Goal: Task Accomplishment & Management: Complete application form

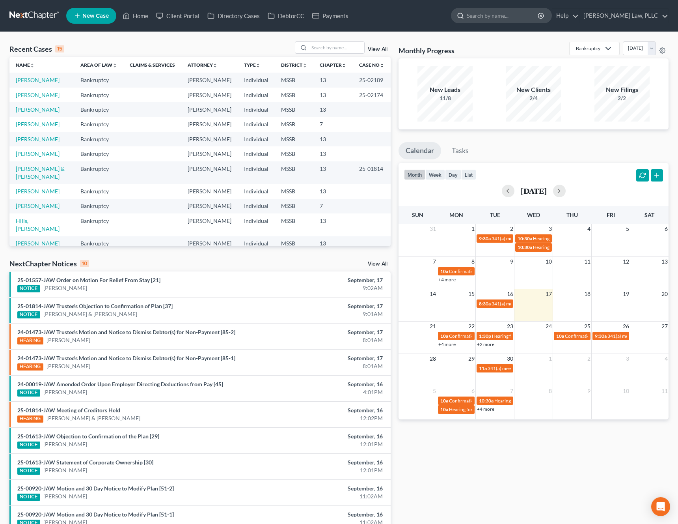
click at [534, 17] on input "search" at bounding box center [503, 15] width 72 height 15
click at [323, 55] on div "Recent Cases 15 View All" at bounding box center [199, 48] width 381 height 15
click at [335, 47] on input "search" at bounding box center [336, 47] width 55 height 11
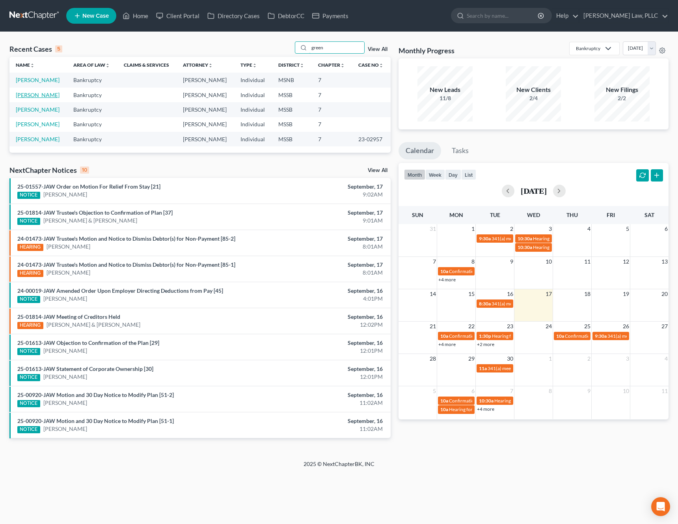
type input "green"
click at [36, 94] on link "[PERSON_NAME]" at bounding box center [38, 94] width 44 height 7
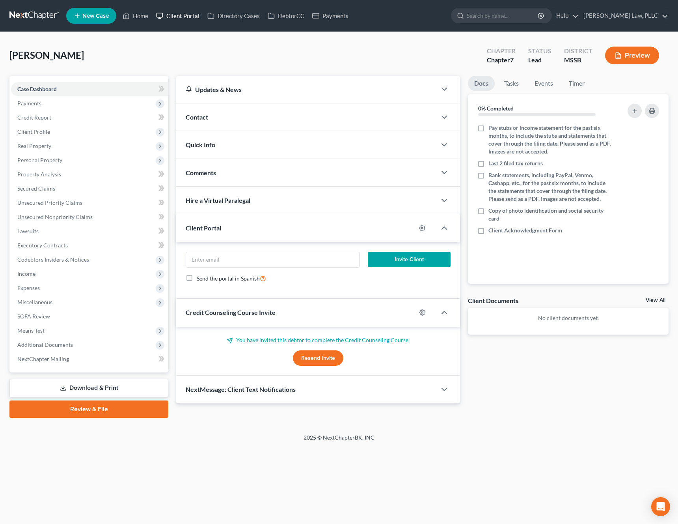
click at [186, 17] on link "Client Portal" at bounding box center [177, 16] width 51 height 14
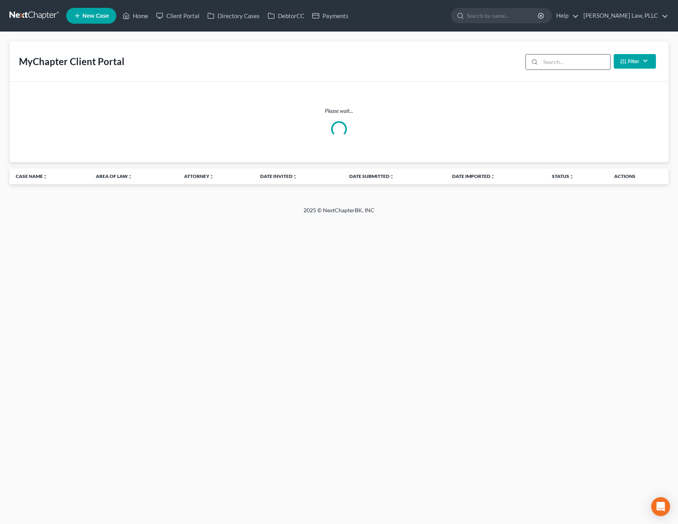
click at [582, 58] on input "search" at bounding box center [575, 61] width 70 height 15
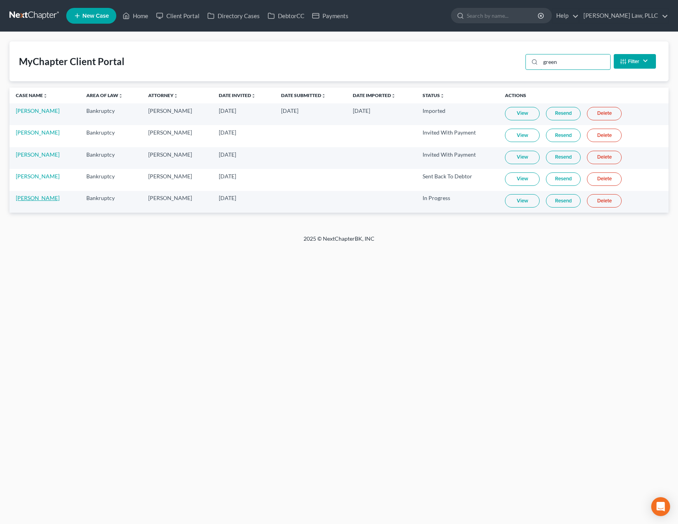
type input "green"
click at [37, 200] on link "[PERSON_NAME]" at bounding box center [38, 197] width 44 height 7
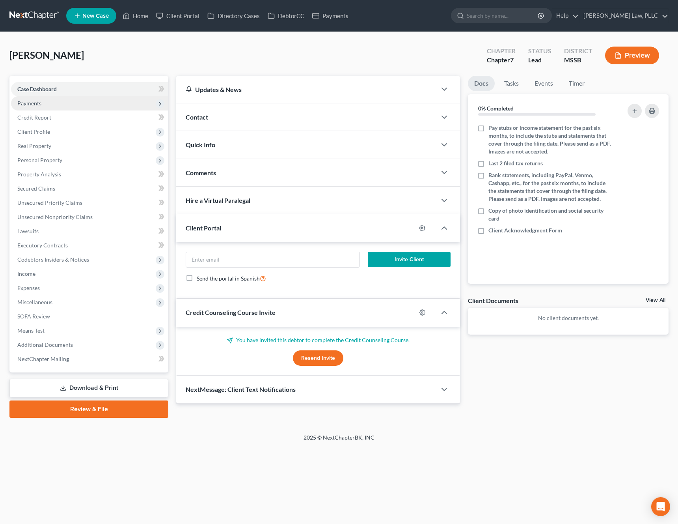
click at [33, 105] on span "Payments" at bounding box center [29, 103] width 24 height 7
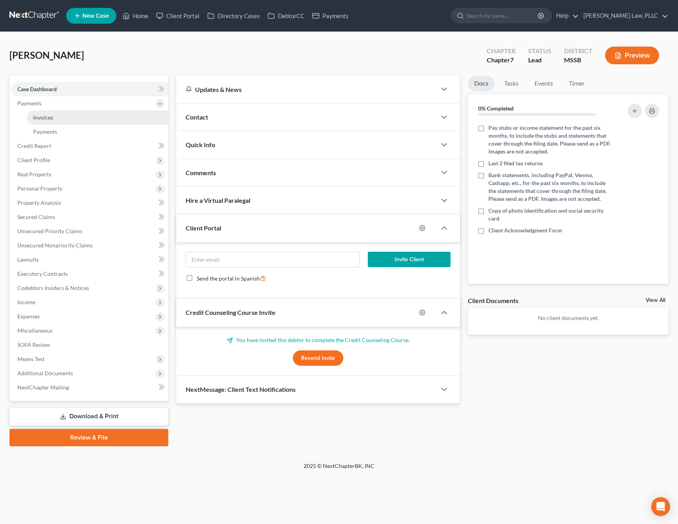
click at [35, 119] on span "Invoices" at bounding box center [43, 117] width 20 height 7
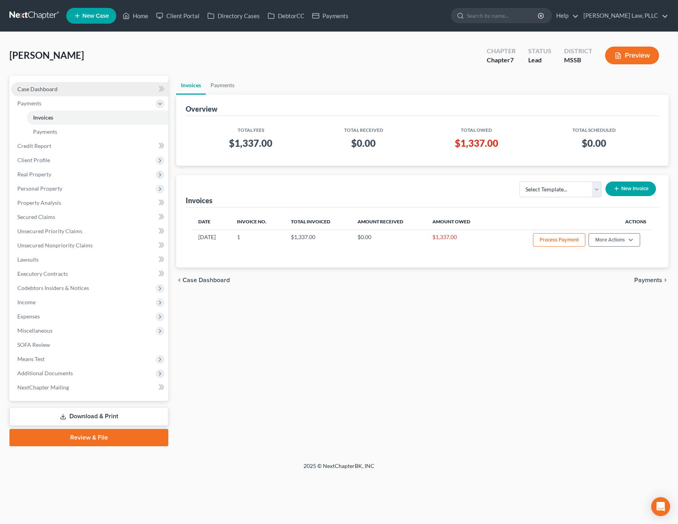
click at [89, 92] on link "Case Dashboard" at bounding box center [89, 89] width 157 height 14
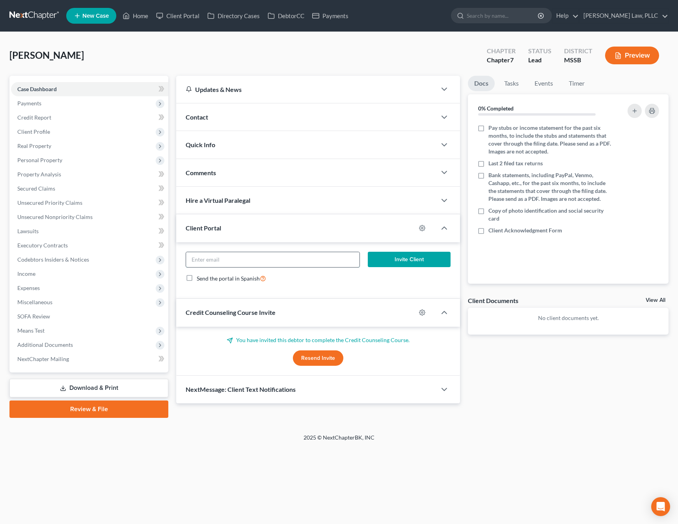
click at [227, 259] on input "email" at bounding box center [272, 259] width 173 height 15
paste input "[EMAIL_ADDRESS][DOMAIN_NAME]"
type input "[EMAIL_ADDRESS][DOMAIN_NAME]"
click at [409, 260] on button "Invite Client" at bounding box center [409, 260] width 83 height 16
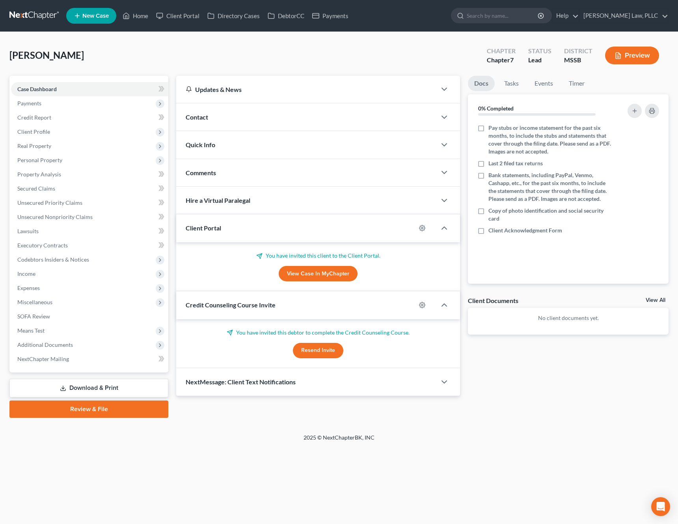
click at [321, 347] on button "Resend Invite" at bounding box center [318, 351] width 50 height 16
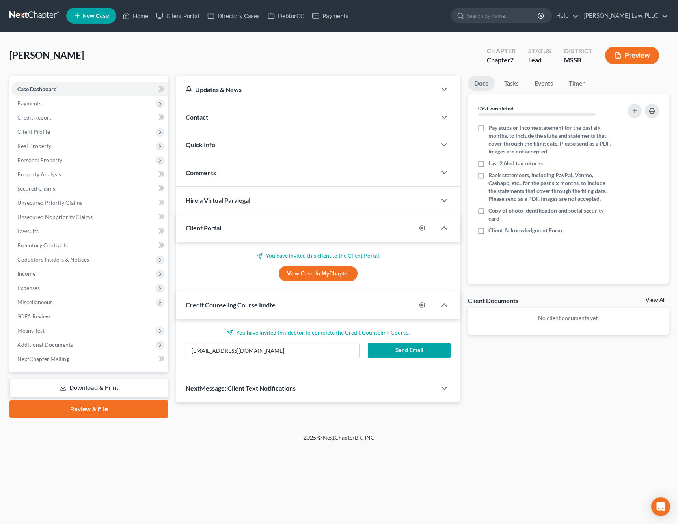
click at [424, 352] on button "Send Email" at bounding box center [409, 351] width 83 height 16
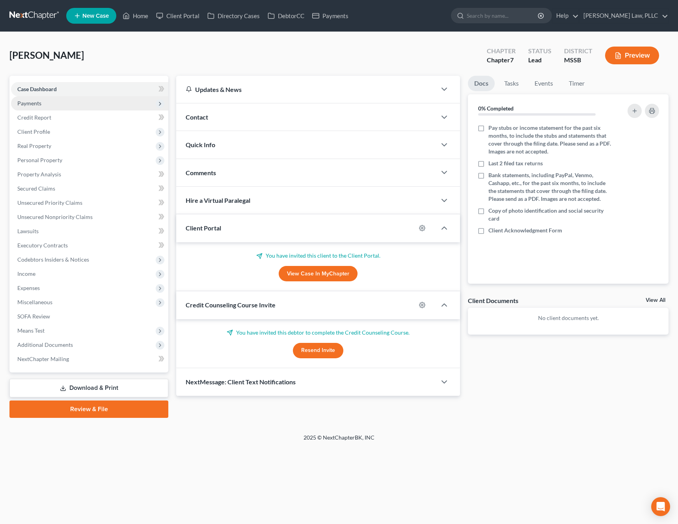
click at [63, 105] on span "Payments" at bounding box center [89, 103] width 157 height 14
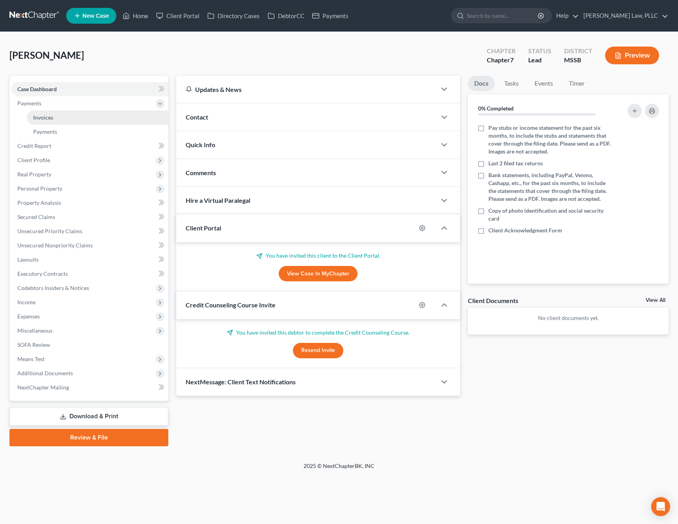
click at [55, 118] on link "Invoices" at bounding box center [98, 117] width 142 height 14
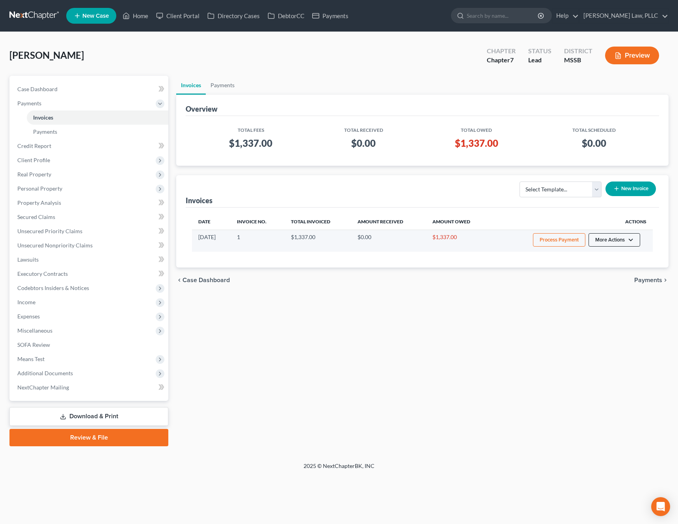
click at [618, 241] on button "More Actions" at bounding box center [615, 239] width 52 height 13
click at [608, 254] on link "View/Edit" at bounding box center [625, 256] width 92 height 13
select select "0"
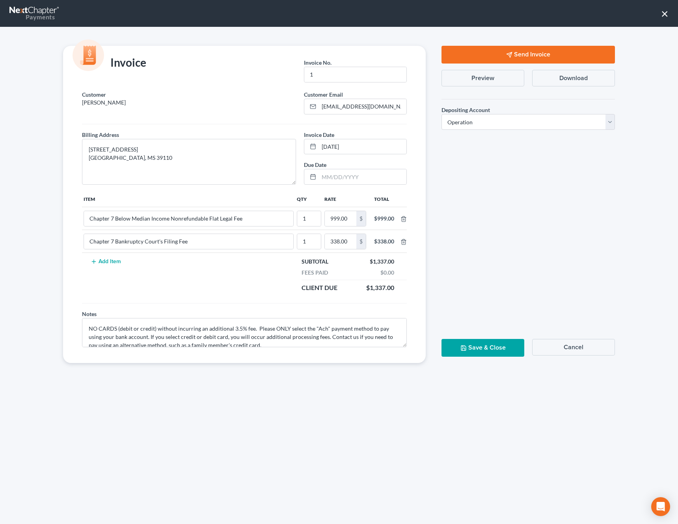
click at [519, 52] on button "Send Invoice" at bounding box center [528, 55] width 173 height 18
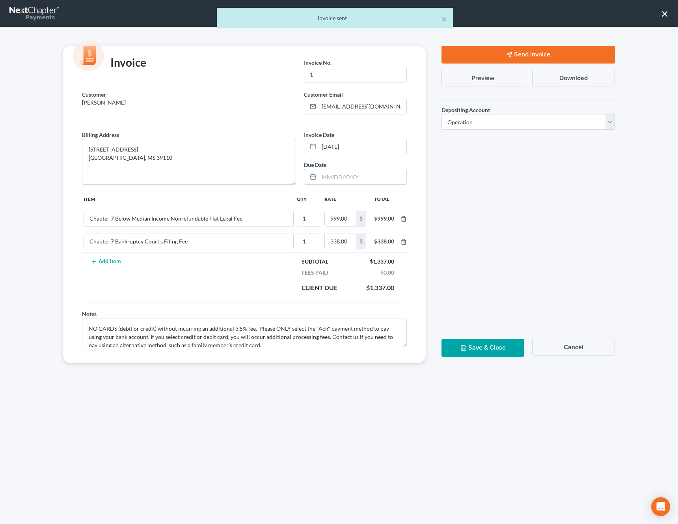
click at [481, 348] on button "Save & Close" at bounding box center [483, 348] width 83 height 18
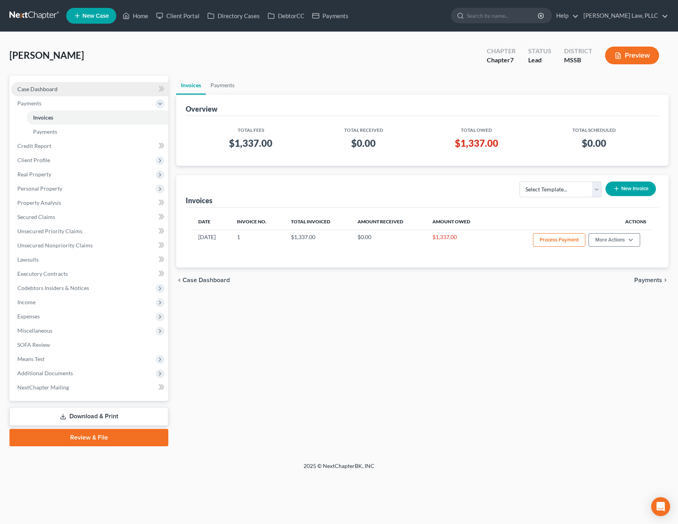
click at [88, 95] on link "Case Dashboard" at bounding box center [89, 89] width 157 height 14
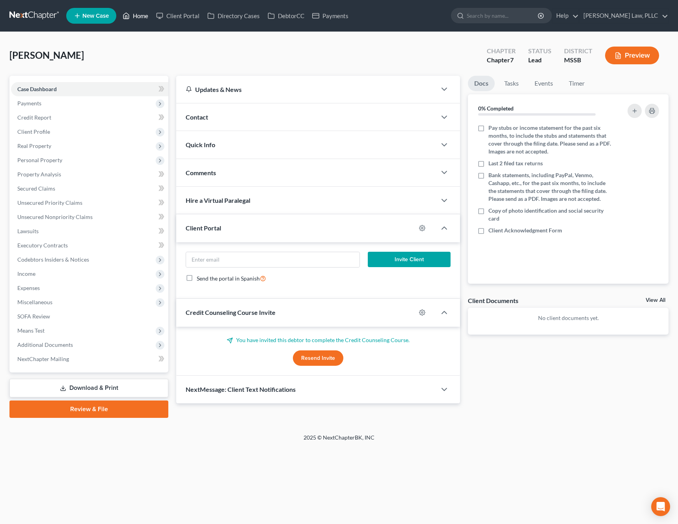
click at [138, 16] on link "Home" at bounding box center [136, 16] width 34 height 14
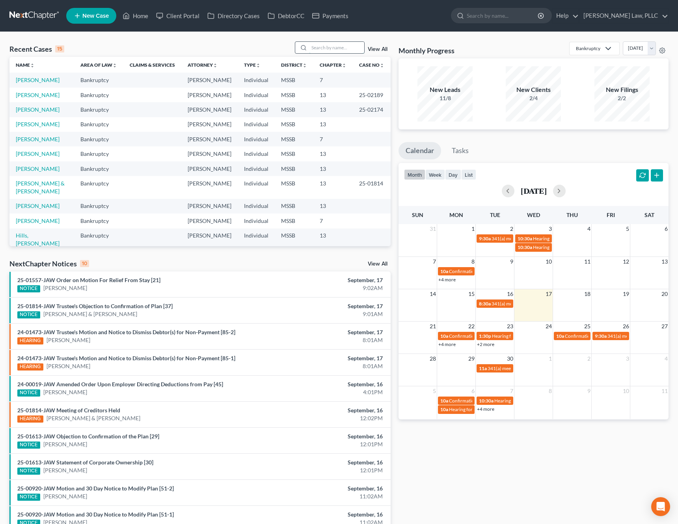
click at [330, 47] on input "search" at bounding box center [336, 47] width 55 height 11
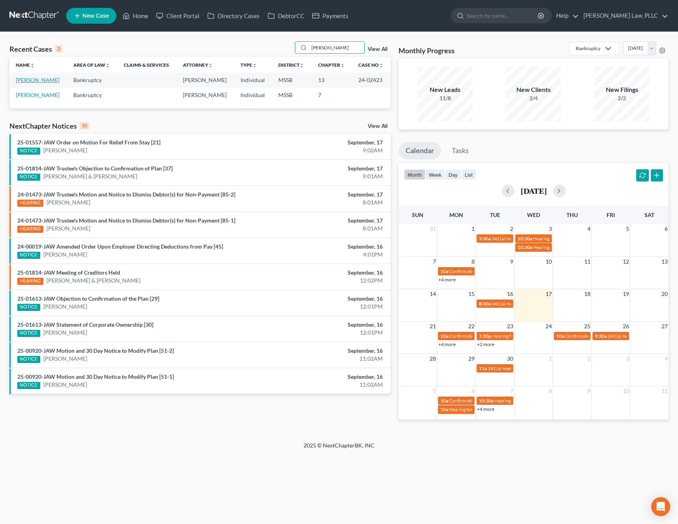
type input "[PERSON_NAME]"
click at [54, 82] on link "[PERSON_NAME]" at bounding box center [38, 79] width 44 height 7
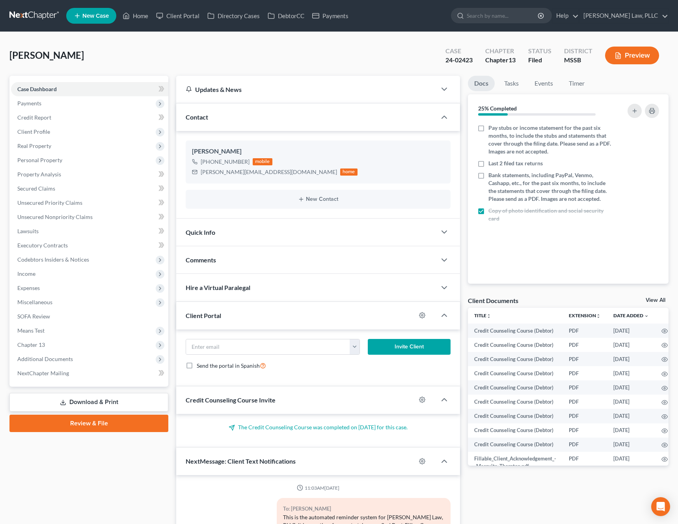
scroll to position [612, 0]
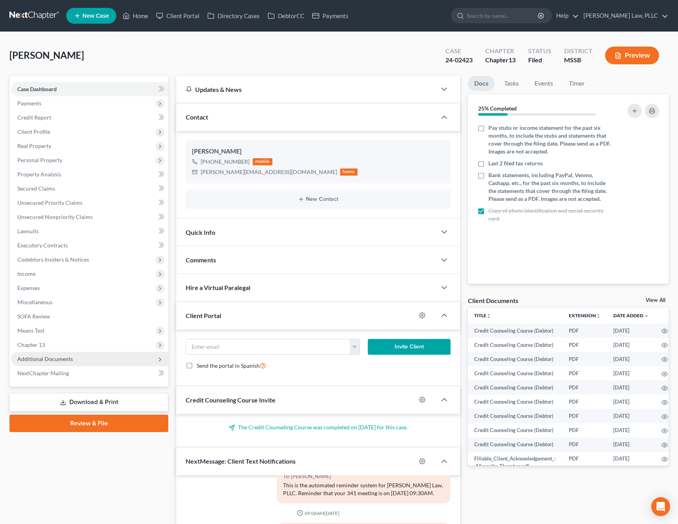
click at [56, 360] on span "Additional Documents" at bounding box center [45, 358] width 56 height 7
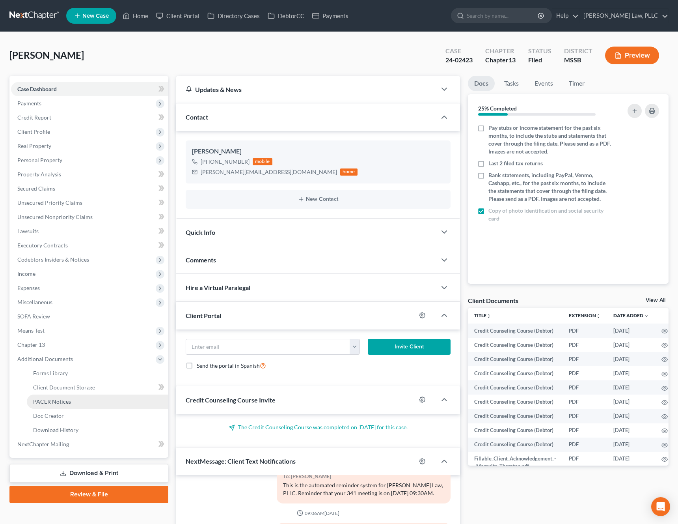
click at [66, 396] on link "PACER Notices" at bounding box center [98, 401] width 142 height 14
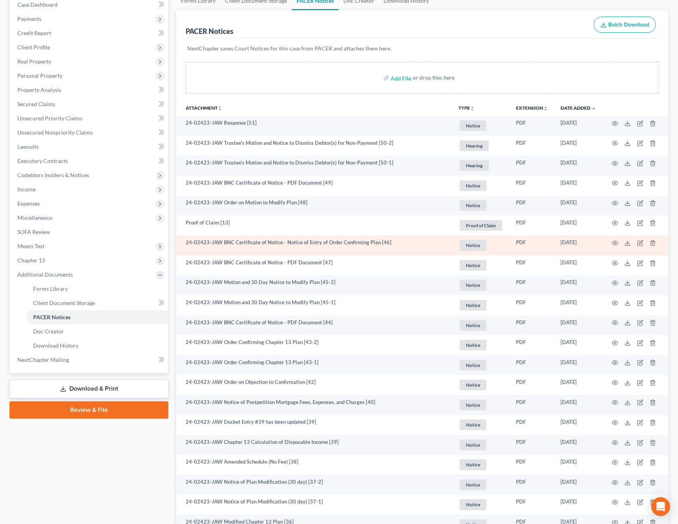
scroll to position [86, 0]
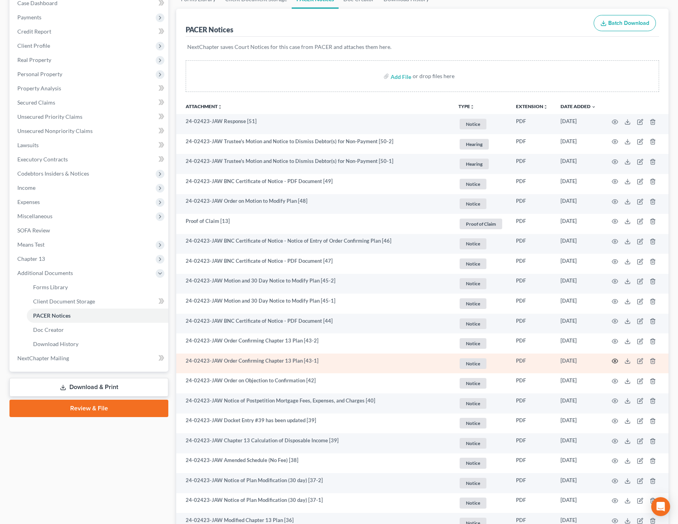
click at [615, 362] on circle "button" at bounding box center [615, 361] width 2 height 2
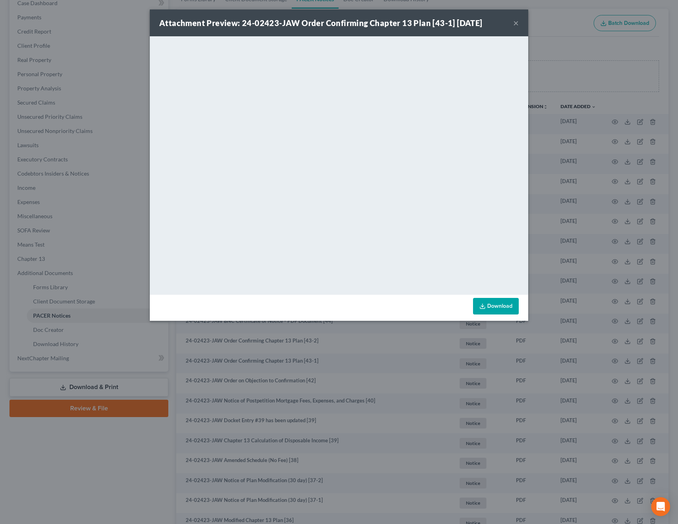
click at [516, 25] on button "×" at bounding box center [516, 22] width 6 height 9
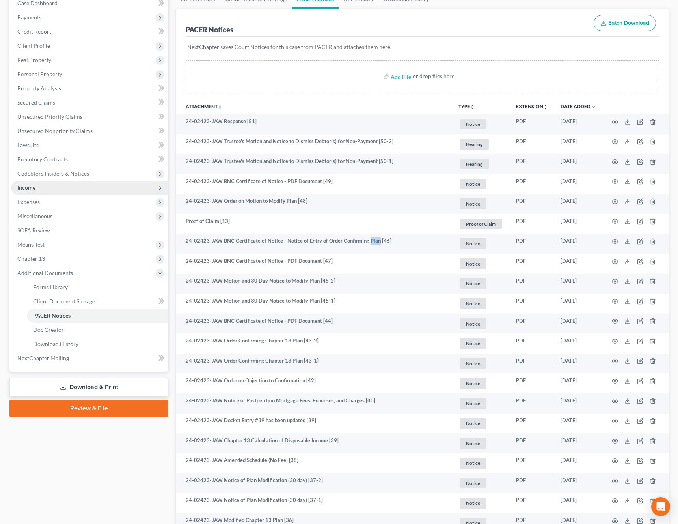
click at [90, 187] on span "Income" at bounding box center [89, 188] width 157 height 14
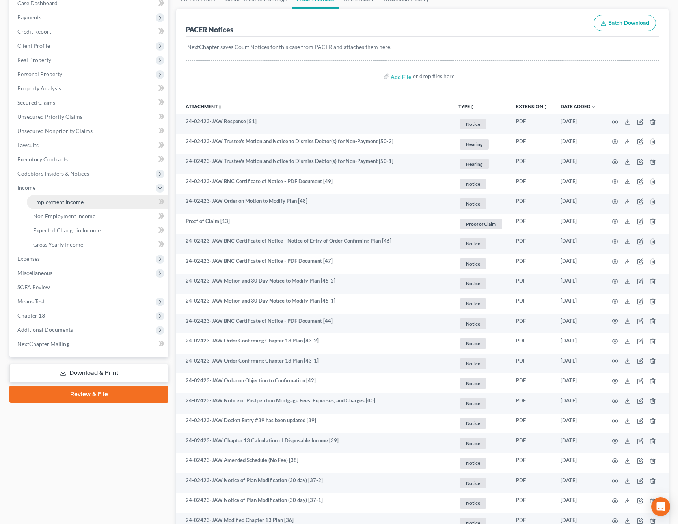
click at [80, 198] on span "Employment Income" at bounding box center [58, 201] width 50 height 7
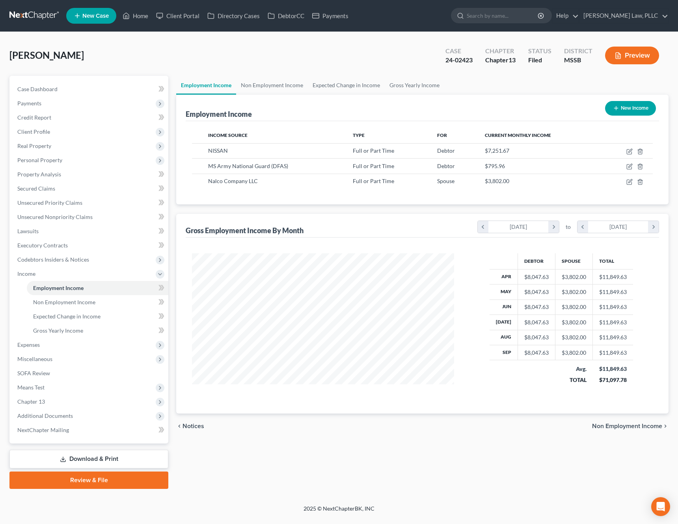
scroll to position [142, 278]
click at [632, 166] on icon "button" at bounding box center [629, 166] width 6 height 6
select select "0"
select select "15"
select select "0"
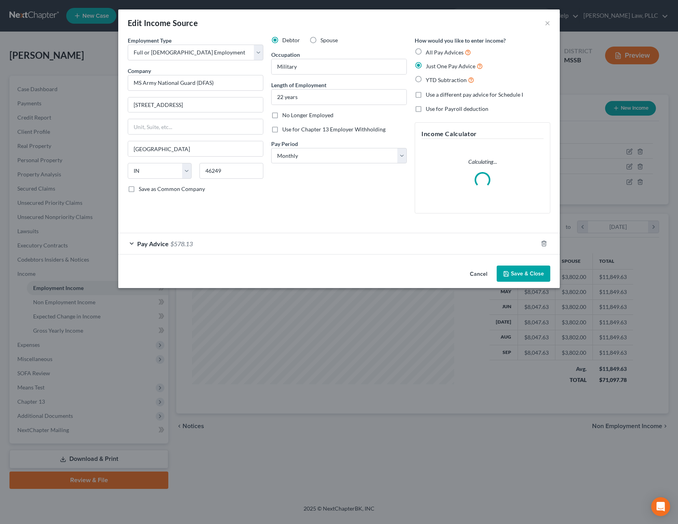
click at [487, 268] on button "Cancel" at bounding box center [479, 274] width 30 height 16
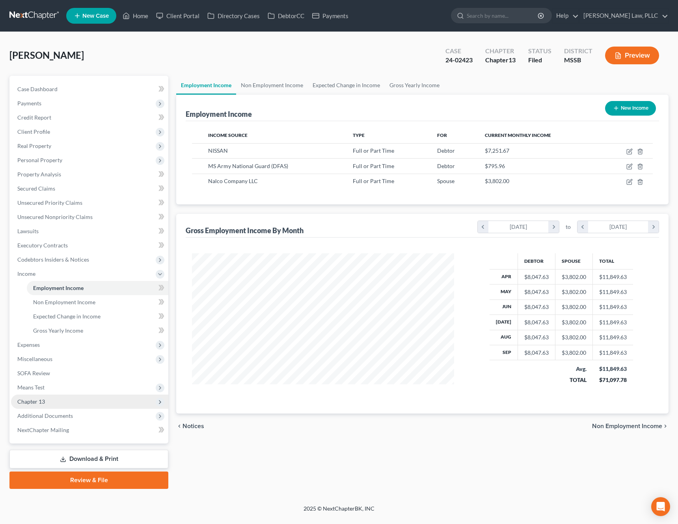
click at [91, 405] on span "Chapter 13" at bounding box center [89, 401] width 157 height 14
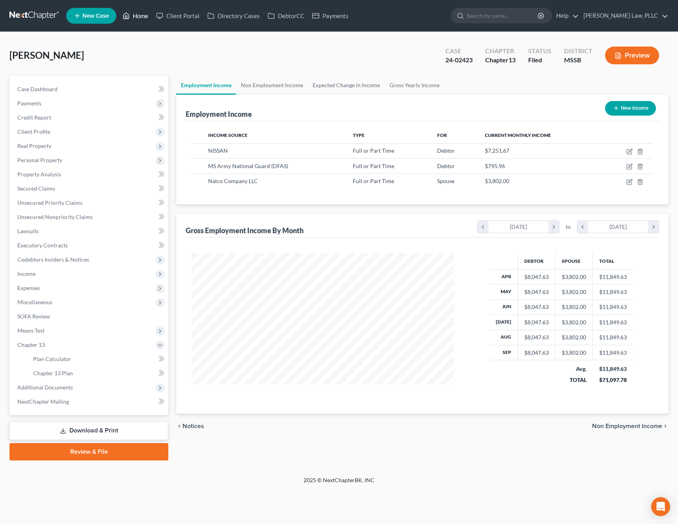
click at [138, 19] on link "Home" at bounding box center [136, 16] width 34 height 14
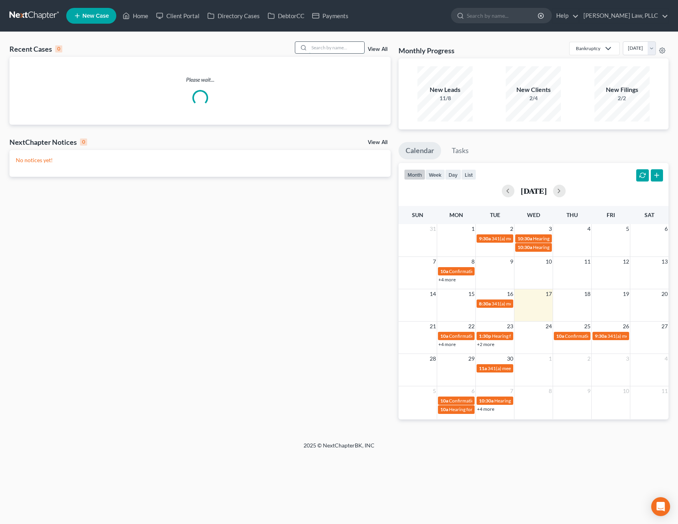
click at [343, 51] on input "search" at bounding box center [336, 47] width 55 height 11
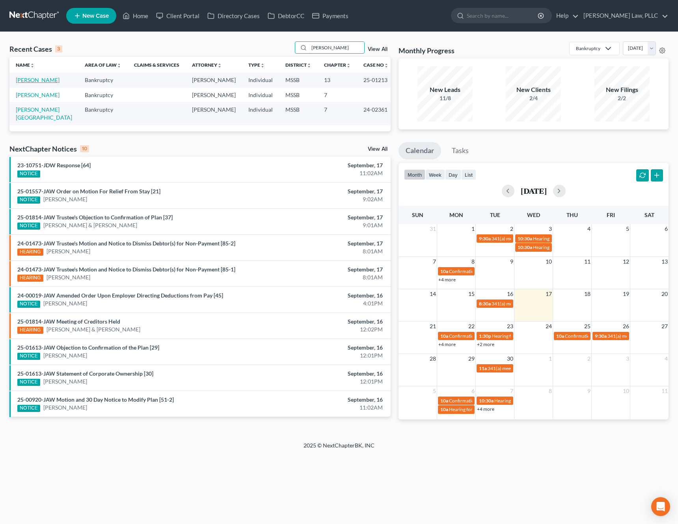
type input "[PERSON_NAME]"
click at [43, 82] on link "[PERSON_NAME]" at bounding box center [38, 79] width 44 height 7
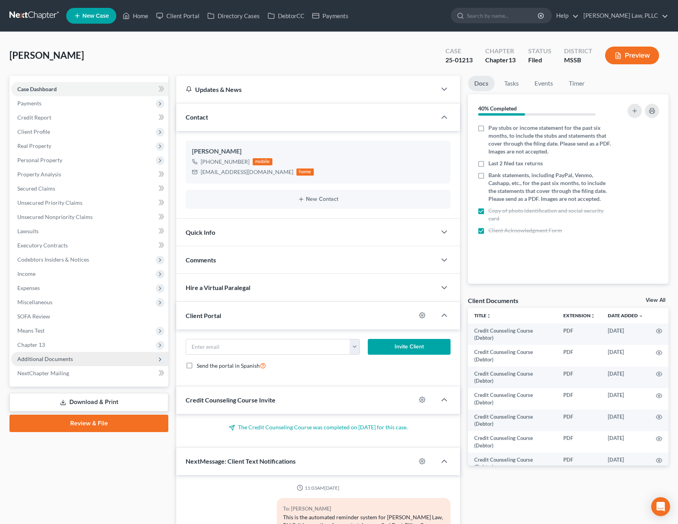
scroll to position [1018, 0]
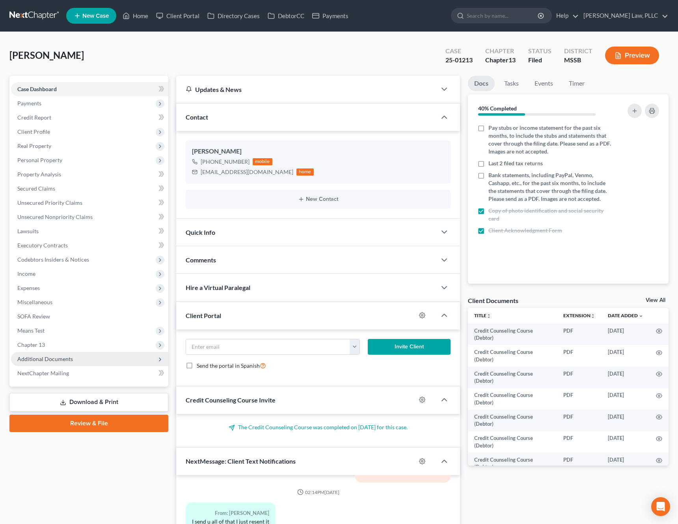
click at [80, 361] on span "Additional Documents" at bounding box center [89, 359] width 157 height 14
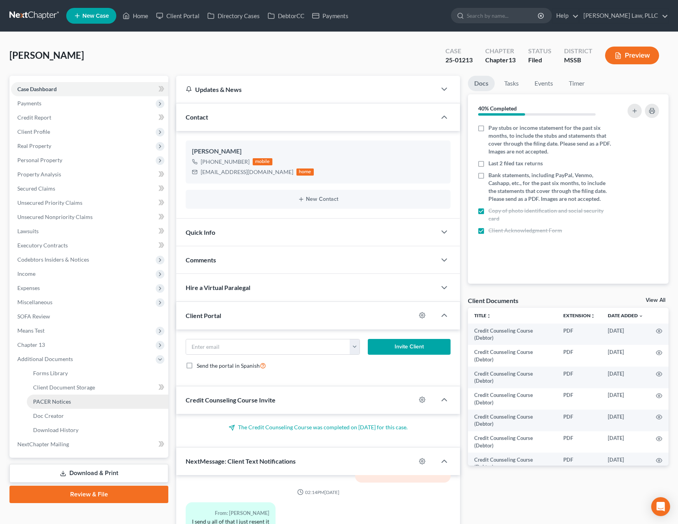
click at [78, 405] on link "PACER Notices" at bounding box center [98, 401] width 142 height 14
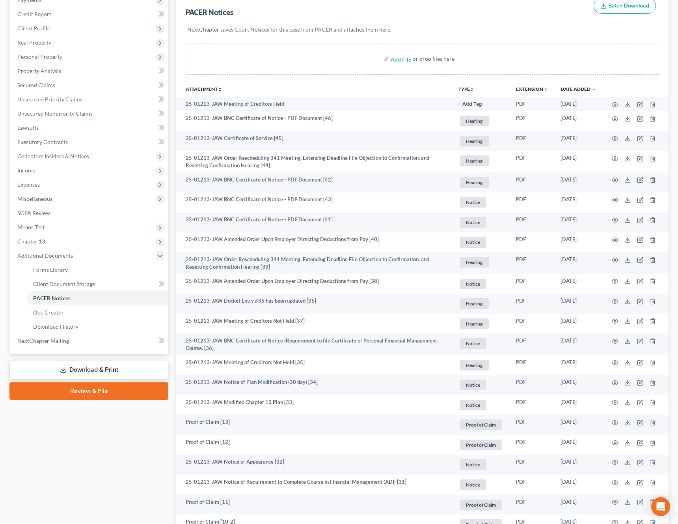
scroll to position [104, 0]
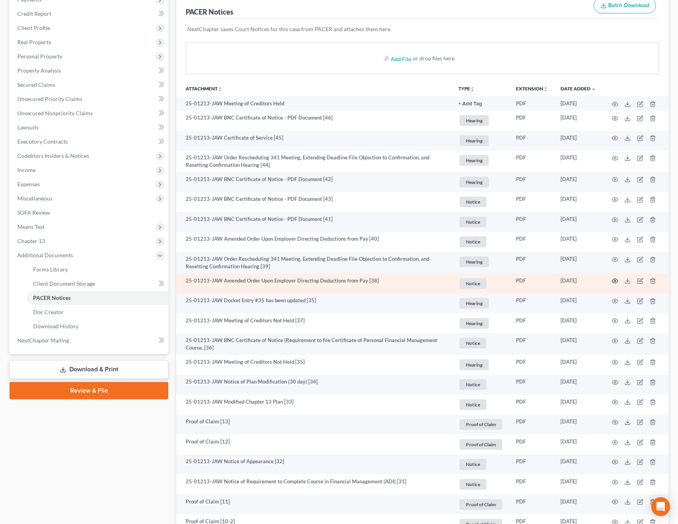
click at [614, 280] on circle "button" at bounding box center [615, 281] width 2 height 2
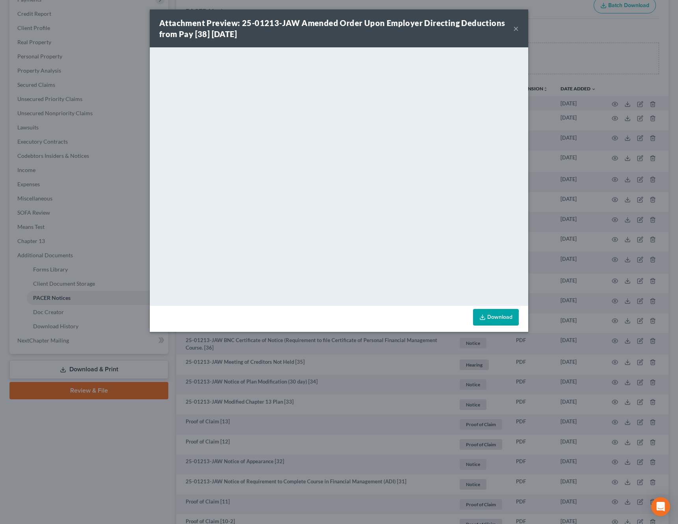
click at [515, 309] on link "Download" at bounding box center [496, 317] width 46 height 17
click at [516, 32] on button "×" at bounding box center [516, 28] width 6 height 9
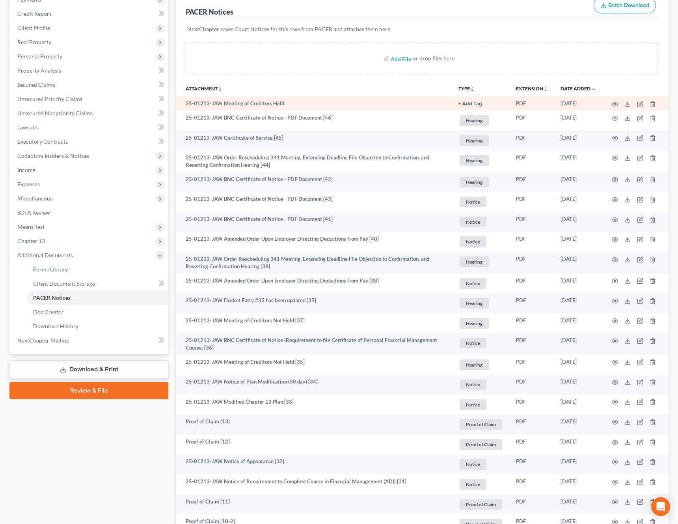
scroll to position [0, 0]
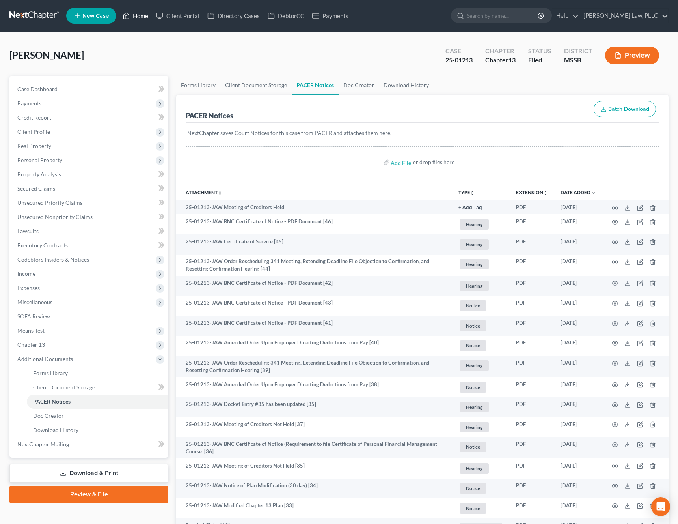
click at [141, 18] on link "Home" at bounding box center [136, 16] width 34 height 14
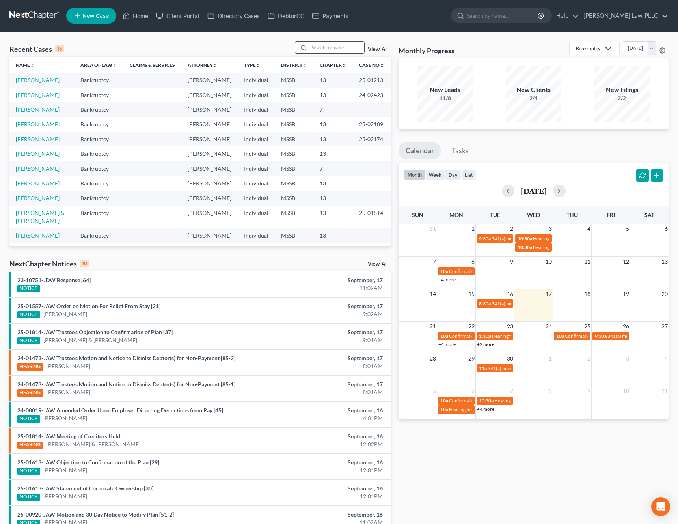
click at [324, 49] on input "search" at bounding box center [336, 47] width 55 height 11
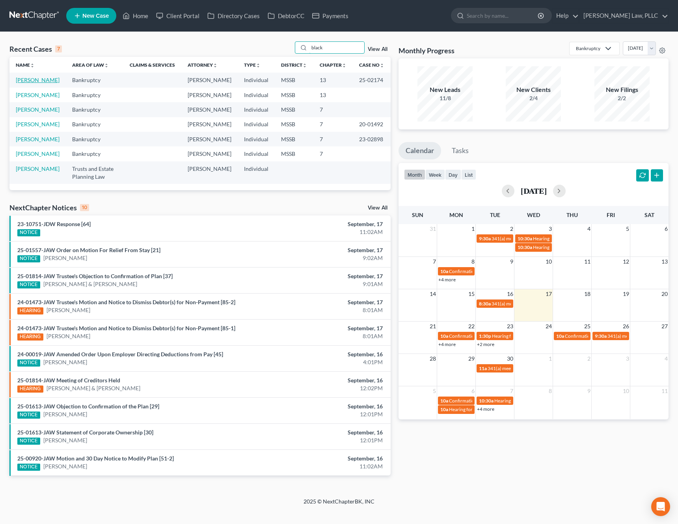
type input "black"
click at [30, 79] on link "[PERSON_NAME]" at bounding box center [38, 79] width 44 height 7
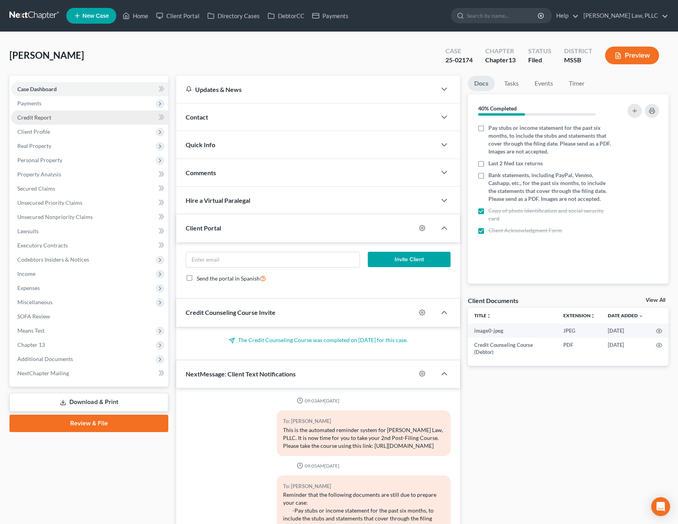
scroll to position [202, 0]
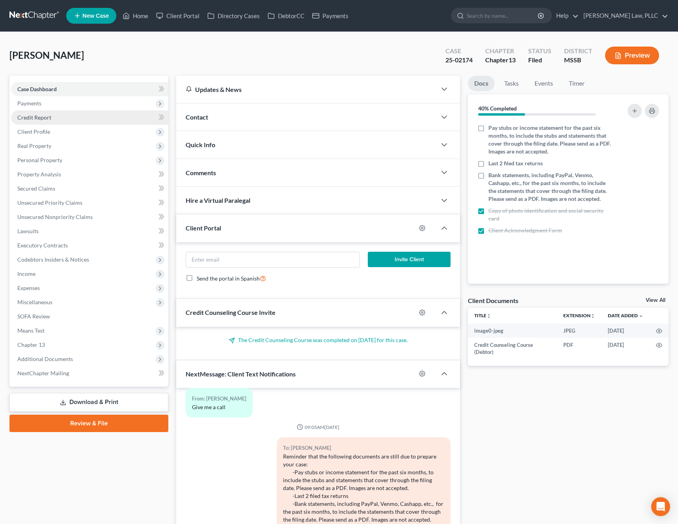
click at [69, 121] on link "Credit Report" at bounding box center [89, 117] width 157 height 14
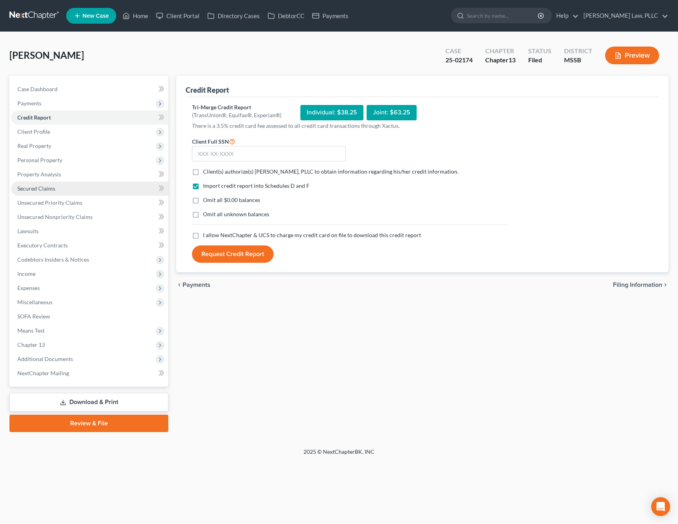
click at [59, 192] on link "Secured Claims" at bounding box center [89, 188] width 157 height 14
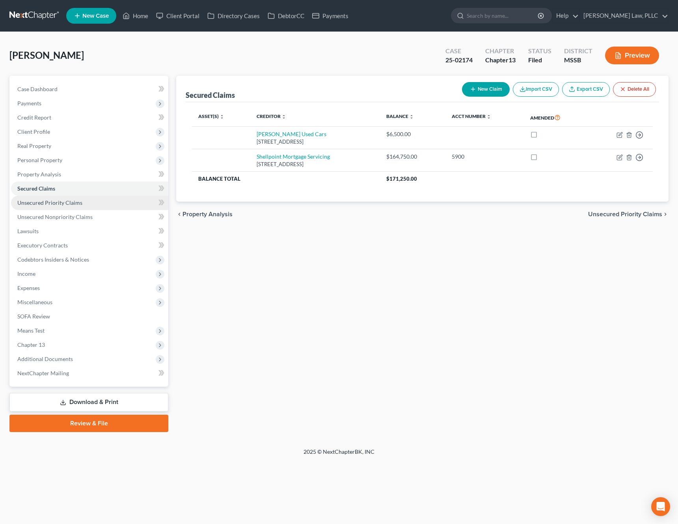
click at [55, 203] on span "Unsecured Priority Claims" at bounding box center [49, 202] width 65 height 7
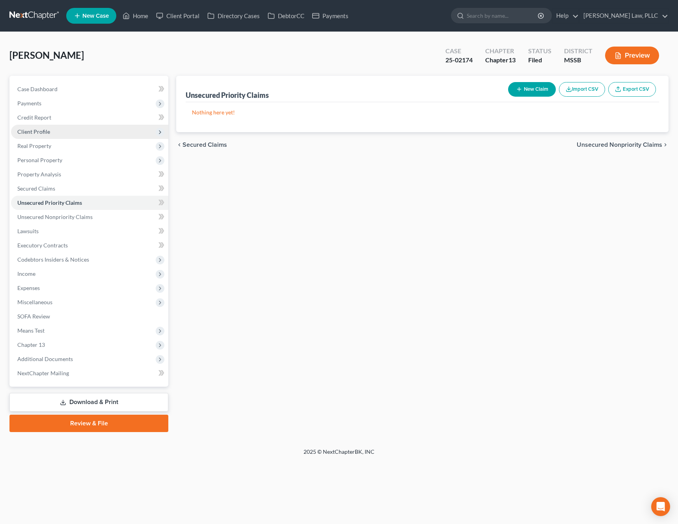
click at [52, 132] on span "Client Profile" at bounding box center [89, 132] width 157 height 14
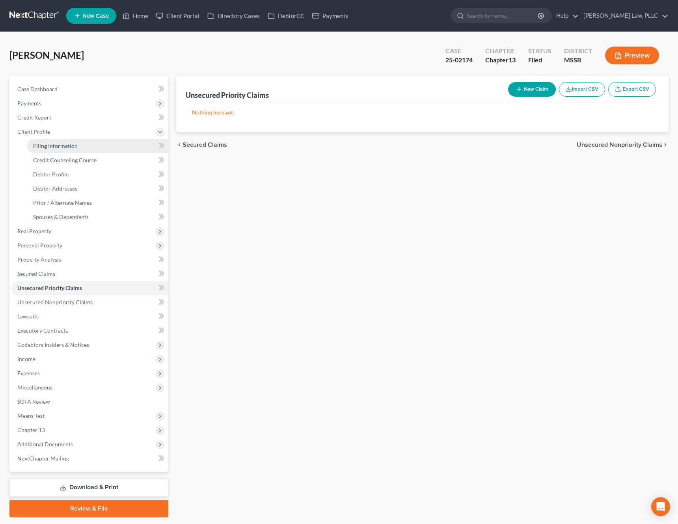
click at [52, 144] on span "Filing Information" at bounding box center [55, 145] width 45 height 7
select select "1"
select select "0"
select select "3"
select select "25"
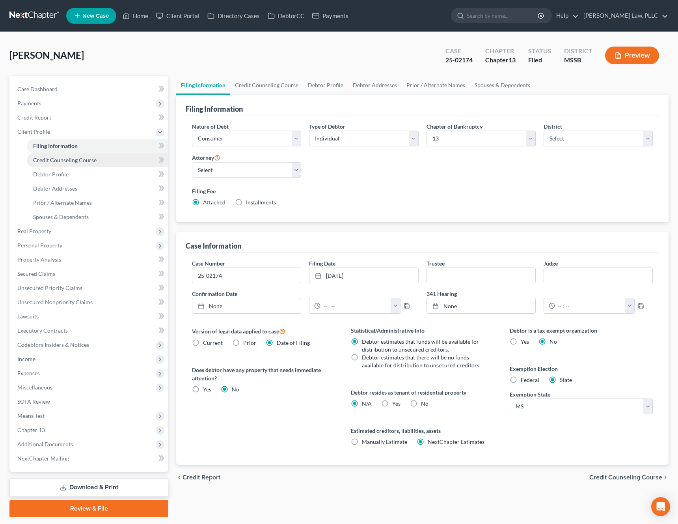
click at [108, 161] on link "Credit Counseling Course" at bounding box center [98, 160] width 142 height 14
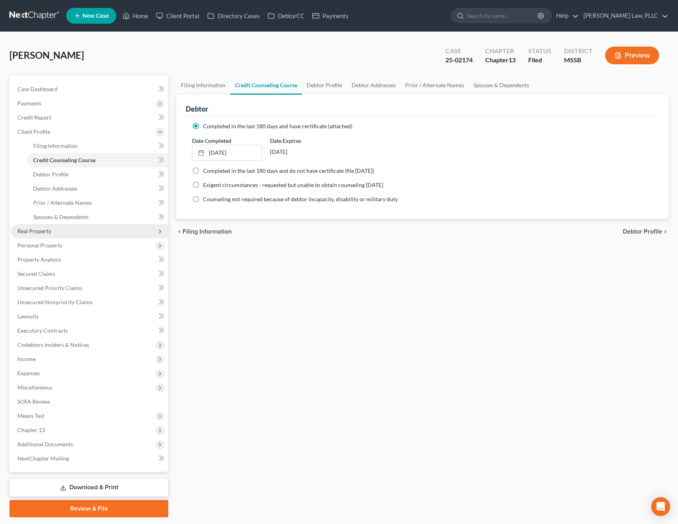
click at [83, 231] on span "Real Property" at bounding box center [89, 231] width 157 height 14
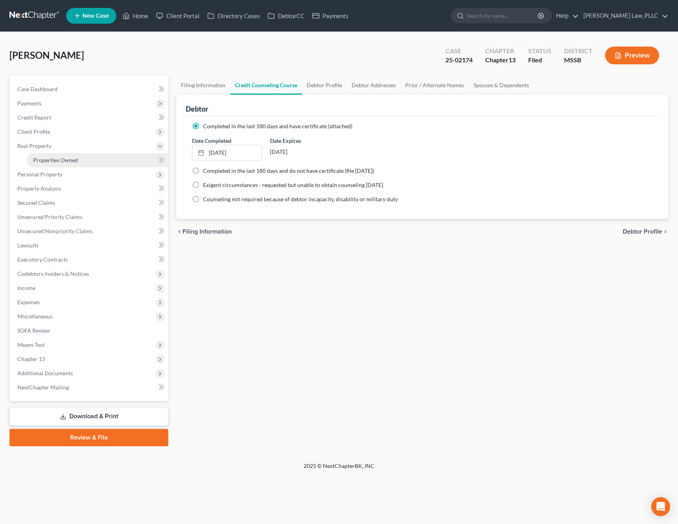
click at [97, 164] on link "Properties Owned" at bounding box center [98, 160] width 142 height 14
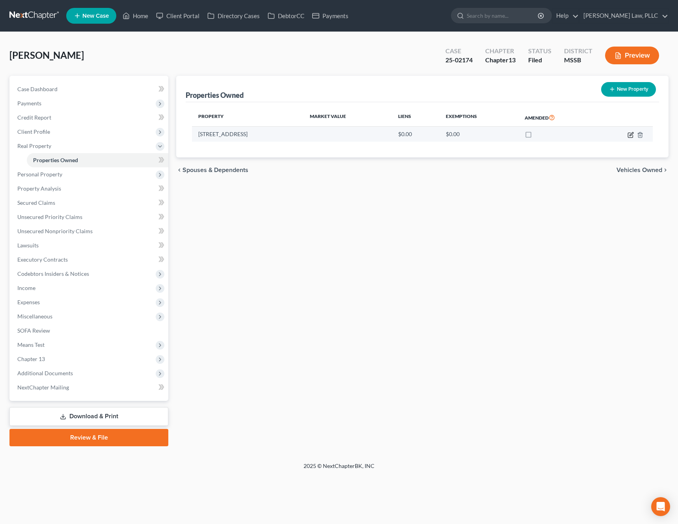
click at [630, 135] on icon "button" at bounding box center [632, 134] width 4 height 4
select select "25"
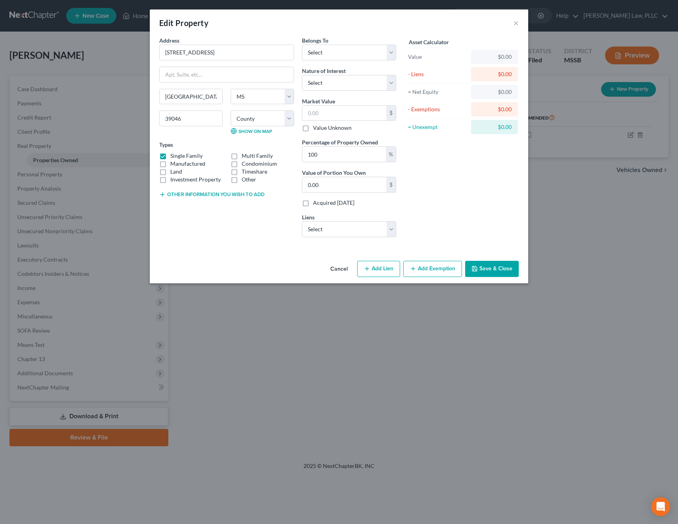
click at [334, 270] on button "Cancel" at bounding box center [339, 269] width 30 height 16
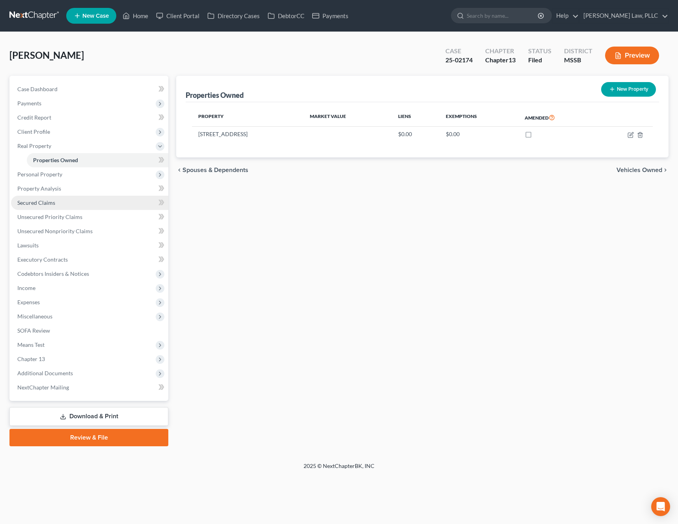
click at [82, 200] on link "Secured Claims" at bounding box center [89, 203] width 157 height 14
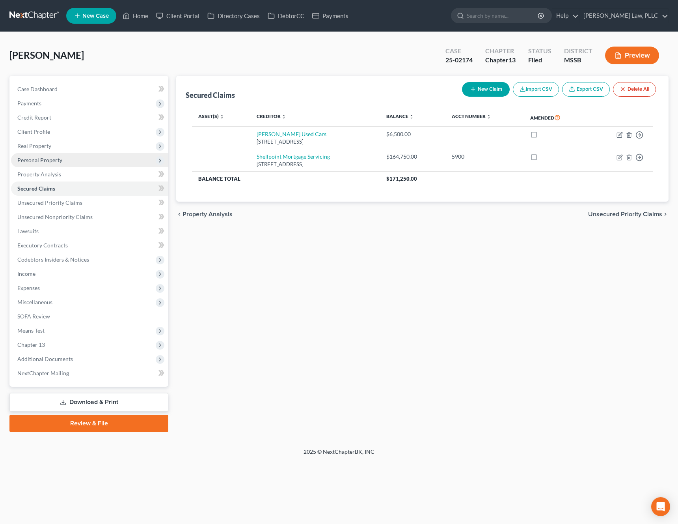
click at [80, 159] on span "Personal Property" at bounding box center [89, 160] width 157 height 14
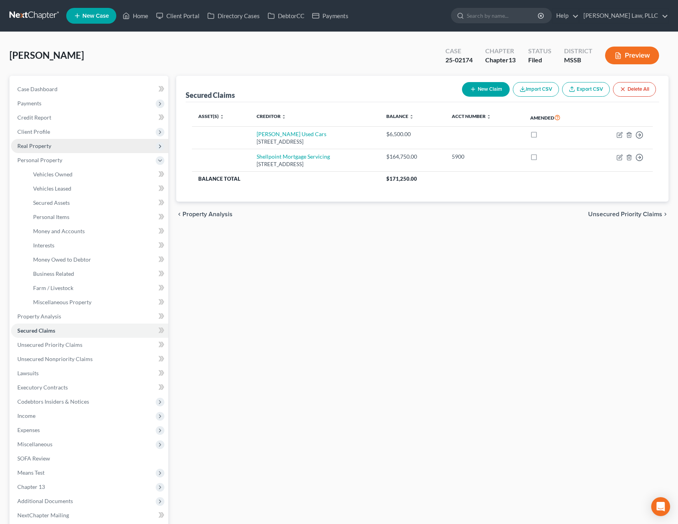
click at [80, 147] on span "Real Property" at bounding box center [89, 146] width 157 height 14
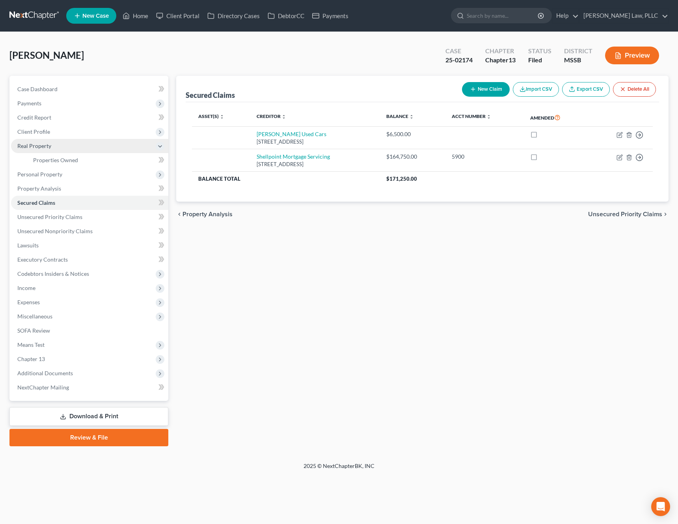
click at [77, 152] on span "Real Property" at bounding box center [89, 146] width 157 height 14
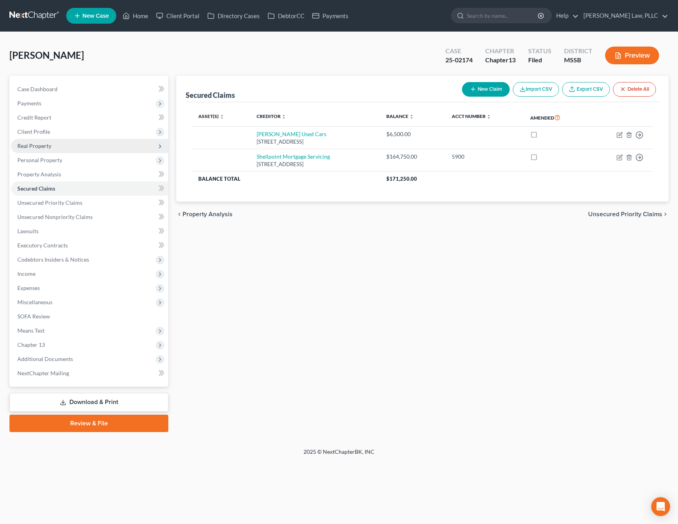
click at [70, 147] on span "Real Property" at bounding box center [89, 146] width 157 height 14
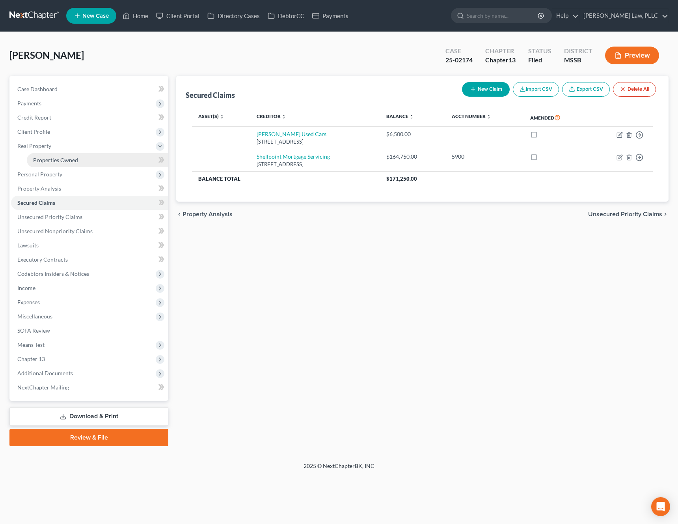
click at [68, 154] on link "Properties Owned" at bounding box center [98, 160] width 142 height 14
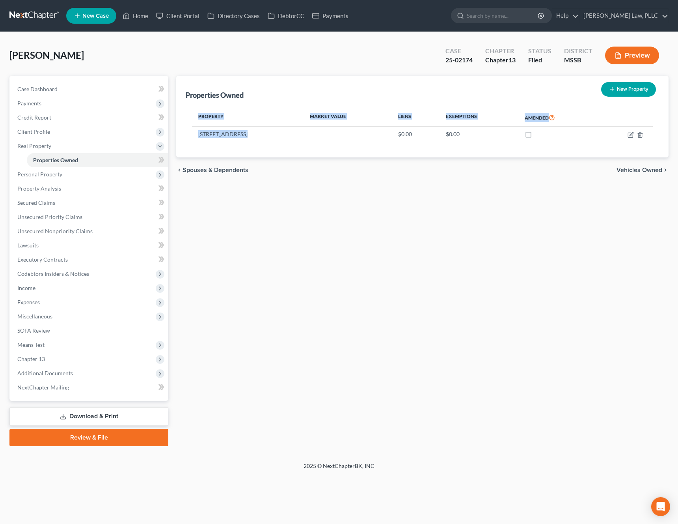
drag, startPoint x: 242, startPoint y: 134, endPoint x: 191, endPoint y: 134, distance: 51.6
click at [191, 134] on div "Property Market Value Liens Exemptions Amended [STREET_ADDRESS] $0.00 $0.00" at bounding box center [422, 129] width 473 height 55
copy table "Property Market Value Liens Exemptions Amended [STREET_ADDRESS]"
click at [240, 106] on div "Property Market Value Liens Exemptions Amended [STREET_ADDRESS] $0.00 $0.00" at bounding box center [422, 129] width 473 height 55
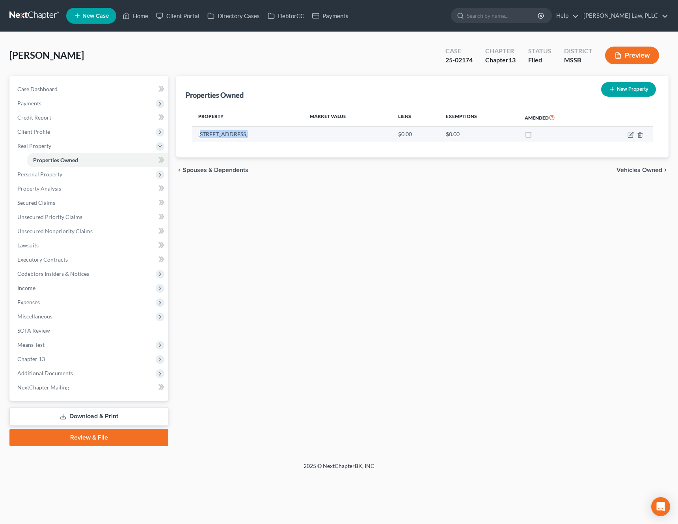
drag, startPoint x: 243, startPoint y: 130, endPoint x: 200, endPoint y: 130, distance: 43.0
click at [200, 130] on td "[STREET_ADDRESS]" at bounding box center [248, 134] width 112 height 15
click at [257, 132] on td "[STREET_ADDRESS]" at bounding box center [248, 134] width 112 height 15
drag, startPoint x: 248, startPoint y: 132, endPoint x: 199, endPoint y: 132, distance: 49.3
click at [199, 132] on td "[STREET_ADDRESS]" at bounding box center [248, 134] width 112 height 15
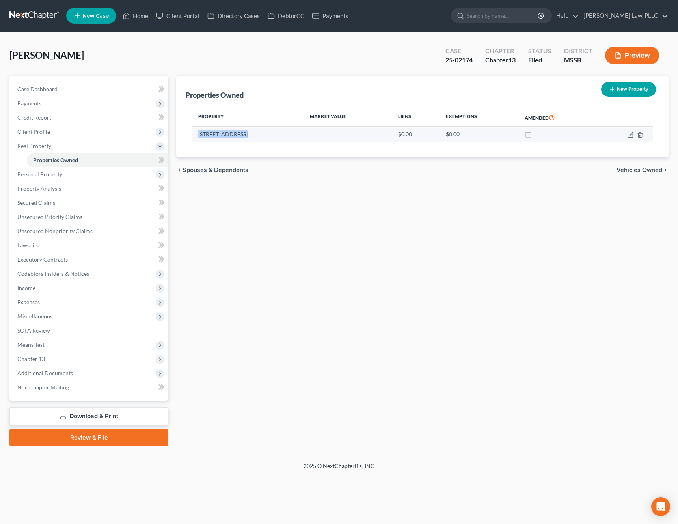
copy td "[STREET_ADDRESS]"
click at [629, 136] on icon "button" at bounding box center [631, 135] width 6 height 6
select select "25"
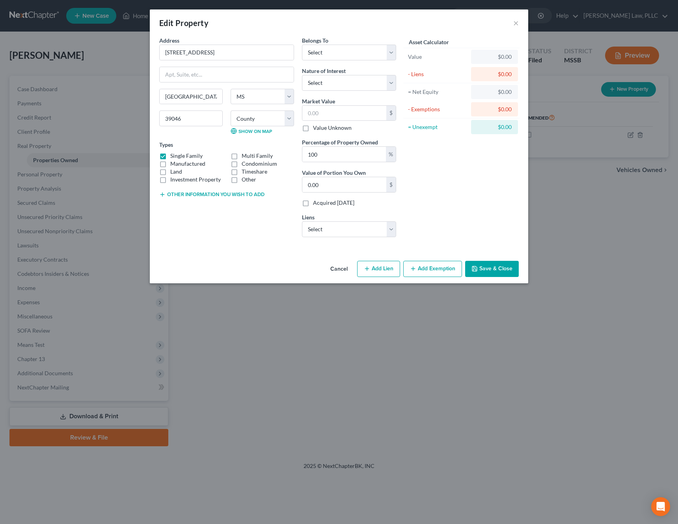
click at [343, 268] on button "Cancel" at bounding box center [339, 269] width 30 height 16
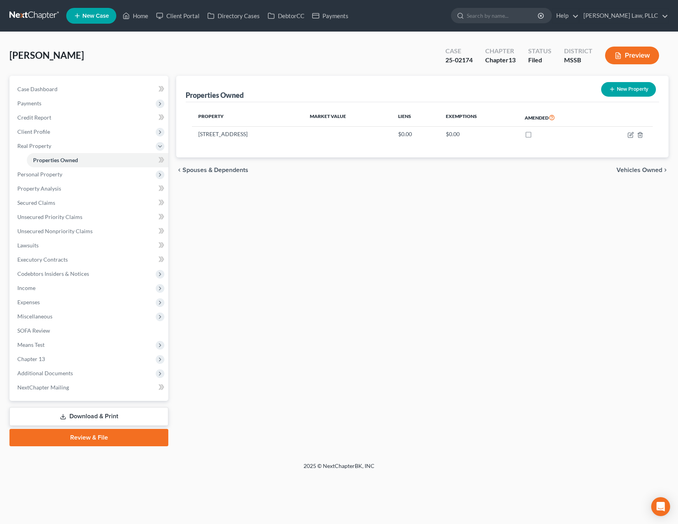
click at [471, 181] on div "chevron_left Spouses & Dependents Vehicles Owned chevron_right" at bounding box center [422, 169] width 492 height 25
click at [631, 135] on icon "button" at bounding box center [632, 134] width 4 height 4
select select "25"
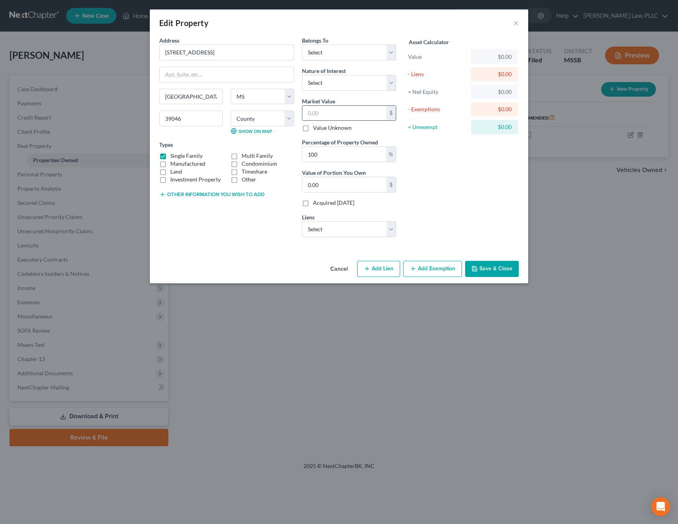
click at [347, 114] on input "text" at bounding box center [344, 113] width 84 height 15
type input "2"
type input "2.00"
type input "20"
type input "20.00"
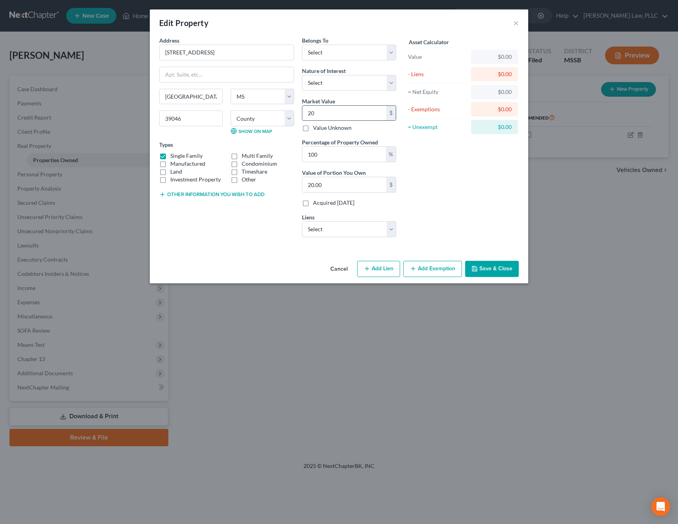
type input "200"
type input "200.00"
type input "2005"
type input "2,005.00"
type input "2,0050"
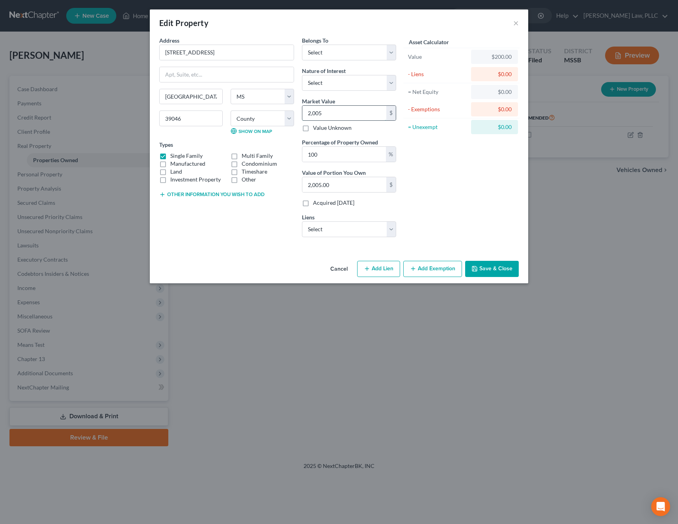
type input "20,050.00"
type input "20,0500"
type input "200,500.00"
type input "200,500"
click at [325, 234] on select "Select [PERSON_NAME] Used Cars - $6,500.00 Shellpoint Mortgage Servicing - $164…" at bounding box center [349, 229] width 94 height 16
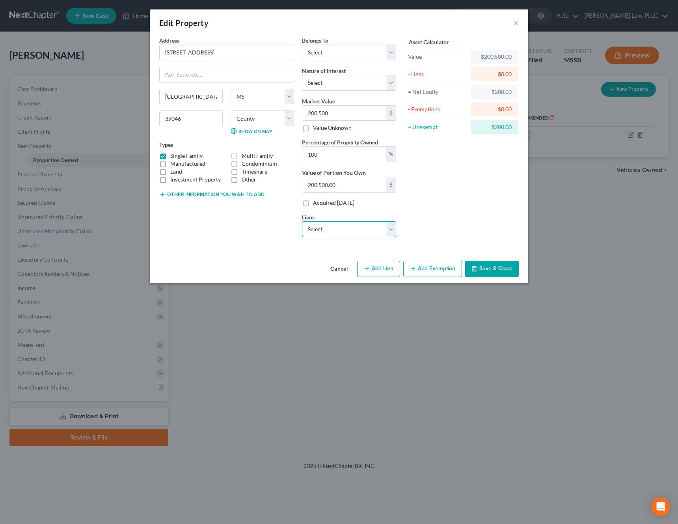
select select "1"
click at [302, 221] on select "Select [PERSON_NAME] Used Cars - $6,500.00 Shellpoint Mortgage Servicing - $164…" at bounding box center [349, 229] width 94 height 16
select select
select select "42"
select select "0"
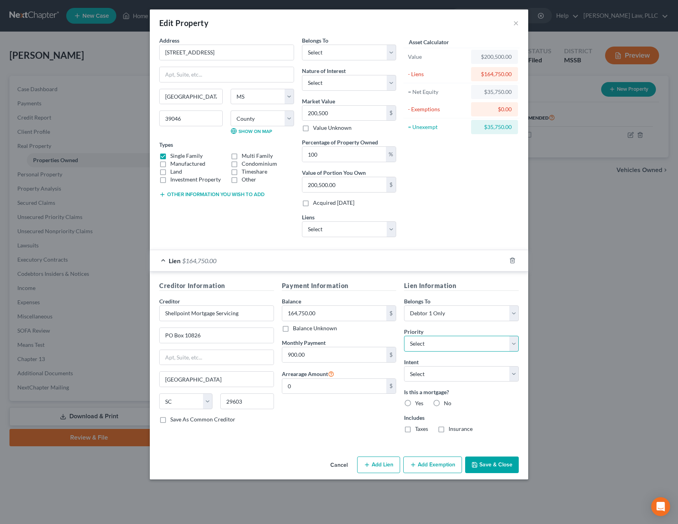
click at [446, 345] on select "Select 1st 2nd 3rd 4th 5th 6th 7th 8th 9th 10th 11th 12th 13th 14th 15th 16th 1…" at bounding box center [461, 343] width 115 height 16
select select "0"
click at [404, 335] on select "Select 1st 2nd 3rd 4th 5th 6th 7th 8th 9th 10th 11th 12th 13th 14th 15th 16th 1…" at bounding box center [461, 343] width 115 height 16
click at [433, 376] on select "Select Surrender Redeem Reaffirm Avoid Other" at bounding box center [461, 374] width 115 height 16
click at [415, 405] on label "Yes" at bounding box center [419, 403] width 8 height 8
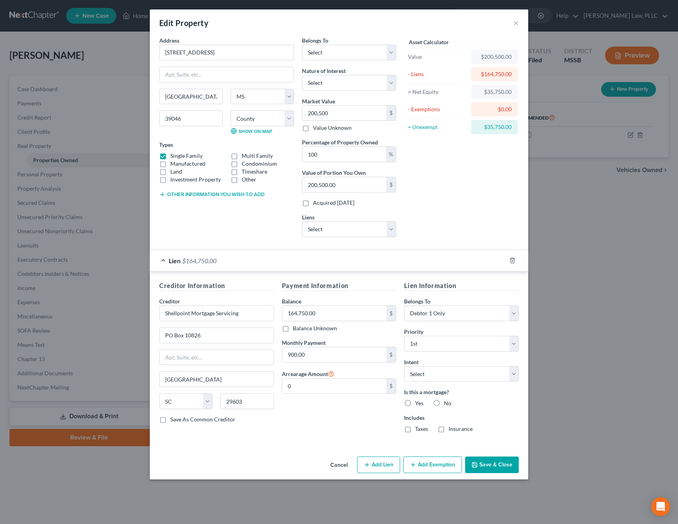
click at [418, 404] on input "Yes" at bounding box center [420, 401] width 5 height 5
radio input "true"
click at [415, 432] on label "Taxes" at bounding box center [421, 429] width 13 height 8
click at [418, 430] on input "Taxes" at bounding box center [420, 427] width 5 height 5
checkbox input "true"
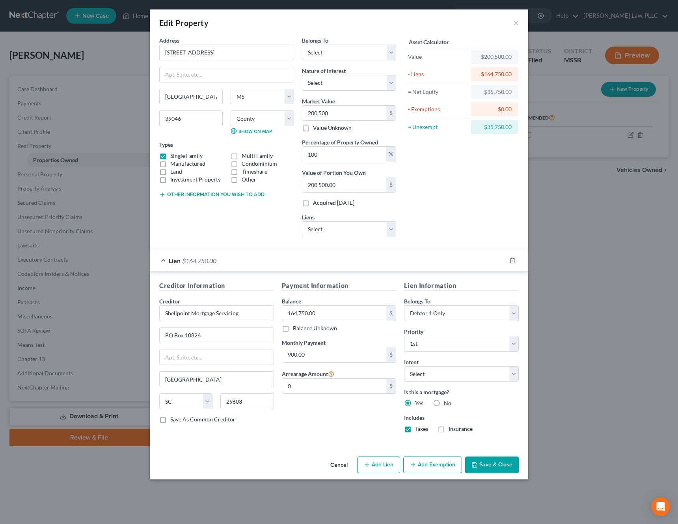
click at [449, 431] on label "Insurance" at bounding box center [461, 429] width 24 height 8
click at [452, 430] on input "Insurance" at bounding box center [454, 427] width 5 height 5
checkbox input "true"
click at [328, 232] on select "Select [PERSON_NAME] Used Cars - $6,500.00" at bounding box center [349, 229] width 94 height 16
click at [352, 52] on select "Select Debtor 1 Only Debtor 2 Only Debtor 1 And Debtor 2 Only At Least One Of T…" at bounding box center [349, 53] width 94 height 16
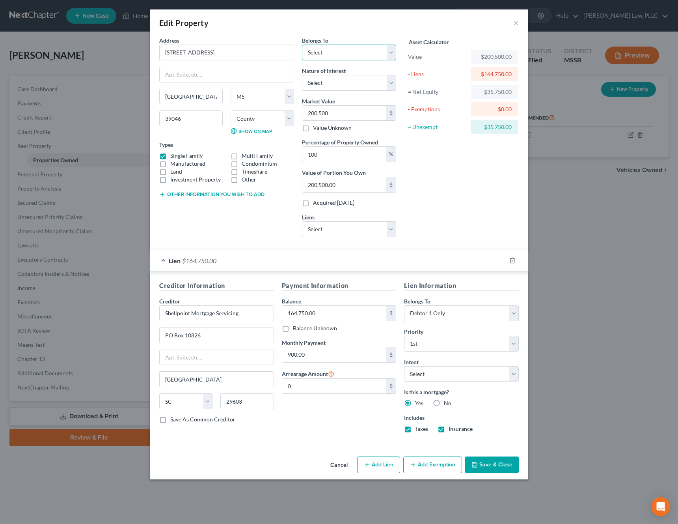
select select "0"
click at [302, 45] on select "Select Debtor 1 Only Debtor 2 Only Debtor 1 And Debtor 2 Only At Least One Of T…" at bounding box center [349, 53] width 94 height 16
drag, startPoint x: 514, startPoint y: 126, endPoint x: 465, endPoint y: 129, distance: 49.0
click at [465, 129] on div "= Unexempt $35,750.00" at bounding box center [461, 126] width 116 height 17
copy div "$35,750.00"
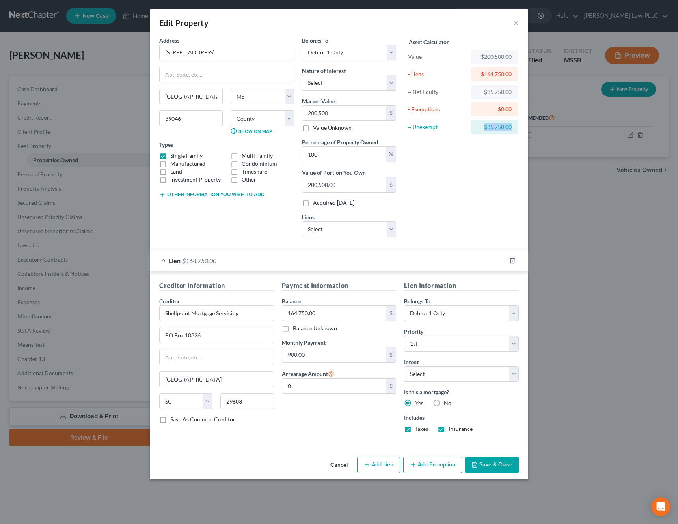
click at [422, 461] on button "Add Exemption" at bounding box center [432, 464] width 59 height 17
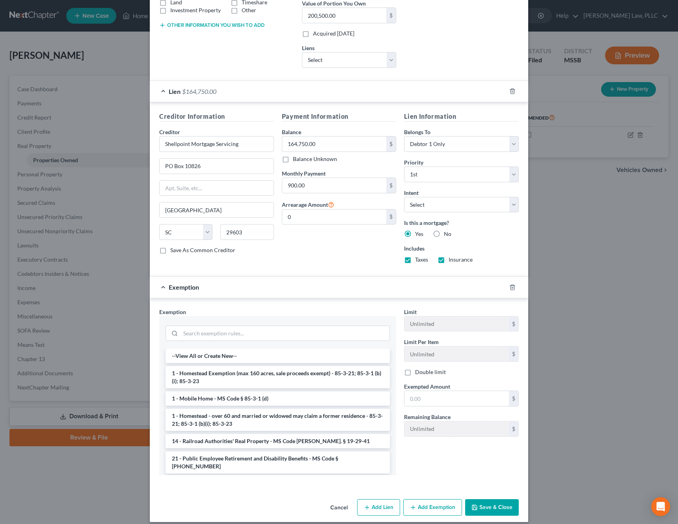
scroll to position [177, 0]
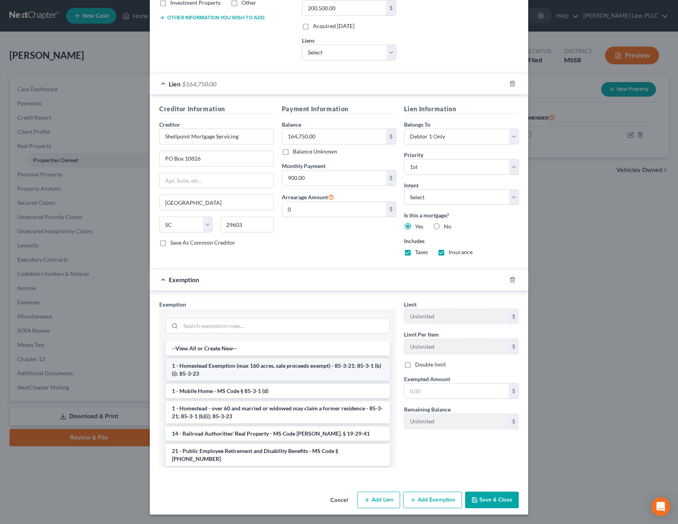
click at [294, 373] on li "1 - Homestead Exemption (max 160 acres, sale proceeds exempt) - 85-3-21; 85-3-1…" at bounding box center [278, 369] width 224 height 22
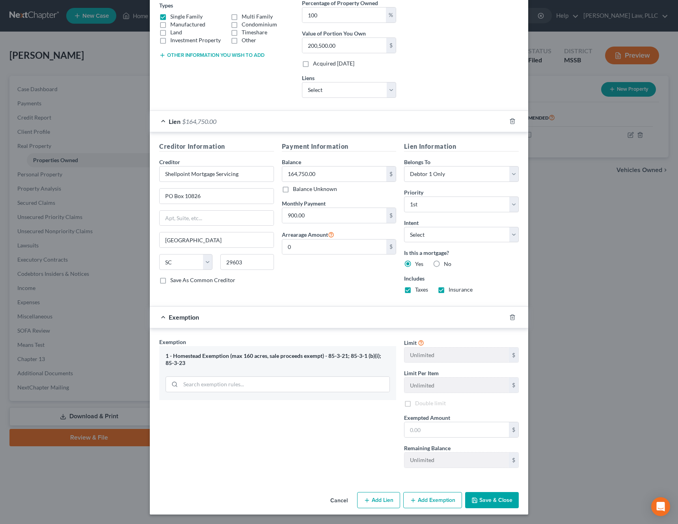
scroll to position [139, 0]
click at [434, 428] on input "text" at bounding box center [456, 429] width 104 height 15
paste input "$35,750.00"
type input "$35,750.00"
click at [352, 440] on div "Exemption Set must be selected for CA. Exemption * 1 - Homestead Exemption (max…" at bounding box center [277, 405] width 245 height 136
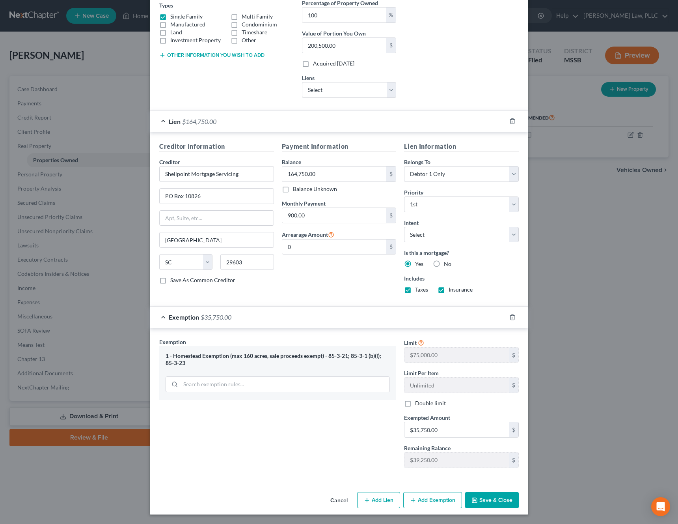
click at [499, 502] on button "Save & Close" at bounding box center [492, 500] width 54 height 17
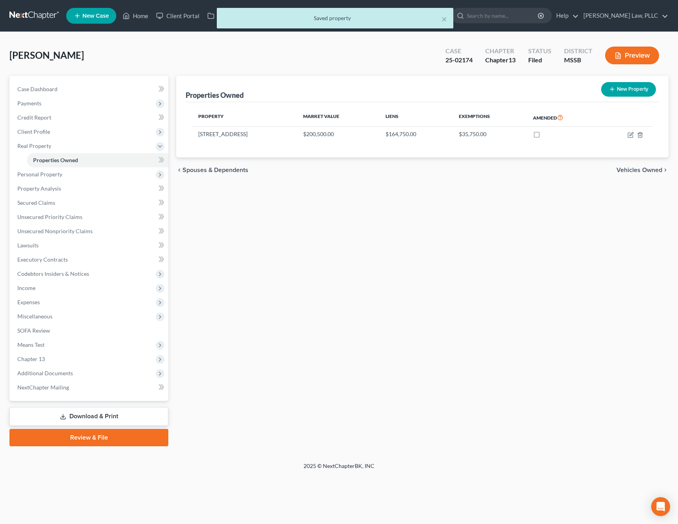
click at [647, 172] on span "Vehicles Owned" at bounding box center [640, 170] width 46 height 6
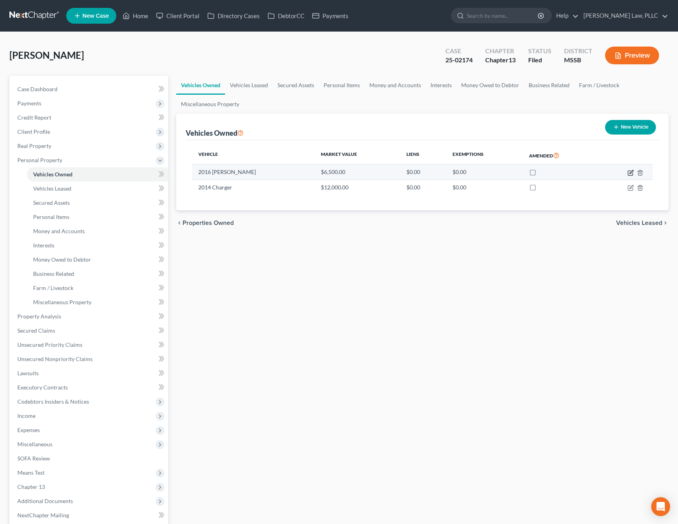
click at [630, 174] on icon "button" at bounding box center [631, 173] width 6 height 6
select select "0"
select select "10"
select select "3"
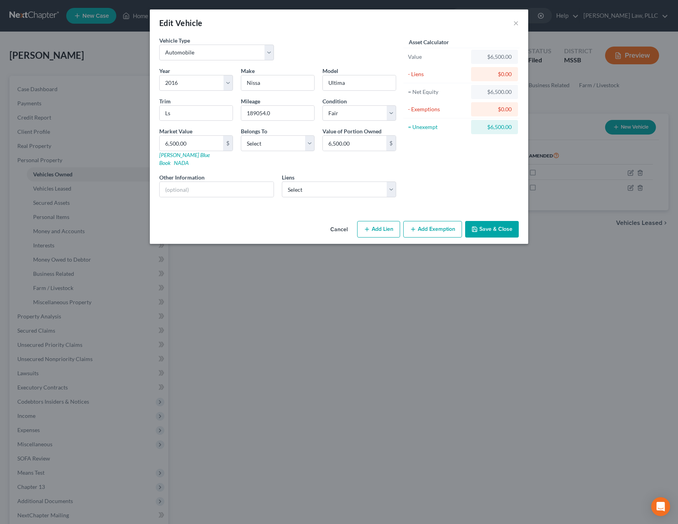
click at [342, 223] on button "Cancel" at bounding box center [339, 230] width 30 height 16
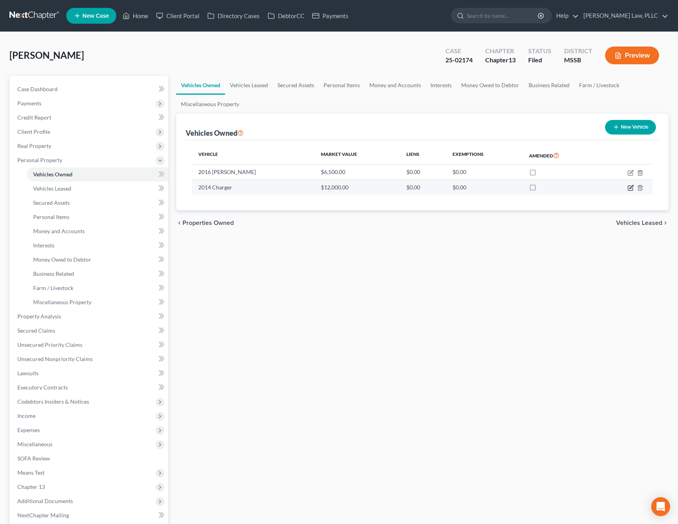
click at [631, 188] on icon "button" at bounding box center [631, 187] width 6 height 6
select select "0"
select select "12"
select select "2"
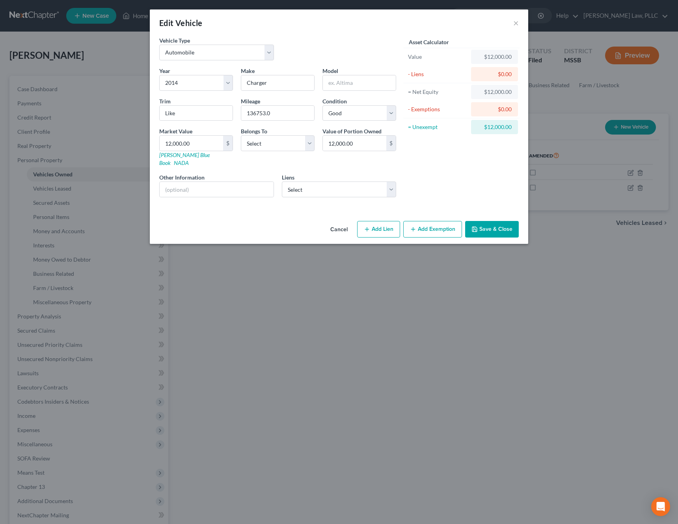
click at [339, 222] on button "Cancel" at bounding box center [339, 230] width 30 height 16
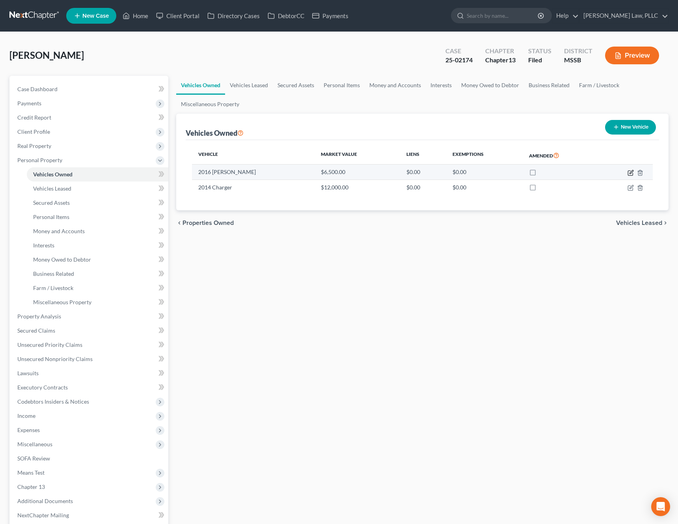
click at [632, 173] on icon "button" at bounding box center [631, 173] width 6 height 6
select select "0"
select select "10"
select select "3"
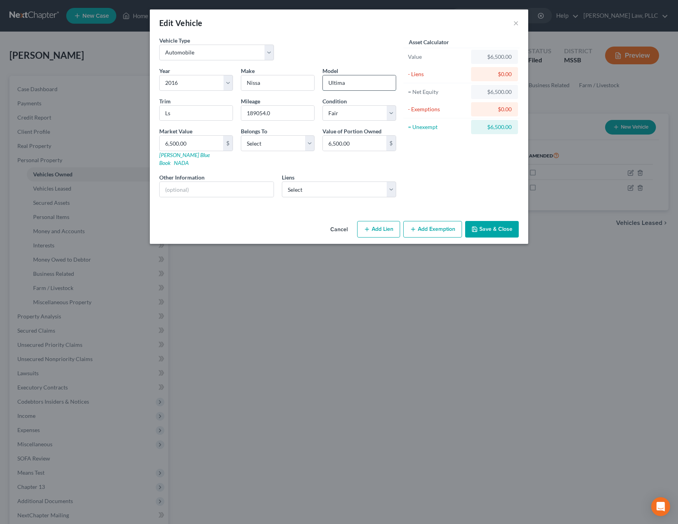
drag, startPoint x: 332, startPoint y: 85, endPoint x: 325, endPoint y: 85, distance: 6.7
click at [325, 85] on input "Ultima" at bounding box center [359, 82] width 73 height 15
type input "Altima"
drag, startPoint x: 279, startPoint y: 112, endPoint x: 211, endPoint y: 112, distance: 68.2
click at [211, 112] on div "Year Select 2026 2025 2024 2023 2022 2021 2020 2019 2018 2017 2016 2015 2014 20…" at bounding box center [277, 135] width 245 height 137
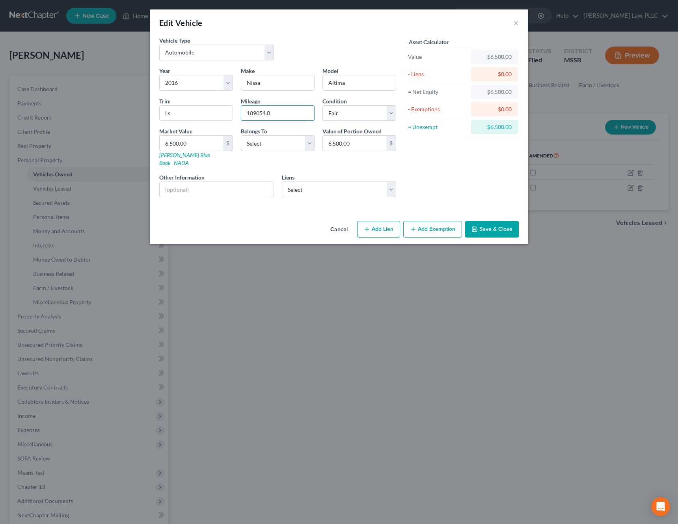
click at [205, 204] on div "Vehicle Type Select Automobile Truck Trailer Watercraft Aircraft Motor Home Atv…" at bounding box center [339, 126] width 378 height 181
click at [381, 222] on button "Add Lien" at bounding box center [378, 229] width 43 height 17
select select "0"
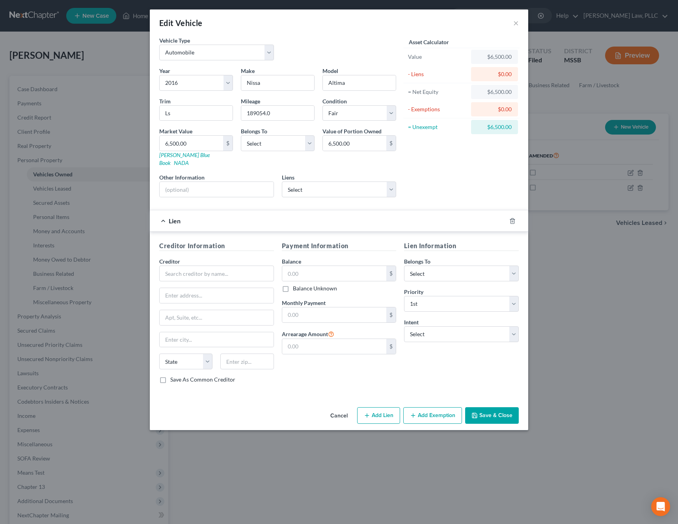
click at [340, 408] on button "Cancel" at bounding box center [339, 416] width 30 height 16
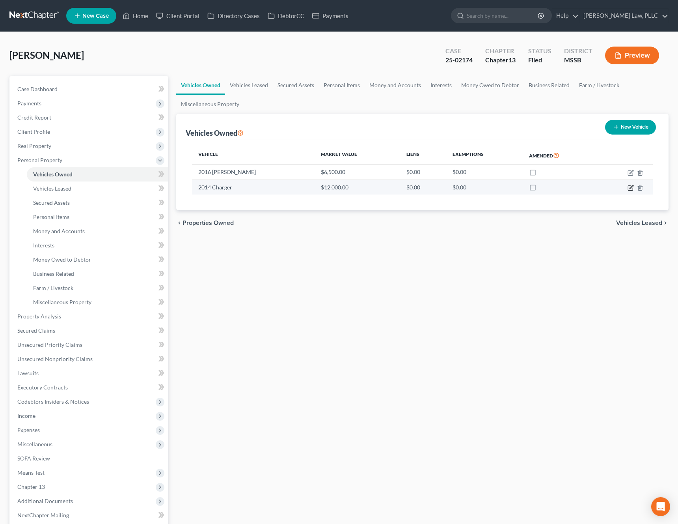
click at [631, 188] on icon "button" at bounding box center [631, 187] width 6 height 6
select select "0"
select select "12"
select select "2"
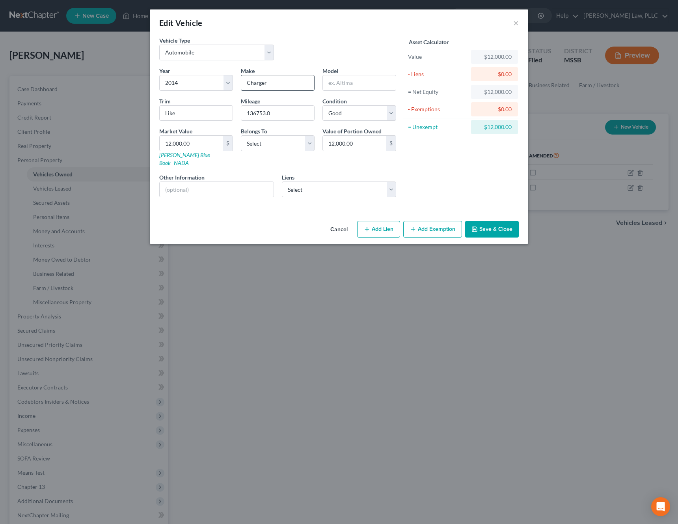
click at [283, 80] on input "Charger" at bounding box center [277, 82] width 73 height 15
type input "Dodge"
click at [350, 83] on input "text" at bounding box center [359, 82] width 73 height 15
type input "Charger"
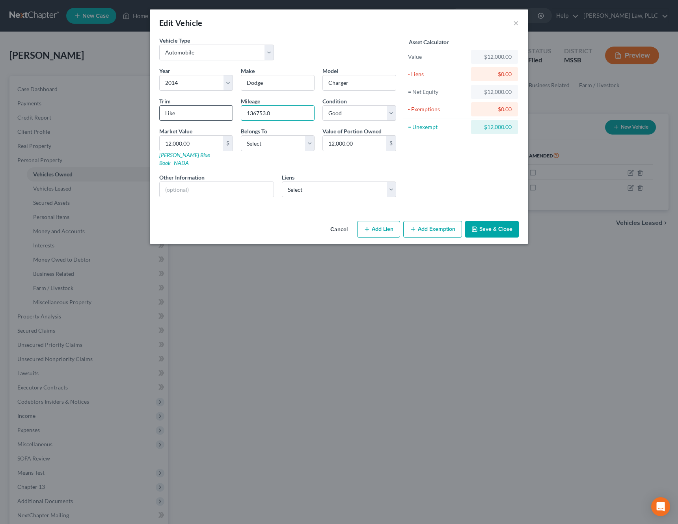
drag, startPoint x: 293, startPoint y: 111, endPoint x: 228, endPoint y: 110, distance: 65.1
click at [228, 110] on div "Year Select 2026 2025 2024 2023 2022 2021 2020 2019 2018 2017 2016 2015 2014 20…" at bounding box center [277, 135] width 245 height 137
click at [207, 142] on input "12,000.00" at bounding box center [191, 143] width 63 height 15
paste input "$8,675"
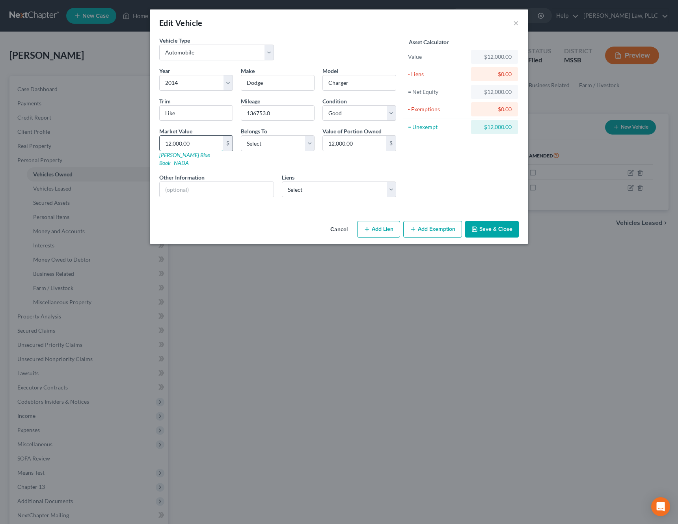
type input "$8,675"
type input "8,675.00"
type input "$8,675"
click at [448, 170] on div "Asset Calculator Value $8,675.00 - Liens $0.00 = Net Equity $12,000.00 - Exempt…" at bounding box center [461, 119] width 123 height 167
click at [386, 181] on select "Select [PERSON_NAME] Used Cars - $6,500.00" at bounding box center [339, 189] width 115 height 16
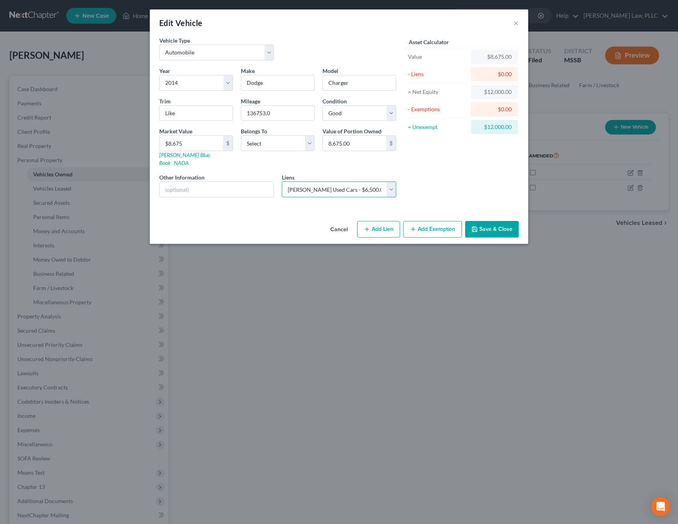
click select "Select [PERSON_NAME] Used Cars - $6,500.00" at bounding box center [339, 189] width 115 height 16
select select "25"
select select "0"
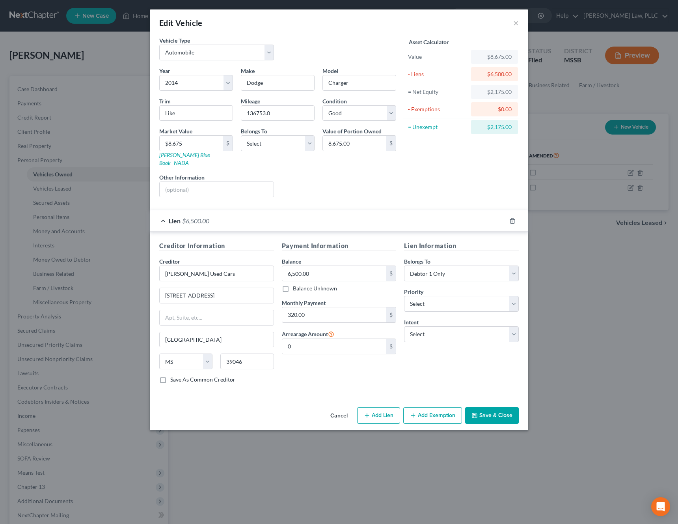
click at [499, 409] on button "Save & Close" at bounding box center [492, 415] width 54 height 17
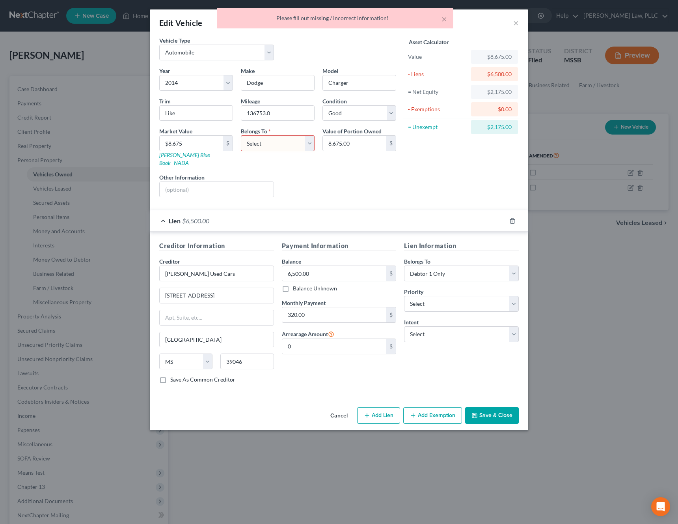
click at [311, 149] on select "Select Debtor 1 Only Debtor 2 Only Debtor 1 And Debtor 2 Only At Least One Of T…" at bounding box center [278, 143] width 74 height 16
select select "0"
click at [241, 135] on select "Select Debtor 1 Only Debtor 2 Only Debtor 1 And Debtor 2 Only At Least One Of T…" at bounding box center [278, 143] width 74 height 16
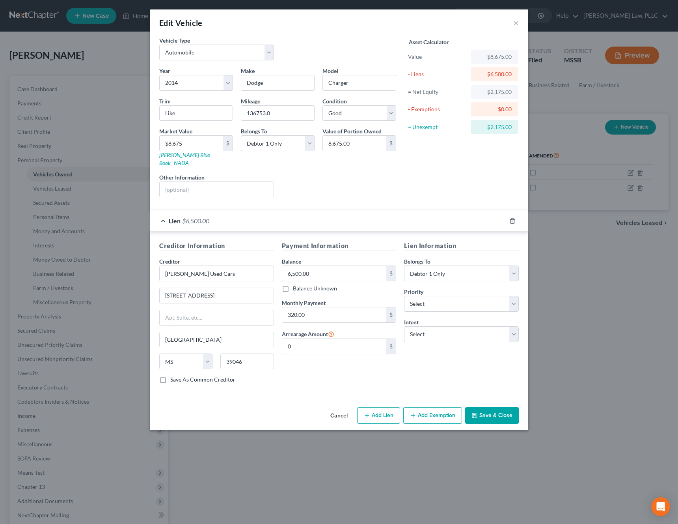
click at [501, 408] on button "Save & Close" at bounding box center [492, 415] width 54 height 17
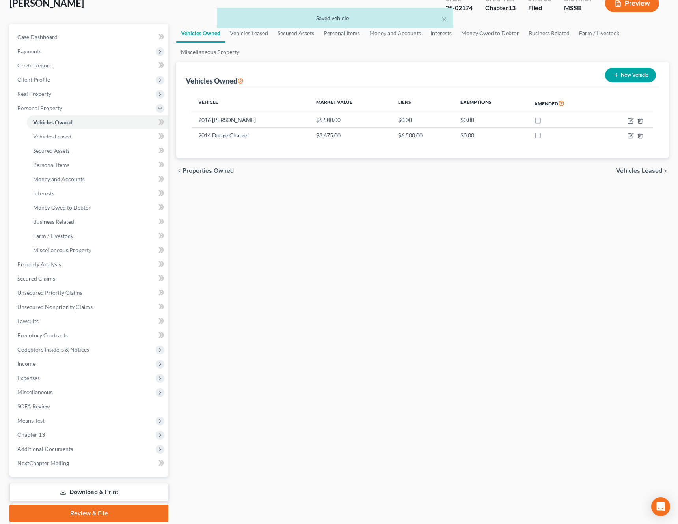
scroll to position [80, 0]
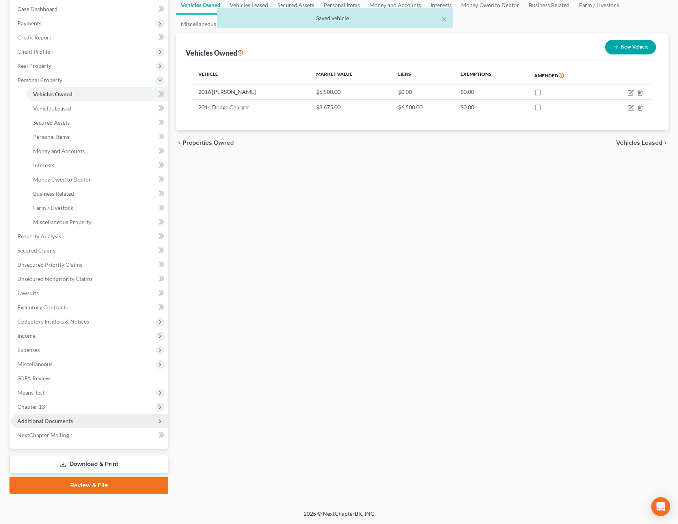
click at [90, 423] on span "Additional Documents" at bounding box center [89, 421] width 157 height 14
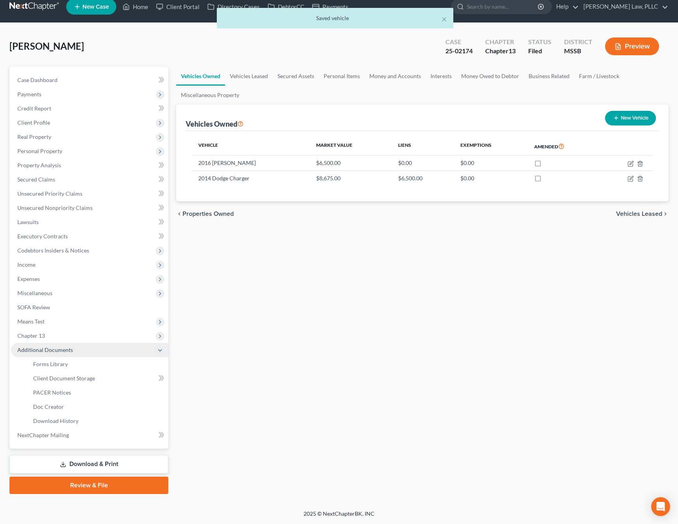
scroll to position [9, 0]
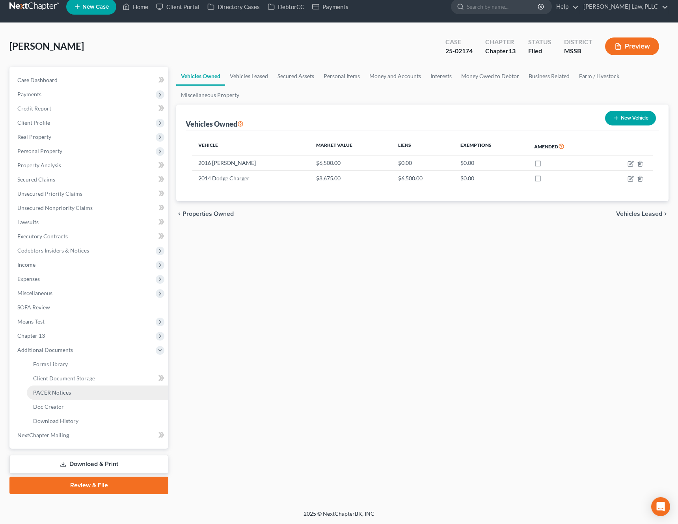
click at [89, 392] on link "PACER Notices" at bounding box center [98, 392] width 142 height 14
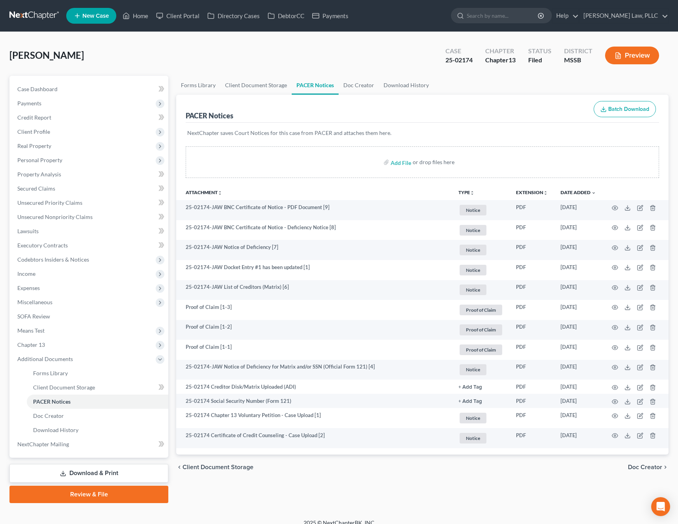
click at [466, 194] on button "TYPE unfold_more" at bounding box center [466, 192] width 16 height 5
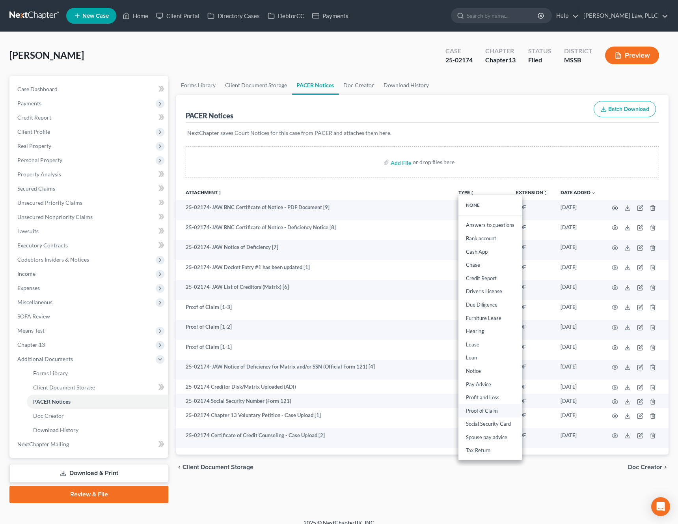
click at [483, 415] on link "Proof of Claim" at bounding box center [489, 410] width 63 height 13
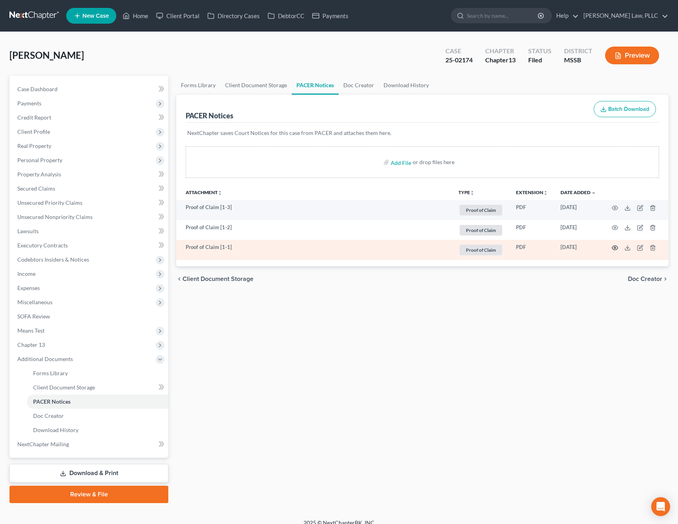
click at [616, 249] on icon "button" at bounding box center [615, 248] width 6 height 4
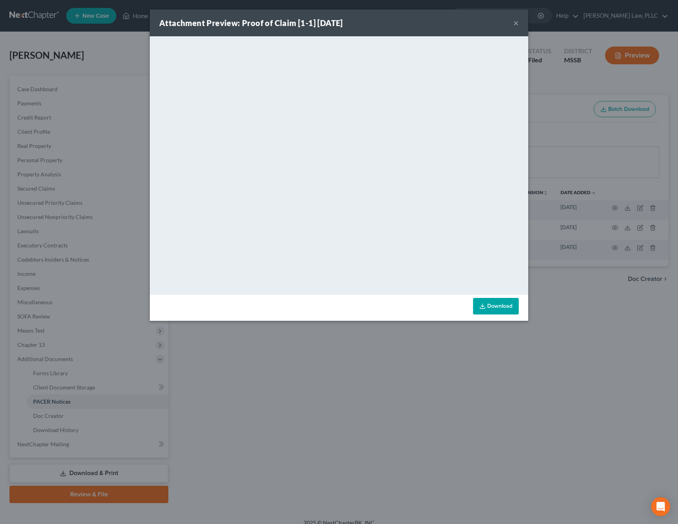
click at [518, 23] on button "×" at bounding box center [516, 22] width 6 height 9
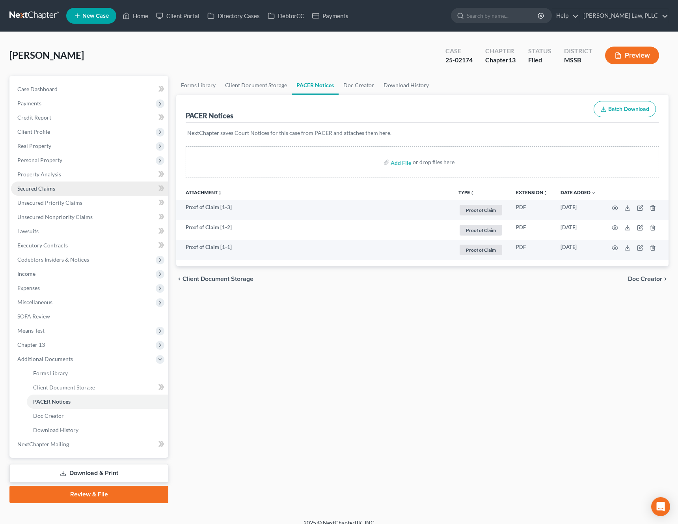
click at [79, 183] on link "Secured Claims" at bounding box center [89, 188] width 157 height 14
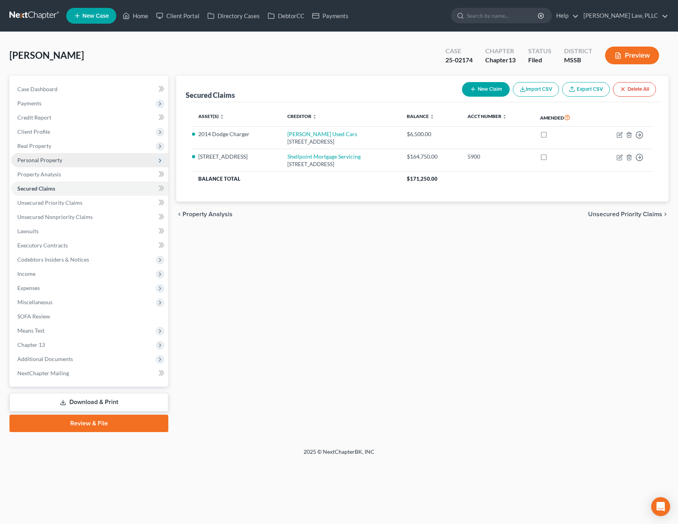
click at [76, 162] on span "Personal Property" at bounding box center [89, 160] width 157 height 14
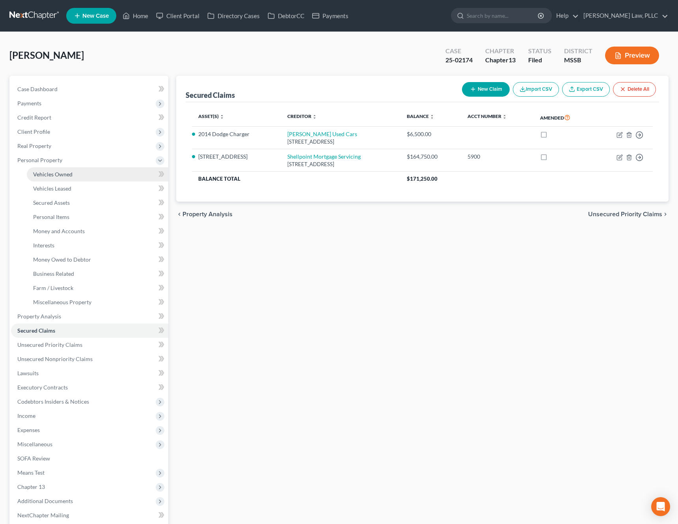
click at [70, 177] on span "Vehicles Owned" at bounding box center [52, 174] width 39 height 7
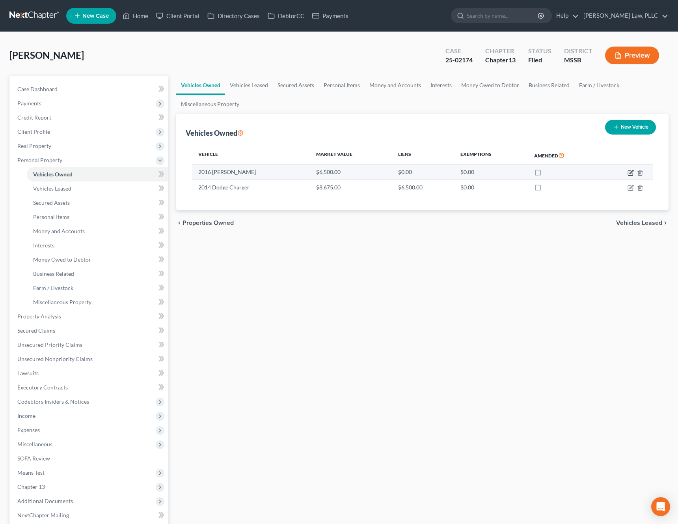
click at [631, 173] on icon "button" at bounding box center [632, 172] width 4 height 4
select select "0"
select select "10"
select select "3"
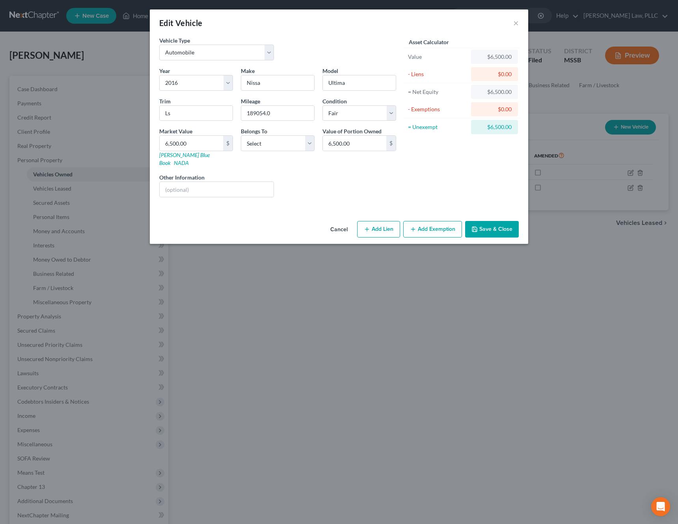
click at [434, 221] on button "Add Exemption" at bounding box center [432, 229] width 59 height 17
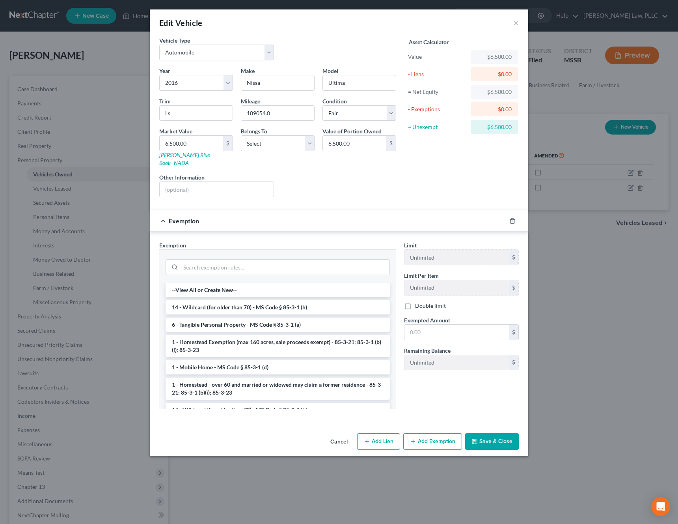
scroll to position [594, 0]
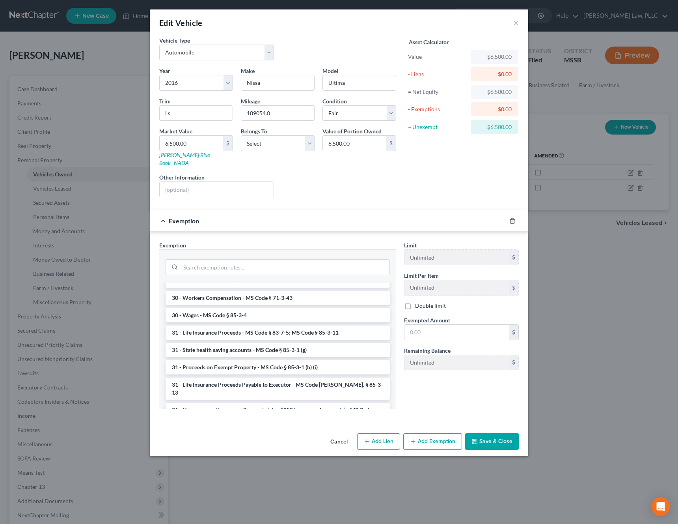
click at [257, 428] on li "6 - Tangible Personal Property - MS Code § 85-3-1 (a)" at bounding box center [278, 435] width 224 height 14
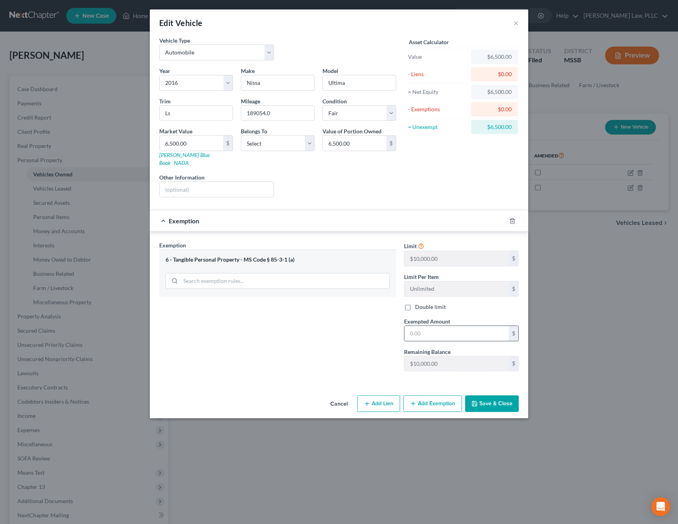
click at [435, 326] on input "text" at bounding box center [456, 333] width 104 height 15
type input "6,500"
click at [498, 403] on button "Save & Close" at bounding box center [492, 403] width 54 height 17
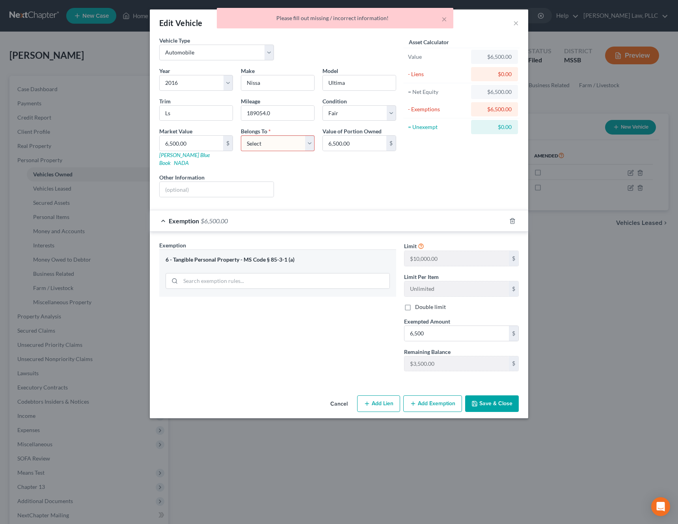
click at [299, 142] on select "Select Debtor 1 Only Debtor 2 Only Debtor 1 And Debtor 2 Only At Least One Of T…" at bounding box center [278, 143] width 74 height 16
select select "0"
click at [241, 135] on select "Select Debtor 1 Only Debtor 2 Only Debtor 1 And Debtor 2 Only At Least One Of T…" at bounding box center [278, 143] width 74 height 16
click at [478, 395] on button "Save & Close" at bounding box center [492, 403] width 54 height 17
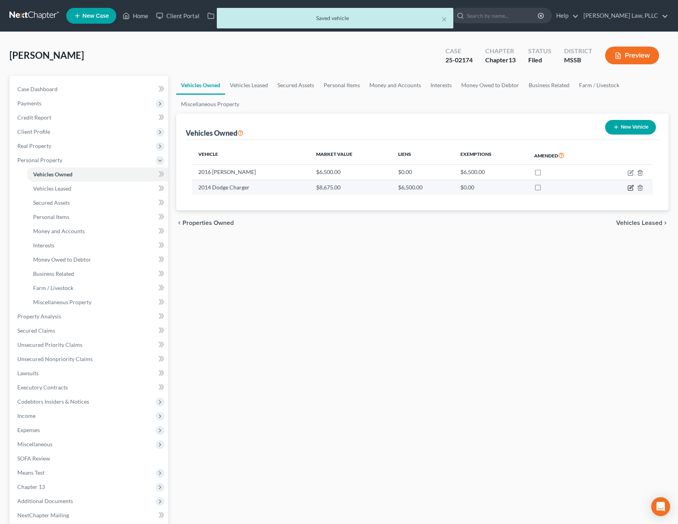
click at [631, 190] on icon "button" at bounding box center [631, 187] width 6 height 6
select select "0"
select select "12"
select select "2"
select select "0"
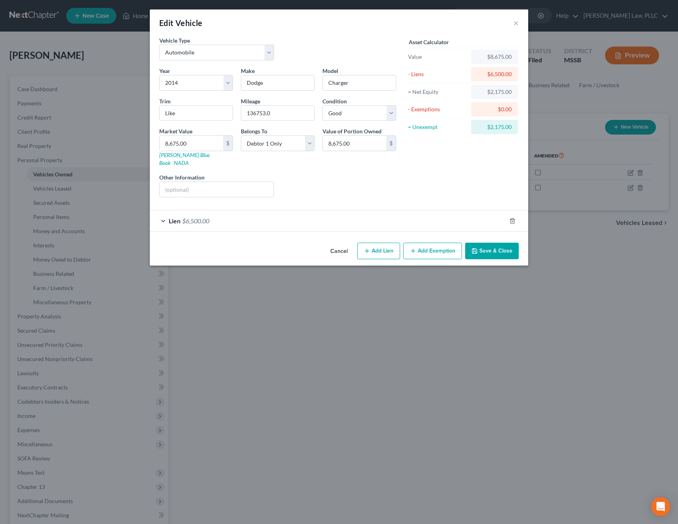
click at [415, 248] on button "Add Exemption" at bounding box center [432, 250] width 59 height 17
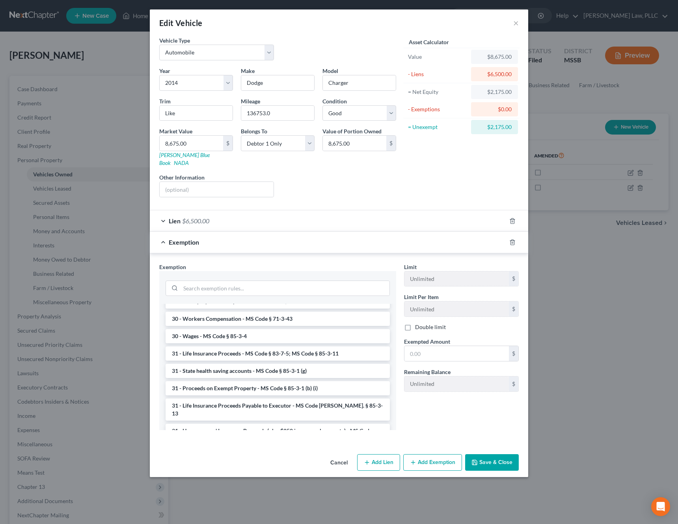
click at [298, 449] on li "6 - Tangible Personal Property - MS Code § 85-3-1 (a)" at bounding box center [278, 456] width 224 height 14
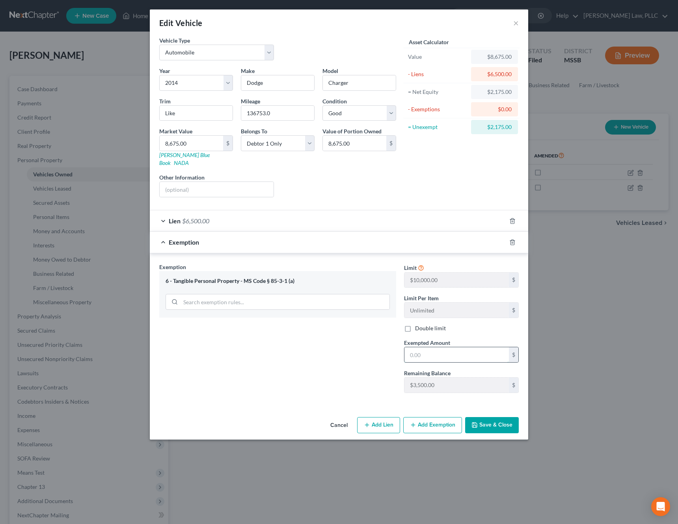
click at [441, 348] on input "text" at bounding box center [456, 354] width 104 height 15
type input "2,175"
click at [501, 417] on button "Save & Close" at bounding box center [492, 425] width 54 height 17
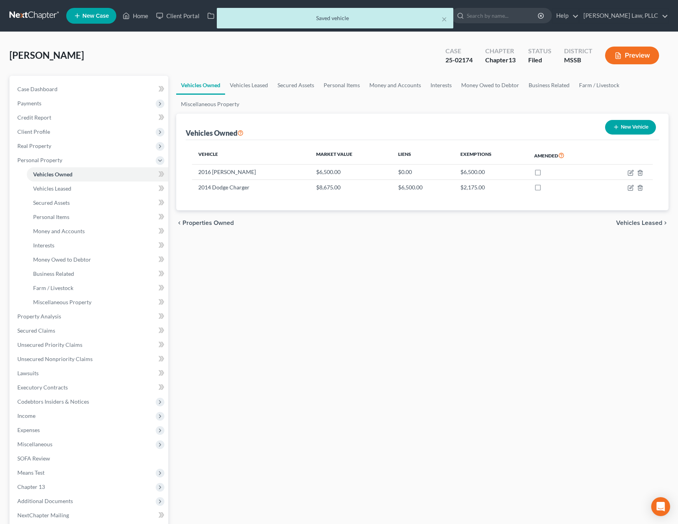
click at [635, 224] on span "Vehicles Leased" at bounding box center [639, 223] width 46 height 6
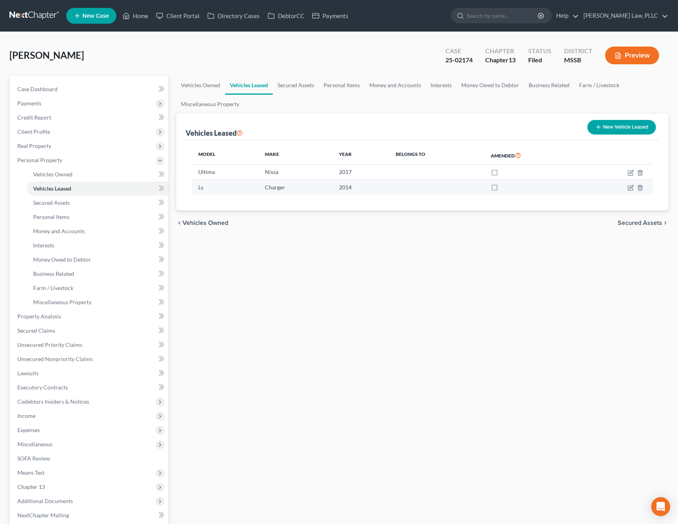
click at [644, 188] on td at bounding box center [616, 186] width 71 height 15
click at [639, 188] on icon "button" at bounding box center [640, 187] width 6 height 6
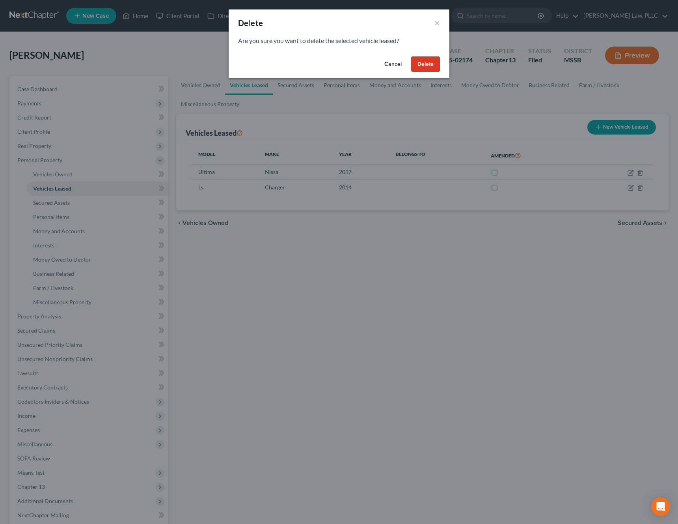
click at [429, 64] on button "Delete" at bounding box center [425, 64] width 29 height 16
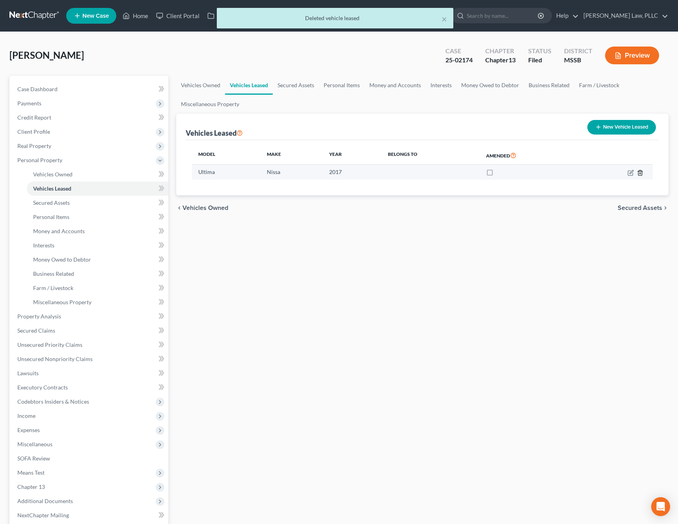
click at [640, 173] on icon "button" at bounding box center [640, 173] width 6 height 6
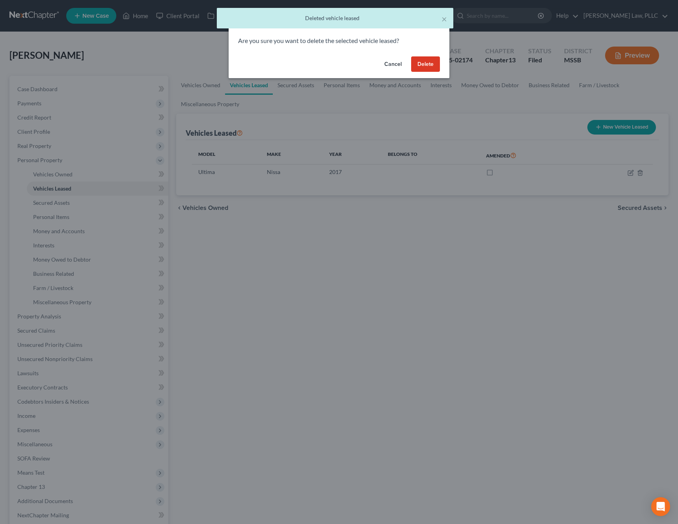
click at [431, 67] on button "Delete" at bounding box center [425, 64] width 29 height 16
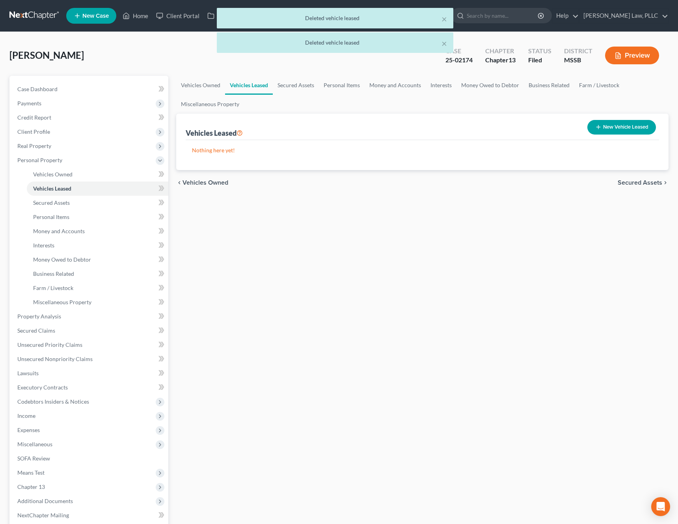
click at [636, 179] on span "Secured Assets" at bounding box center [640, 182] width 45 height 6
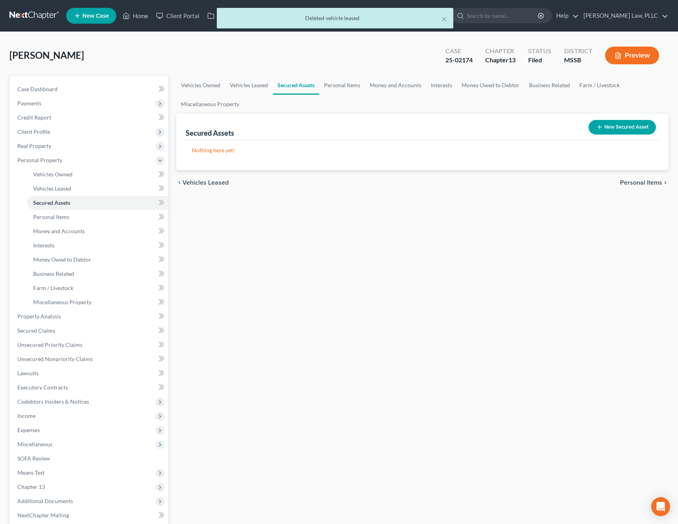
click at [641, 181] on span "Personal Items" at bounding box center [641, 182] width 42 height 6
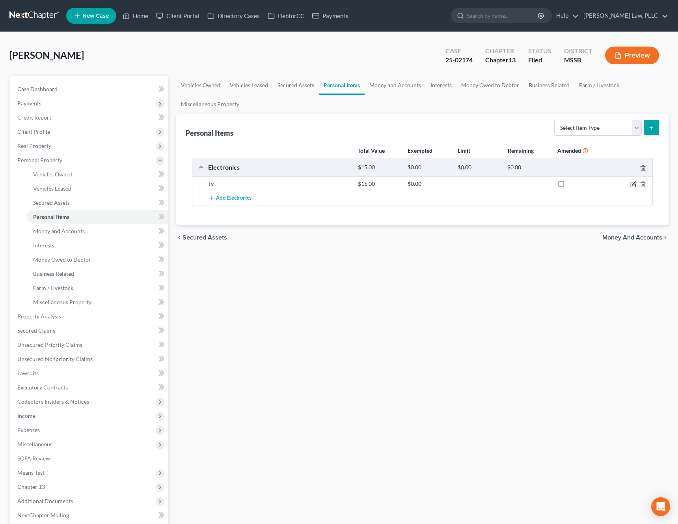
click at [634, 183] on icon "button" at bounding box center [633, 184] width 6 height 6
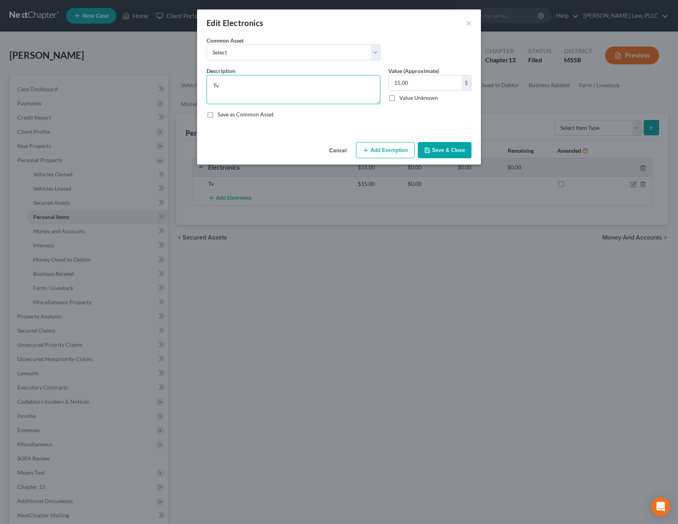
click at [301, 88] on textarea "Tv" at bounding box center [294, 89] width 174 height 29
type textarea "Household Goods and Furnishings"
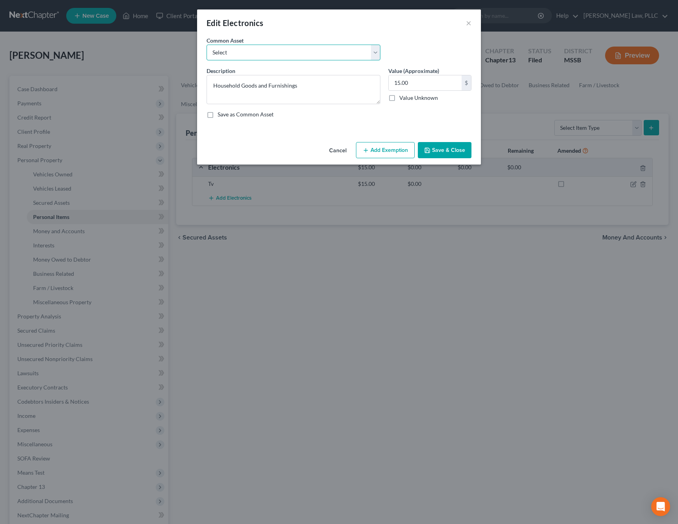
click at [319, 55] on select "Select TV, Cell Phone" at bounding box center [294, 53] width 174 height 16
click at [343, 147] on button "Cancel" at bounding box center [338, 151] width 30 height 16
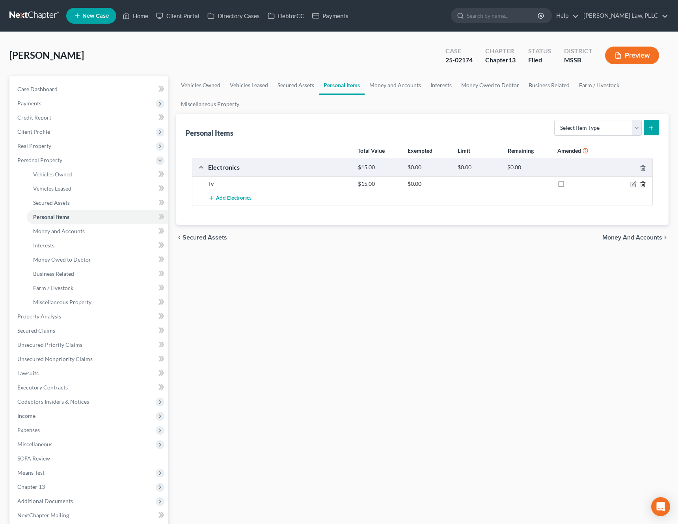
click at [644, 186] on icon "button" at bounding box center [643, 184] width 6 height 6
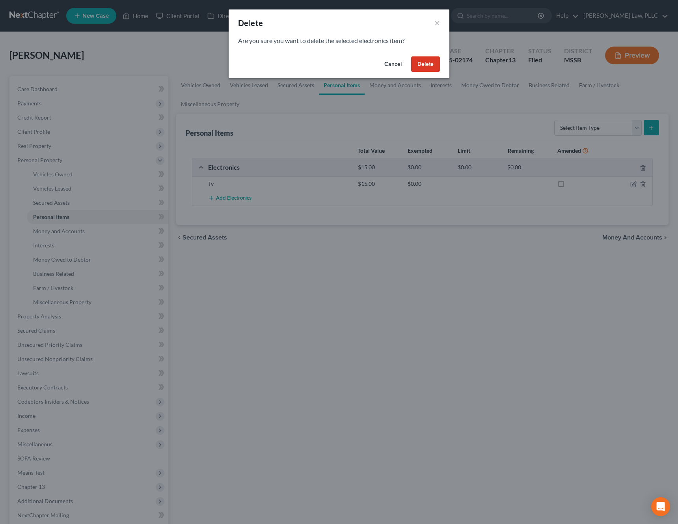
click at [428, 59] on button "Delete" at bounding box center [425, 64] width 29 height 16
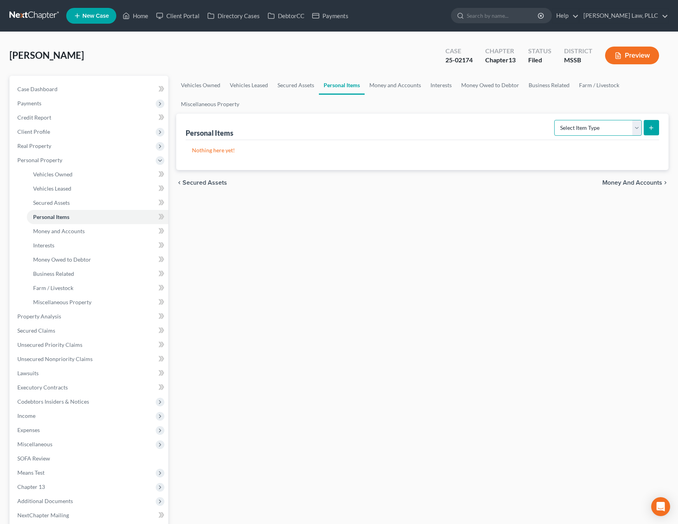
click at [607, 128] on select "Select Item Type Clothing Collectibles Of Value Electronics Firearms Household …" at bounding box center [598, 128] width 88 height 16
select select "household_goods"
click at [555, 120] on select "Select Item Type Clothing Collectibles Of Value Electronics Firearms Household …" at bounding box center [598, 128] width 88 height 16
click at [646, 131] on button "submit" at bounding box center [651, 127] width 15 height 15
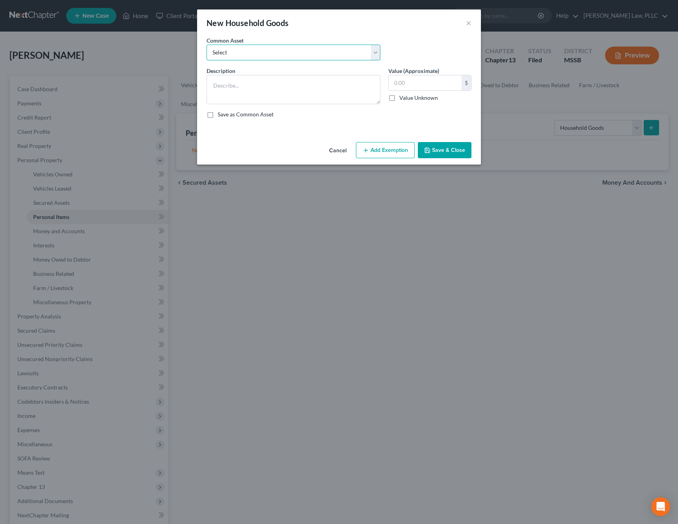
click at [265, 54] on select "Select Household Goods and Furnishings Various forms of furniture and appliances" at bounding box center [294, 53] width 174 height 16
select select "0"
click at [207, 45] on select "Select Household Goods and Furnishings Various forms of furniture and appliances" at bounding box center [294, 53] width 174 height 16
type textarea "Household Goods and Furnishings"
click at [428, 83] on input "5,000.00" at bounding box center [425, 82] width 73 height 15
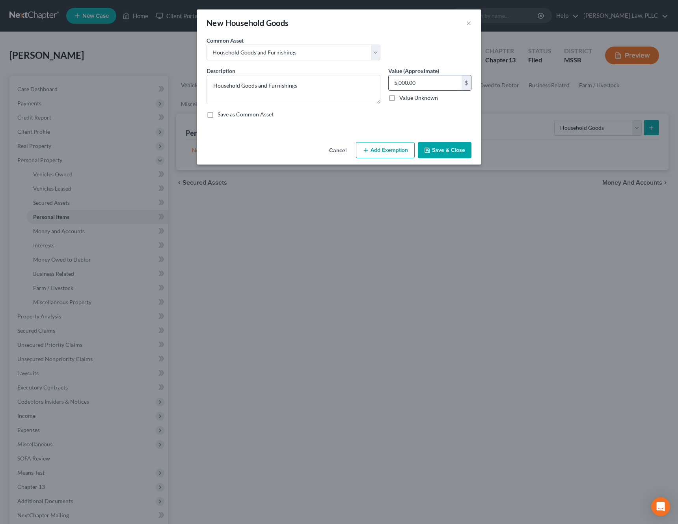
click at [428, 83] on input "5,000.00" at bounding box center [425, 82] width 73 height 15
type input "500"
click at [395, 159] on div "Cancel Add Exemption Save & Close" at bounding box center [339, 152] width 284 height 26
click at [395, 150] on button "Add Exemption" at bounding box center [385, 150] width 59 height 17
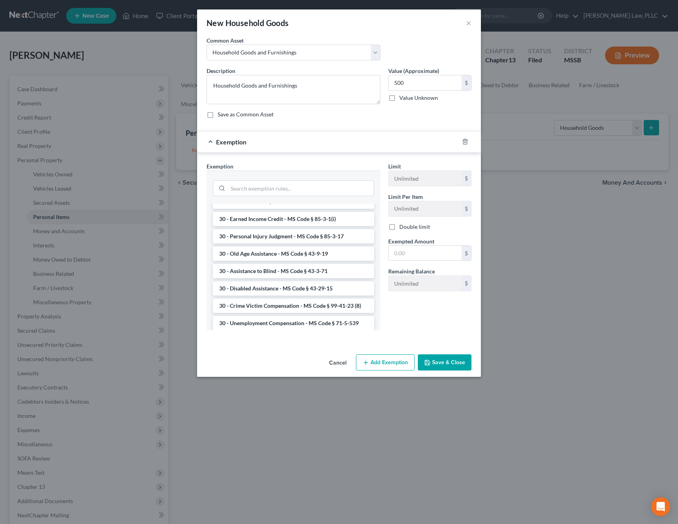
scroll to position [691, 0]
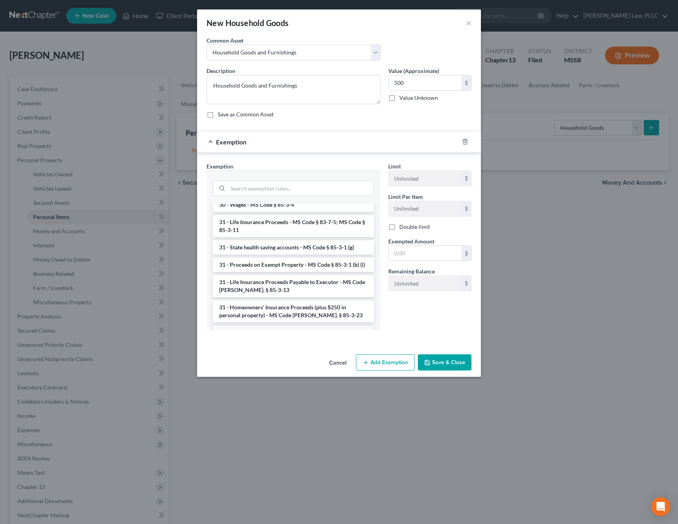
click at [297, 325] on li "6 - Tangible Personal Property - MS Code § 85-3-1 (a)" at bounding box center [293, 332] width 161 height 14
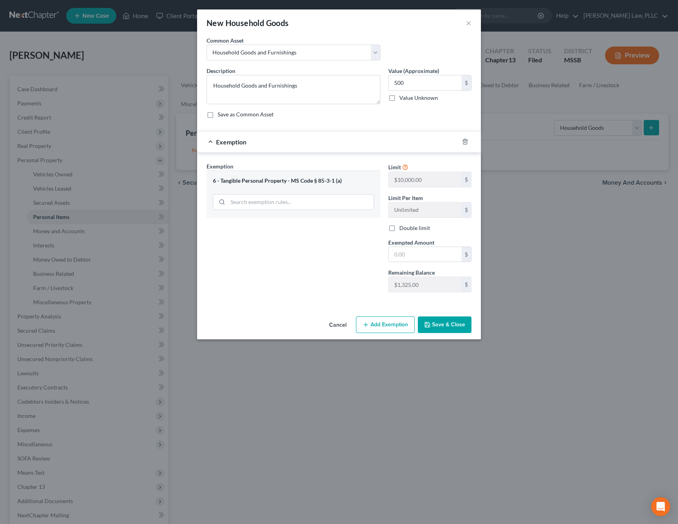
click at [441, 245] on div "Exempted Amount * $" at bounding box center [429, 250] width 91 height 24
click at [436, 250] on input "text" at bounding box center [425, 254] width 73 height 15
type input "500"
click at [455, 324] on button "Save & Close" at bounding box center [445, 324] width 54 height 17
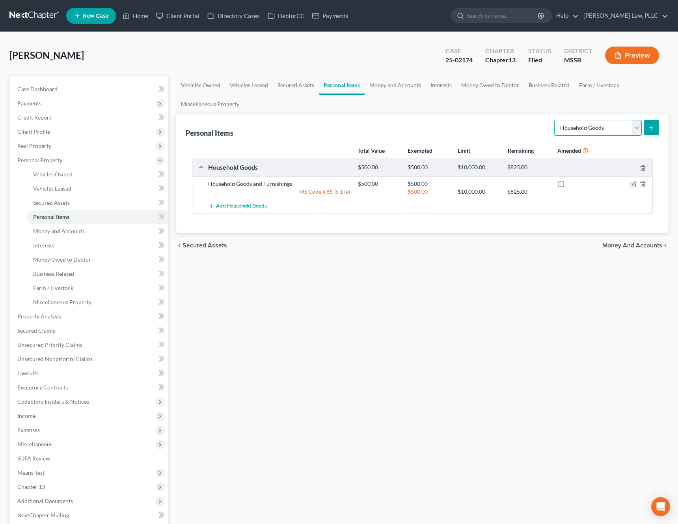
click at [637, 134] on select "Select Item Type Clothing Collectibles Of Value Electronics Firearms Household …" at bounding box center [598, 128] width 88 height 16
select select "clothing"
click at [555, 120] on select "Select Item Type Clothing Collectibles Of Value Electronics Firearms Household …" at bounding box center [598, 128] width 88 height 16
click at [648, 129] on button "submit" at bounding box center [651, 127] width 15 height 15
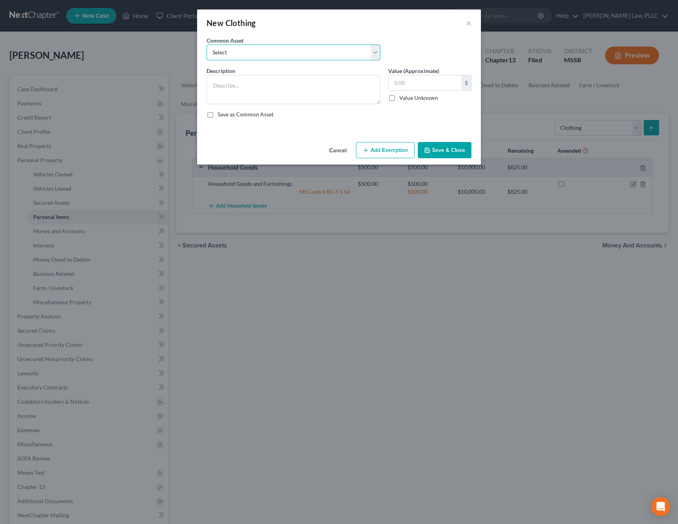
click at [322, 52] on select "Select Clothing Debtor's various clothing" at bounding box center [294, 53] width 174 height 16
select select "0"
click at [207, 45] on select "Select Clothing Debtor's various clothing" at bounding box center [294, 53] width 174 height 16
type textarea "Clothing"
type input "200.00"
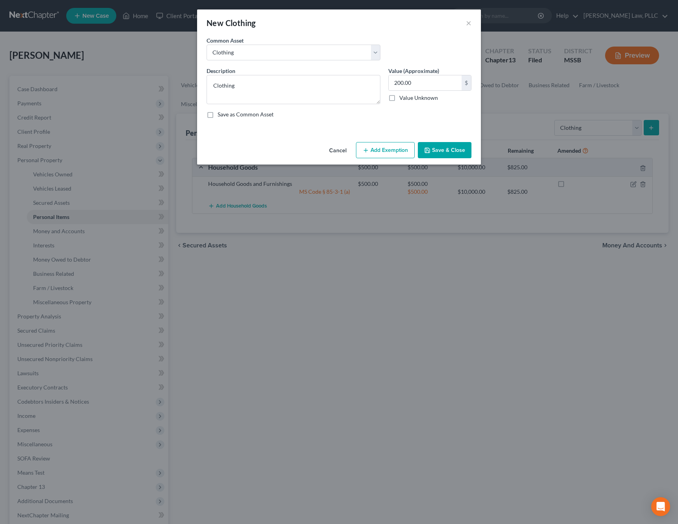
click at [395, 152] on button "Add Exemption" at bounding box center [385, 150] width 59 height 17
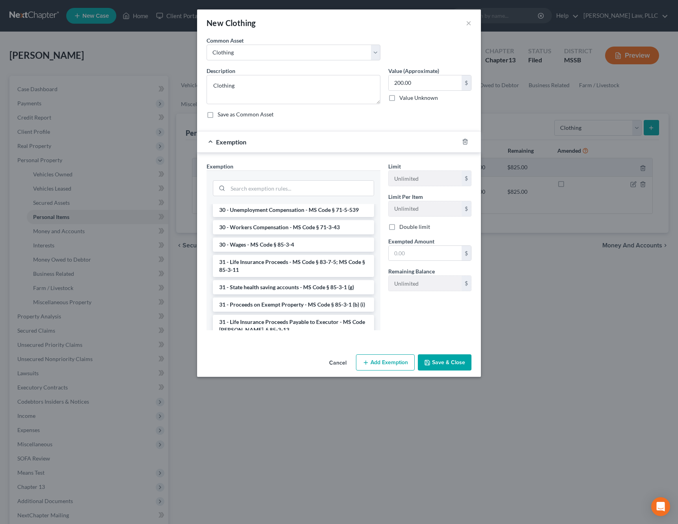
scroll to position [631, 0]
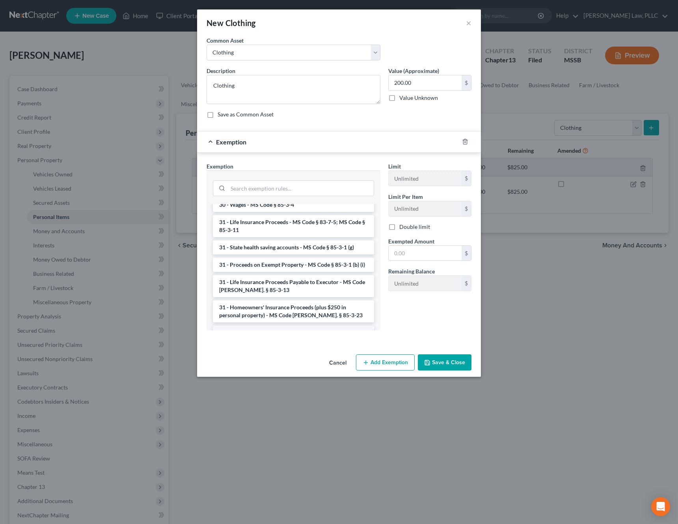
click at [321, 325] on li "6 - Tangible Personal Property - MS Code § 85-3-1 (a)" at bounding box center [293, 332] width 161 height 14
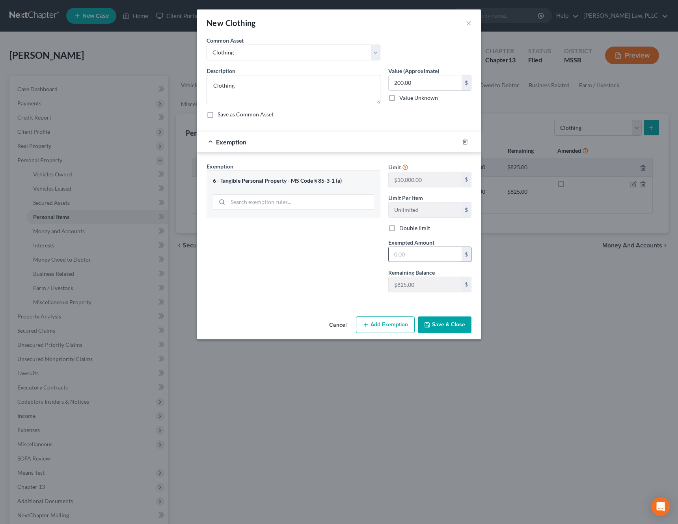
click at [424, 258] on input "text" at bounding box center [425, 254] width 73 height 15
type input "200"
click at [443, 324] on button "Save & Close" at bounding box center [445, 324] width 54 height 17
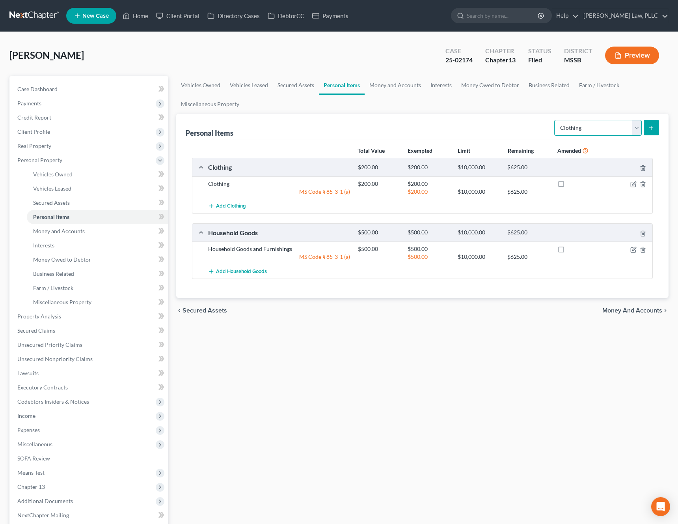
click at [621, 129] on select "Select Item Type Clothing Collectibles Of Value Electronics Firearms Household …" at bounding box center [598, 128] width 88 height 16
select select "electronics"
click at [555, 120] on select "Select Item Type Clothing Collectibles Of Value Electronics Firearms Household …" at bounding box center [598, 128] width 88 height 16
click at [646, 129] on button "submit" at bounding box center [651, 127] width 15 height 15
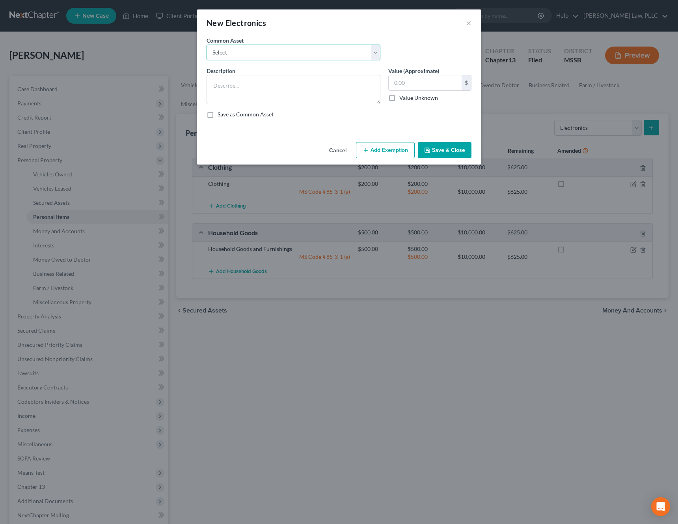
click at [303, 58] on select "Select TV, Cell Phone" at bounding box center [294, 53] width 174 height 16
select select "0"
click at [207, 45] on select "Select TV, Cell Phone" at bounding box center [294, 53] width 174 height 16
type textarea "TV, Cell Phone"
type input "250.00"
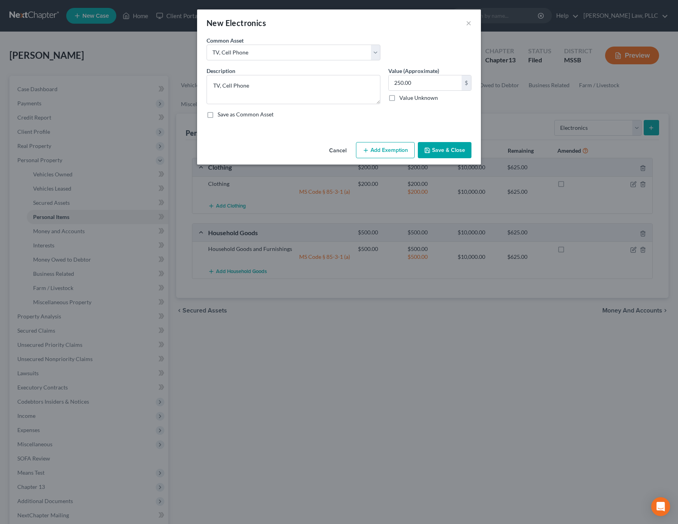
click at [379, 150] on button "Add Exemption" at bounding box center [385, 150] width 59 height 17
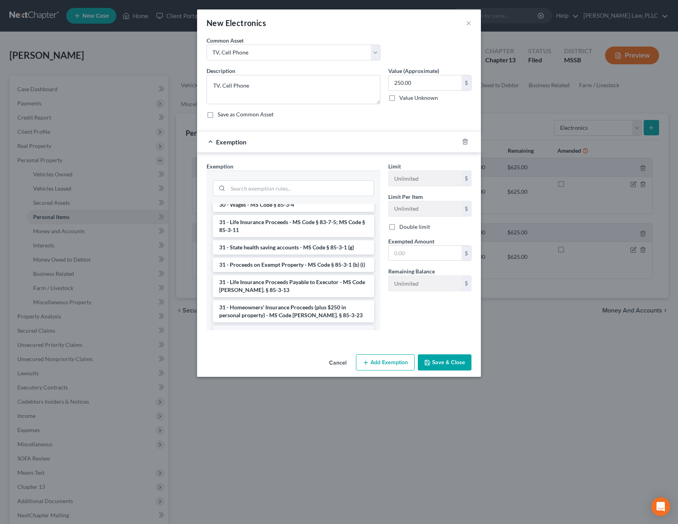
click at [274, 325] on li "6 - Tangible Personal Property - MS Code § 85-3-1 (a)" at bounding box center [293, 332] width 161 height 14
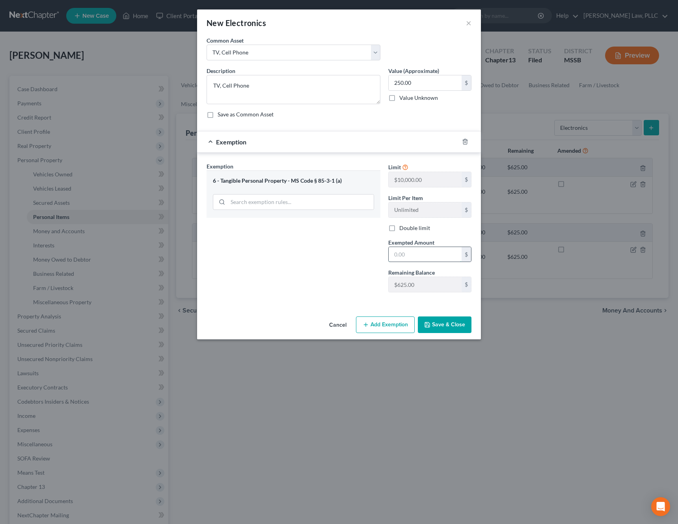
click at [413, 257] on input "text" at bounding box center [425, 254] width 73 height 15
type input "250"
click at [443, 327] on button "Save & Close" at bounding box center [445, 324] width 54 height 17
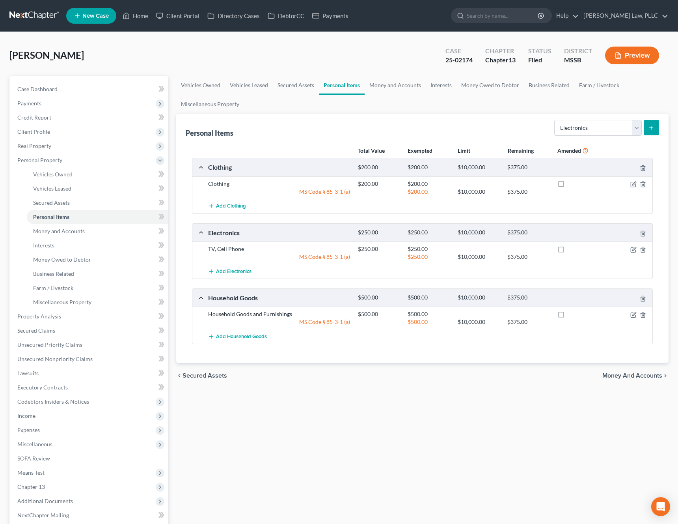
click at [634, 377] on span "Money and Accounts" at bounding box center [632, 375] width 60 height 6
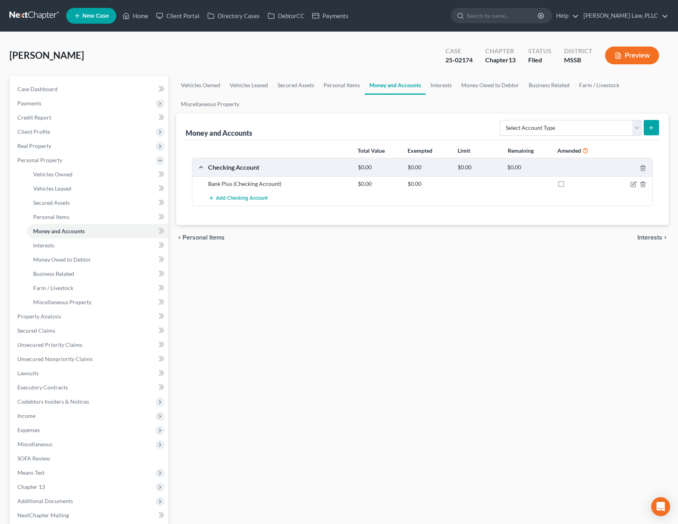
click at [651, 240] on span "Interests" at bounding box center [649, 237] width 25 height 6
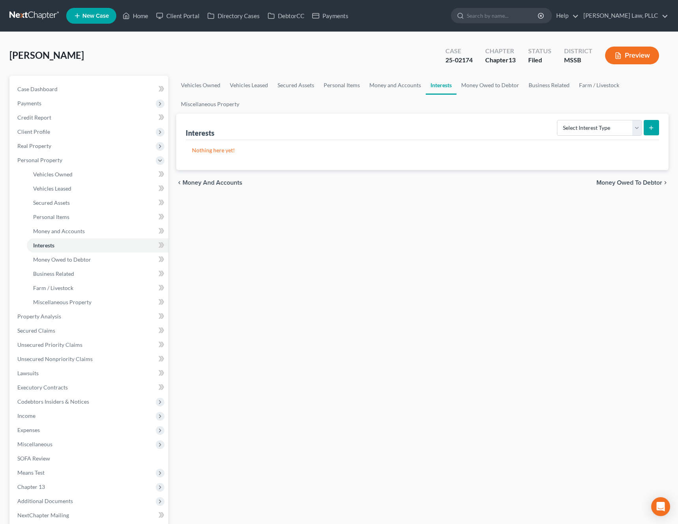
click at [644, 180] on span "Money Owed to Debtor" at bounding box center [629, 182] width 66 height 6
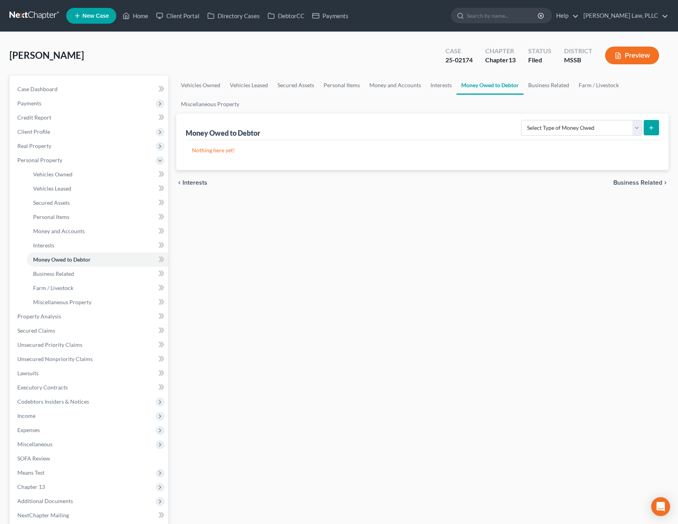
click at [641, 185] on span "Business Related" at bounding box center [637, 182] width 49 height 6
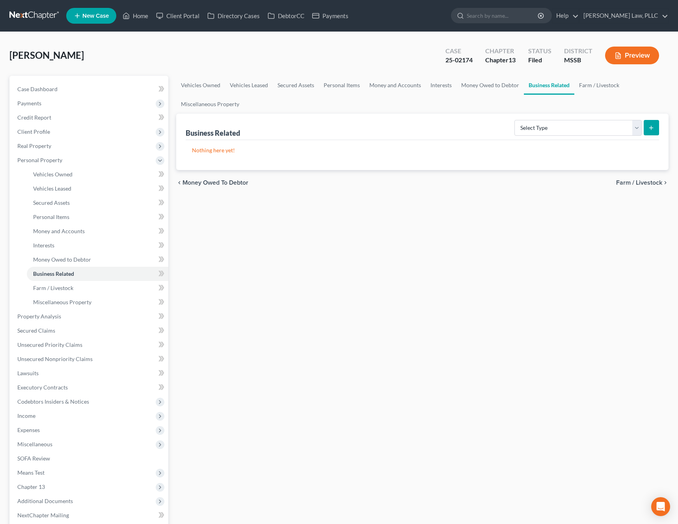
click at [639, 183] on span "Farm / Livestock" at bounding box center [639, 182] width 46 height 6
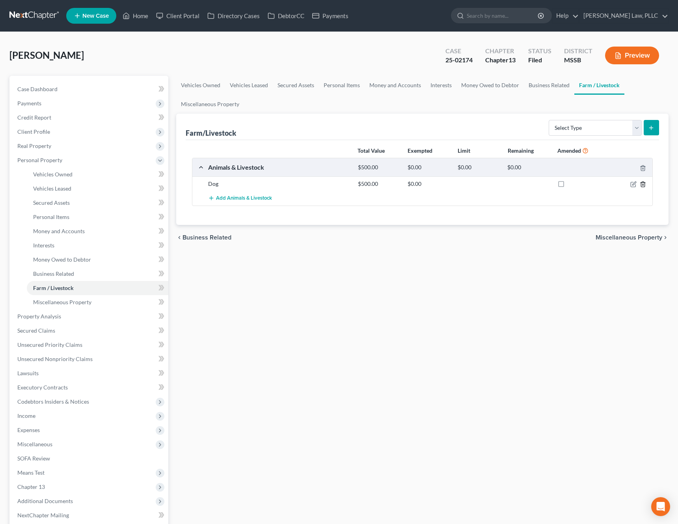
click at [643, 184] on line "button" at bounding box center [643, 185] width 0 height 2
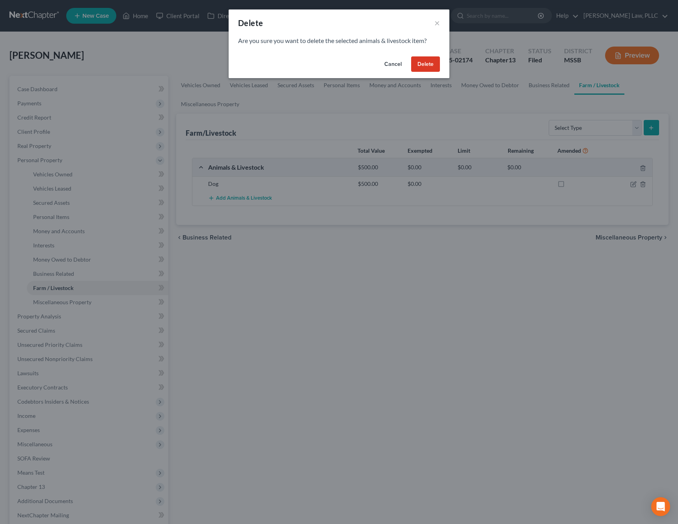
click at [423, 65] on button "Delete" at bounding box center [425, 64] width 29 height 16
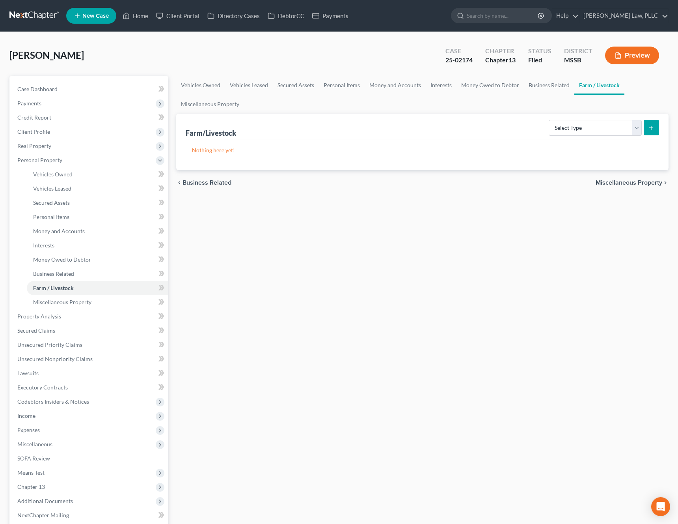
click at [613, 186] on span "Miscellaneous Property" at bounding box center [629, 182] width 67 height 6
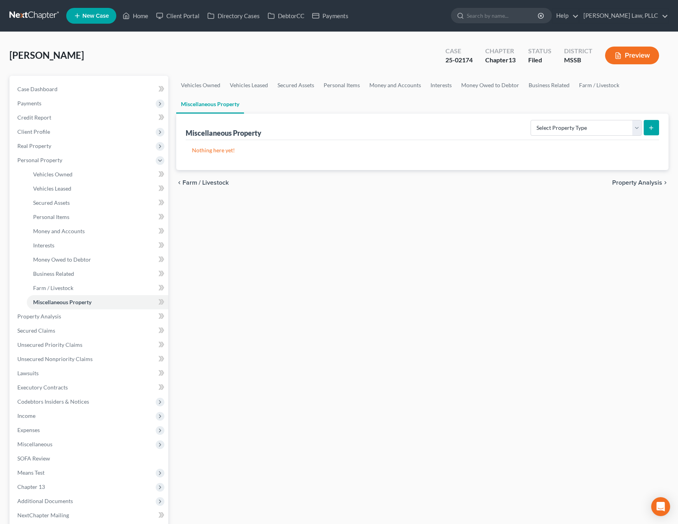
click at [632, 181] on span "Property Analysis" at bounding box center [637, 182] width 50 height 6
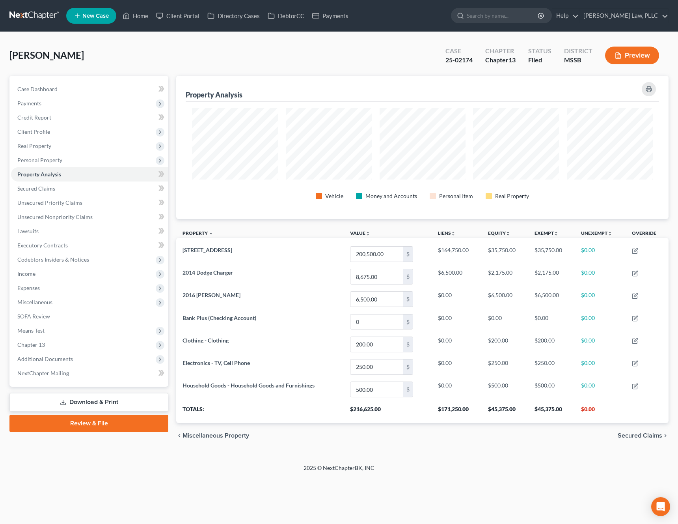
scroll to position [143, 492]
click at [648, 435] on span "Secured Claims" at bounding box center [640, 435] width 45 height 6
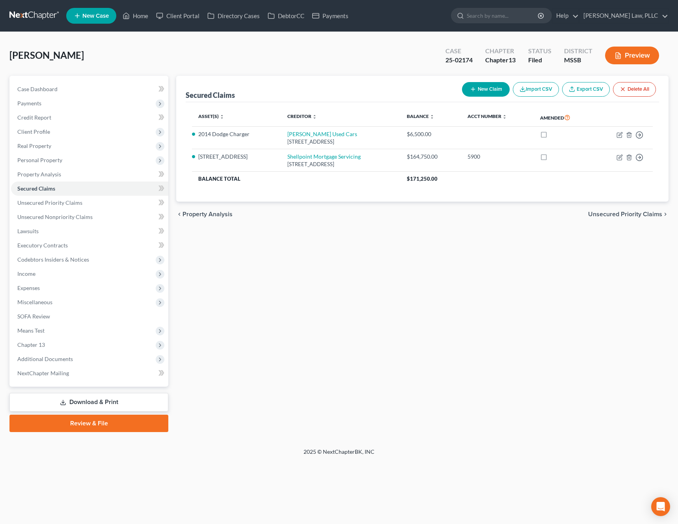
click at [633, 214] on span "Unsecured Priority Claims" at bounding box center [625, 214] width 74 height 6
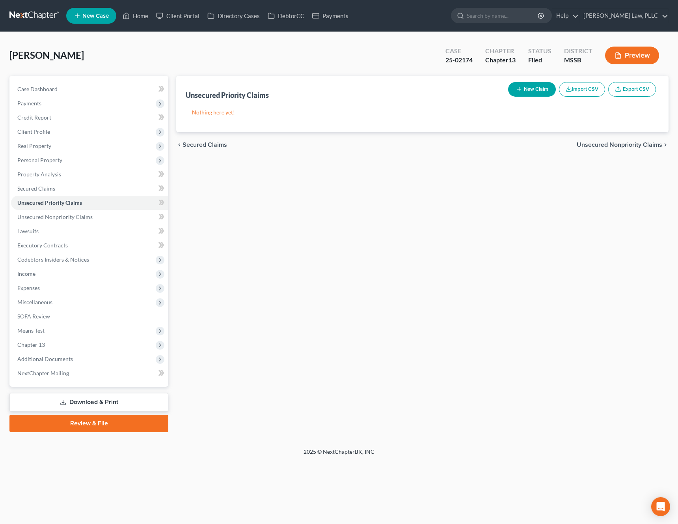
click at [637, 142] on span "Unsecured Nonpriority Claims" at bounding box center [620, 145] width 86 height 6
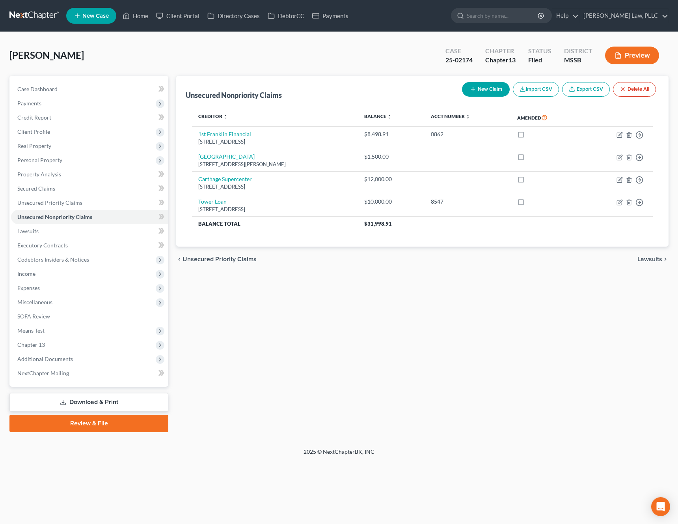
click at [657, 260] on span "Lawsuits" at bounding box center [649, 259] width 25 height 6
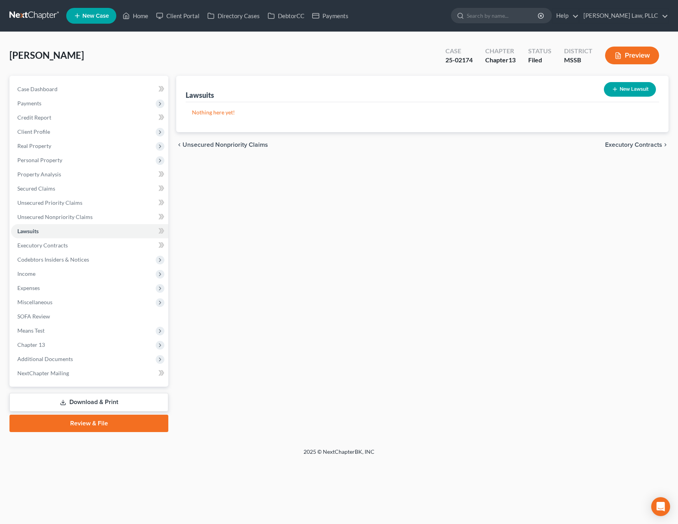
click at [648, 150] on div "chevron_left Unsecured Nonpriority Claims Executory Contracts chevron_right" at bounding box center [422, 144] width 492 height 25
click at [648, 146] on span "Executory Contracts" at bounding box center [633, 145] width 57 height 6
click at [647, 146] on span "Codebtors" at bounding box center [648, 145] width 30 height 6
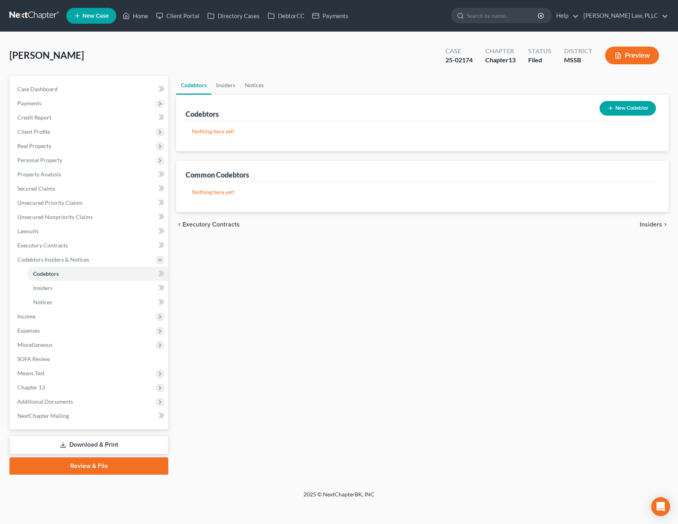
click at [650, 227] on span "Insiders" at bounding box center [651, 224] width 22 height 6
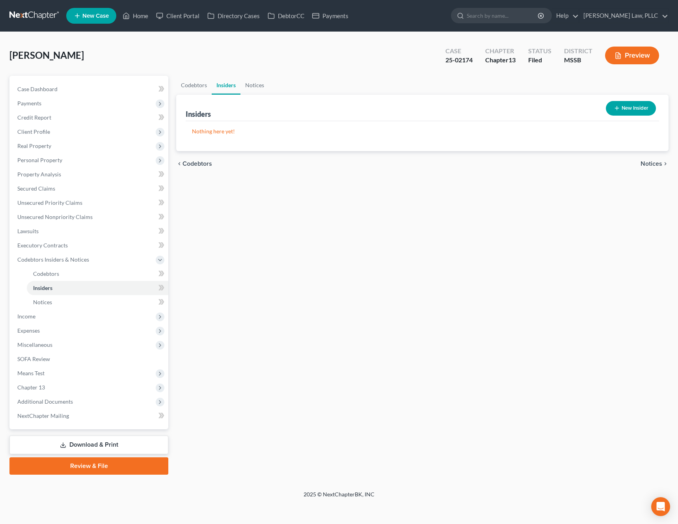
click at [647, 156] on div "chevron_left Codebtors Notices chevron_right" at bounding box center [422, 163] width 492 height 25
click at [647, 164] on span "Notices" at bounding box center [652, 163] width 22 height 6
click at [635, 164] on span "Employment Income" at bounding box center [634, 163] width 57 height 6
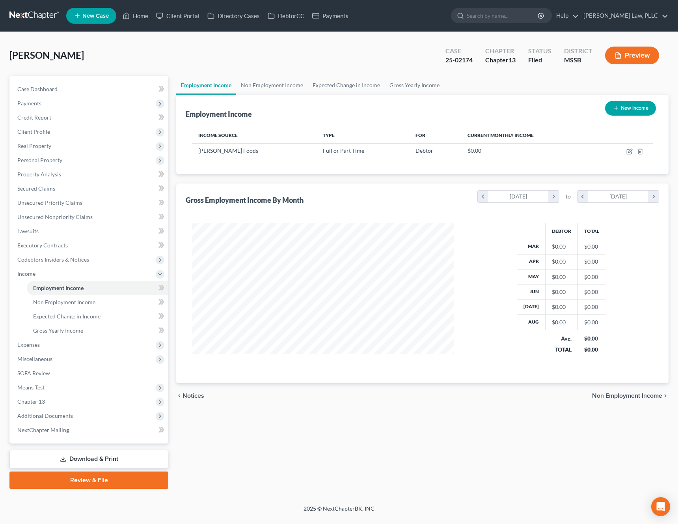
scroll to position [142, 278]
click at [629, 150] on icon "button" at bounding box center [629, 151] width 6 height 6
select select "0"
select select "25"
select select "3"
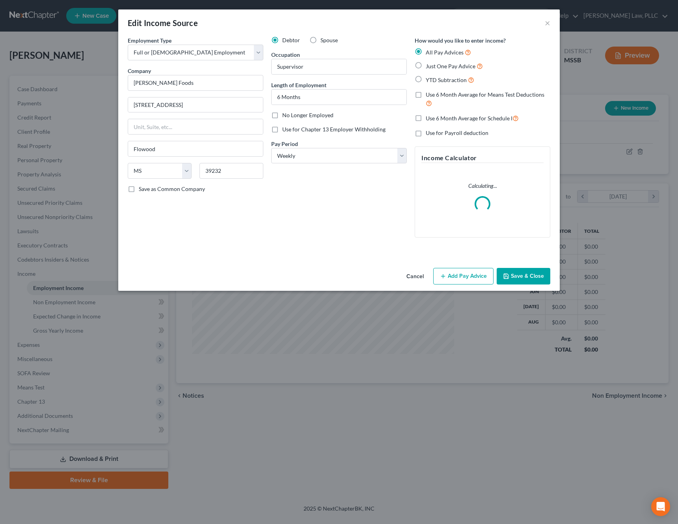
click at [425, 67] on div "Just One Pay Advice" at bounding box center [483, 65] width 136 height 9
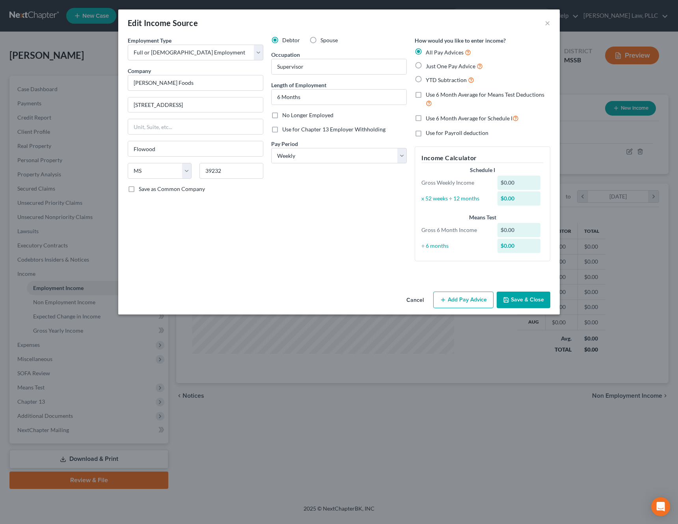
click at [426, 65] on label "Just One Pay Advice" at bounding box center [454, 65] width 57 height 9
click at [429, 65] on input "Just One Pay Advice" at bounding box center [431, 63] width 5 height 5
radio input "true"
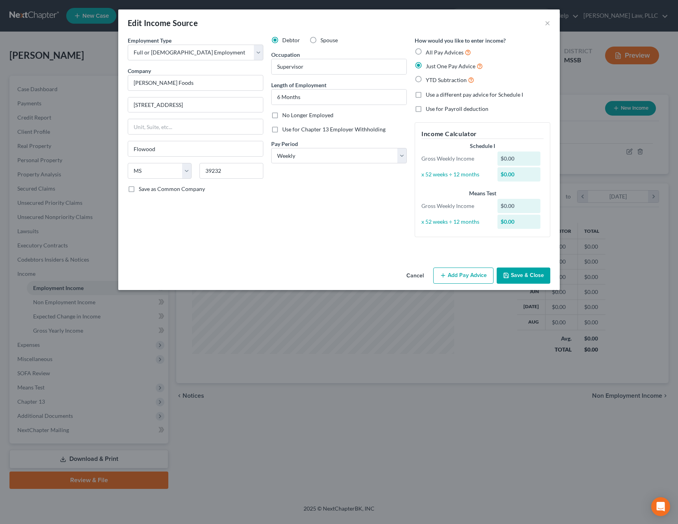
click at [478, 275] on button "Add Pay Advice" at bounding box center [463, 275] width 60 height 17
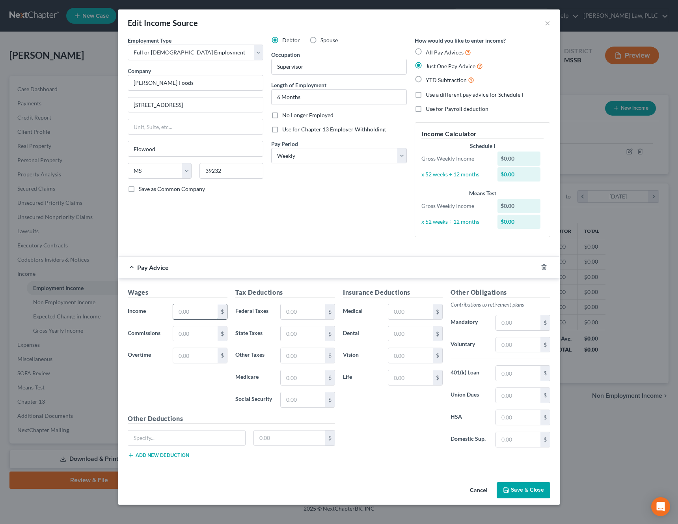
click at [209, 314] on input "text" at bounding box center [195, 311] width 45 height 15
click at [188, 243] on div "Employment Type * Select Full or [DEMOGRAPHIC_DATA] Employment Self Employment …" at bounding box center [339, 143] width 430 height 214
click at [194, 315] on input "923.08" at bounding box center [195, 311] width 45 height 15
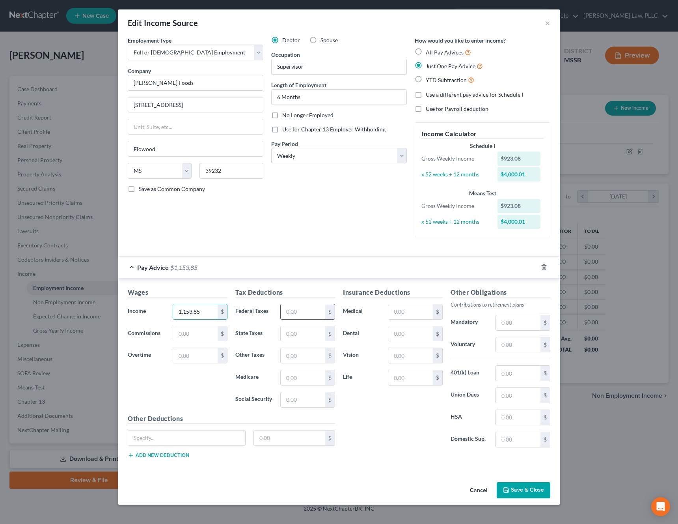
type input "1,153.85"
click at [309, 313] on input "text" at bounding box center [303, 311] width 45 height 15
type input "32.09"
click at [308, 335] on input "text" at bounding box center [303, 333] width 45 height 15
type input "27"
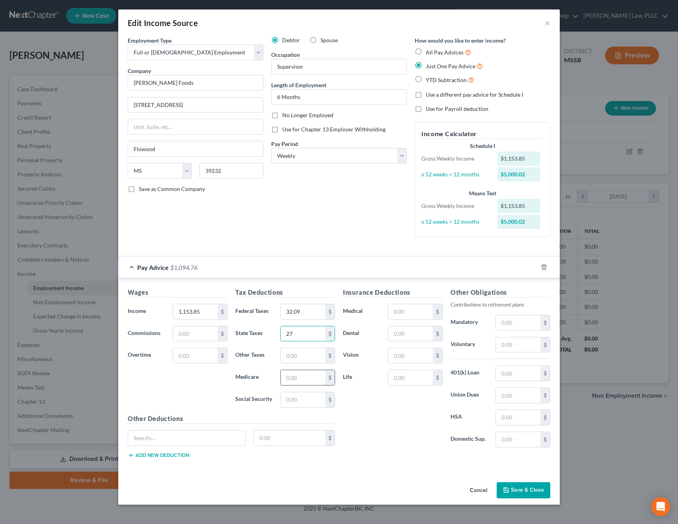
click at [307, 373] on input "text" at bounding box center [303, 377] width 45 height 15
type input "15.59"
click at [309, 396] on input "text" at bounding box center [303, 399] width 45 height 15
type input "66.66"
click at [400, 334] on input "text" at bounding box center [410, 333] width 45 height 15
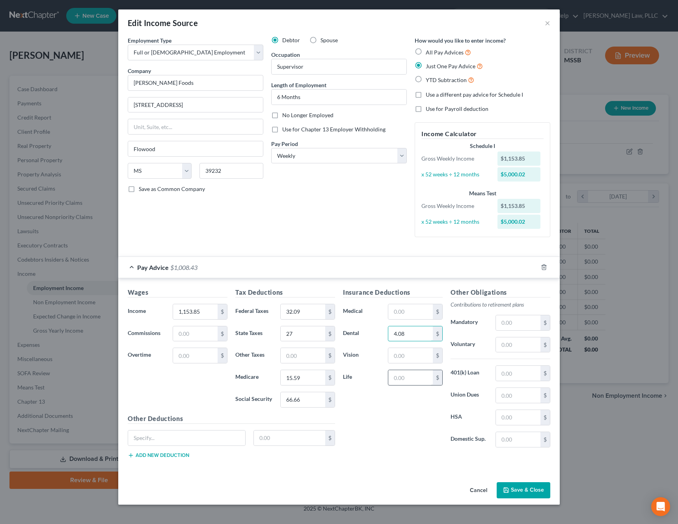
type input "4.08"
click at [403, 376] on input "text" at bounding box center [410, 377] width 45 height 15
type input "1.59"
click at [418, 313] on input "text" at bounding box center [410, 311] width 45 height 15
click at [414, 356] on input "text" at bounding box center [410, 355] width 45 height 15
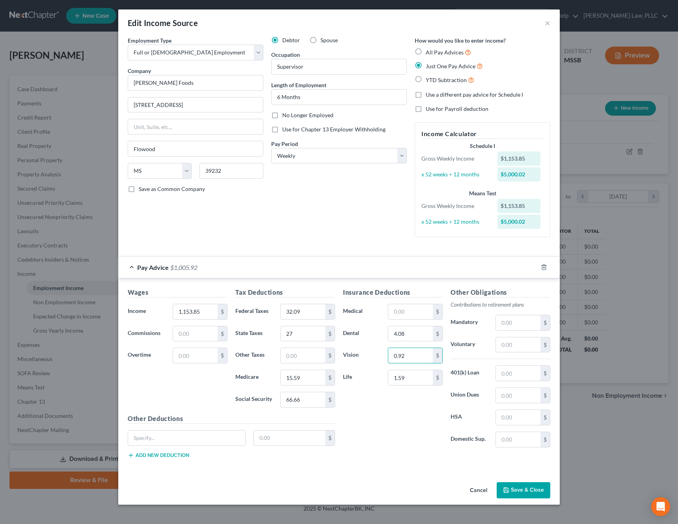
type input "0.92"
click at [421, 432] on div "Insurance Deductions Medical $ Dental 4.08 $ Vision 0.92 $ Life 1.59 $" at bounding box center [393, 370] width 108 height 166
click at [509, 344] on input "text" at bounding box center [518, 344] width 45 height 15
type input "6"
type input "65.19"
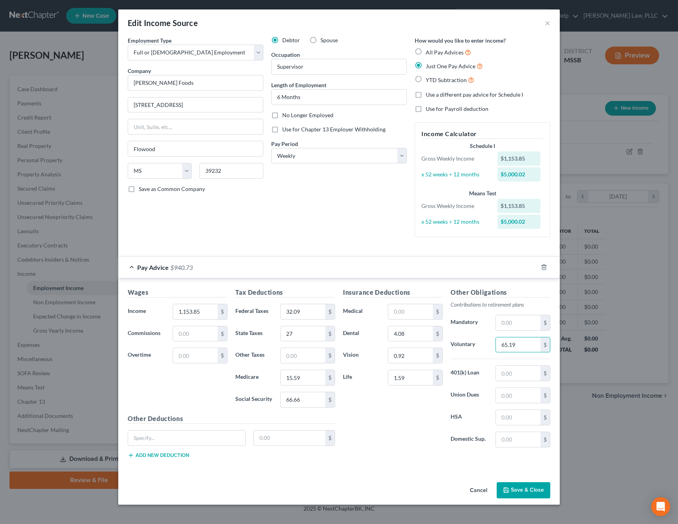
click at [391, 402] on div "Insurance Deductions Medical $ Dental 4.08 $ Vision 0.92 $ Life 1.59 $" at bounding box center [393, 370] width 108 height 166
click at [404, 317] on input "text" at bounding box center [410, 311] width 45 height 15
type input "44.03"
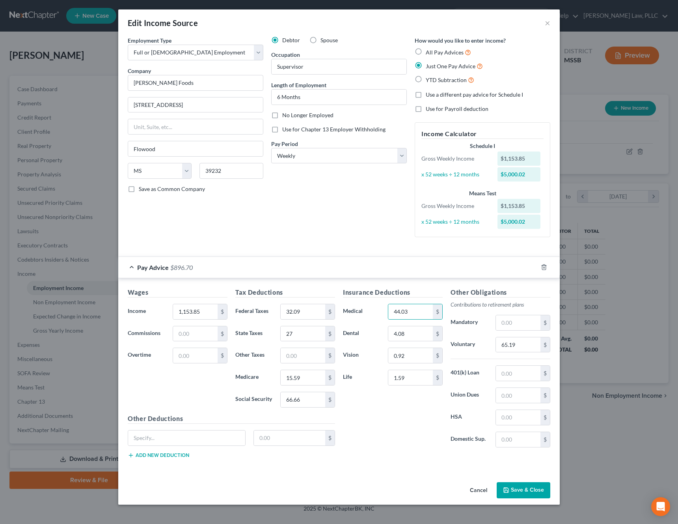
click at [397, 418] on div "Insurance Deductions Medical 44.03 $ Dental 4.08 $ Vision 0.92 $ Life 1.59 $" at bounding box center [393, 370] width 108 height 166
click at [512, 489] on button "Save & Close" at bounding box center [524, 490] width 54 height 17
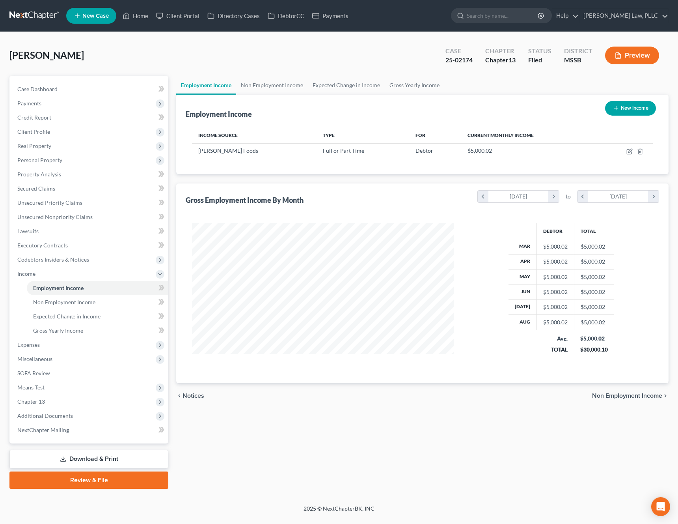
click at [632, 396] on span "Non Employment Income" at bounding box center [627, 395] width 70 height 6
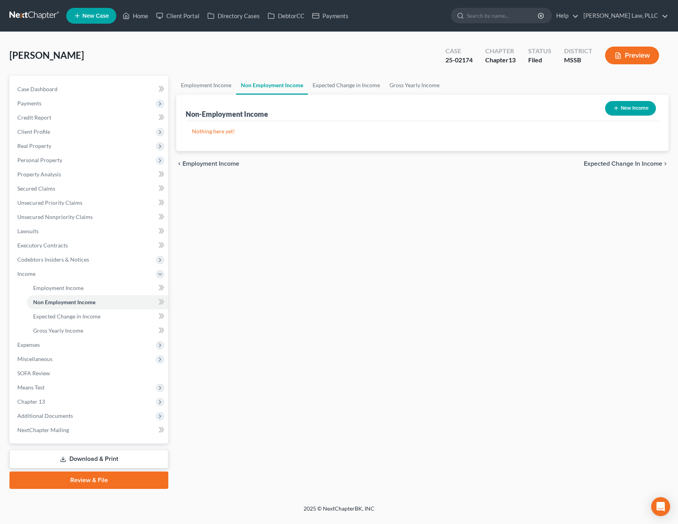
click at [643, 164] on span "Expected Change in Income" at bounding box center [623, 163] width 78 height 6
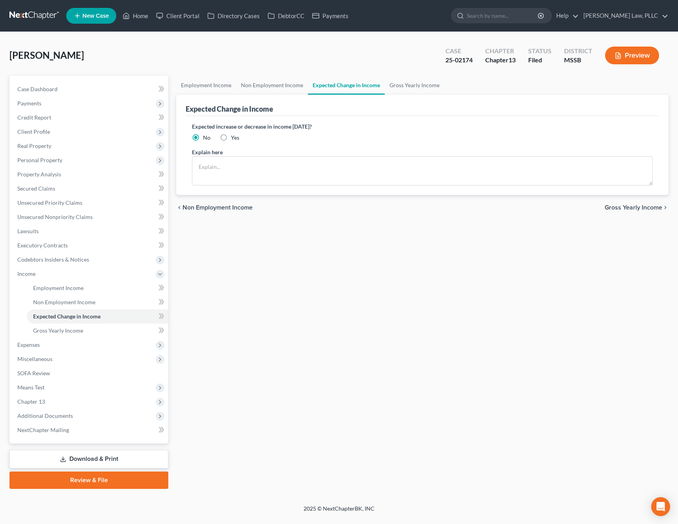
click at [632, 211] on span "Gross Yearly Income" at bounding box center [634, 207] width 58 height 6
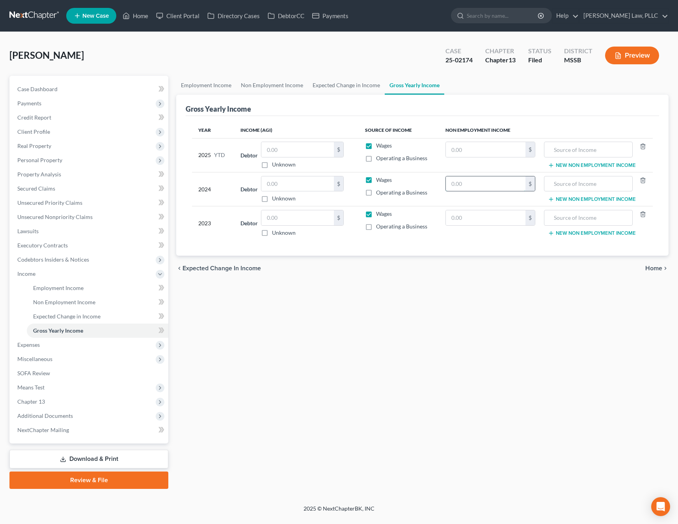
click at [495, 188] on input "text" at bounding box center [486, 183] width 80 height 15
click at [268, 187] on input "text" at bounding box center [297, 183] width 73 height 15
click at [285, 184] on input "58,883.57" at bounding box center [297, 183] width 73 height 15
type input "58,383.57"
click at [286, 287] on div "Employment Income Non Employment Income Expected Change in Income Gross Yearly …" at bounding box center [422, 282] width 500 height 413
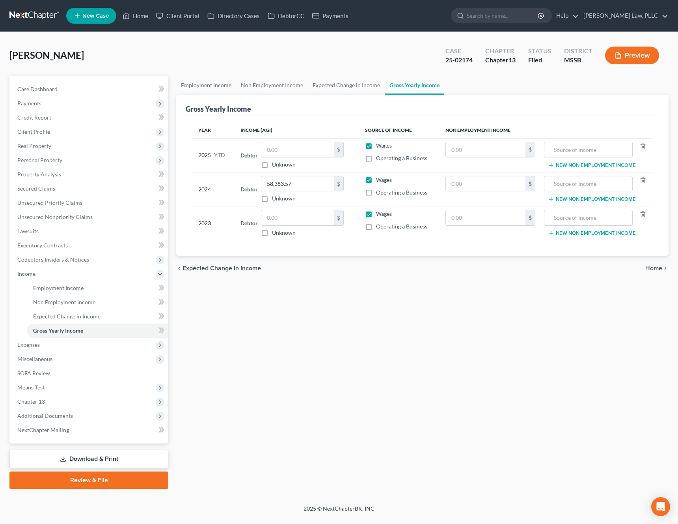
click at [376, 216] on label "Wages" at bounding box center [384, 214] width 16 height 8
click at [379, 215] on input "Wages" at bounding box center [381, 212] width 5 height 5
checkbox input "false"
click at [307, 154] on input "text" at bounding box center [297, 149] width 73 height 15
type input "24,923.15"
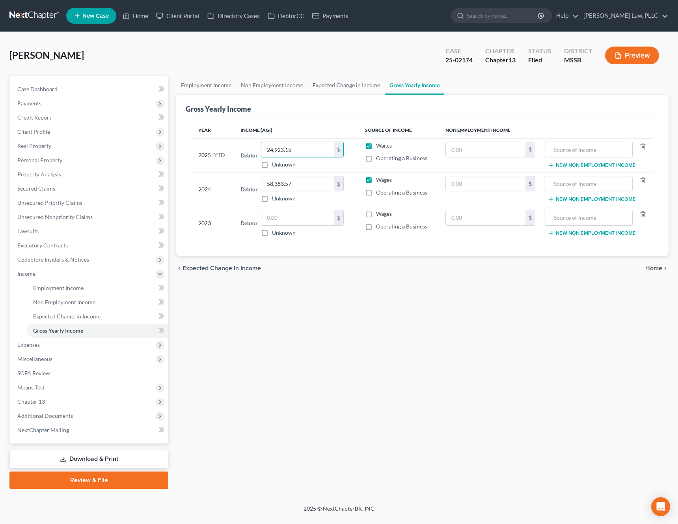
click at [328, 288] on div "Employment Income Non Employment Income Expected Change in Income Gross Yearly …" at bounding box center [422, 282] width 500 height 413
click at [659, 271] on span "Home" at bounding box center [653, 268] width 17 height 6
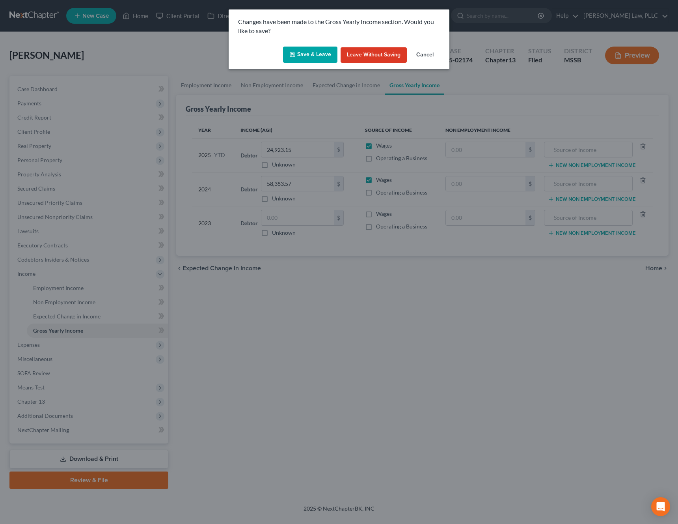
click at [315, 58] on button "Save & Leave" at bounding box center [310, 55] width 54 height 17
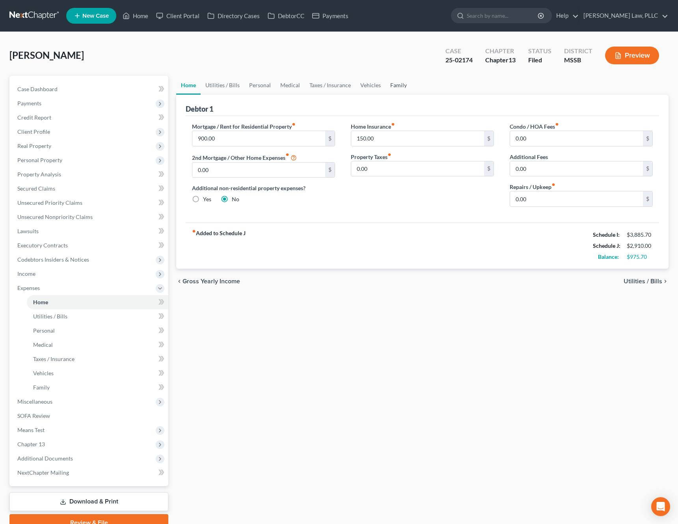
click at [395, 85] on link "Family" at bounding box center [399, 85] width 26 height 19
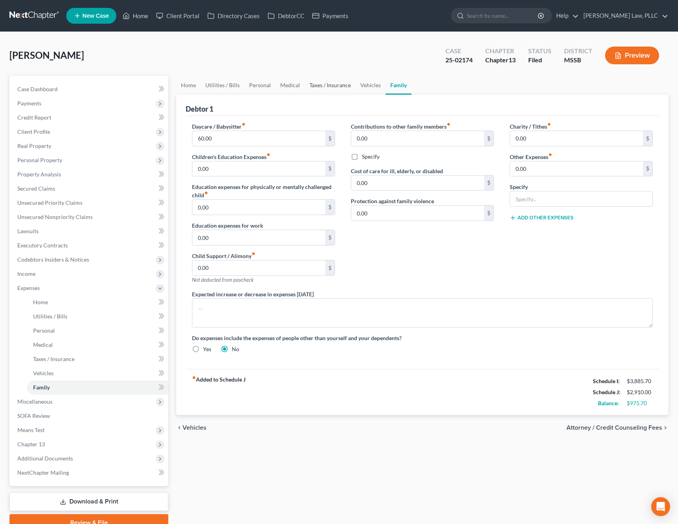
click at [350, 84] on link "Taxes / Insurance" at bounding box center [330, 85] width 51 height 19
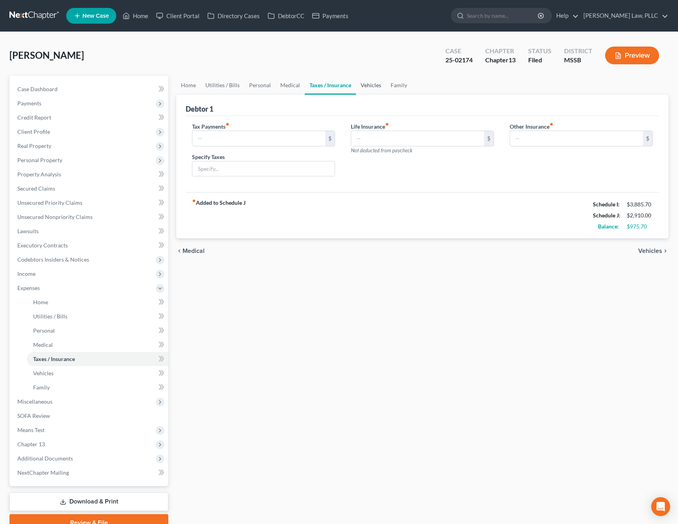
click at [373, 85] on link "Vehicles" at bounding box center [371, 85] width 30 height 19
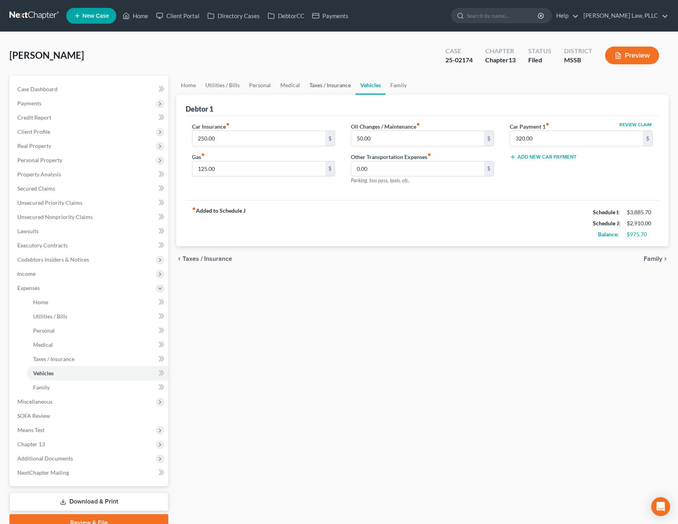
click at [343, 85] on link "Taxes / Insurance" at bounding box center [330, 85] width 51 height 19
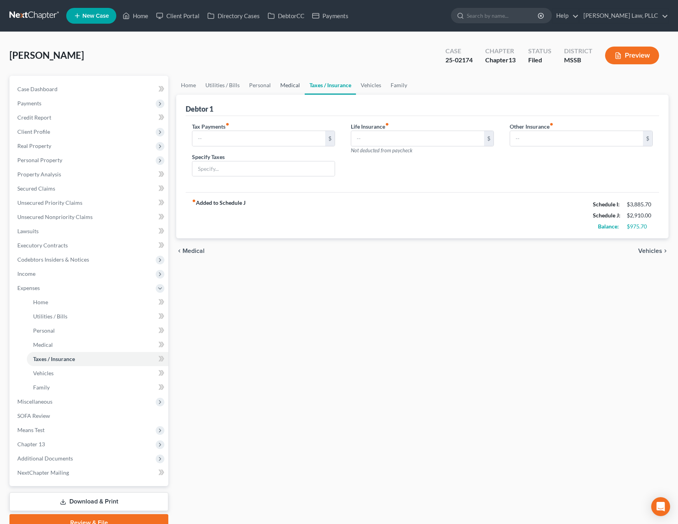
click at [281, 89] on link "Medical" at bounding box center [290, 85] width 29 height 19
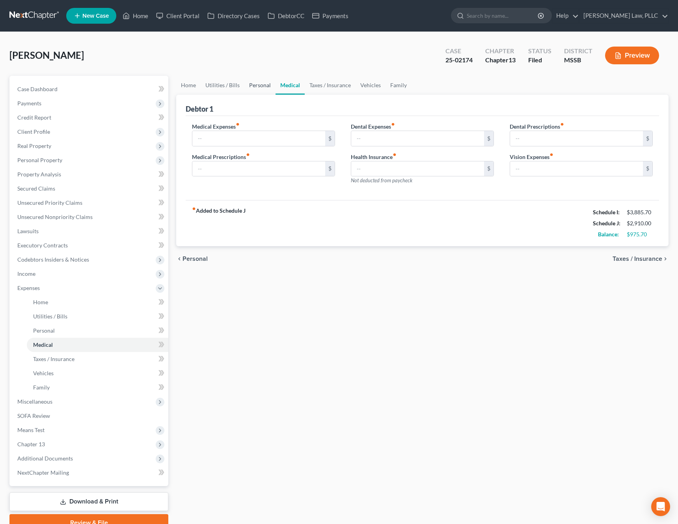
click at [253, 89] on link "Personal" at bounding box center [259, 85] width 31 height 19
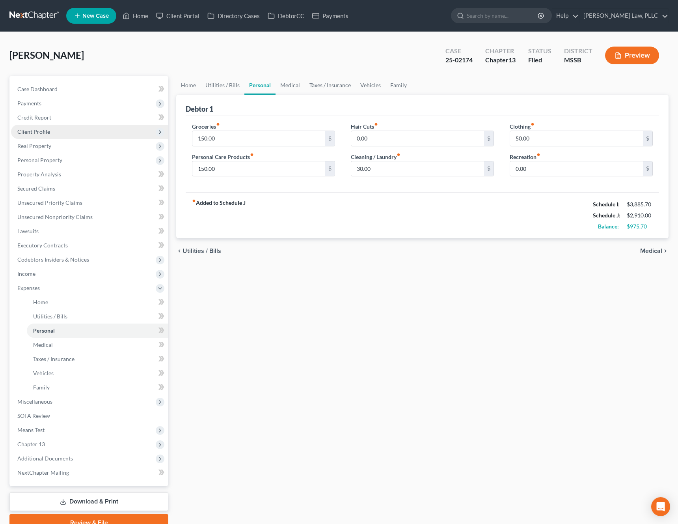
click at [103, 127] on span "Client Profile" at bounding box center [89, 132] width 157 height 14
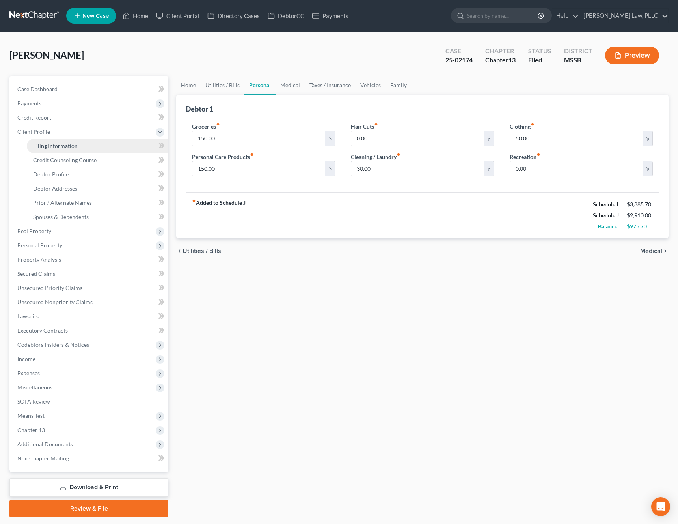
click at [96, 143] on link "Filing Information" at bounding box center [98, 146] width 142 height 14
select select "1"
select select "0"
select select "3"
select select "44"
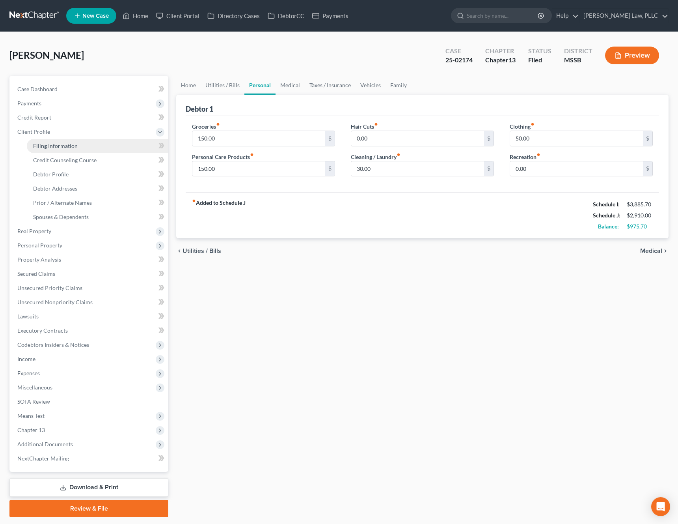
select select "0"
select select "25"
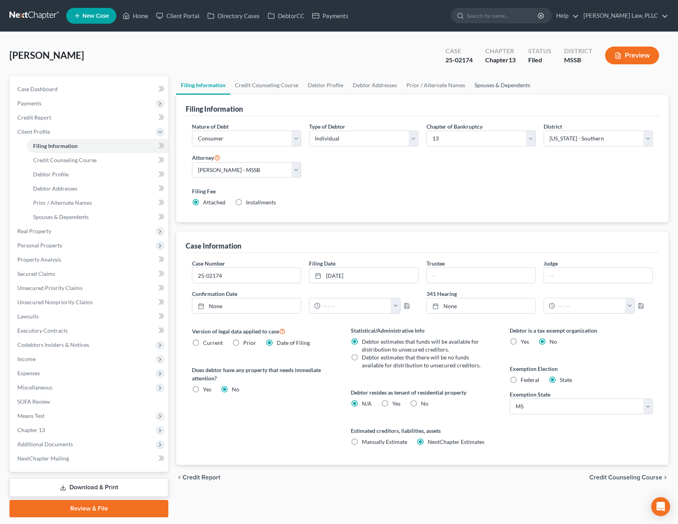
click at [491, 86] on link "Spouses & Dependents" at bounding box center [502, 85] width 65 height 19
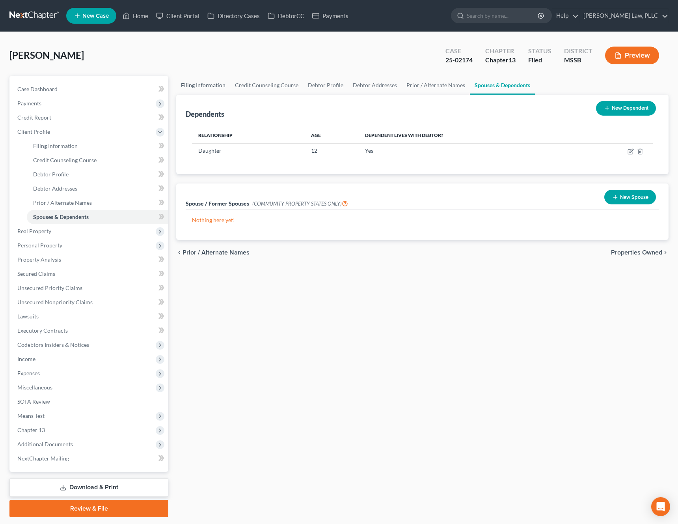
click at [209, 88] on link "Filing Information" at bounding box center [203, 85] width 54 height 19
select select "1"
select select "0"
select select "3"
select select "44"
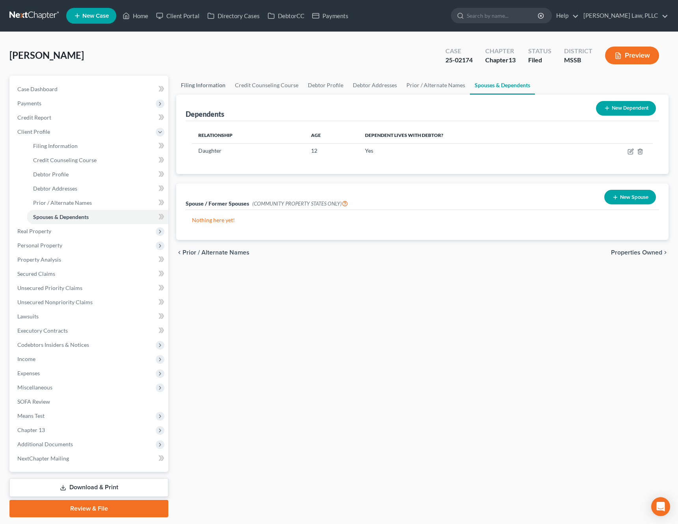
select select "0"
select select "25"
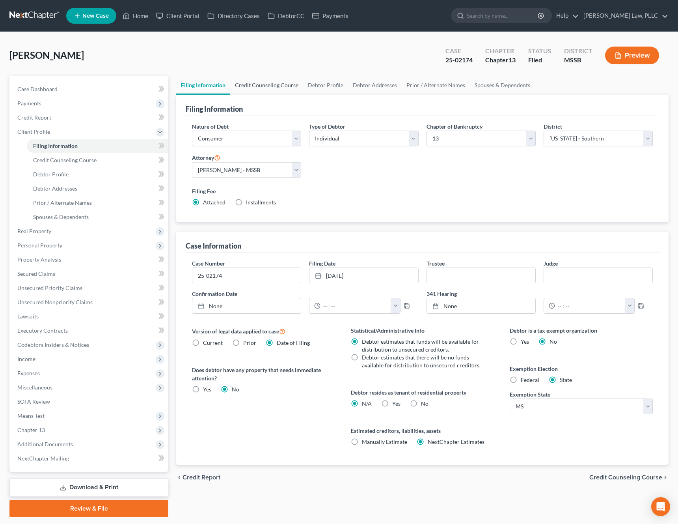
click at [244, 85] on link "Credit Counseling Course" at bounding box center [266, 85] width 73 height 19
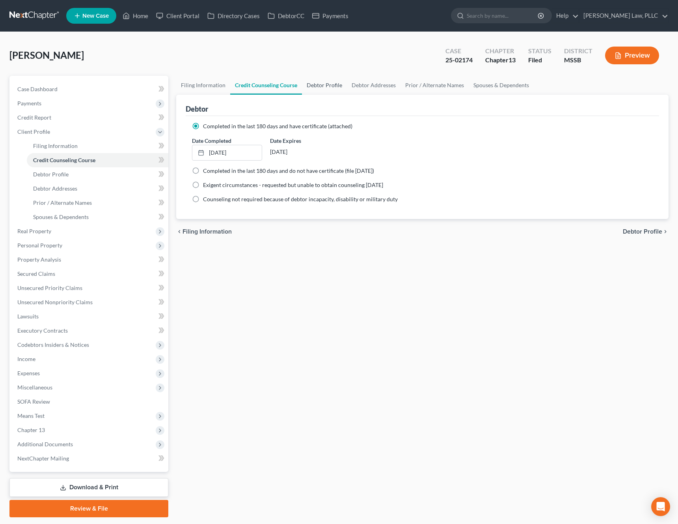
click at [315, 89] on link "Debtor Profile" at bounding box center [324, 85] width 45 height 19
select select "0"
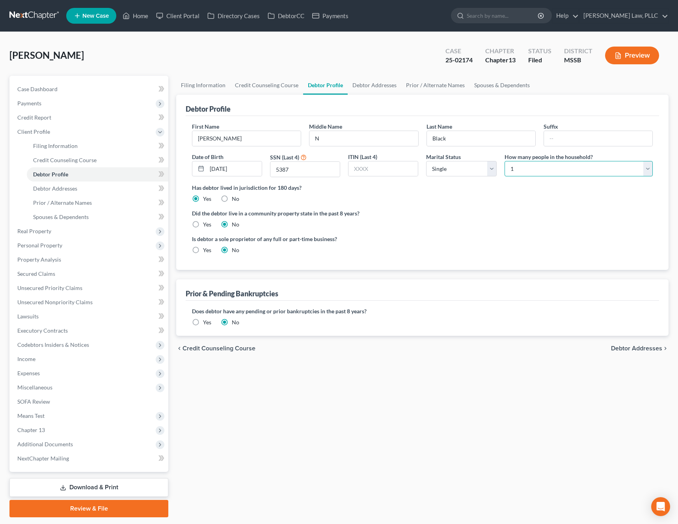
click at [529, 173] on select "Select 1 2 3 4 5 6 7 8 9 10 11 12 13 14 15 16 17 18 19 20" at bounding box center [579, 169] width 148 height 16
select select "1"
click at [505, 161] on select "Select 1 2 3 4 5 6 7 8 9 10 11 12 13 14 15 16 17 18 19 20" at bounding box center [579, 169] width 148 height 16
click at [460, 201] on div "Has debtor lived in jurisdiction for 180 days? Yes No Debtor must reside in jur…" at bounding box center [422, 192] width 461 height 19
click at [373, 84] on link "Debtor Addresses" at bounding box center [375, 85] width 54 height 19
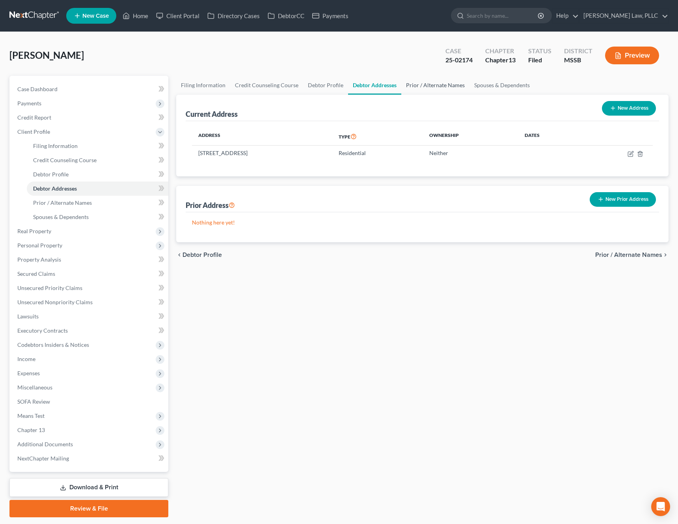
click at [420, 86] on link "Prior / Alternate Names" at bounding box center [435, 85] width 68 height 19
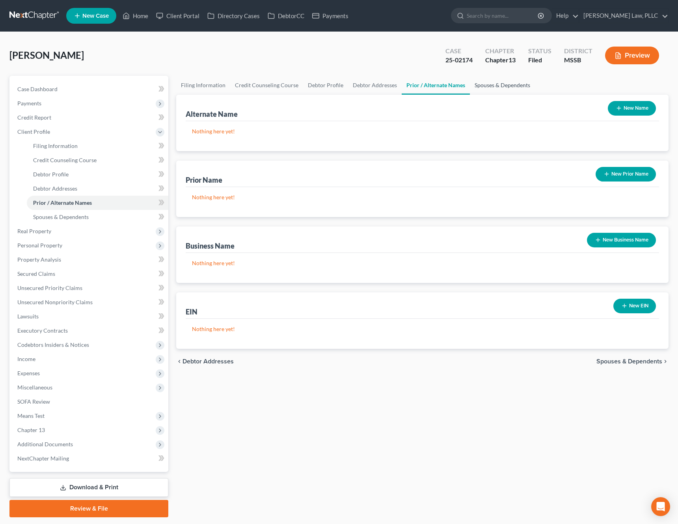
click at [496, 82] on link "Spouses & Dependents" at bounding box center [502, 85] width 65 height 19
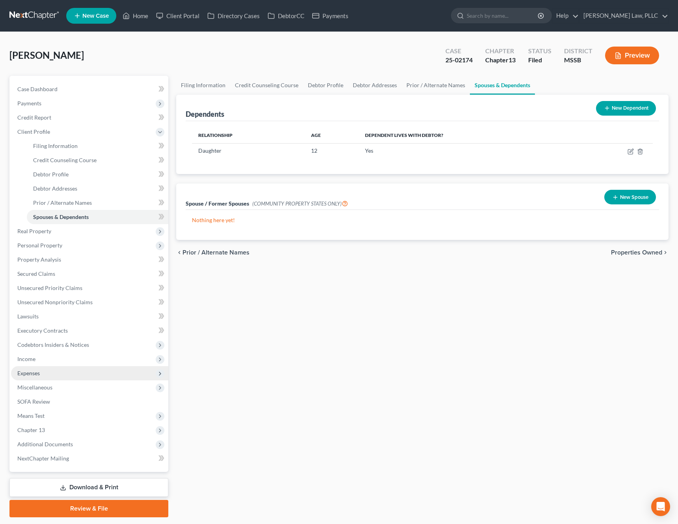
click at [49, 373] on span "Expenses" at bounding box center [89, 373] width 157 height 14
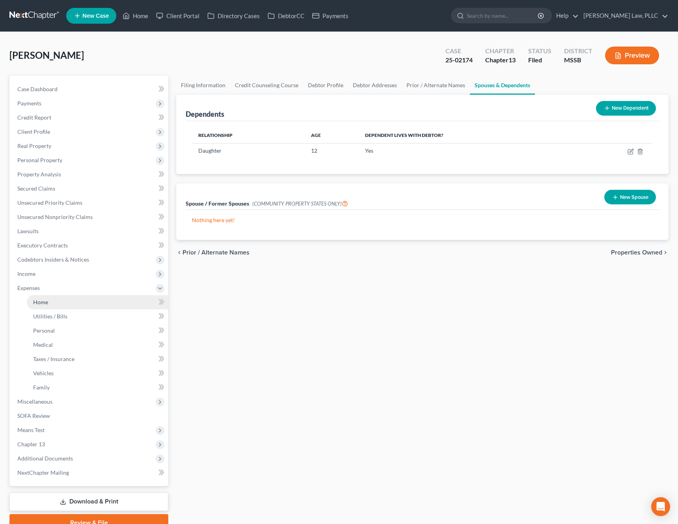
click at [82, 302] on link "Home" at bounding box center [98, 302] width 142 height 14
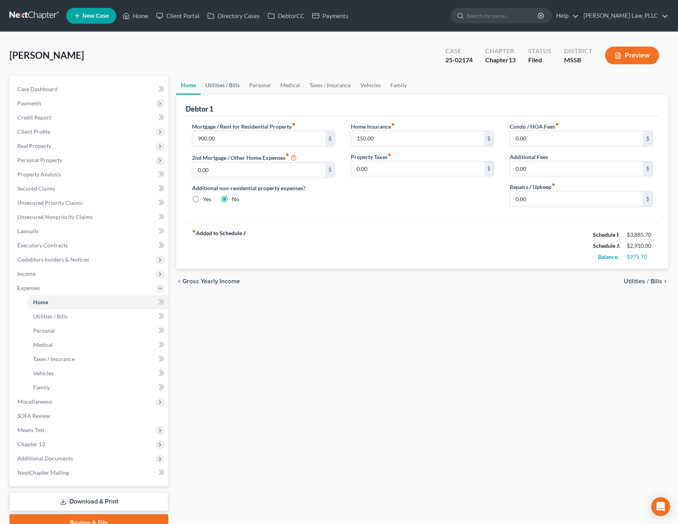
click at [231, 91] on link "Utilities / Bills" at bounding box center [223, 85] width 44 height 19
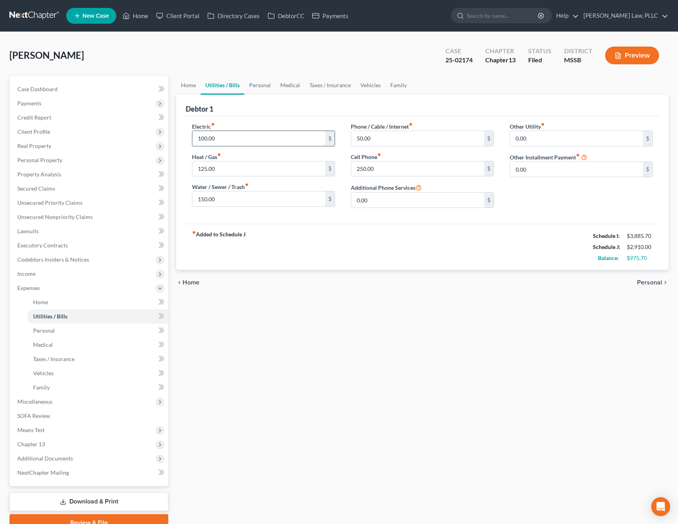
click at [232, 142] on input "100.00" at bounding box center [258, 138] width 133 height 15
type input "600"
click at [279, 231] on div "fiber_manual_record Added to Schedule J Schedule I: $3,885.70 Schedule J: $3,41…" at bounding box center [422, 247] width 473 height 46
click at [190, 88] on link "Home" at bounding box center [188, 85] width 24 height 19
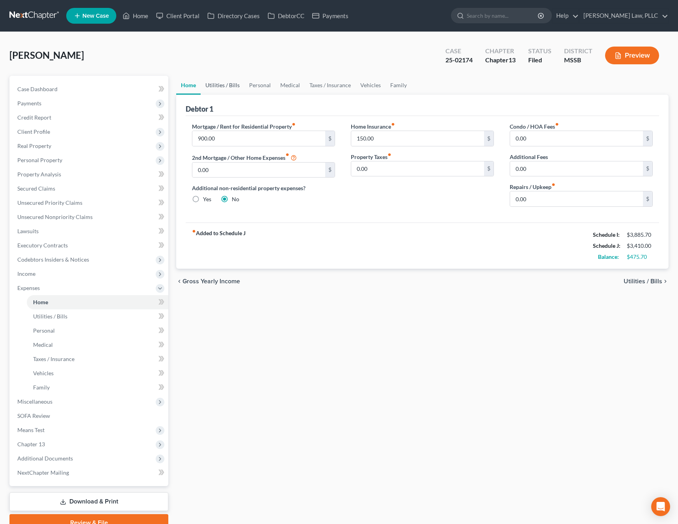
click at [230, 89] on link "Utilities / Bills" at bounding box center [223, 85] width 44 height 19
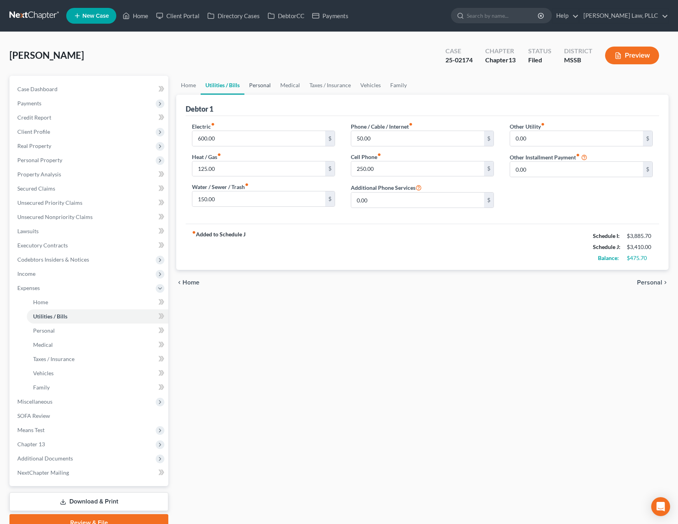
click at [257, 88] on link "Personal" at bounding box center [259, 85] width 31 height 19
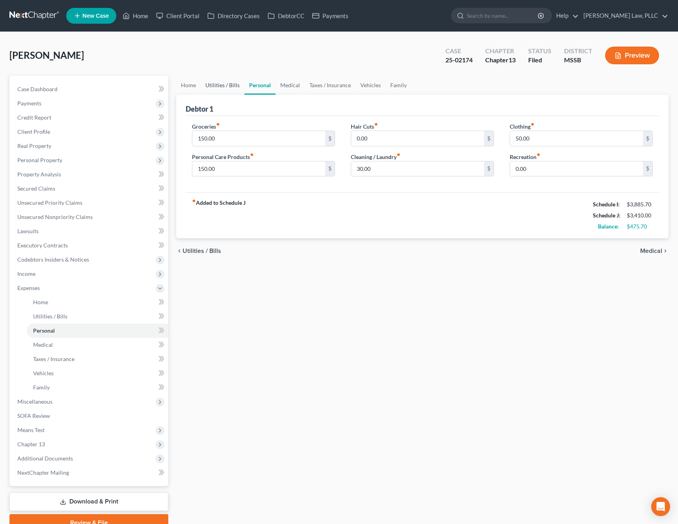
click at [224, 86] on link "Utilities / Bills" at bounding box center [223, 85] width 44 height 19
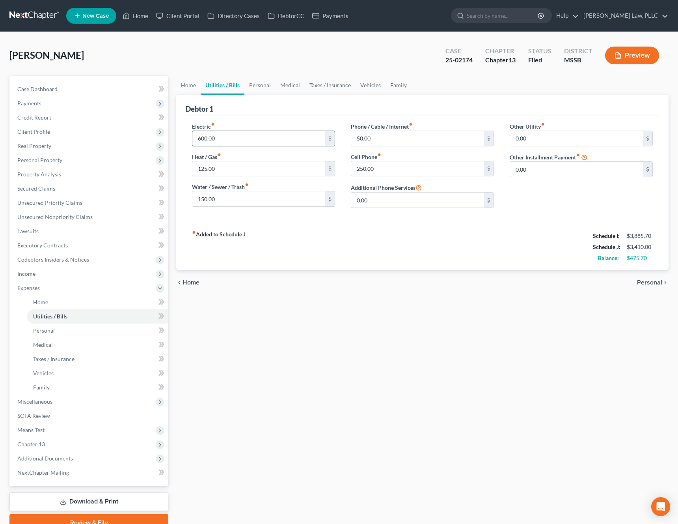
click at [217, 136] on input "600.00" at bounding box center [258, 138] width 133 height 15
type input "250"
click at [254, 90] on link "Personal" at bounding box center [259, 85] width 31 height 19
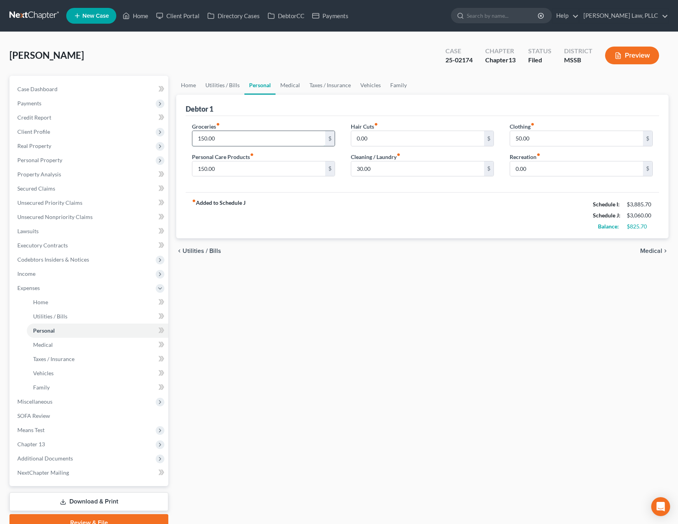
click at [235, 139] on input "150.00" at bounding box center [258, 138] width 133 height 15
type input "600"
click at [268, 215] on div "fiber_manual_record Added to Schedule J Schedule I: $3,885.70 Schedule J: $3,51…" at bounding box center [422, 215] width 473 height 46
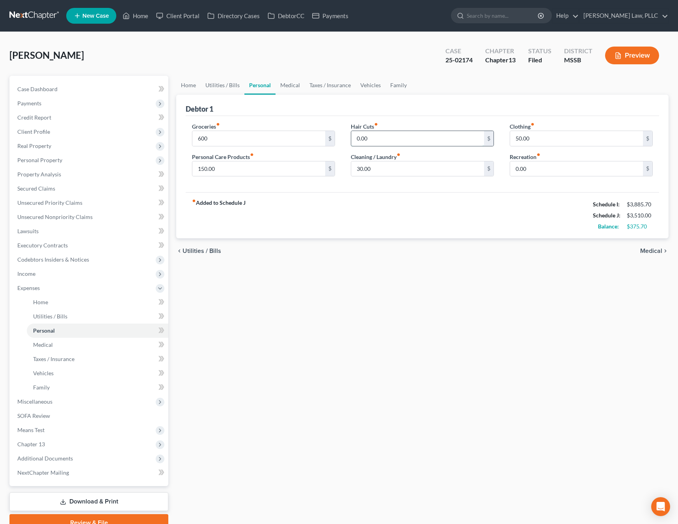
click at [409, 139] on input "0.00" at bounding box center [417, 138] width 133 height 15
type input "100"
click at [369, 196] on div "fiber_manual_record Added to Schedule J Schedule I: $3,885.70 Schedule J: $3,61…" at bounding box center [422, 215] width 473 height 46
click at [551, 171] on input "0.00" at bounding box center [576, 168] width 133 height 15
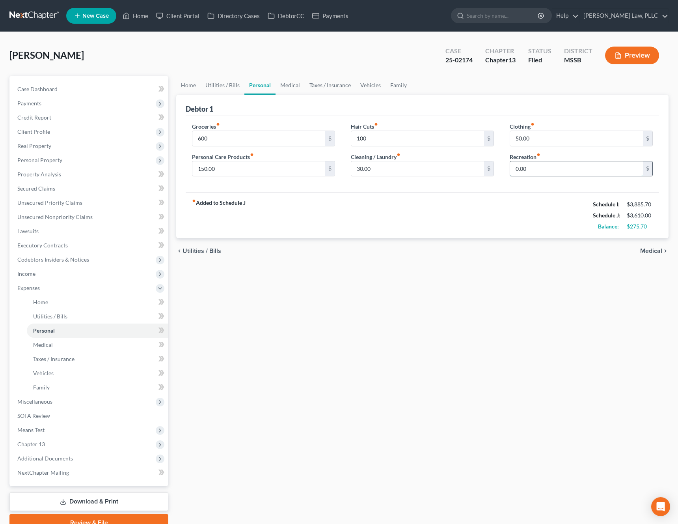
click at [551, 171] on input "0.00" at bounding box center [576, 168] width 133 height 15
type input "50"
click at [502, 208] on div "fiber_manual_record Added to Schedule J Schedule I: $3,885.70 Schedule J: $3,66…" at bounding box center [422, 215] width 473 height 46
click at [220, 84] on link "Utilities / Bills" at bounding box center [223, 85] width 44 height 19
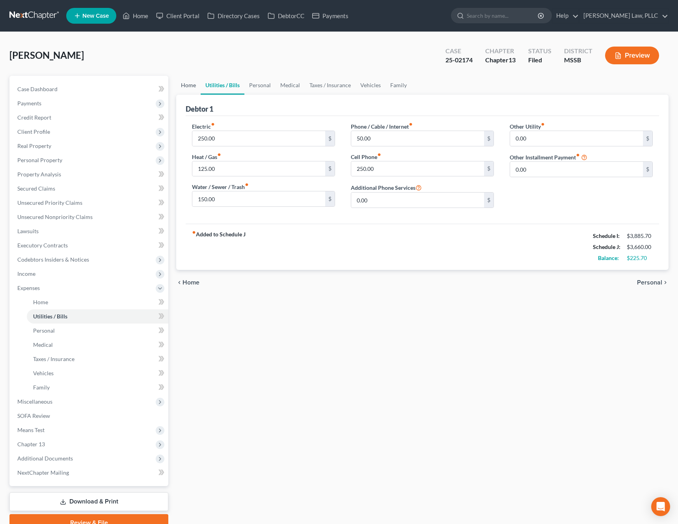
click at [188, 83] on link "Home" at bounding box center [188, 85] width 24 height 19
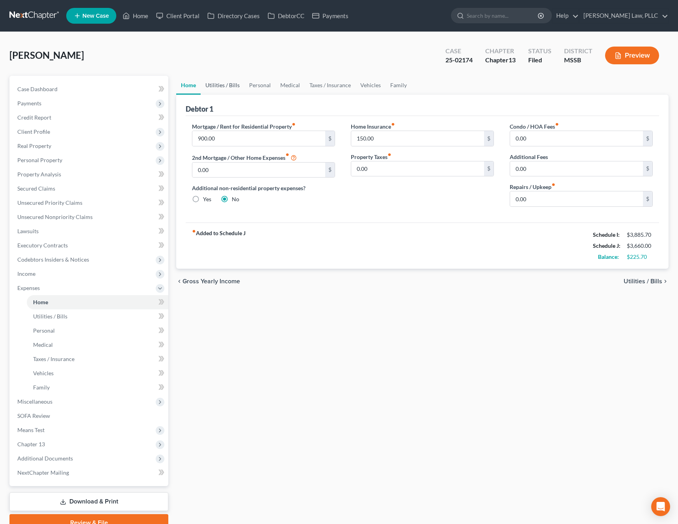
click at [217, 84] on link "Utilities / Bills" at bounding box center [223, 85] width 44 height 19
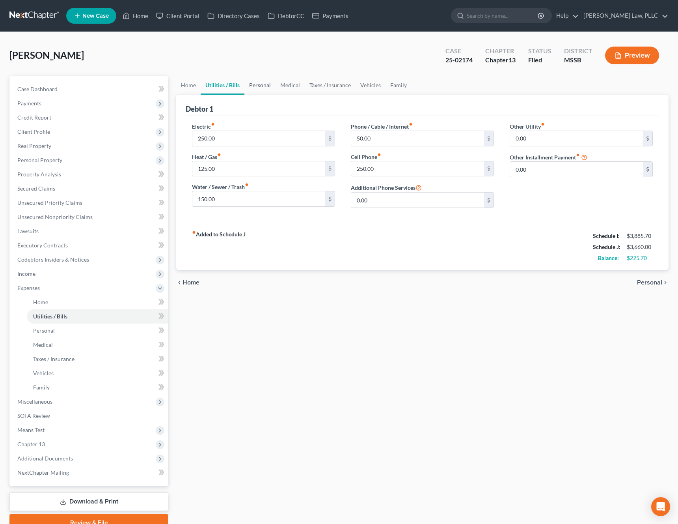
click at [263, 84] on link "Personal" at bounding box center [259, 85] width 31 height 19
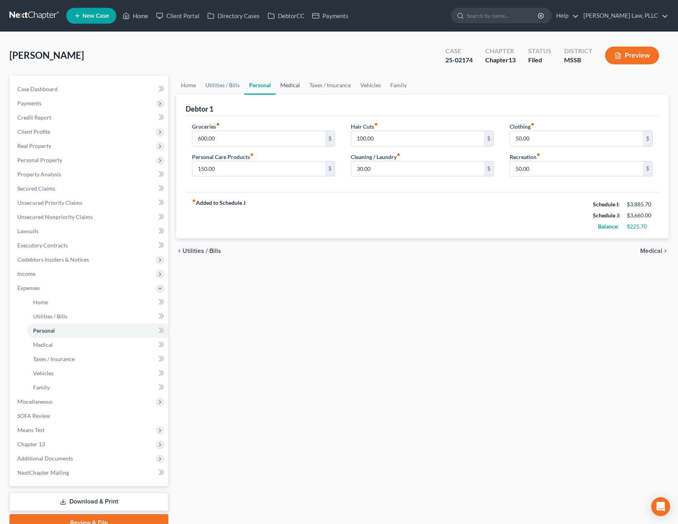
click at [289, 84] on link "Medical" at bounding box center [290, 85] width 29 height 19
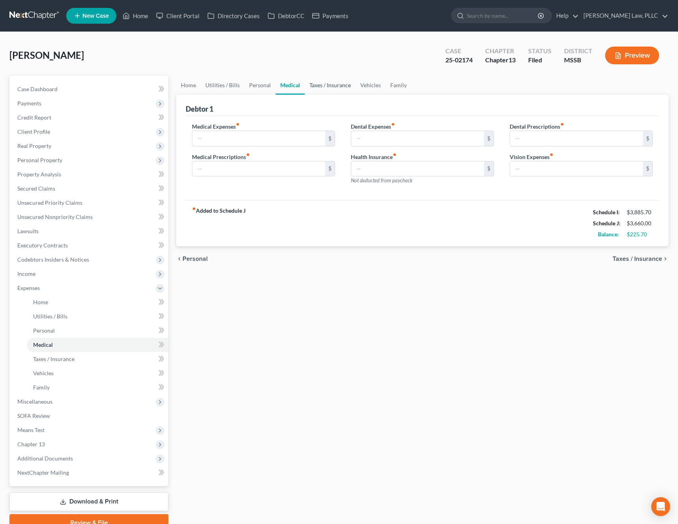
click at [322, 85] on link "Taxes / Insurance" at bounding box center [330, 85] width 51 height 19
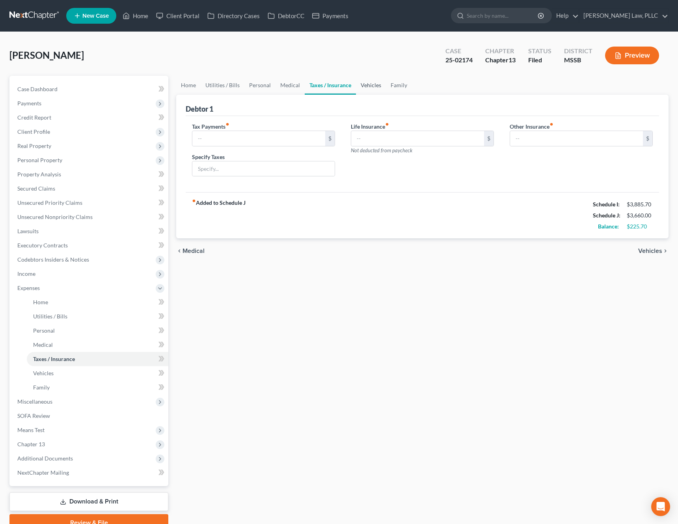
click at [375, 84] on link "Vehicles" at bounding box center [371, 85] width 30 height 19
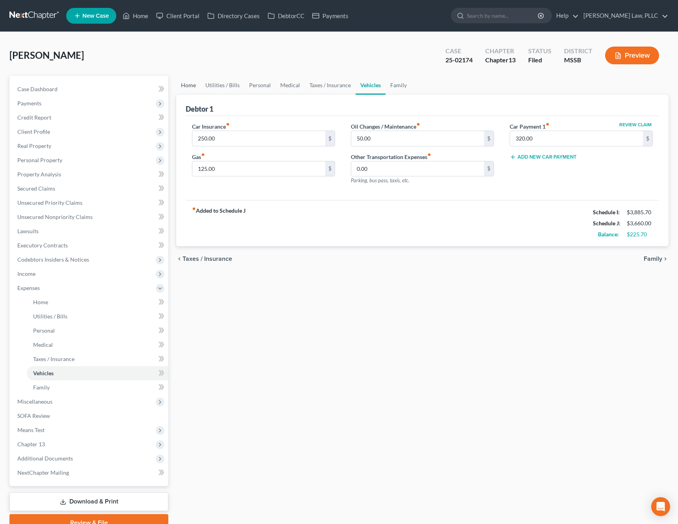
click at [196, 83] on link "Home" at bounding box center [188, 85] width 24 height 19
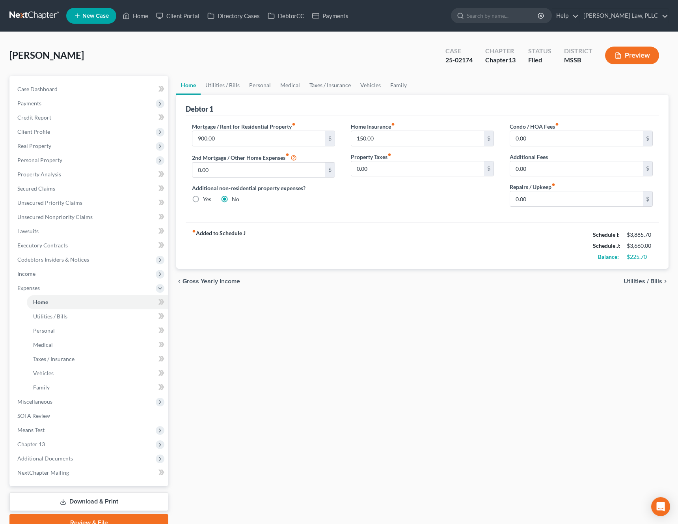
click at [540, 208] on div "Condo / HOA Fees fiber_manual_record 0.00 $ Additional Fees 0.00 $ Repairs / Up…" at bounding box center [581, 167] width 159 height 91
click at [559, 197] on input "0.00" at bounding box center [576, 198] width 133 height 15
type input "1"
type input "200"
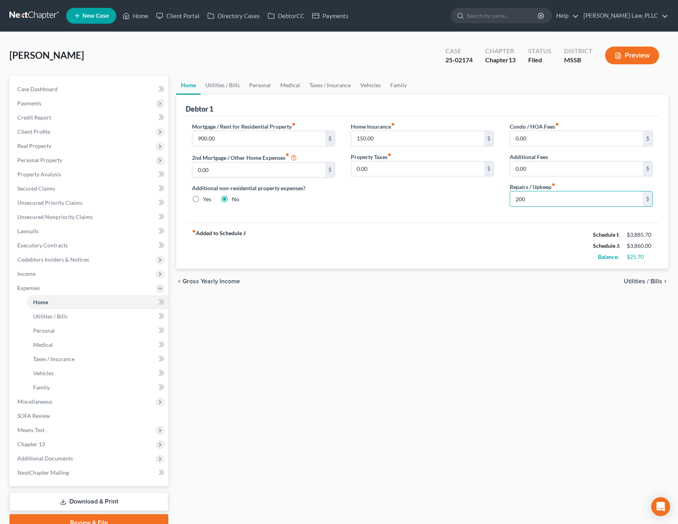
click at [449, 236] on div "fiber_manual_record Added to Schedule J Schedule I: $3,885.70 Schedule J: $3,86…" at bounding box center [422, 245] width 473 height 46
click at [282, 142] on input "900.00" at bounding box center [258, 138] width 133 height 15
click at [398, 86] on link "Family" at bounding box center [399, 85] width 26 height 19
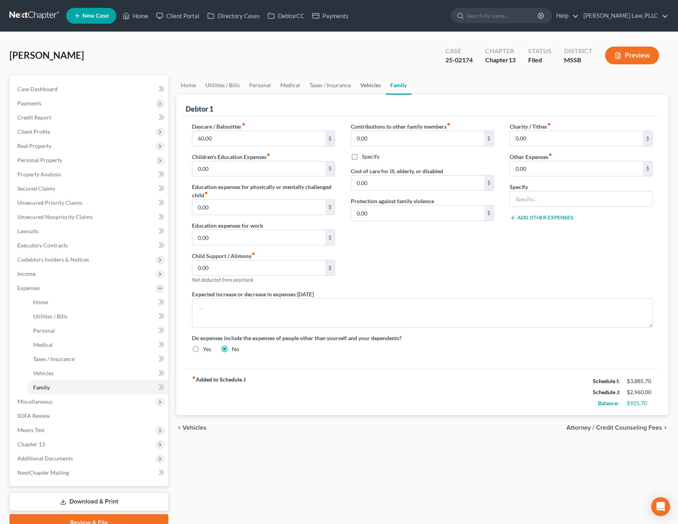
click at [368, 86] on link "Vehicles" at bounding box center [371, 85] width 30 height 19
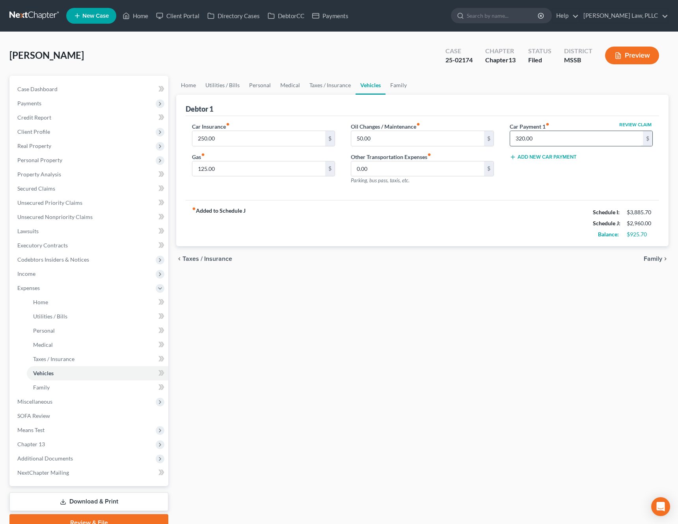
click at [547, 131] on input "320.00" at bounding box center [576, 138] width 133 height 15
click at [499, 229] on div "fiber_manual_record Added to Schedule J Schedule I: $3,885.70 Schedule J: $2,96…" at bounding box center [422, 223] width 473 height 46
click at [656, 259] on span "Family" at bounding box center [653, 258] width 19 height 6
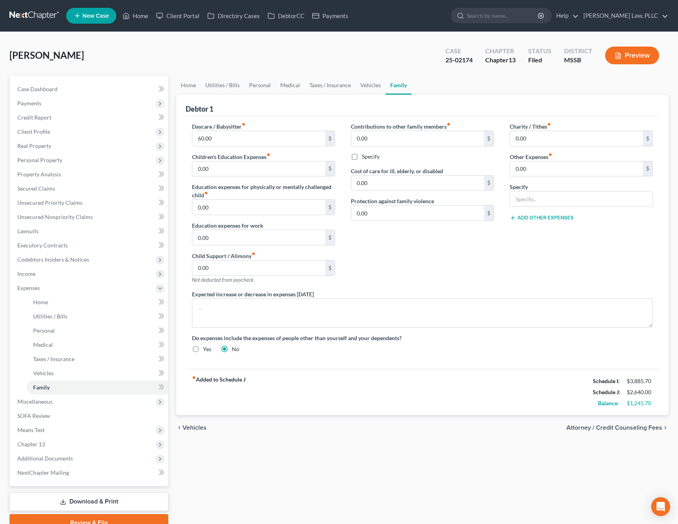
click at [615, 427] on span "Attorney / Credit Counseling Fees" at bounding box center [614, 427] width 96 height 6
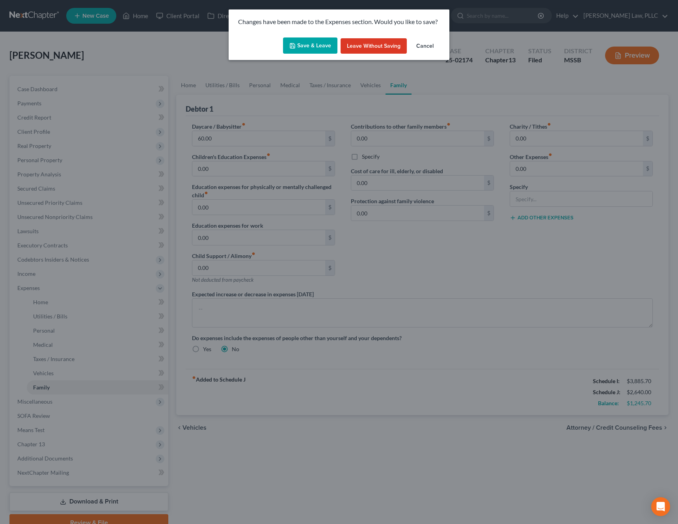
click at [304, 43] on button "Save & Leave" at bounding box center [310, 45] width 54 height 17
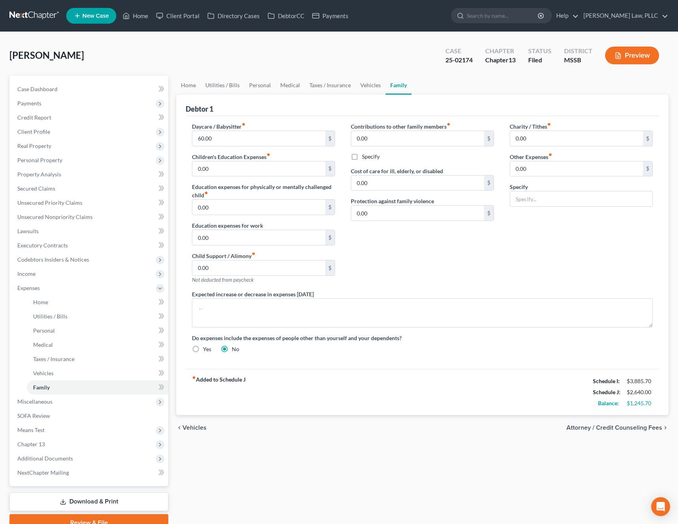
click at [613, 428] on span "Attorney / Credit Counseling Fees" at bounding box center [614, 427] width 96 height 6
select select "0"
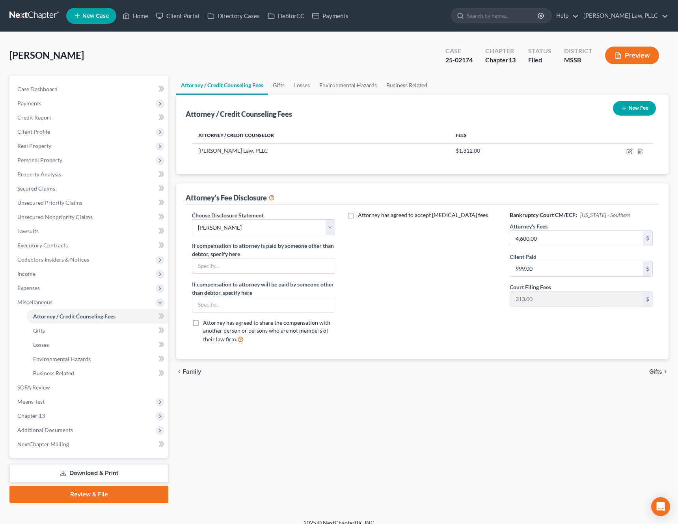
click at [657, 375] on span "Gifts" at bounding box center [655, 371] width 13 height 6
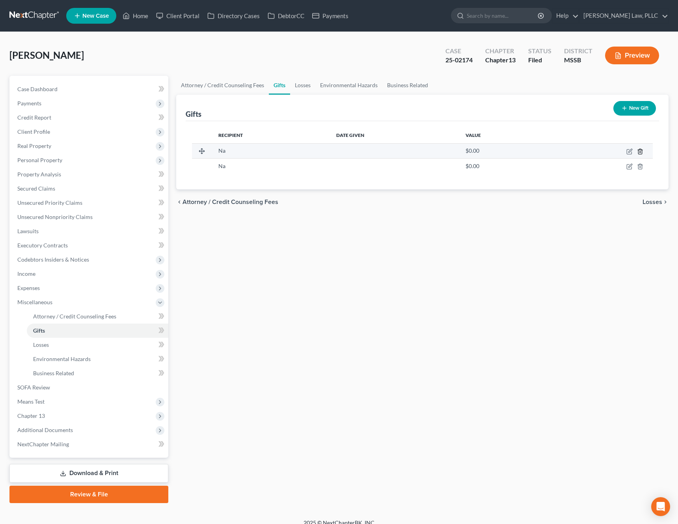
click at [640, 153] on icon "button" at bounding box center [640, 151] width 6 height 6
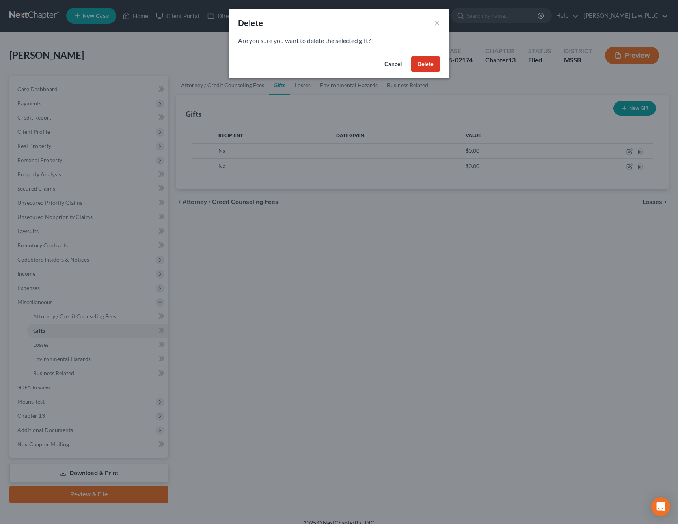
click at [430, 64] on button "Delete" at bounding box center [425, 64] width 29 height 16
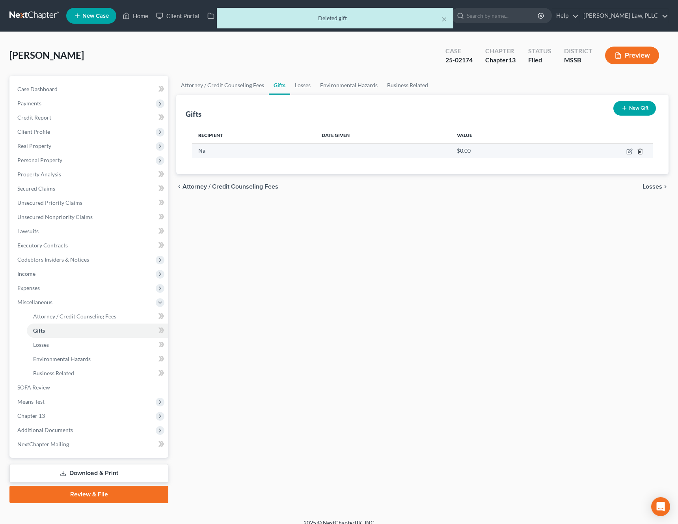
click at [638, 150] on icon "button" at bounding box center [640, 151] width 4 height 5
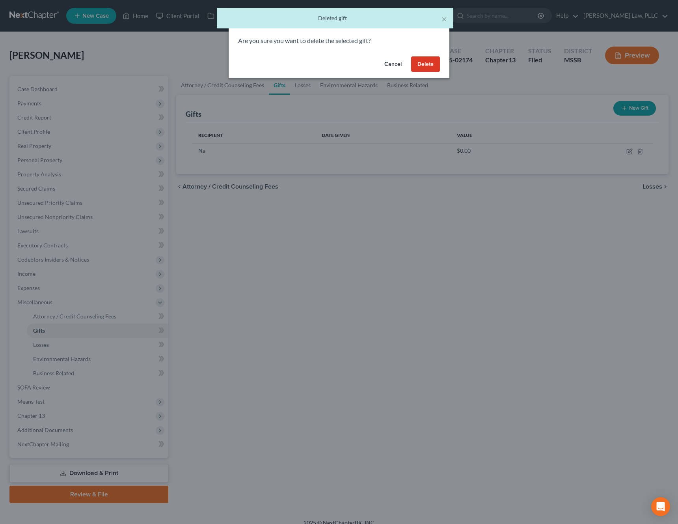
click at [426, 69] on button "Delete" at bounding box center [425, 64] width 29 height 16
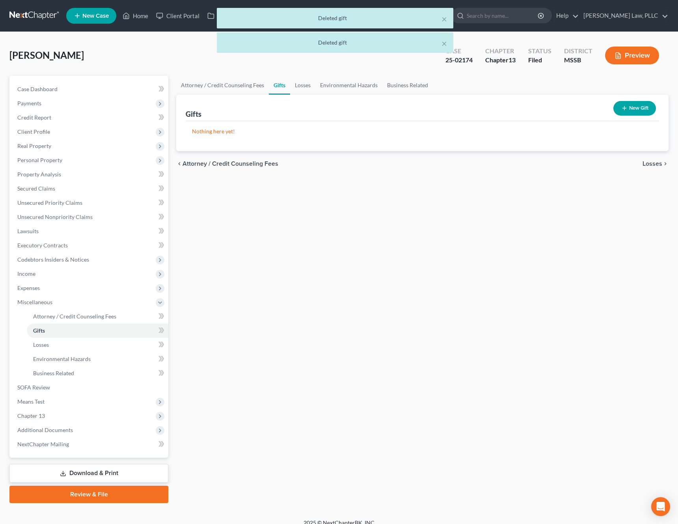
click at [645, 162] on span "Losses" at bounding box center [653, 163] width 20 height 6
click at [645, 162] on span "Environmental Hazards" at bounding box center [629, 163] width 66 height 6
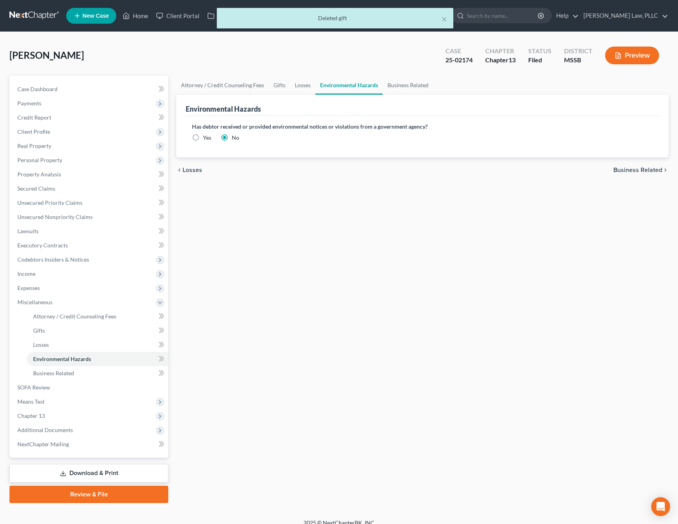
click at [637, 168] on span "Business Related" at bounding box center [637, 170] width 49 height 6
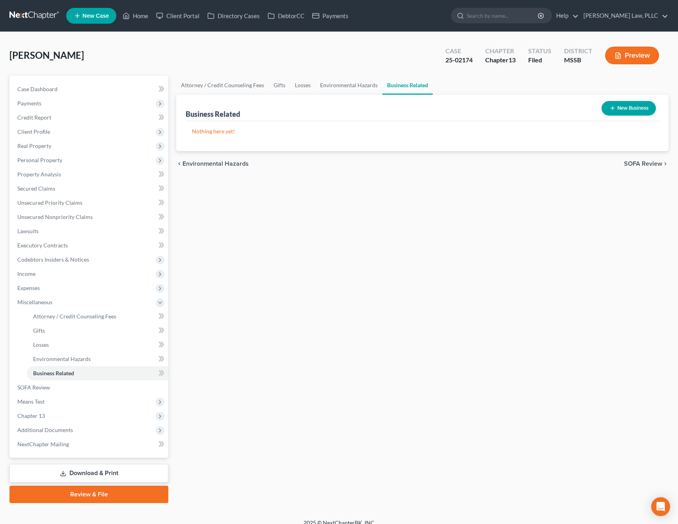
click at [647, 167] on span "SOFA Review" at bounding box center [643, 163] width 38 height 6
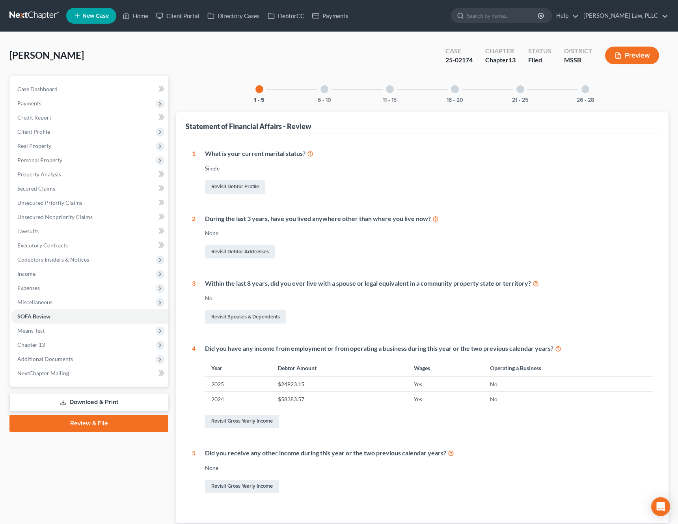
scroll to position [54, 0]
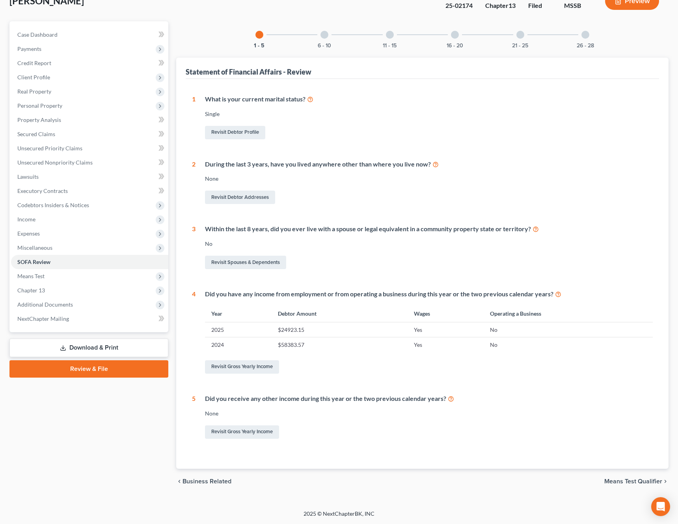
click at [635, 479] on span "Means Test Qualifier" at bounding box center [633, 481] width 58 height 6
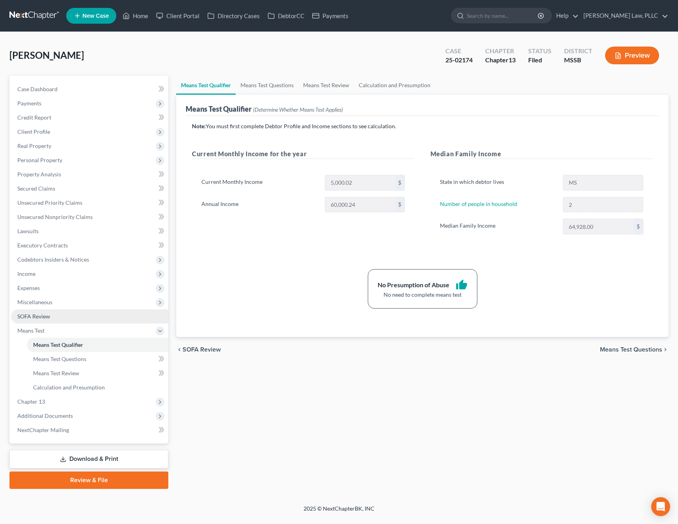
click at [129, 322] on link "SOFA Review" at bounding box center [89, 316] width 157 height 14
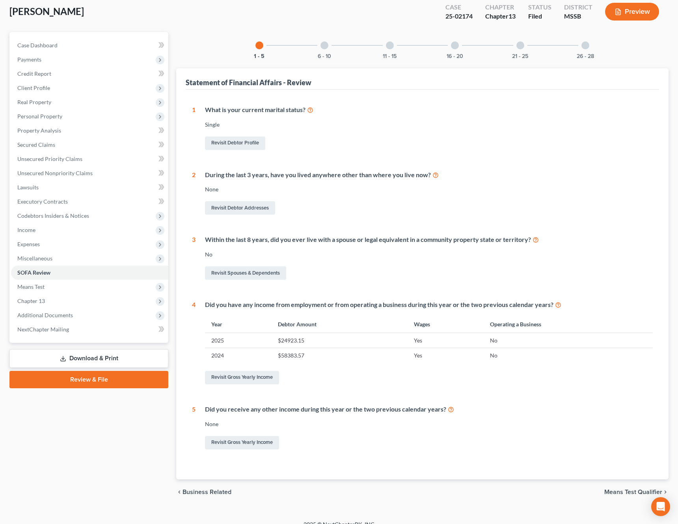
scroll to position [54, 0]
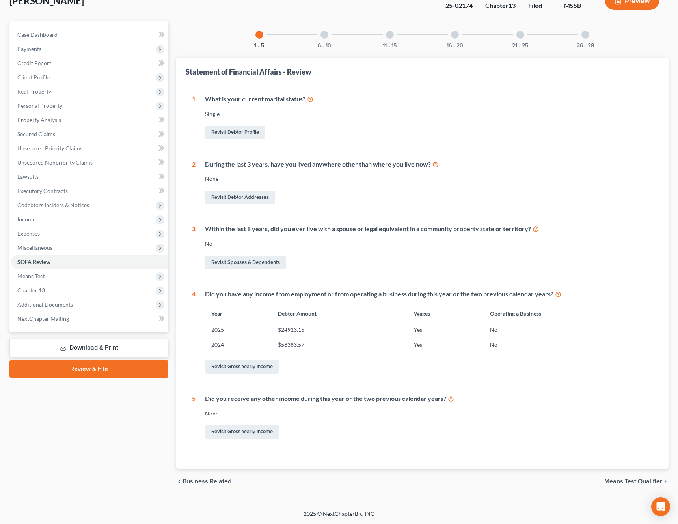
click at [324, 37] on div at bounding box center [325, 35] width 8 height 8
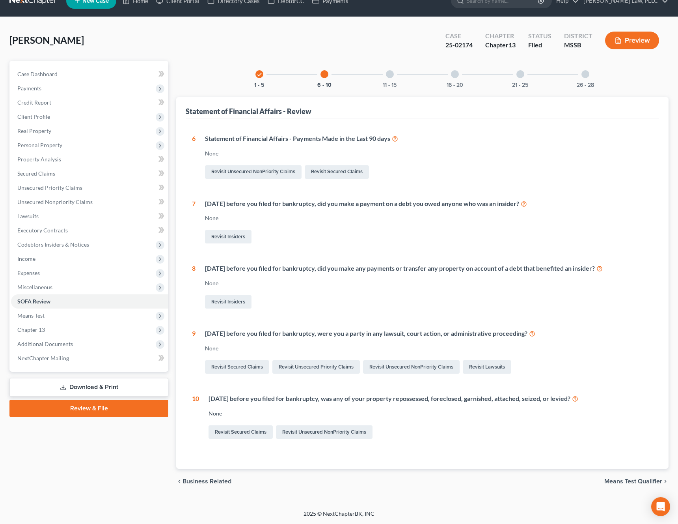
scroll to position [15, 0]
click at [389, 75] on div at bounding box center [390, 74] width 8 height 8
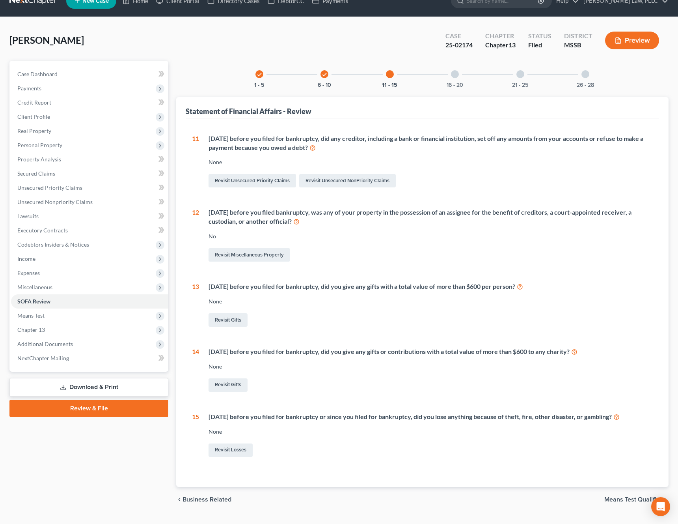
scroll to position [33, 0]
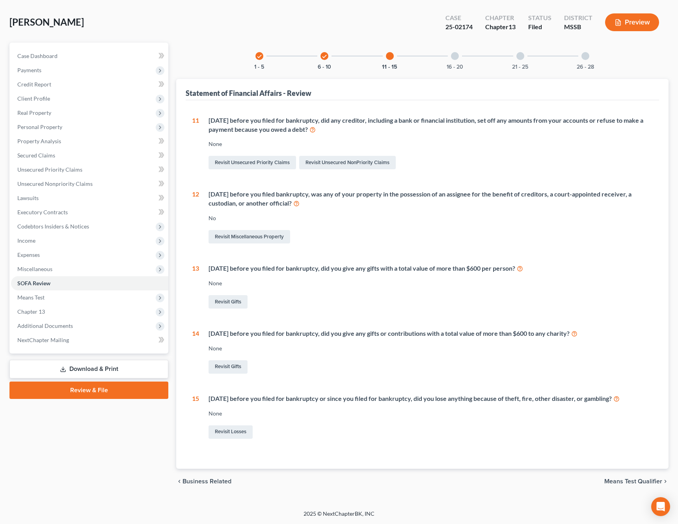
click at [454, 61] on div "16 - 20" at bounding box center [455, 56] width 27 height 27
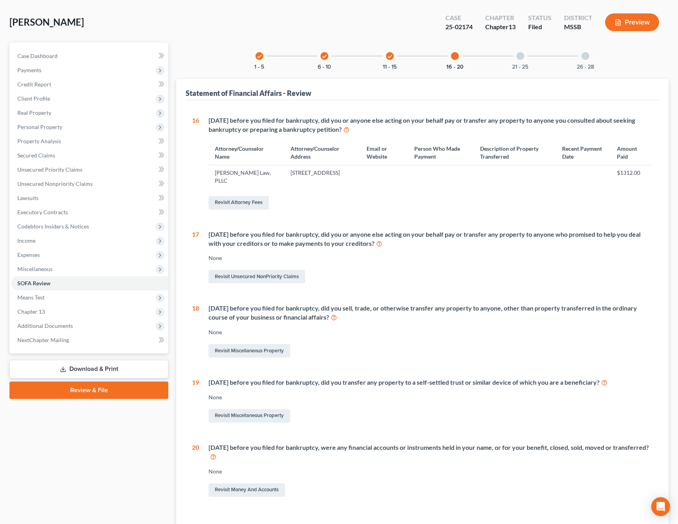
scroll to position [54, 0]
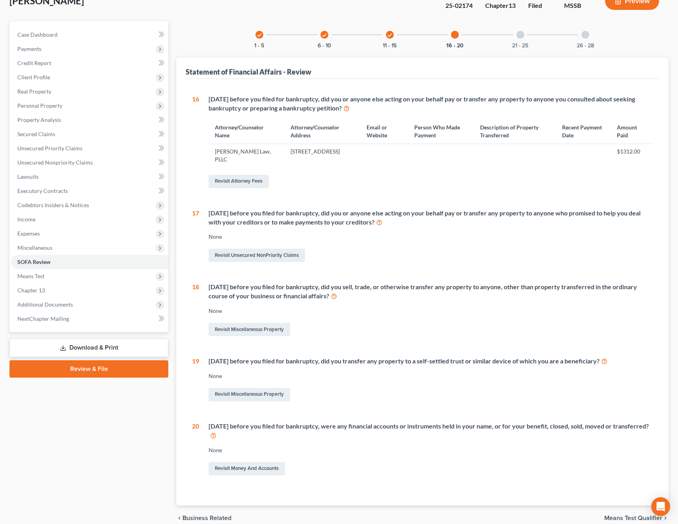
click at [520, 33] on div at bounding box center [520, 35] width 8 height 8
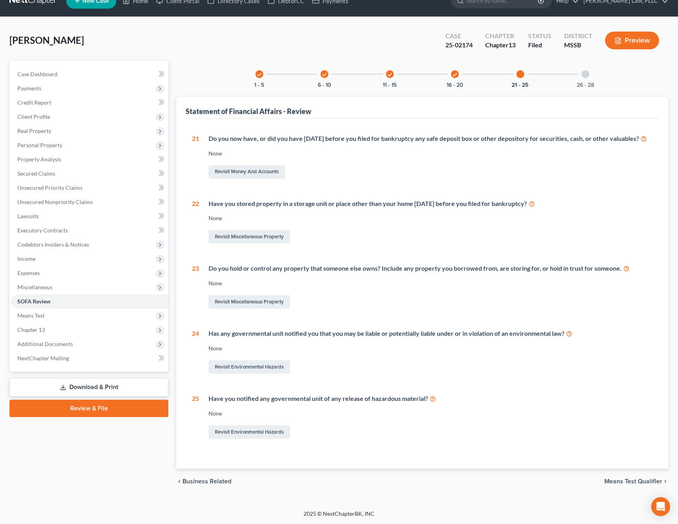
scroll to position [24, 0]
click at [586, 70] on div at bounding box center [585, 74] width 8 height 8
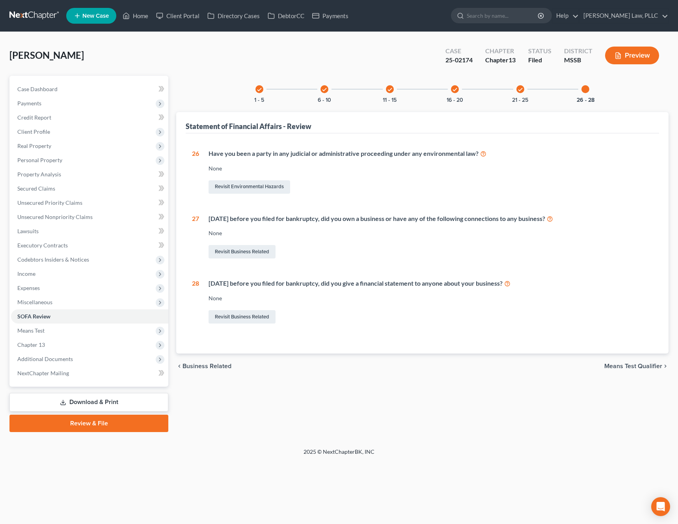
scroll to position [0, 0]
click at [70, 332] on span "Means Test" at bounding box center [89, 330] width 157 height 14
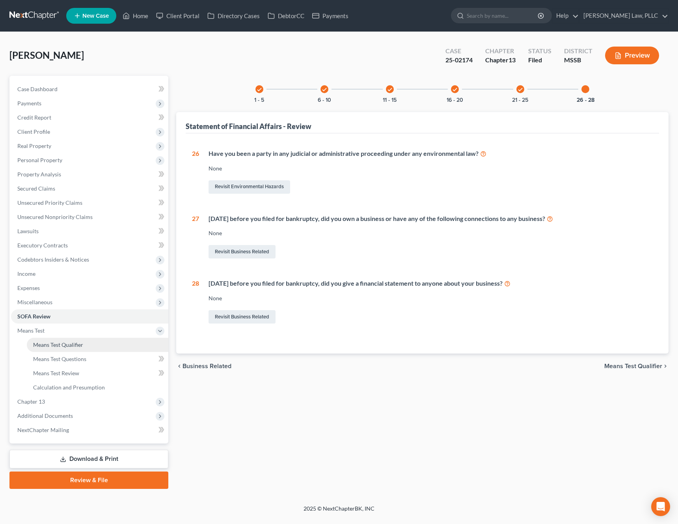
click at [76, 341] on span "Means Test Qualifier" at bounding box center [58, 344] width 50 height 7
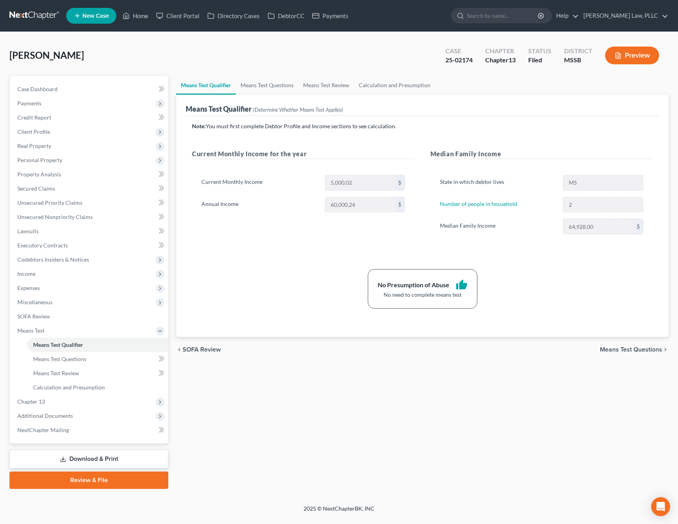
click at [86, 459] on link "Download & Print" at bounding box center [88, 458] width 159 height 19
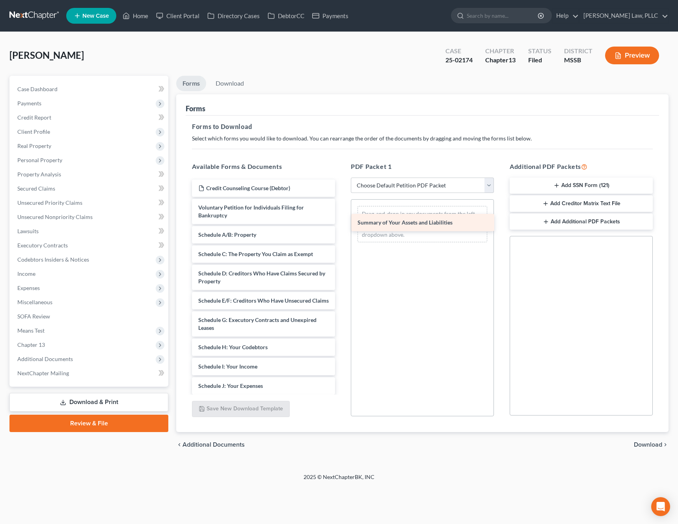
drag, startPoint x: 276, startPoint y: 236, endPoint x: 441, endPoint y: 222, distance: 165.4
click at [341, 222] on div "Summary of Your Assets and Liabilities Credit Counseling Course (Debtor) Volunt…" at bounding box center [264, 366] width 156 height 374
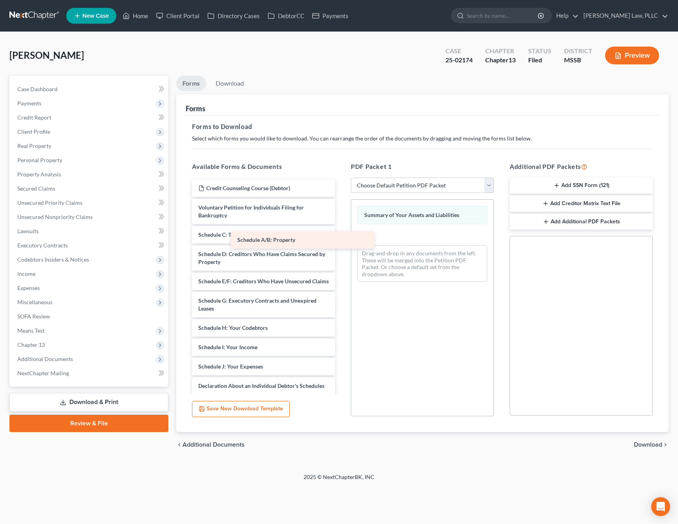
drag, startPoint x: 310, startPoint y: 235, endPoint x: 427, endPoint y: 241, distance: 116.5
click at [341, 241] on div "Schedule A/B: Property Credit Counseling Course (Debtor) Voluntary Petition for…" at bounding box center [264, 356] width 156 height 354
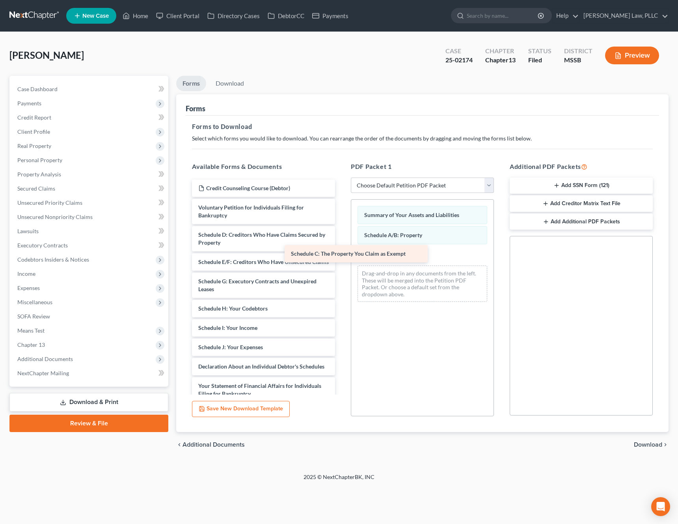
drag, startPoint x: 307, startPoint y: 238, endPoint x: 435, endPoint y: 258, distance: 129.3
click at [341, 258] on div "Schedule C: The Property You Claim as Exempt Credit Counseling Course (Debtor) …" at bounding box center [264, 346] width 156 height 335
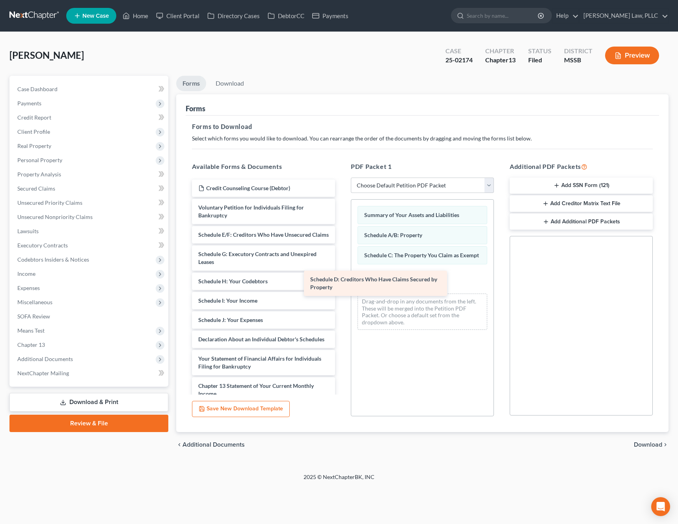
drag, startPoint x: 311, startPoint y: 240, endPoint x: 428, endPoint y: 283, distance: 124.5
click at [341, 283] on div "Schedule D: Creditors Who Have Claims Secured by Property Credit Counseling Cou…" at bounding box center [264, 333] width 156 height 308
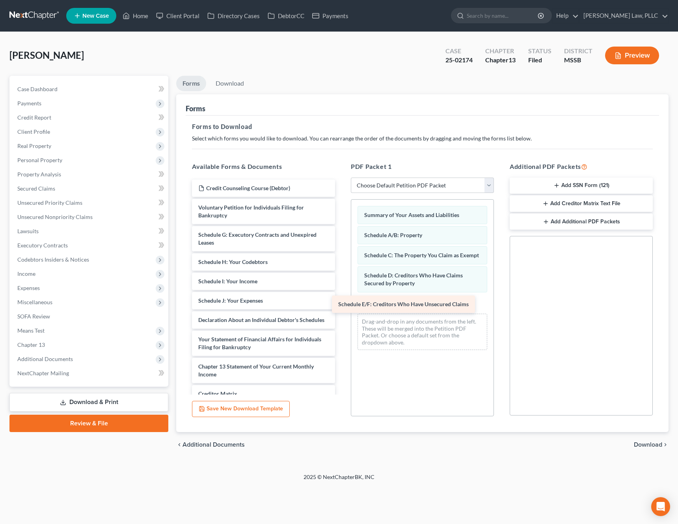
drag, startPoint x: 293, startPoint y: 236, endPoint x: 433, endPoint y: 305, distance: 156.2
click at [341, 305] on div "Schedule E/F: Creditors Who Have Unsecured Claims Credit Counseling Course (Deb…" at bounding box center [264, 323] width 156 height 289
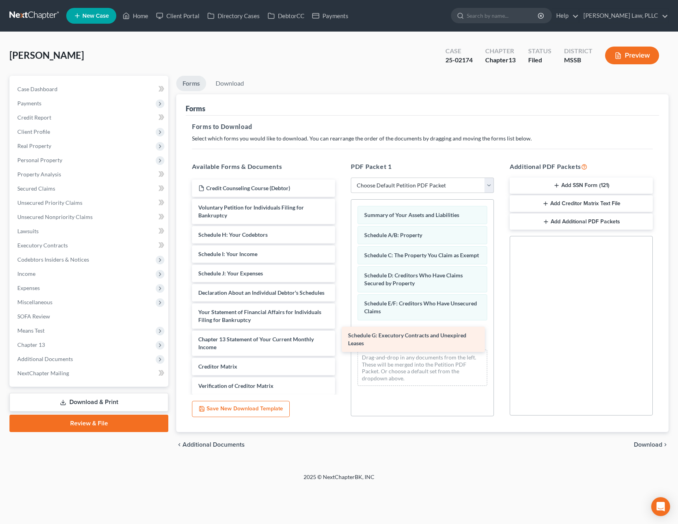
drag, startPoint x: 296, startPoint y: 241, endPoint x: 446, endPoint y: 341, distance: 180.4
click at [341, 341] on div "Schedule G: Executory Contracts and Unexpired Leases Credit Counseling Course (…" at bounding box center [264, 309] width 156 height 261
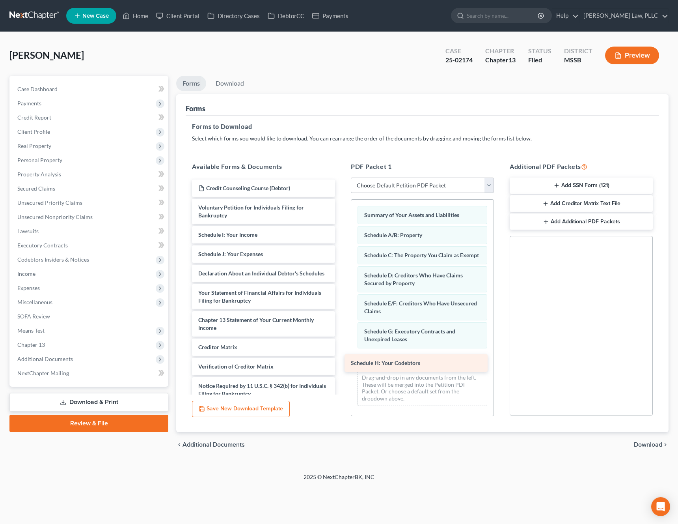
drag, startPoint x: 297, startPoint y: 235, endPoint x: 450, endPoint y: 363, distance: 199.2
click at [341, 363] on div "Schedule H: Your Codebtors Credit Counseling Course (Debtor) Voluntary Petition…" at bounding box center [264, 300] width 156 height 242
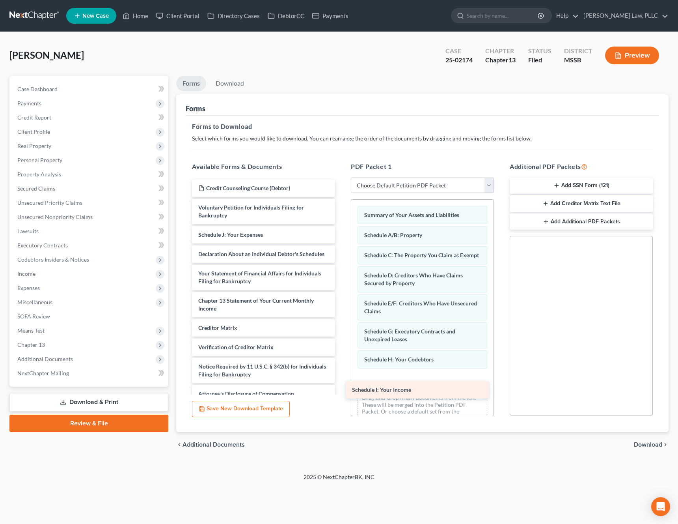
drag, startPoint x: 286, startPoint y: 236, endPoint x: 440, endPoint y: 391, distance: 218.3
click at [341, 391] on div "Schedule I: Your Income Credit Counseling Course (Debtor) Voluntary Petition fo…" at bounding box center [264, 290] width 156 height 223
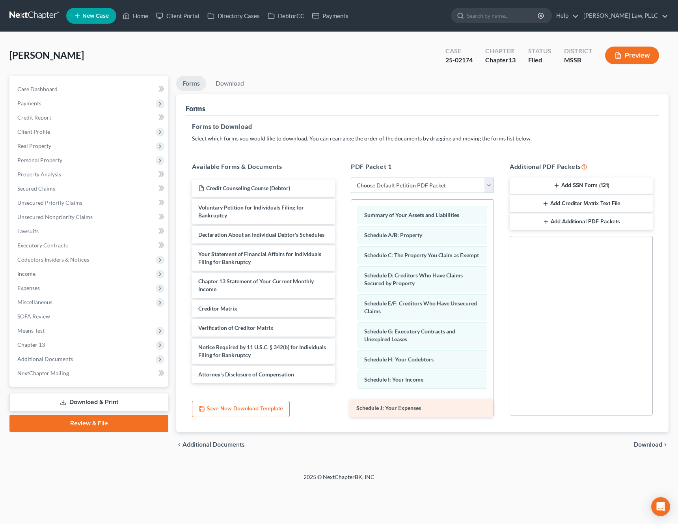
drag, startPoint x: 290, startPoint y: 237, endPoint x: 448, endPoint y: 410, distance: 234.4
click at [341, 383] on div "Schedule J: Your Expenses Credit Counseling Course (Debtor) Voluntary Petition …" at bounding box center [264, 280] width 156 height 203
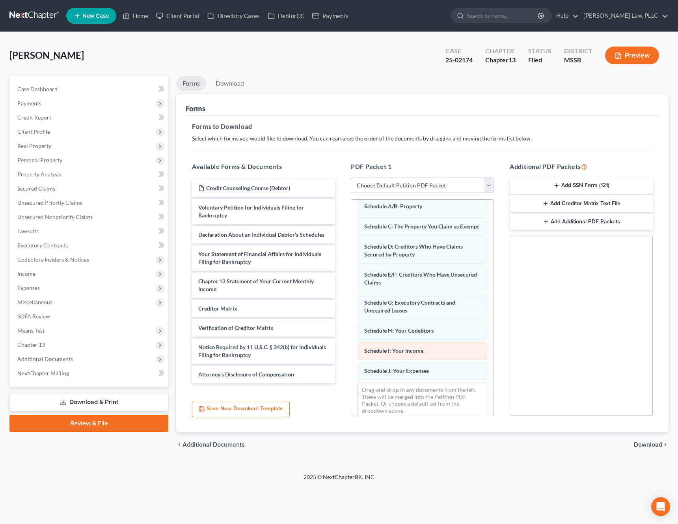
scroll to position [31, 0]
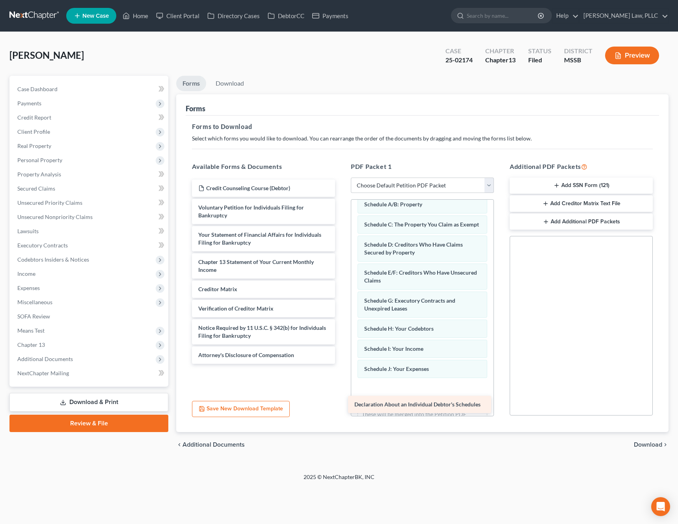
drag, startPoint x: 300, startPoint y: 236, endPoint x: 456, endPoint y: 406, distance: 231.0
click at [341, 363] on div "Declaration About an Individual Debtor's Schedules Credit Counseling Course (De…" at bounding box center [264, 271] width 156 height 184
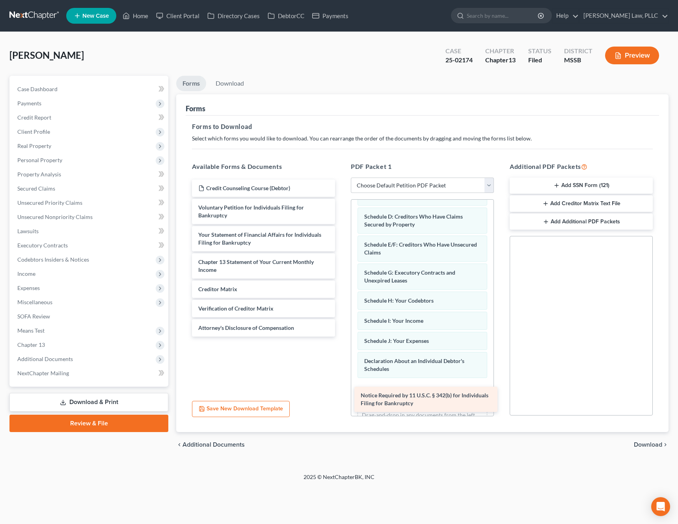
drag, startPoint x: 294, startPoint y: 334, endPoint x: 457, endPoint y: 401, distance: 175.9
click at [341, 336] on div "Notice Required by 11 U.S.C. § 342(b) for Individuals Filing for Bankruptcy Cre…" at bounding box center [264, 257] width 156 height 157
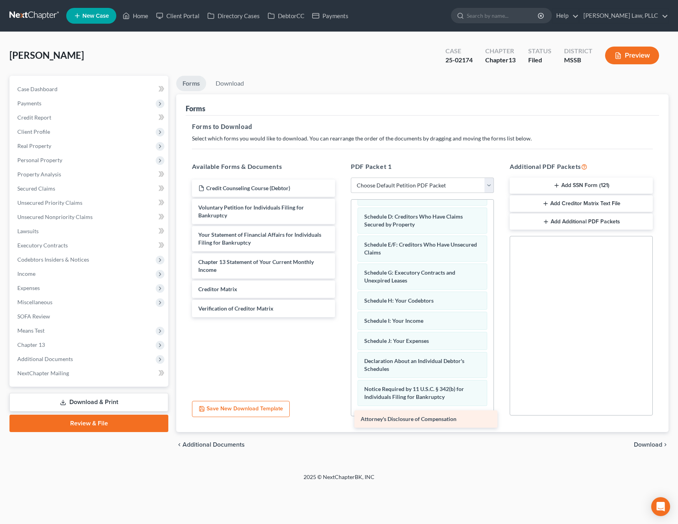
drag, startPoint x: 312, startPoint y: 331, endPoint x: 466, endPoint y: 412, distance: 173.9
click at [341, 317] on div "Attorney's Disclosure of Compensation Credit Counseling Course (Debtor) Volunta…" at bounding box center [264, 248] width 156 height 138
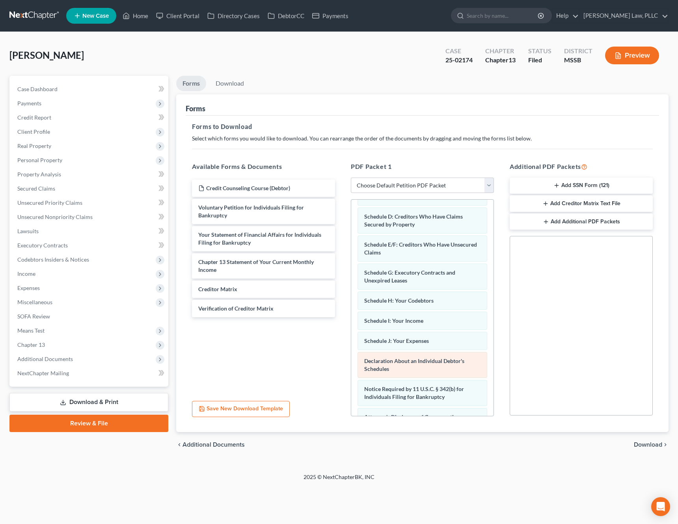
scroll to position [107, 0]
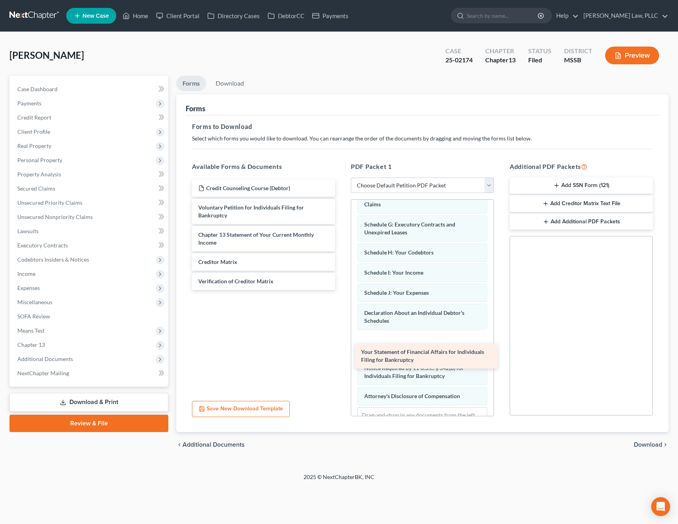
drag, startPoint x: 289, startPoint y: 236, endPoint x: 451, endPoint y: 347, distance: 195.8
click at [341, 290] on div "Your Statement of Financial Affairs for Individuals Filing for Bankruptcy Credi…" at bounding box center [264, 234] width 156 height 110
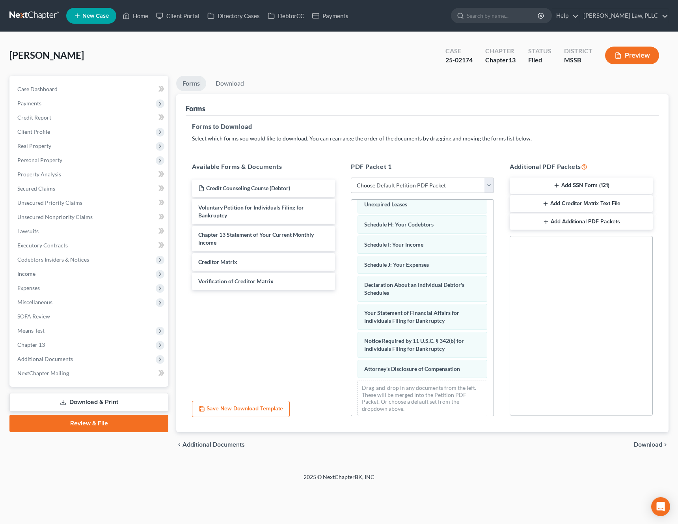
click at [651, 445] on span "Download" at bounding box center [648, 444] width 28 height 6
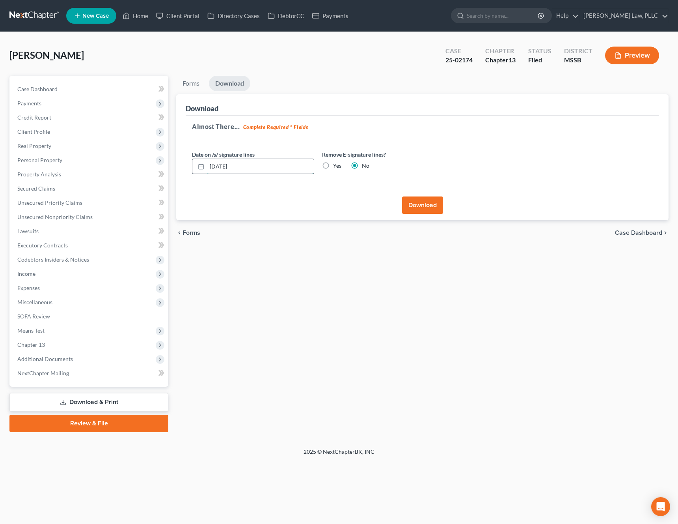
click at [220, 168] on input "[DATE]" at bounding box center [260, 166] width 107 height 15
type input "[DATE]"
click at [421, 203] on button "Download" at bounding box center [422, 204] width 41 height 17
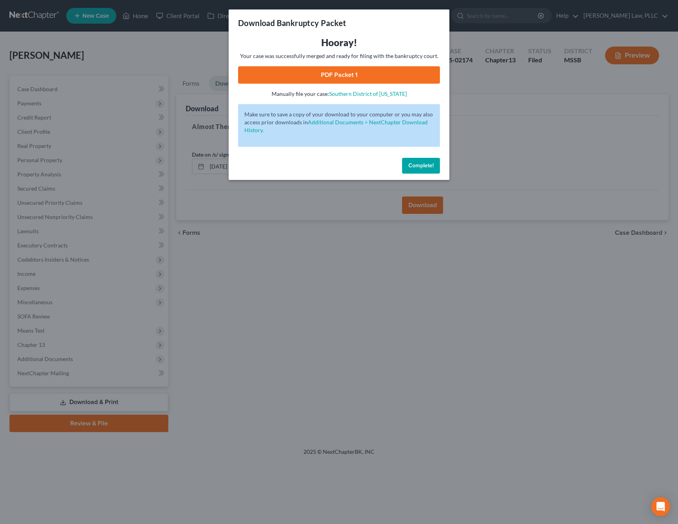
click at [343, 72] on link "PDF Packet 1" at bounding box center [339, 74] width 202 height 17
click at [435, 168] on button "Complete!" at bounding box center [421, 166] width 38 height 16
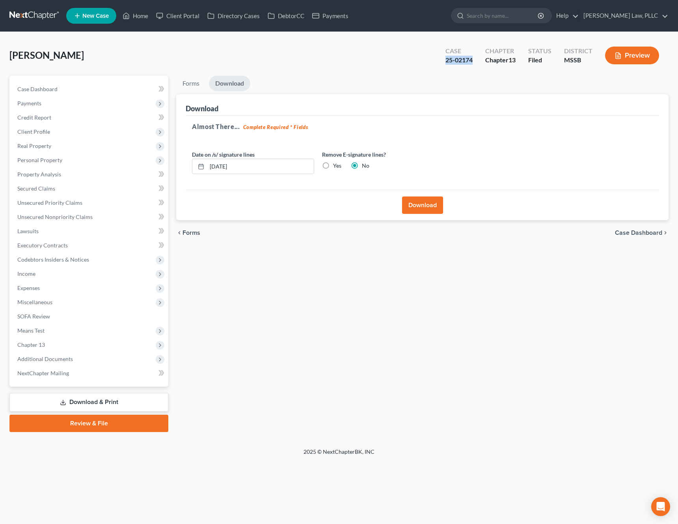
drag, startPoint x: 473, startPoint y: 59, endPoint x: 444, endPoint y: 62, distance: 29.3
click at [444, 62] on div "Case 25-02174" at bounding box center [459, 56] width 40 height 23
copy div "25-02174"
click at [83, 262] on span "Codebtors Insiders & Notices" at bounding box center [53, 259] width 72 height 7
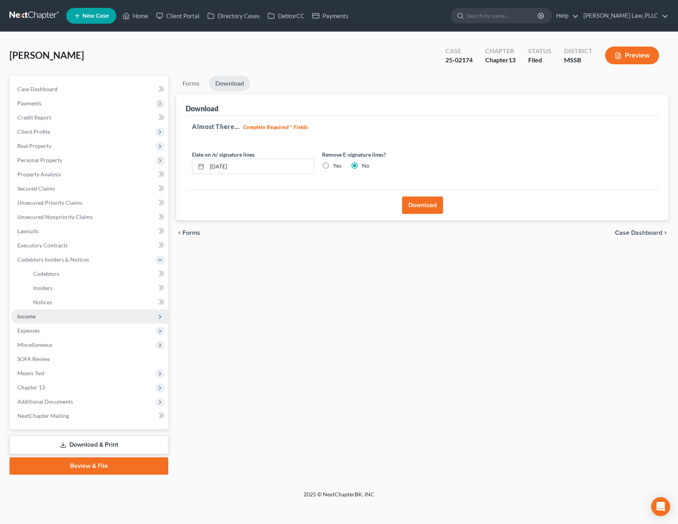
click at [56, 317] on span "Income" at bounding box center [89, 316] width 157 height 14
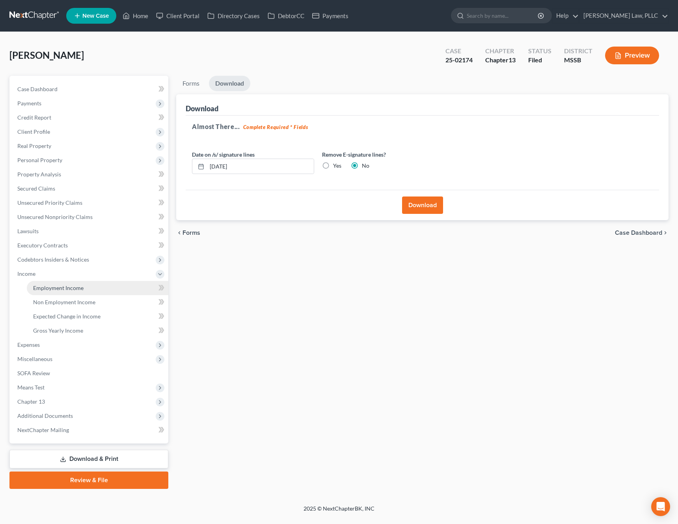
click at [78, 290] on span "Employment Income" at bounding box center [58, 287] width 50 height 7
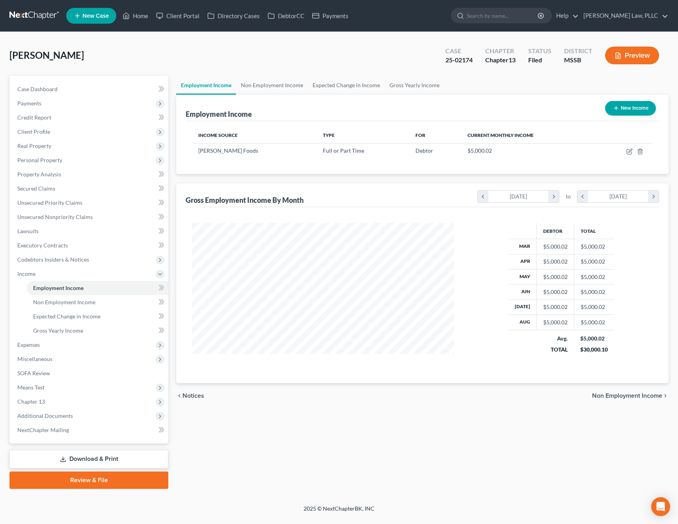
scroll to position [142, 278]
click at [78, 345] on span "Expenses" at bounding box center [89, 344] width 157 height 14
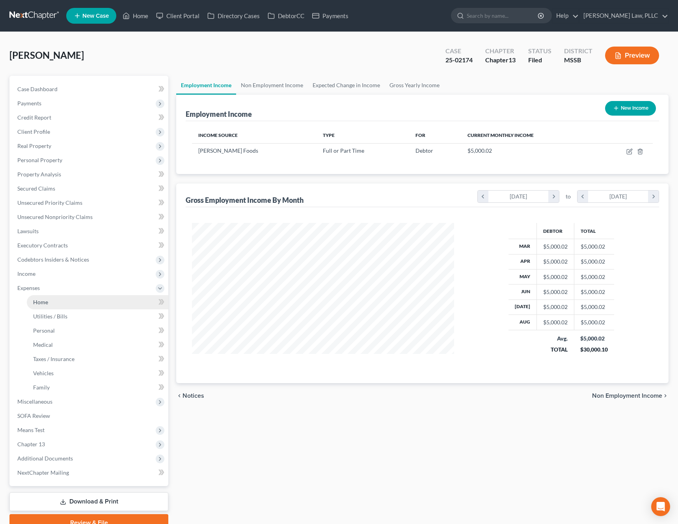
click at [97, 303] on link "Home" at bounding box center [98, 302] width 142 height 14
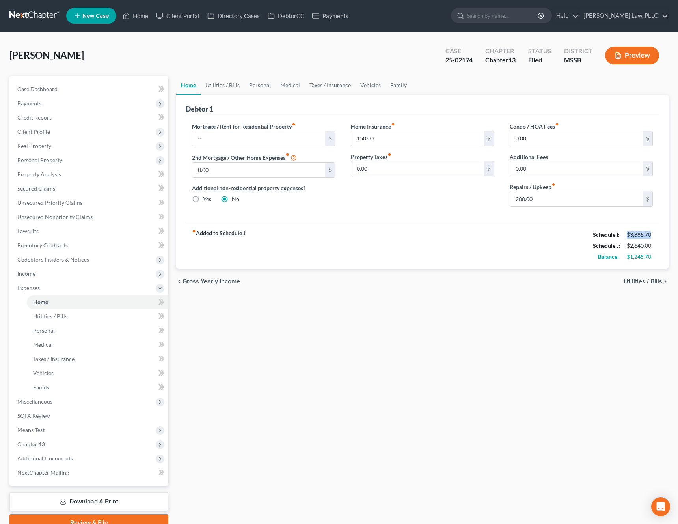
drag, startPoint x: 650, startPoint y: 233, endPoint x: 623, endPoint y: 237, distance: 27.2
click at [627, 236] on div "$3,885.70" at bounding box center [640, 235] width 34 height 8
copy div "$3,885.70"
drag, startPoint x: 652, startPoint y: 245, endPoint x: 630, endPoint y: 249, distance: 22.8
click at [630, 249] on div "$2,640.00" at bounding box center [640, 246] width 26 height 8
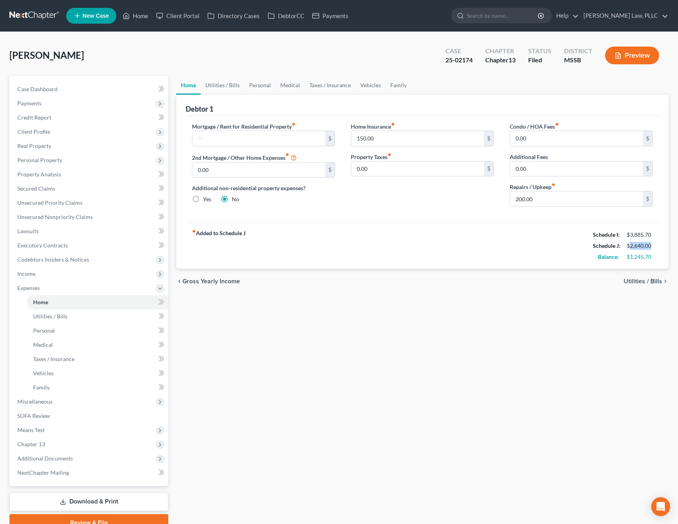
copy div "2,640.00"
click at [65, 170] on link "Property Analysis" at bounding box center [89, 174] width 157 height 14
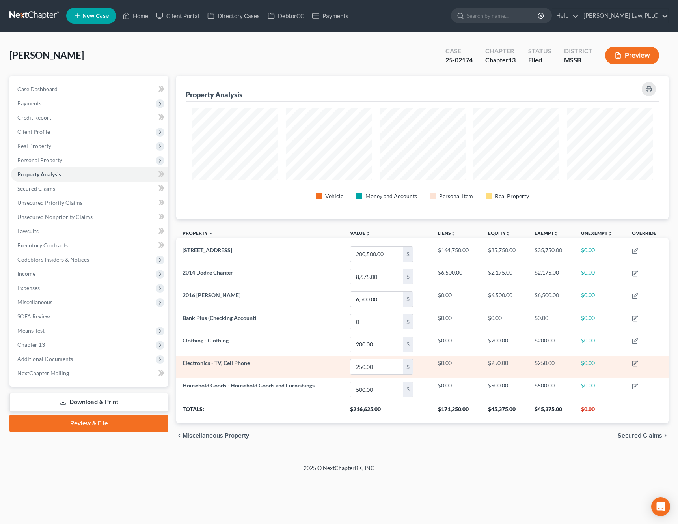
scroll to position [143, 492]
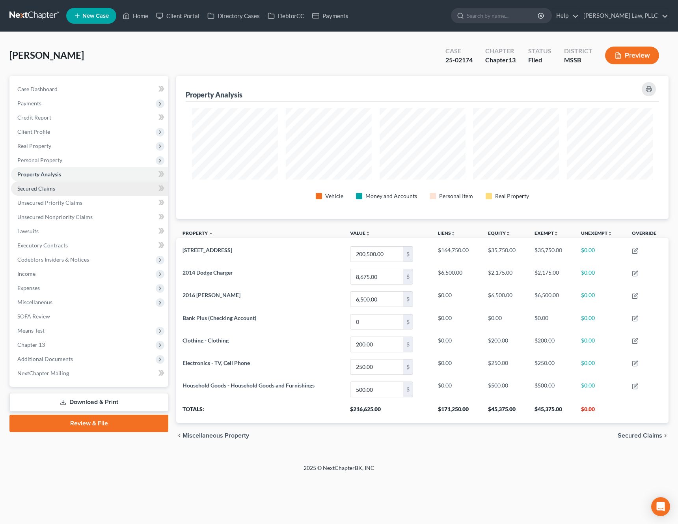
click at [79, 187] on link "Secured Claims" at bounding box center [89, 188] width 157 height 14
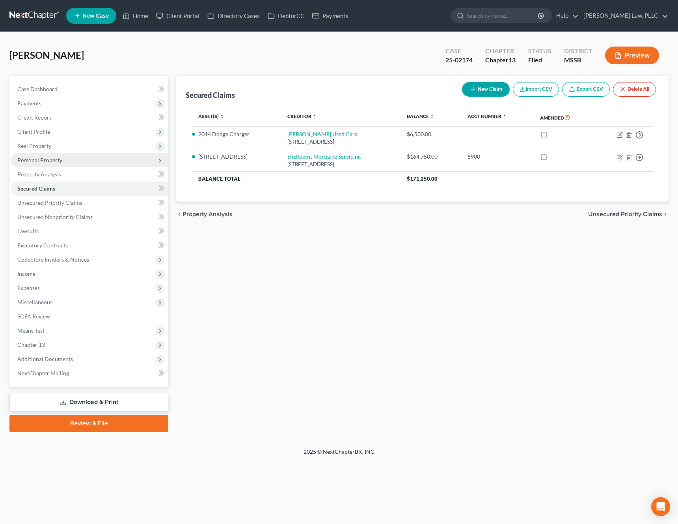
click at [101, 158] on span "Personal Property" at bounding box center [89, 160] width 157 height 14
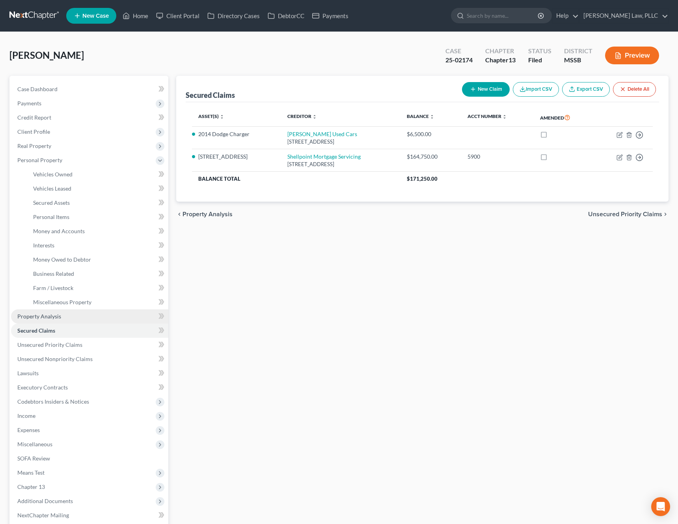
click at [75, 315] on link "Property Analysis" at bounding box center [89, 316] width 157 height 14
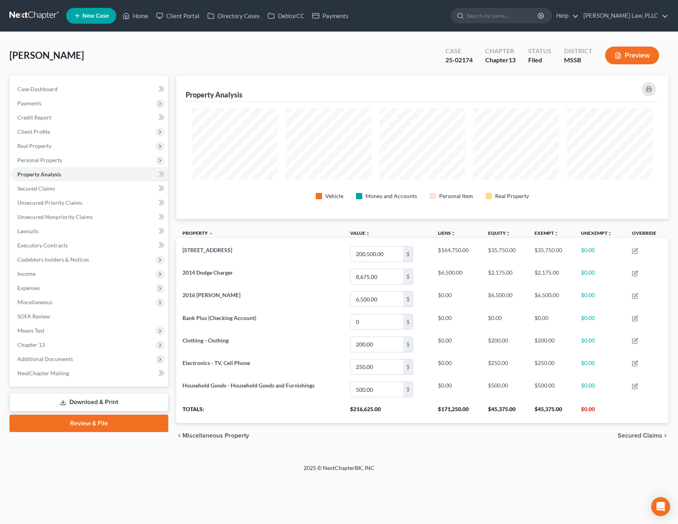
scroll to position [143, 492]
drag, startPoint x: 385, startPoint y: 409, endPoint x: 347, endPoint y: 411, distance: 38.3
click at [347, 411] on th "$216,625.00" at bounding box center [388, 412] width 88 height 22
copy th "$216,625.00"
click at [639, 59] on button "Preview" at bounding box center [632, 56] width 54 height 18
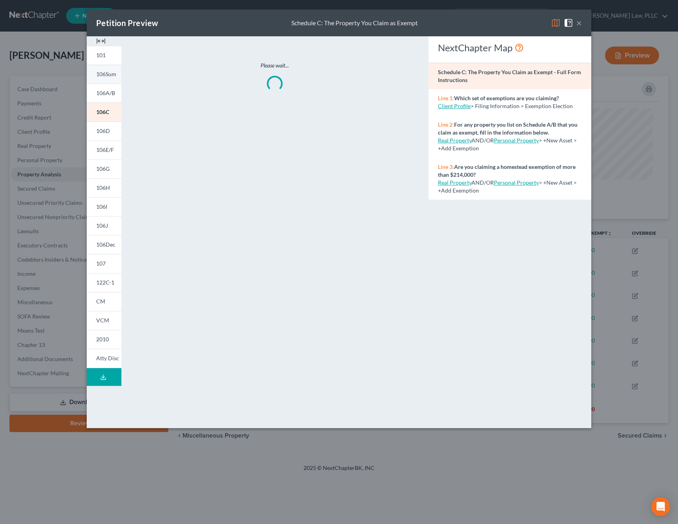
click at [110, 74] on span "106Sum" at bounding box center [106, 74] width 20 height 7
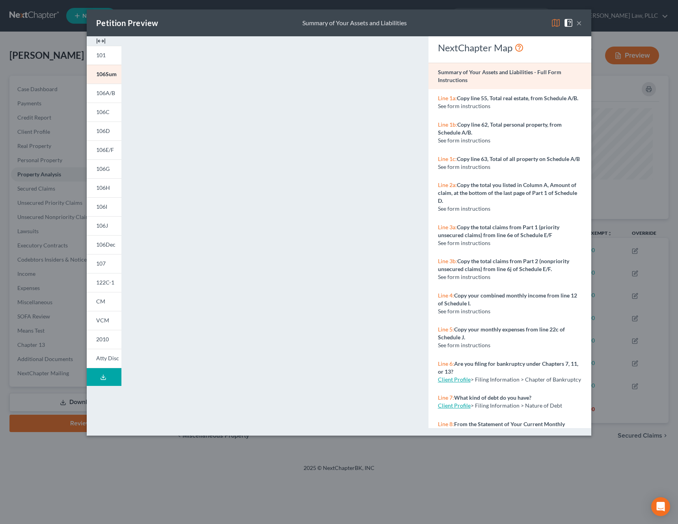
click at [580, 24] on button "×" at bounding box center [579, 22] width 6 height 9
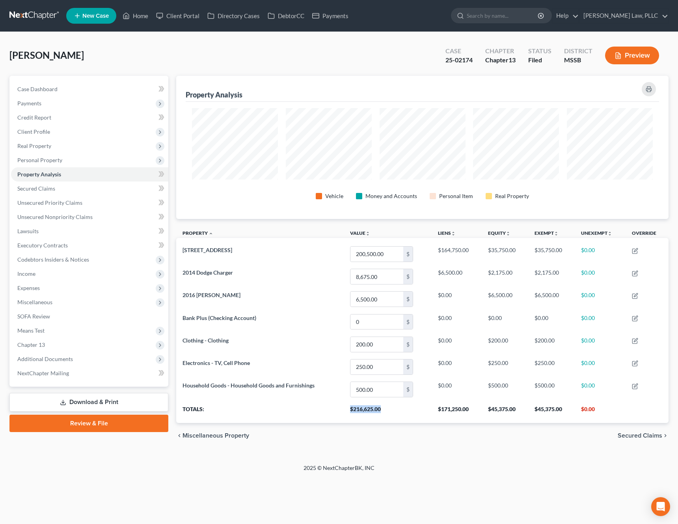
click at [92, 402] on link "Download & Print" at bounding box center [88, 402] width 159 height 19
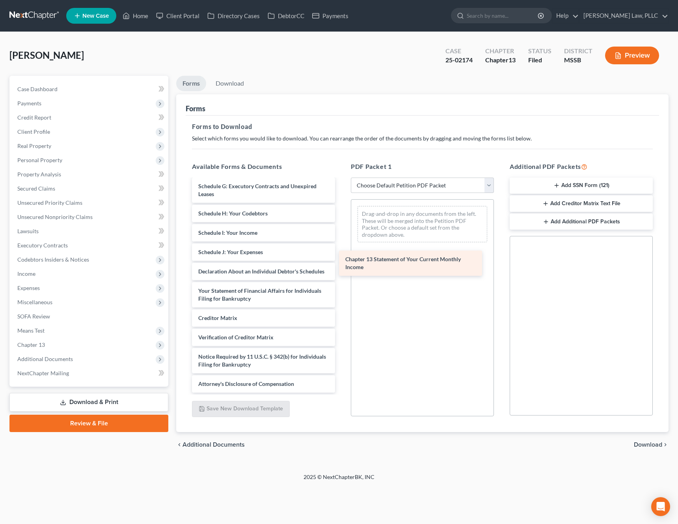
scroll to position [153, 0]
drag, startPoint x: 265, startPoint y: 291, endPoint x: 427, endPoint y: 252, distance: 167.2
click at [341, 252] on div "Chapter 13 Statement of Your Current Monthly Income Credit Counseling Course (D…" at bounding box center [264, 209] width 156 height 366
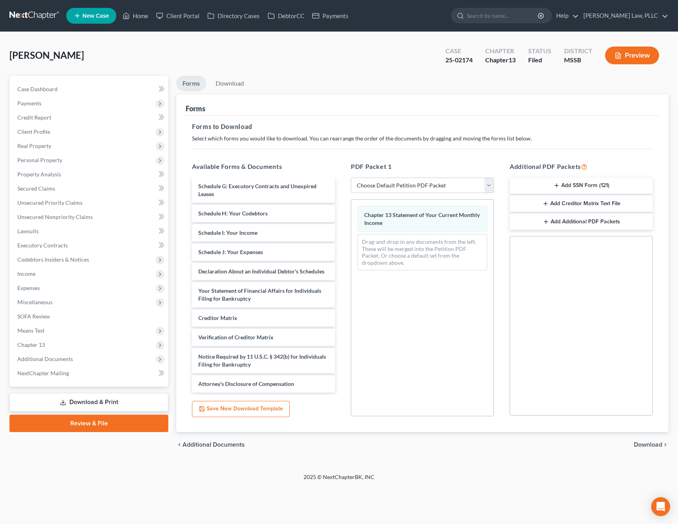
click at [638, 441] on span "Download" at bounding box center [648, 444] width 28 height 6
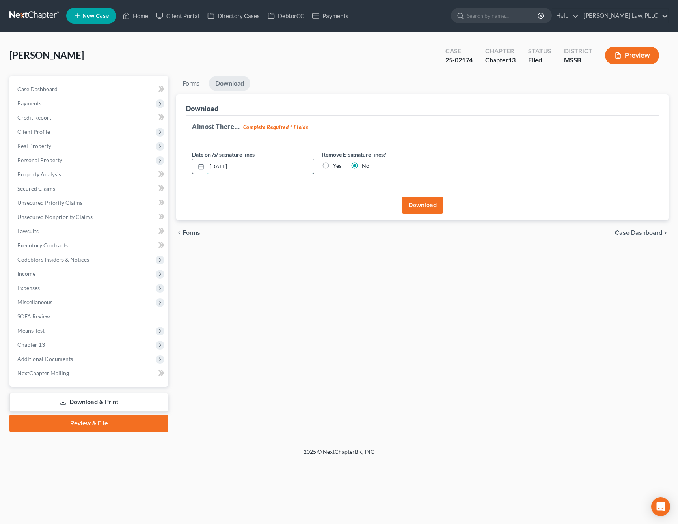
click at [222, 168] on input "[DATE]" at bounding box center [260, 166] width 107 height 15
type input "[DATE]"
click at [419, 205] on button "Download" at bounding box center [422, 204] width 41 height 17
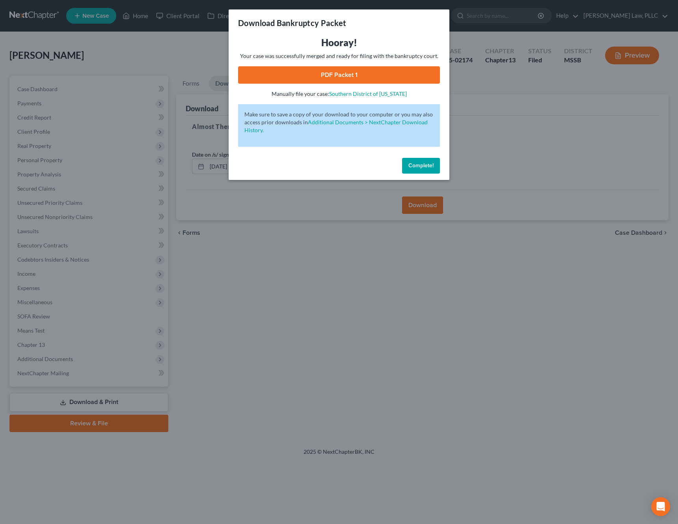
click at [354, 73] on link "PDF Packet 1" at bounding box center [339, 74] width 202 height 17
click at [411, 161] on button "Complete!" at bounding box center [421, 166] width 38 height 16
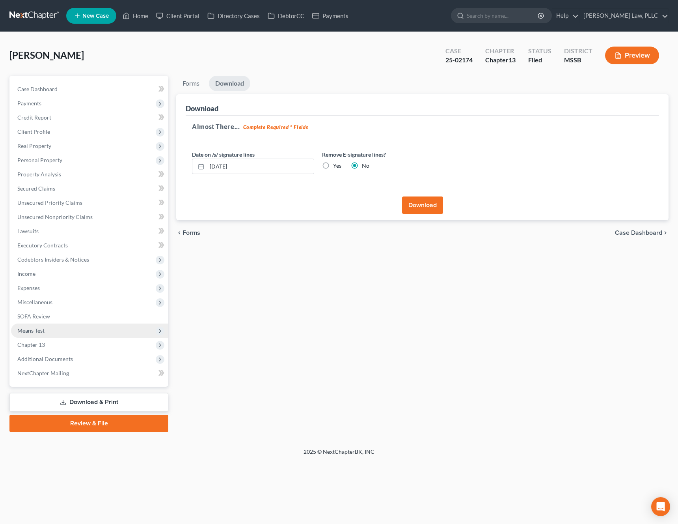
click at [71, 329] on span "Means Test" at bounding box center [89, 330] width 157 height 14
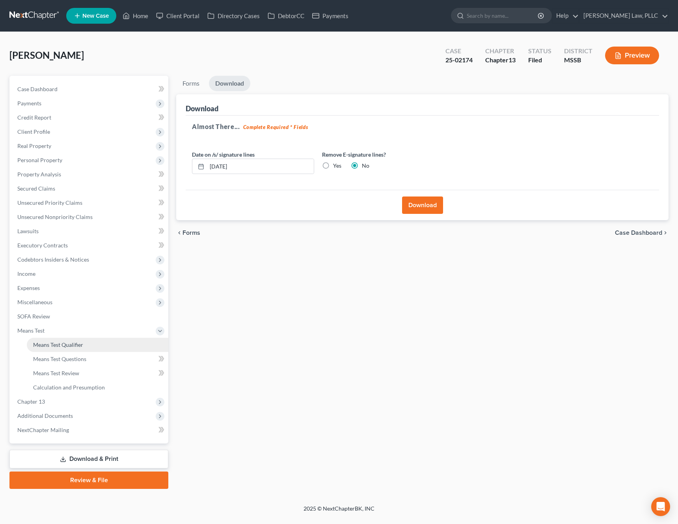
click at [70, 343] on span "Means Test Qualifier" at bounding box center [58, 344] width 50 height 7
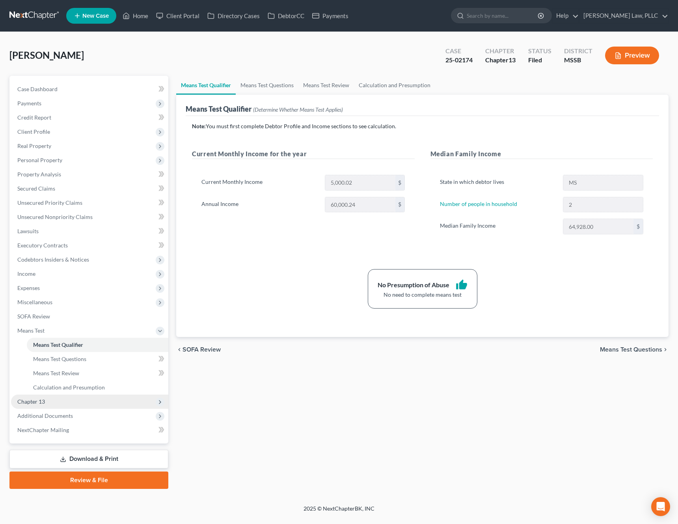
click at [102, 403] on span "Chapter 13" at bounding box center [89, 401] width 157 height 14
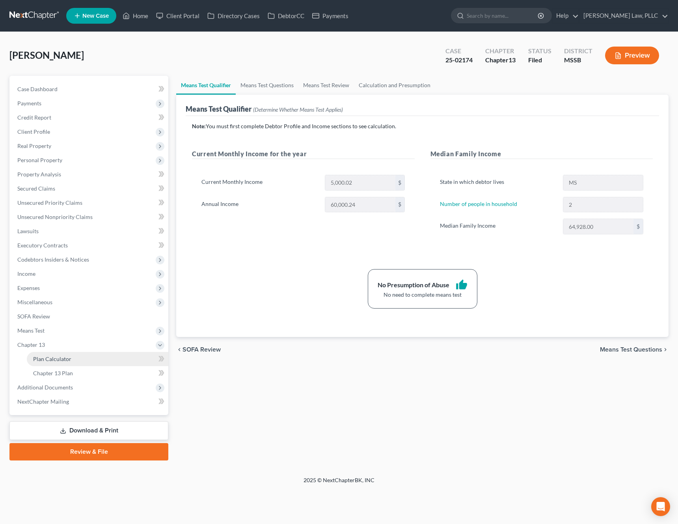
click at [97, 361] on link "Plan Calculator" at bounding box center [98, 359] width 142 height 14
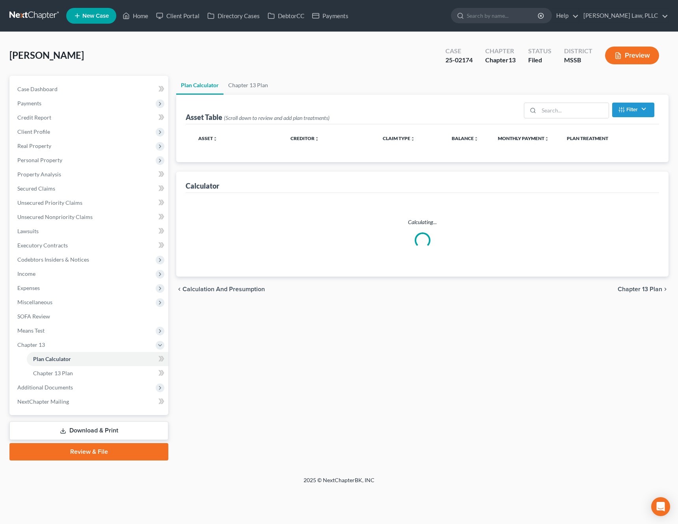
select select "59"
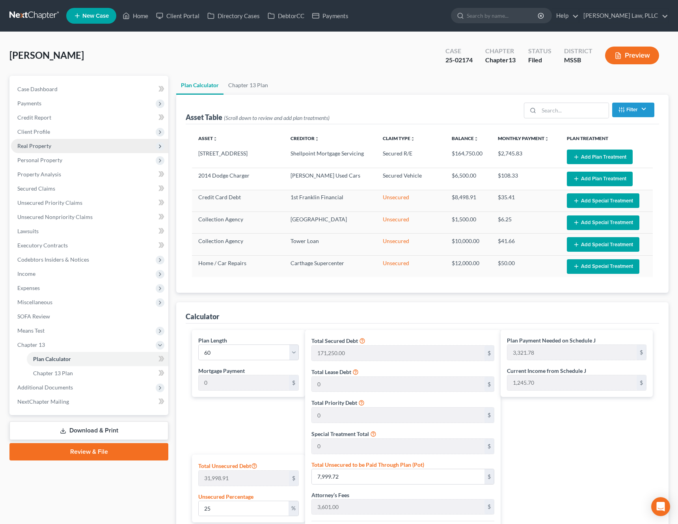
click at [62, 146] on span "Real Property" at bounding box center [89, 146] width 157 height 14
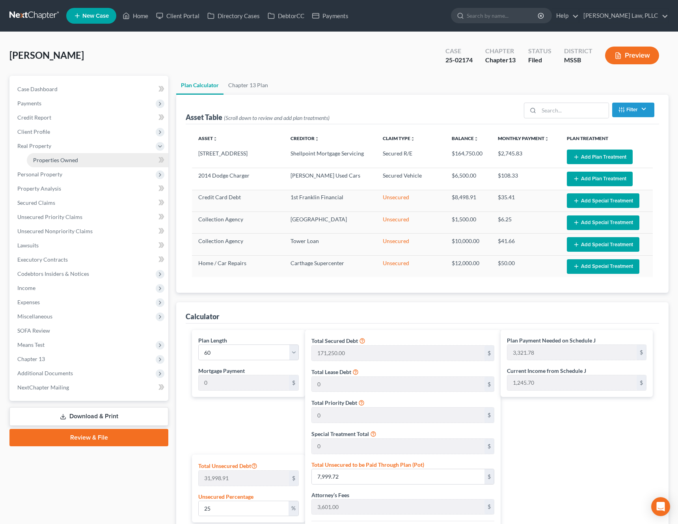
click at [69, 161] on span "Properties Owned" at bounding box center [55, 160] width 45 height 7
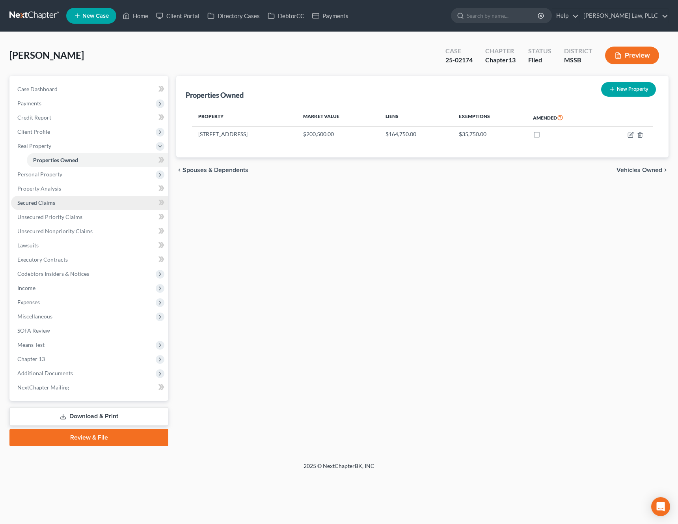
click at [57, 203] on link "Secured Claims" at bounding box center [89, 203] width 157 height 14
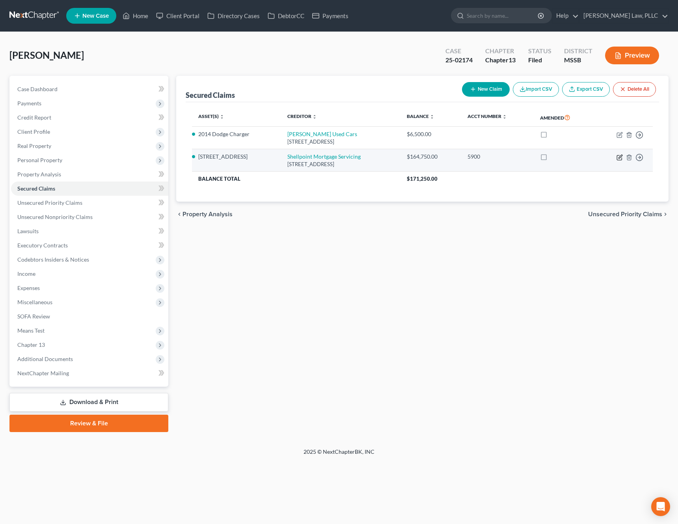
click at [619, 159] on icon "button" at bounding box center [620, 157] width 6 height 6
select select "42"
select select "7"
select select "0"
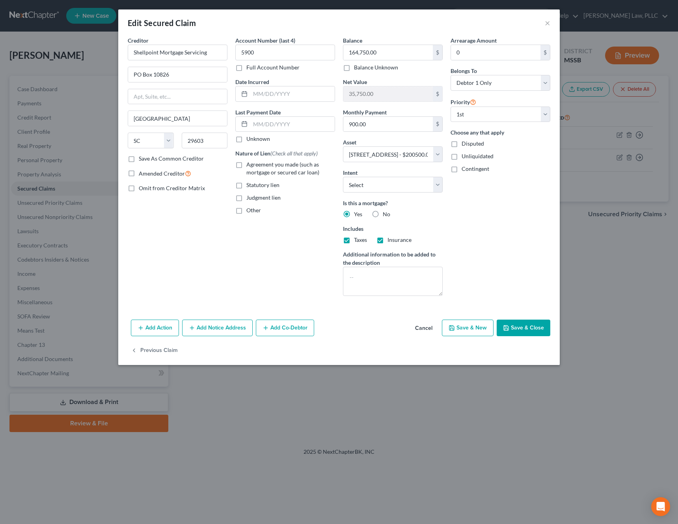
click at [429, 321] on button "Cancel" at bounding box center [424, 328] width 30 height 16
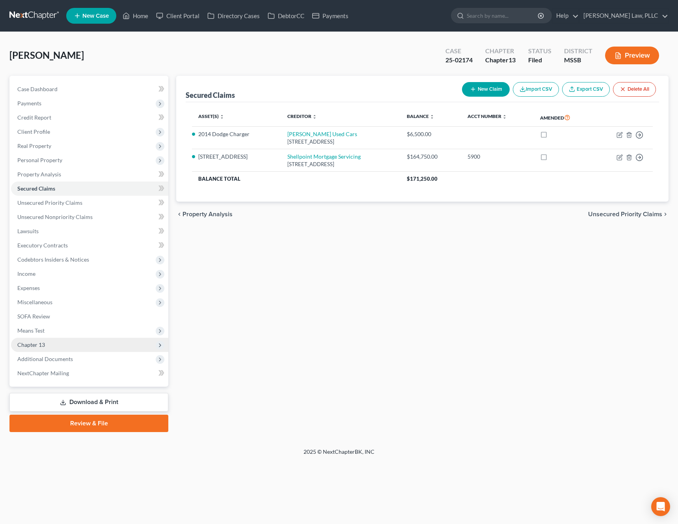
click at [107, 343] on span "Chapter 13" at bounding box center [89, 344] width 157 height 14
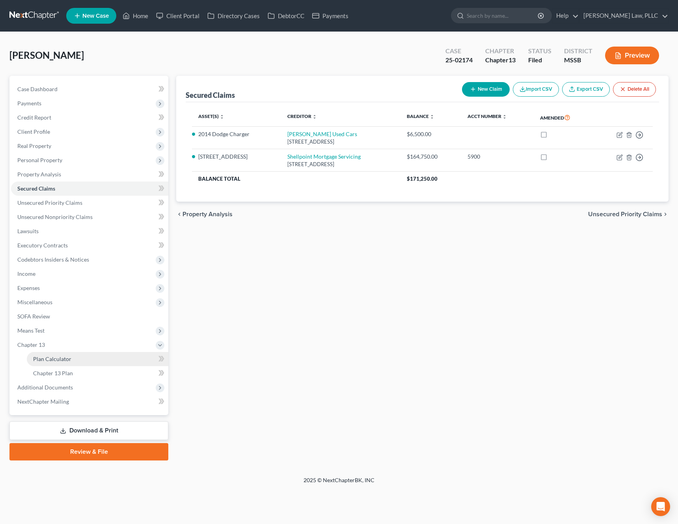
click at [105, 358] on link "Plan Calculator" at bounding box center [98, 359] width 142 height 14
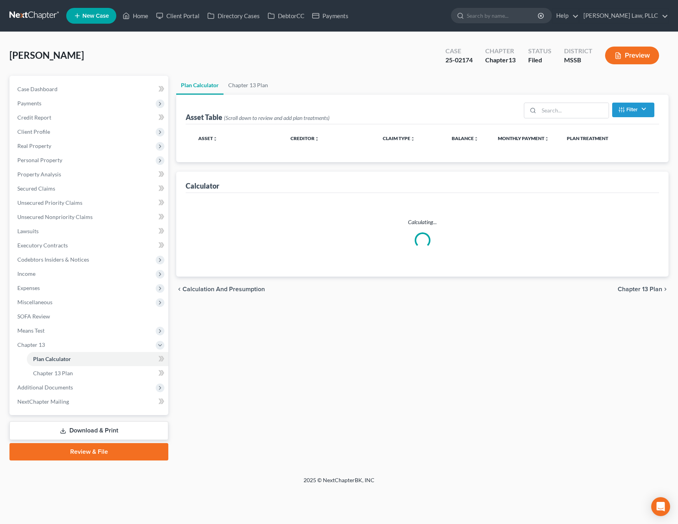
select select "59"
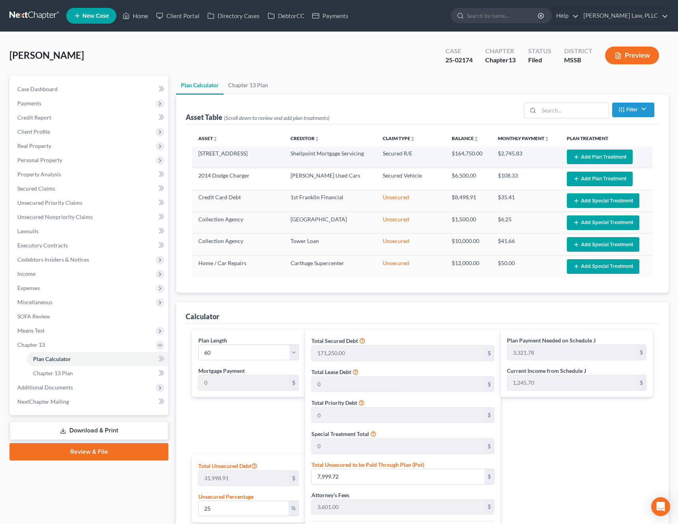
click at [594, 159] on button "Add Plan Treatment" at bounding box center [600, 156] width 66 height 15
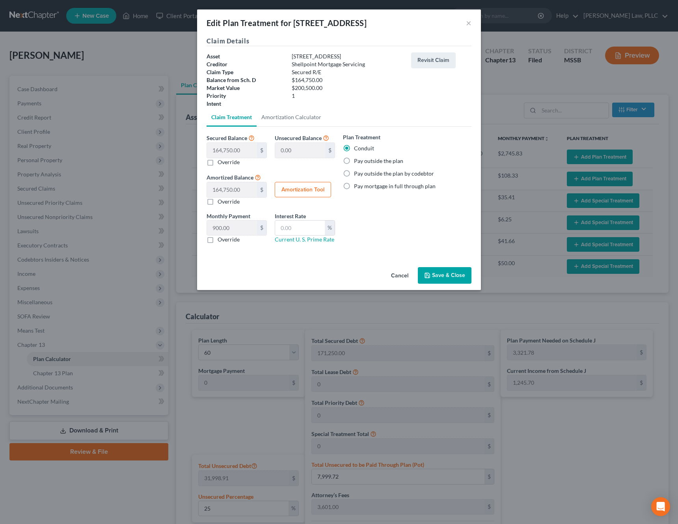
click at [223, 241] on label "Override" at bounding box center [229, 239] width 22 height 8
click at [223, 240] on input "Override" at bounding box center [223, 237] width 5 height 5
checkbox input "true"
click at [217, 229] on input "text" at bounding box center [232, 227] width 50 height 15
type input "900"
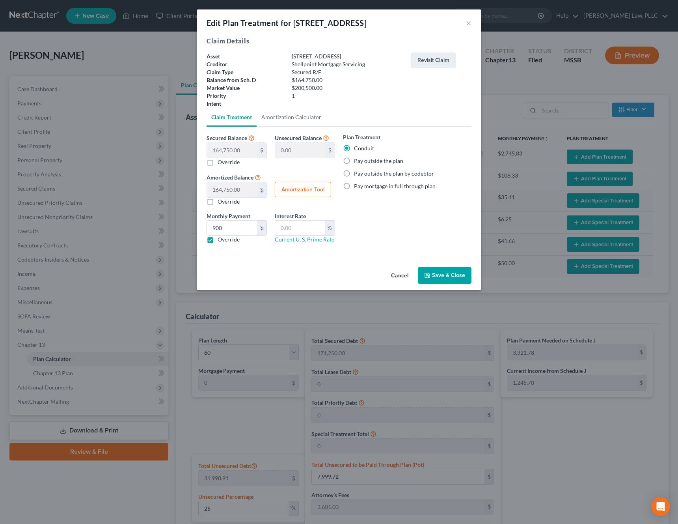
click at [434, 270] on button "Save & Close" at bounding box center [445, 275] width 54 height 17
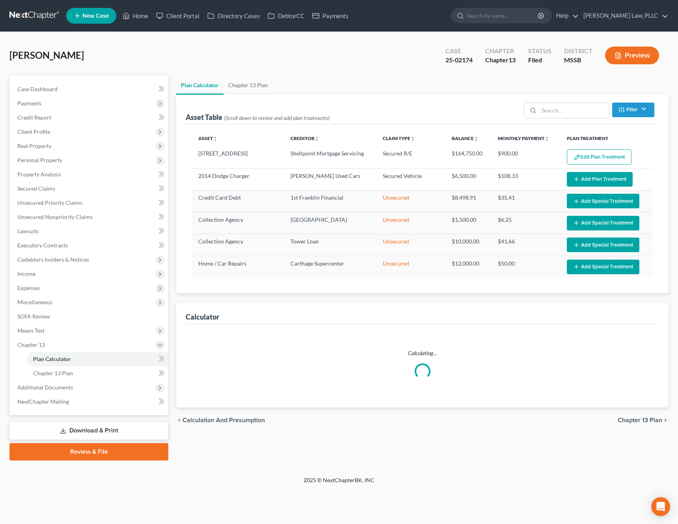
select select "59"
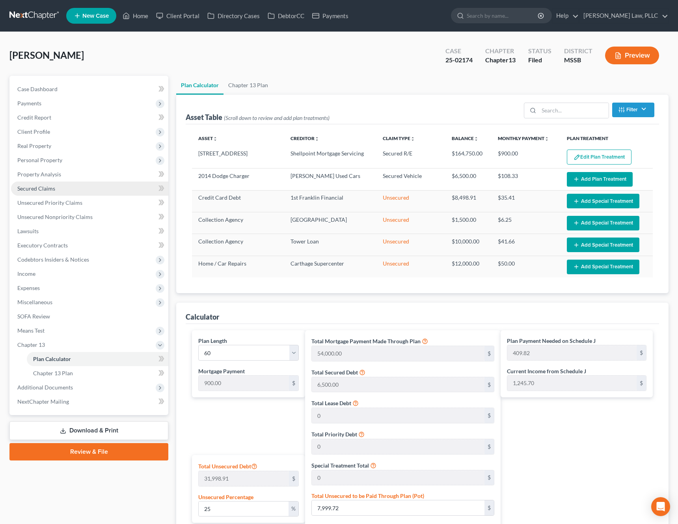
click at [58, 189] on link "Secured Claims" at bounding box center [89, 188] width 157 height 14
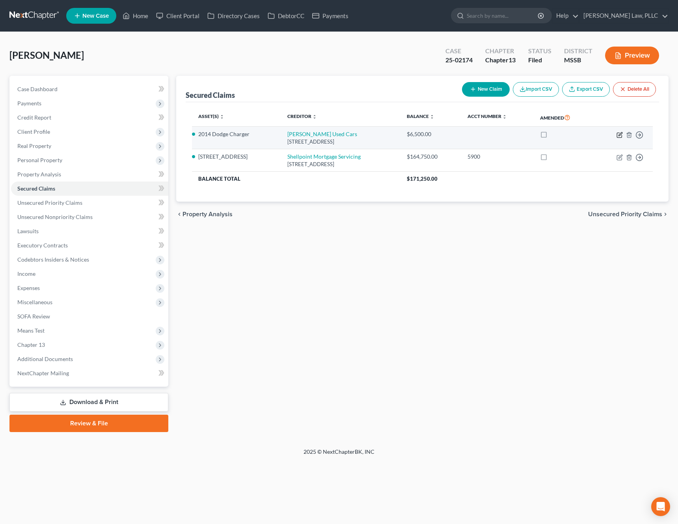
click at [619, 134] on icon "button" at bounding box center [620, 135] width 6 height 6
select select "25"
select select "2"
select select "0"
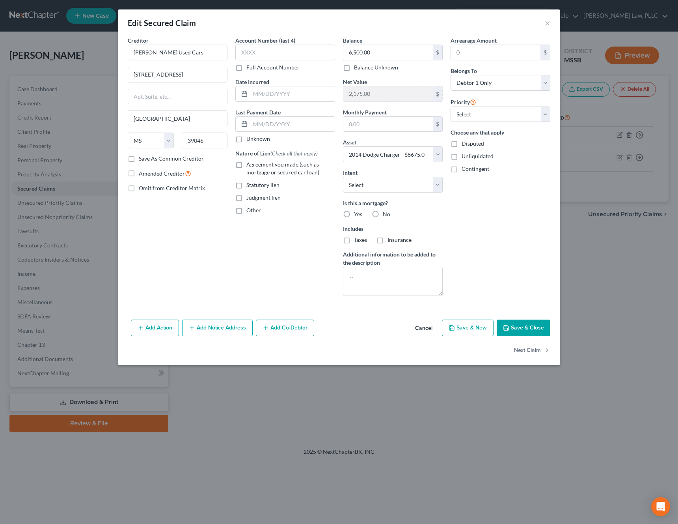
click at [429, 328] on button "Cancel" at bounding box center [424, 328] width 30 height 16
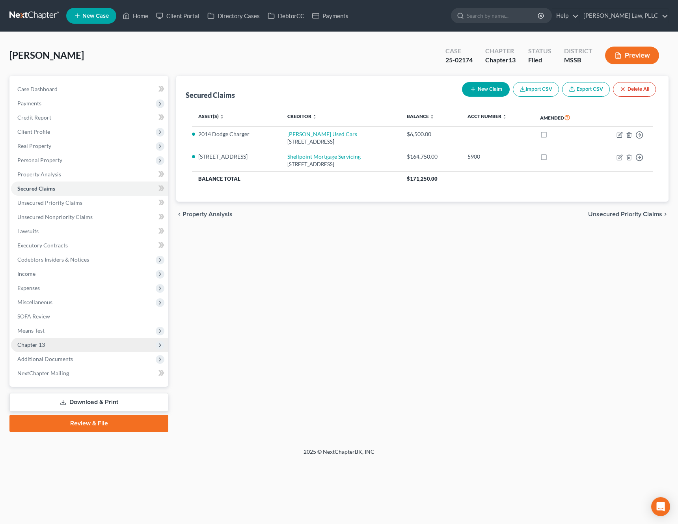
click at [104, 348] on span "Chapter 13" at bounding box center [89, 344] width 157 height 14
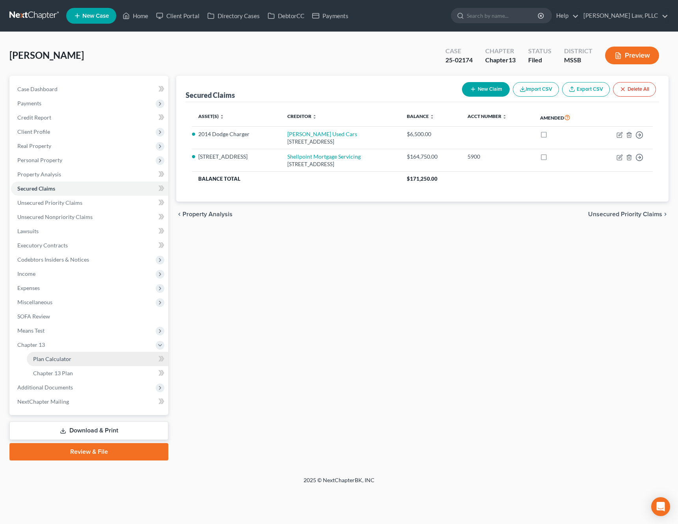
click at [97, 361] on link "Plan Calculator" at bounding box center [98, 359] width 142 height 14
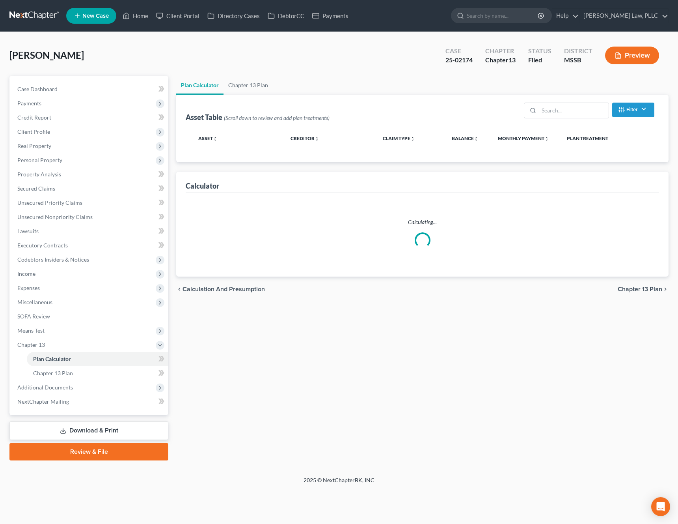
select select "59"
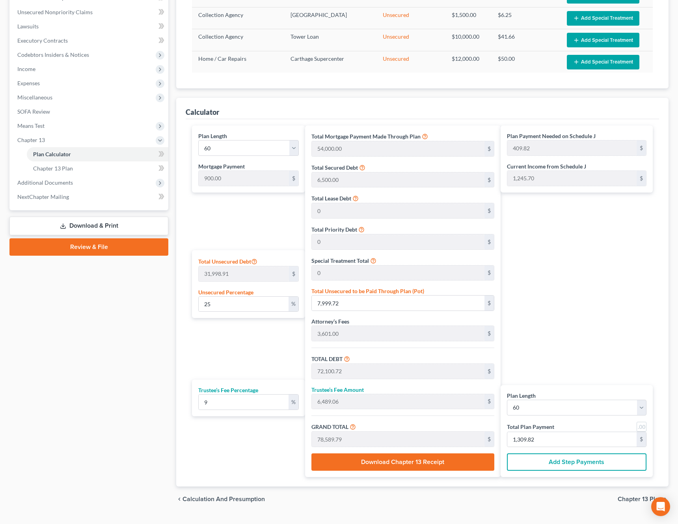
scroll to position [222, 0]
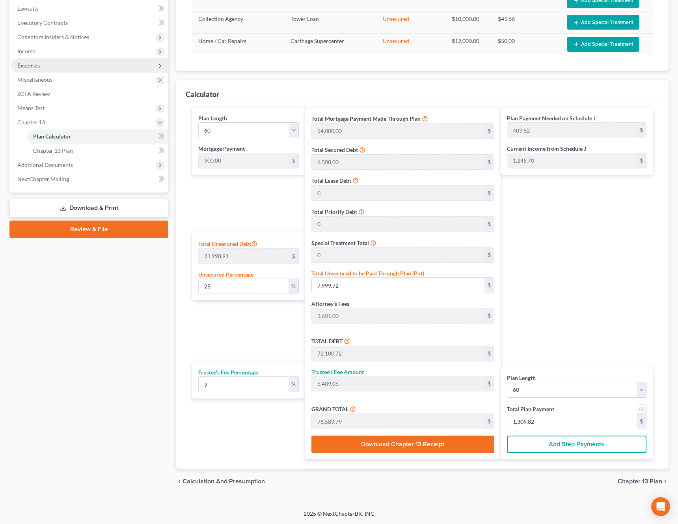
click at [79, 63] on span "Expenses" at bounding box center [89, 65] width 157 height 14
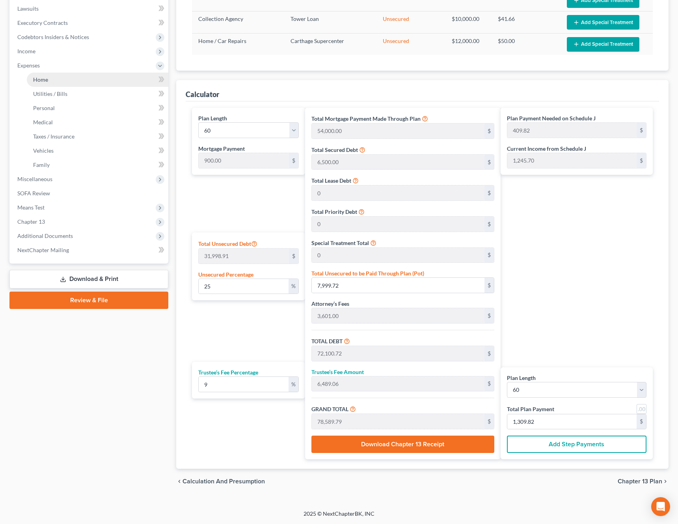
click at [72, 83] on link "Home" at bounding box center [98, 80] width 142 height 14
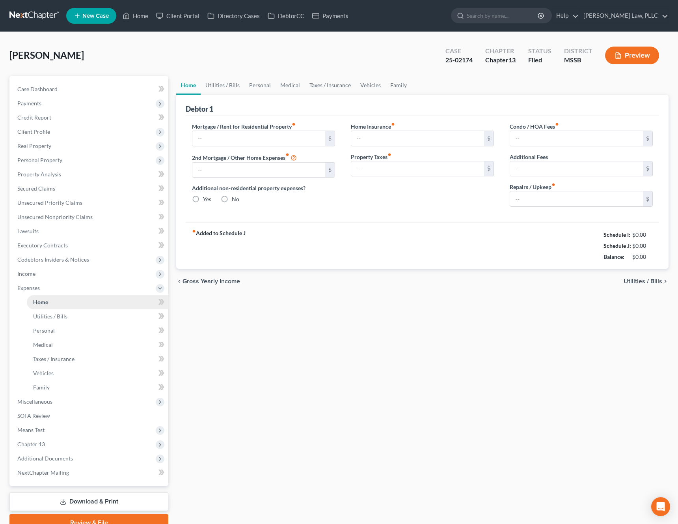
type input "0.00"
radio input "true"
type input "150.00"
type input "0.00"
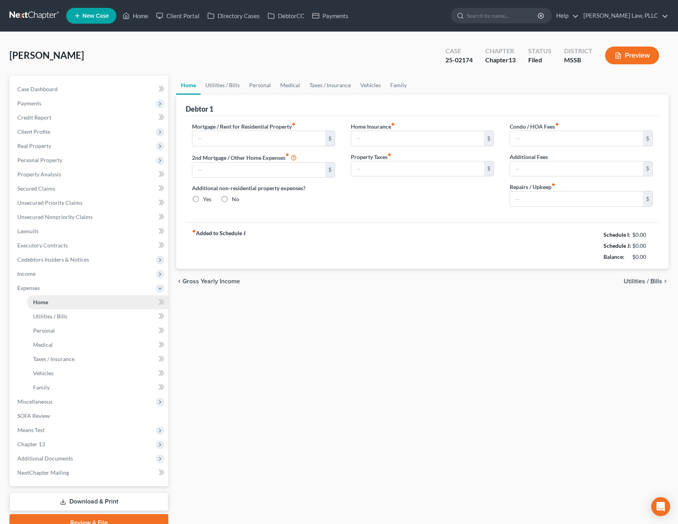
type input "0.00"
type input "200.00"
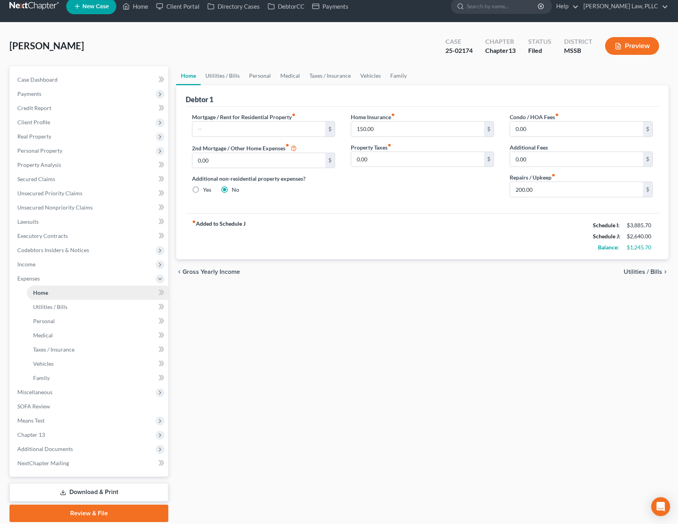
scroll to position [37, 0]
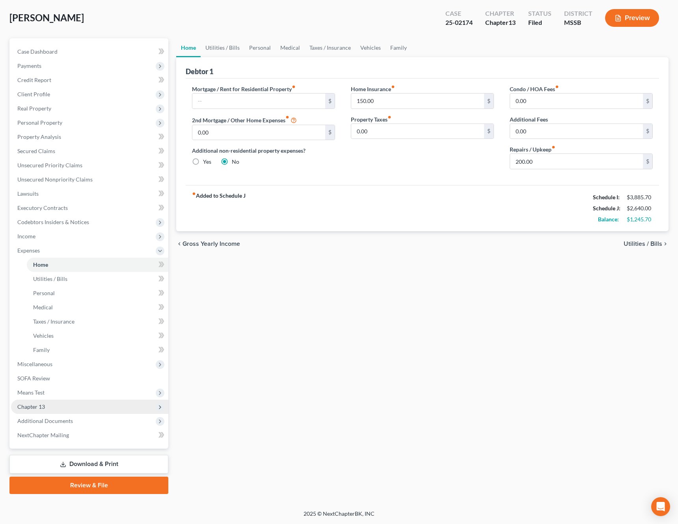
click at [60, 404] on span "Chapter 13" at bounding box center [89, 406] width 157 height 14
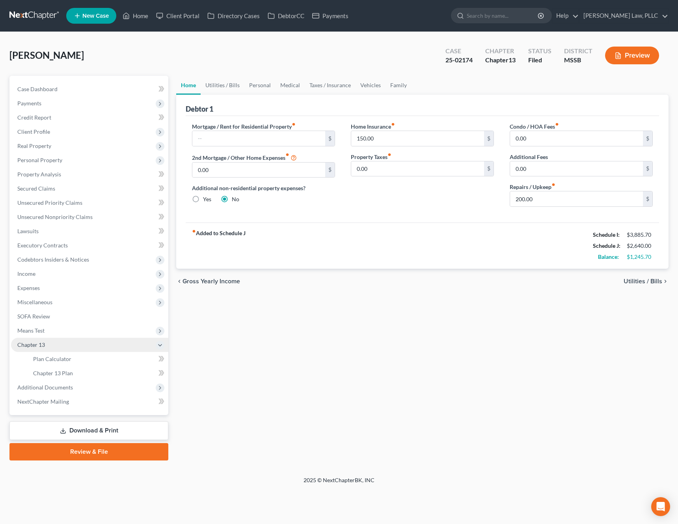
scroll to position [0, 0]
click at [82, 360] on link "Plan Calculator" at bounding box center [98, 359] width 142 height 14
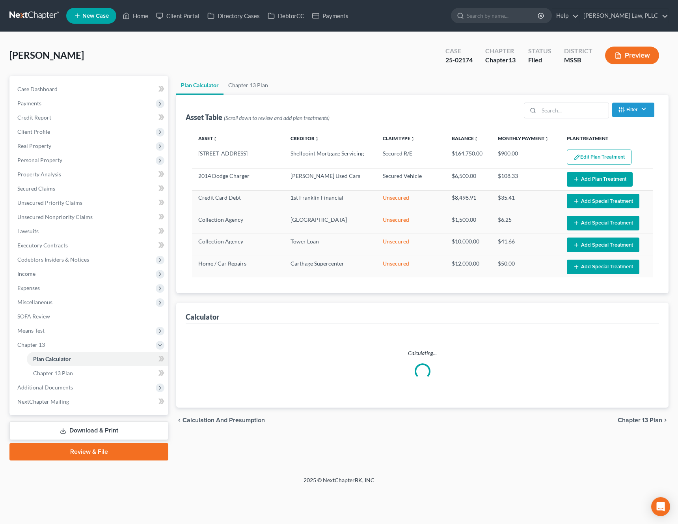
select select "59"
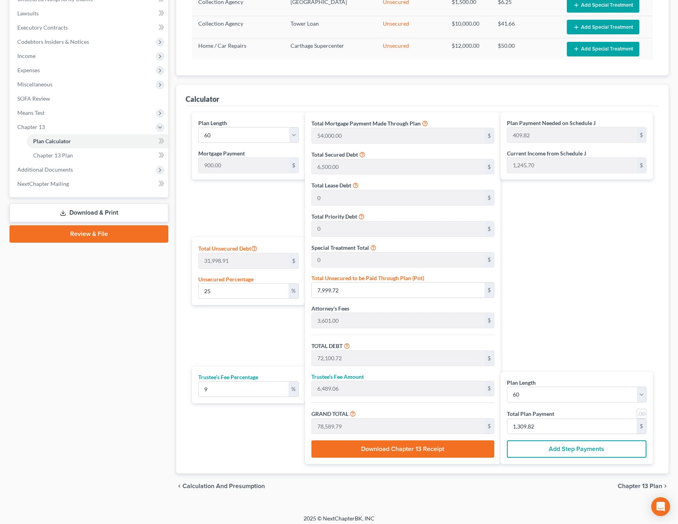
scroll to position [222, 0]
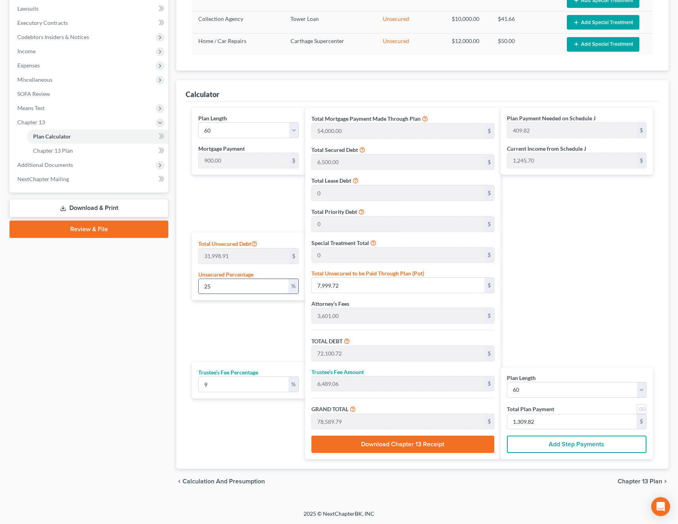
click at [259, 287] on input "25" at bounding box center [244, 286] width 90 height 15
type input "0"
type input "64,101.00"
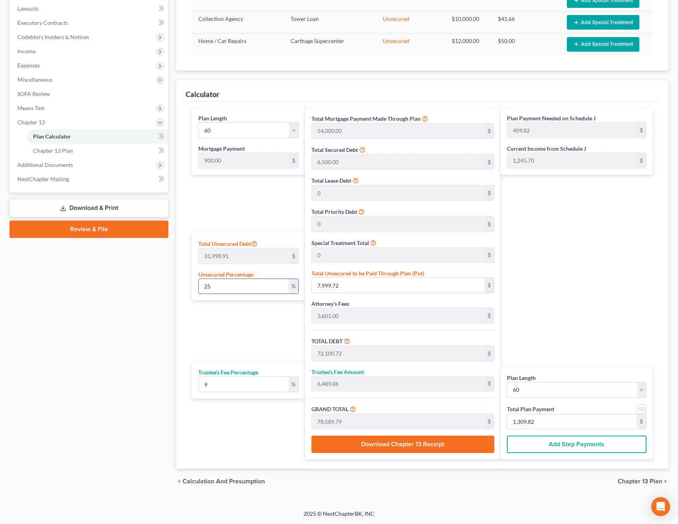
type input "5,769.09"
type input "69,870.09"
type input "264.50"
type input "1,164.50"
type input "0"
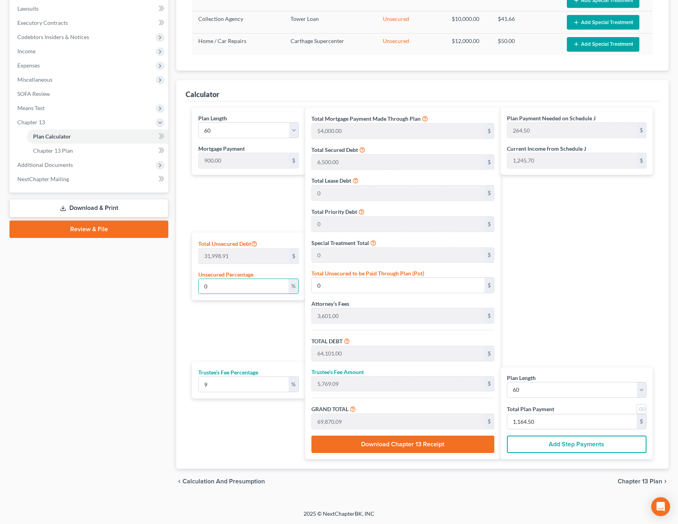
click at [171, 300] on div "Case Dashboard Payments Invoices Payments Payments Credit Report Client Profile" at bounding box center [89, 173] width 167 height 641
click at [261, 382] on input "9" at bounding box center [244, 383] width 90 height 15
type input "1"
type input "641.01"
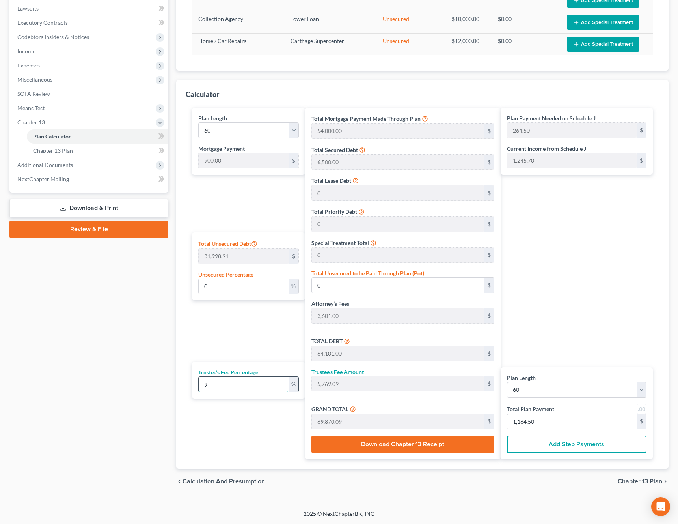
type input "64,742.01"
type input "179.03"
type input "1,079.03"
type input "10"
type input "6,410.10"
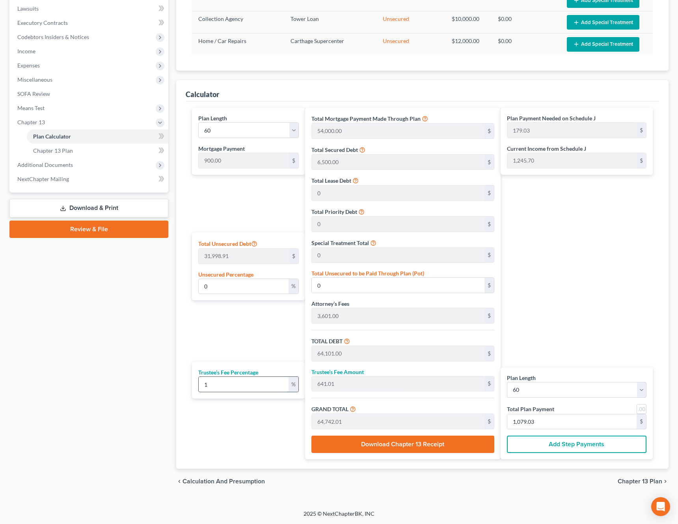
type input "70,511.10"
type input "275.18"
type input "1,175.18"
type input "10"
click at [246, 289] on input "0" at bounding box center [244, 286] width 90 height 15
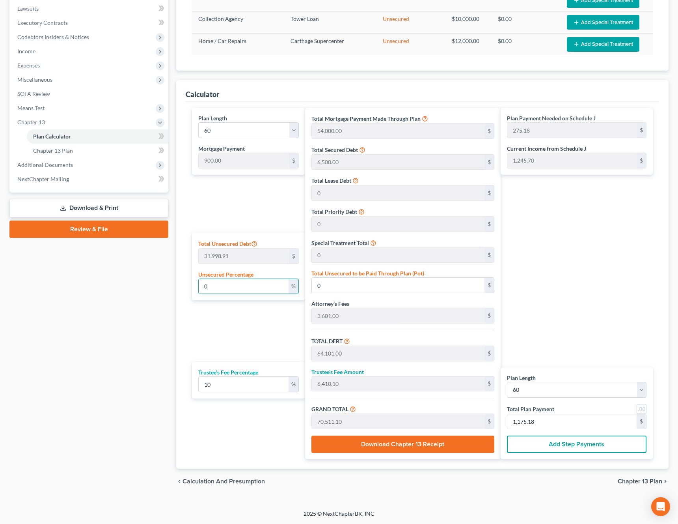
click at [161, 315] on div "Case Dashboard Payments Invoices Payments Payments Credit Report Client Profile" at bounding box center [89, 173] width 167 height 641
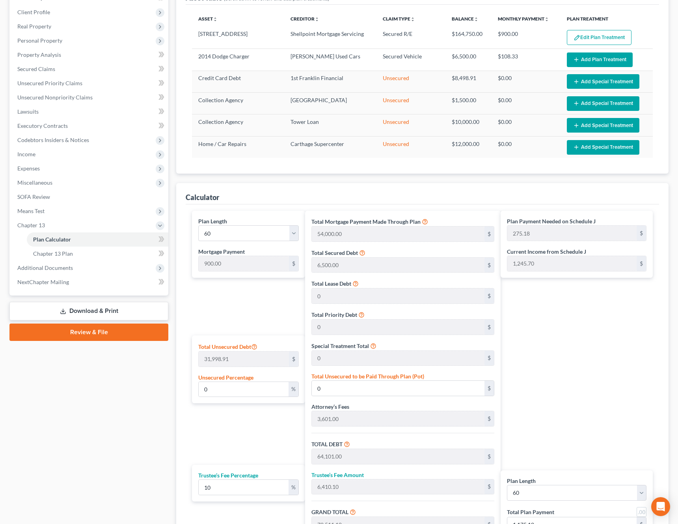
scroll to position [0, 0]
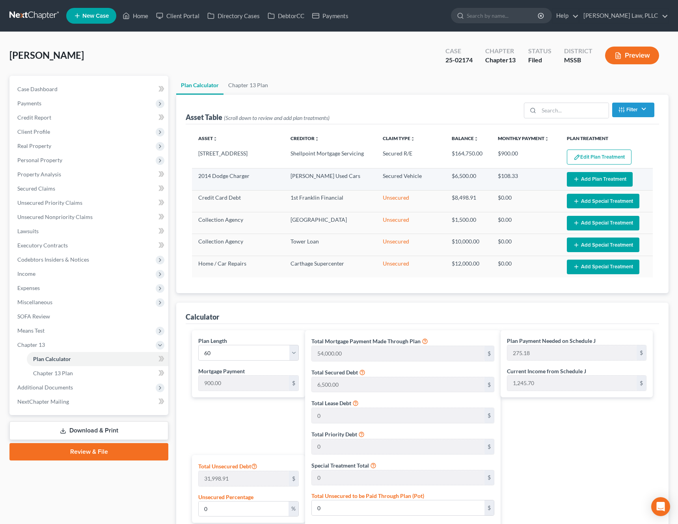
click at [587, 185] on button "Add Plan Treatment" at bounding box center [600, 179] width 66 height 15
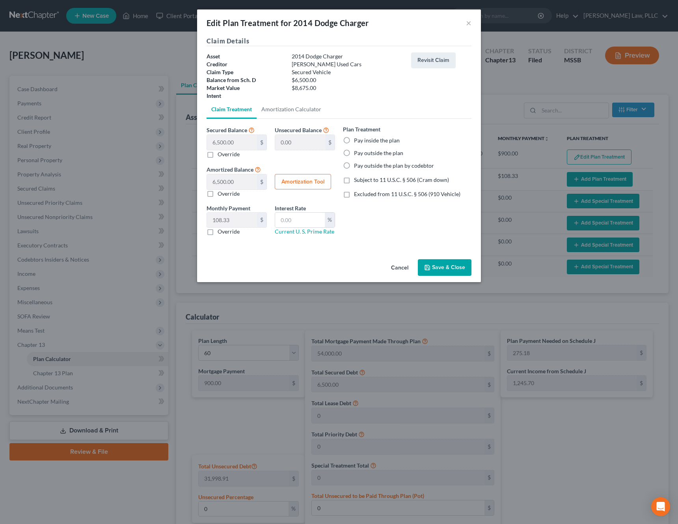
click at [386, 140] on label "Pay inside the plan" at bounding box center [377, 140] width 46 height 8
click at [362, 140] on input "Pay inside the plan" at bounding box center [359, 138] width 5 height 5
radio input "true"
click at [452, 264] on button "Save & Close" at bounding box center [445, 267] width 54 height 17
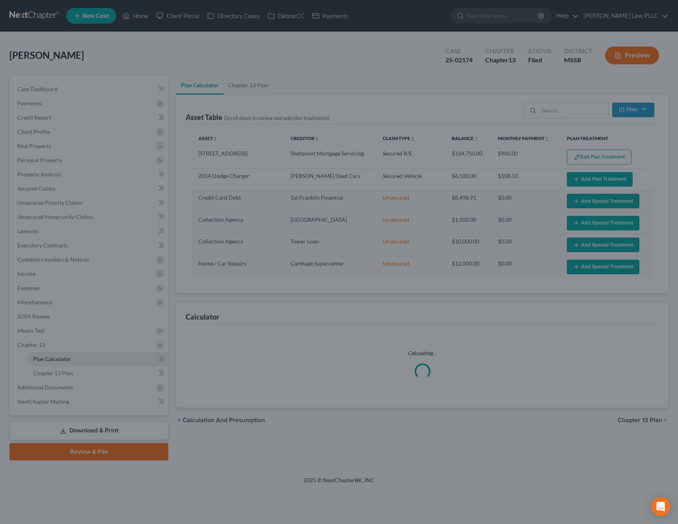
select select "59"
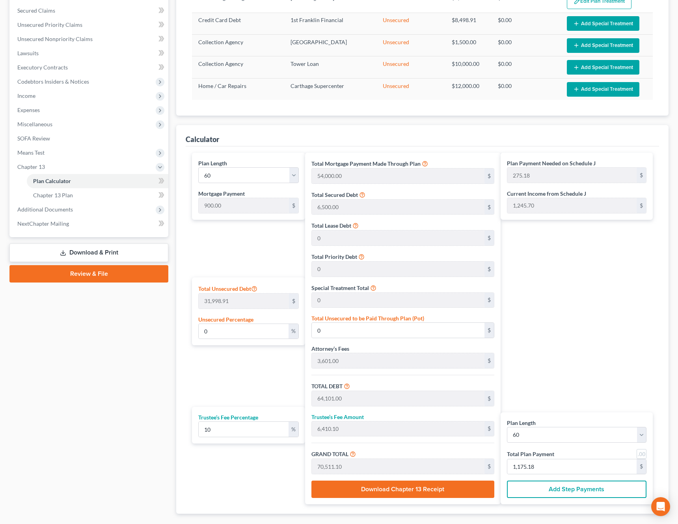
scroll to position [159, 0]
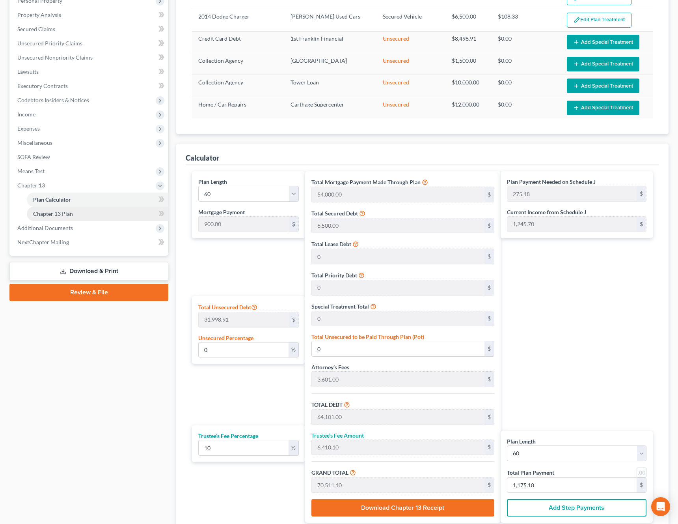
click at [98, 212] on link "Chapter 13 Plan" at bounding box center [98, 214] width 142 height 14
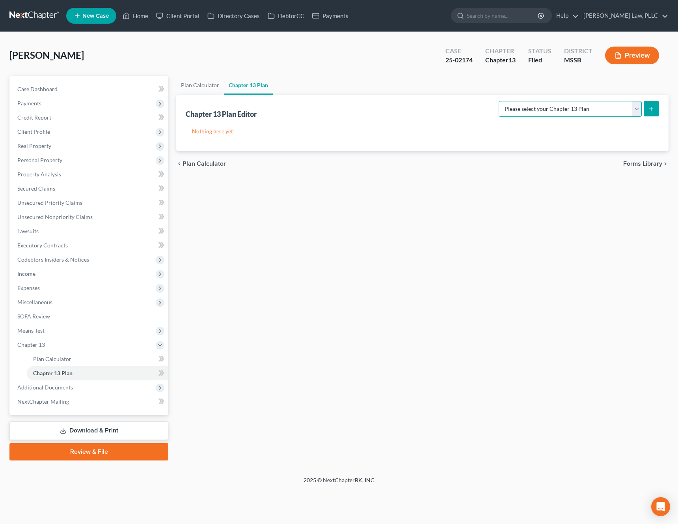
click at [588, 111] on select "Please select your Chapter 13 Plan National Form Plan - Official Form 113 South…" at bounding box center [570, 109] width 143 height 16
select select "1"
click at [499, 101] on select "Please select your Chapter 13 Plan National Form Plan - Official Form 113 South…" at bounding box center [570, 109] width 143 height 16
click at [652, 109] on icon "submit" at bounding box center [651, 109] width 6 height 6
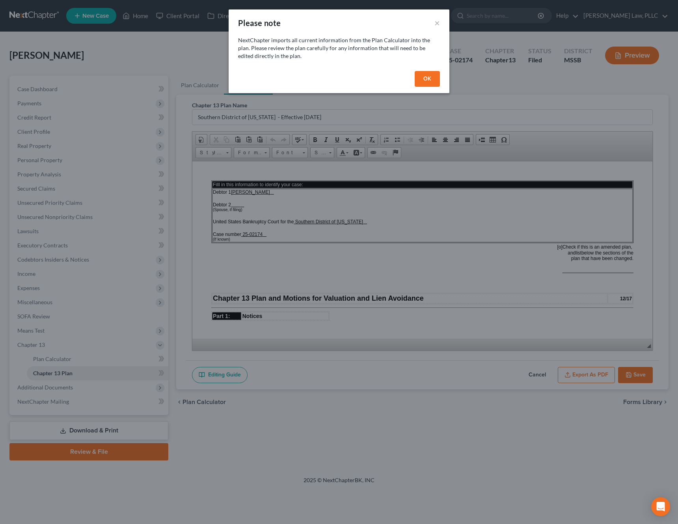
click at [429, 84] on button "OK" at bounding box center [427, 79] width 25 height 16
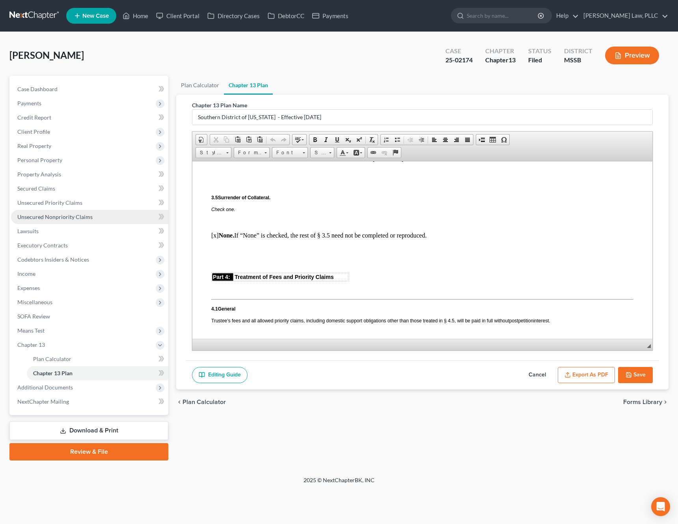
scroll to position [1146, 0]
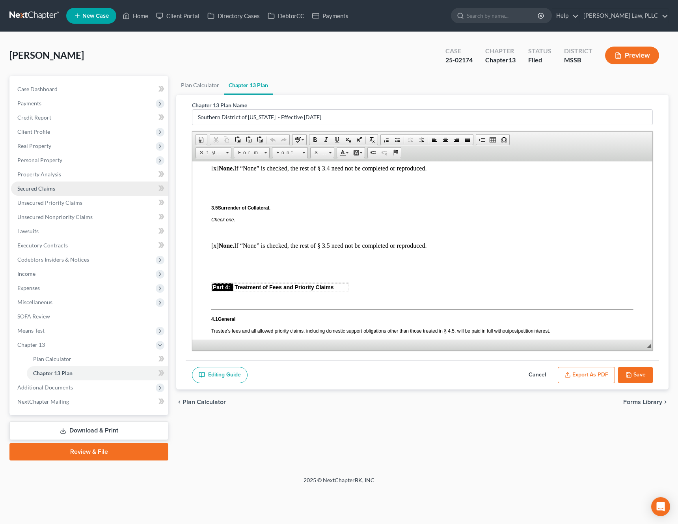
click at [56, 184] on link "Secured Claims" at bounding box center [89, 188] width 157 height 14
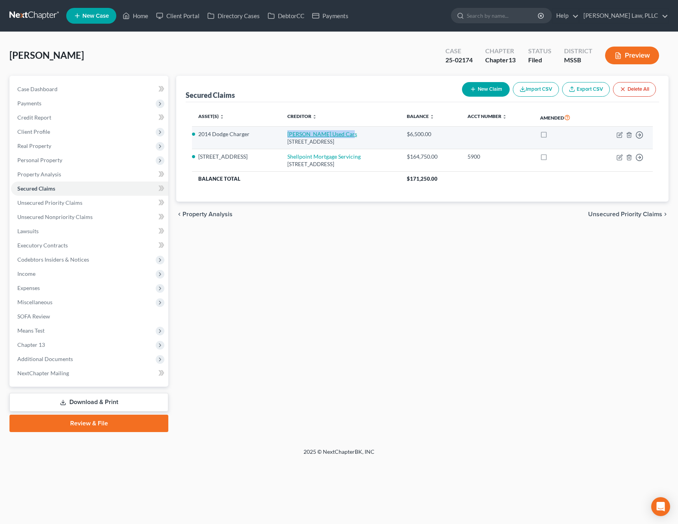
drag, startPoint x: 347, startPoint y: 134, endPoint x: 284, endPoint y: 134, distance: 62.7
click at [284, 134] on td "[PERSON_NAME] Used Cars [STREET_ADDRESS]" at bounding box center [341, 138] width 120 height 22
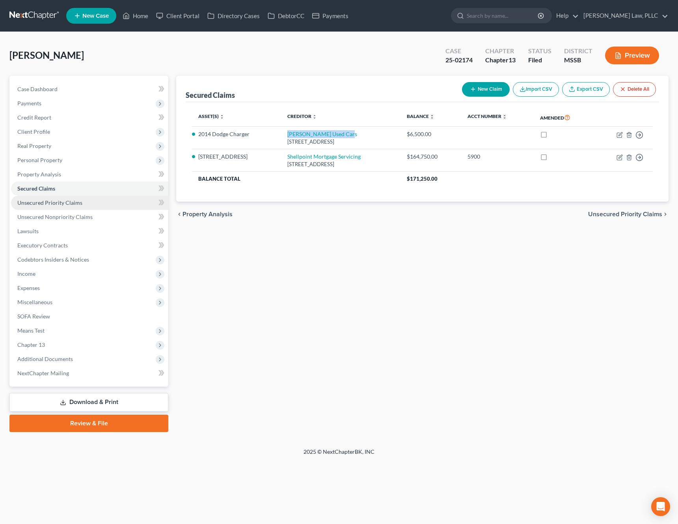
copy link "[PERSON_NAME] Used Cars"
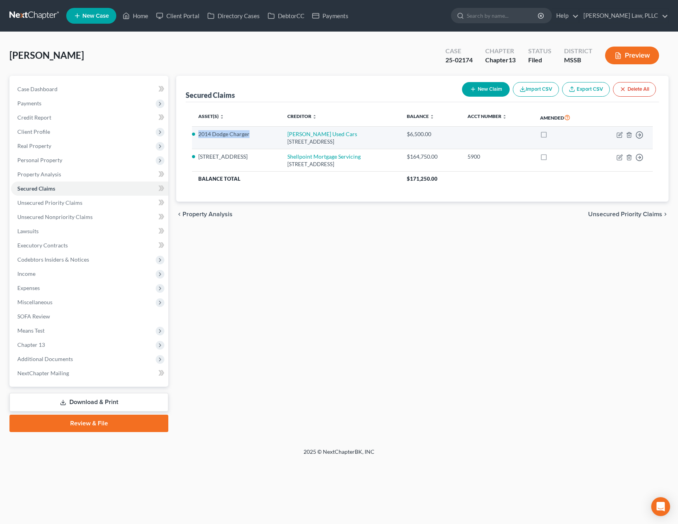
drag, startPoint x: 256, startPoint y: 134, endPoint x: 199, endPoint y: 136, distance: 57.6
click at [199, 136] on li "2014 Dodge Charger" at bounding box center [236, 134] width 76 height 8
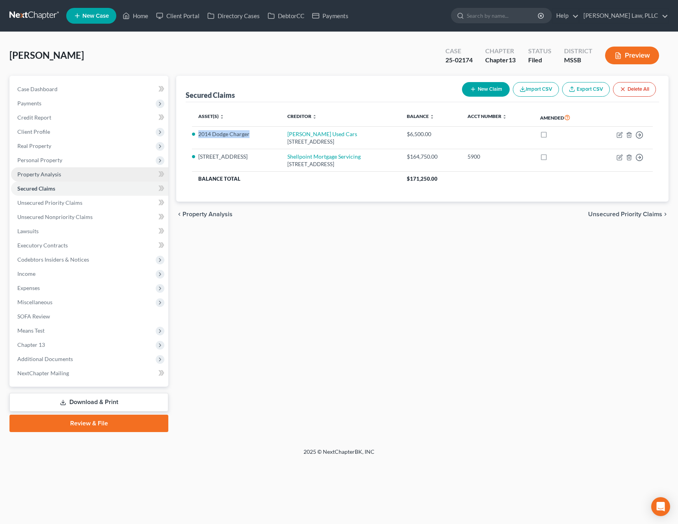
copy li "2014 Dodge Charger"
click at [56, 300] on span "Miscellaneous" at bounding box center [89, 302] width 157 height 14
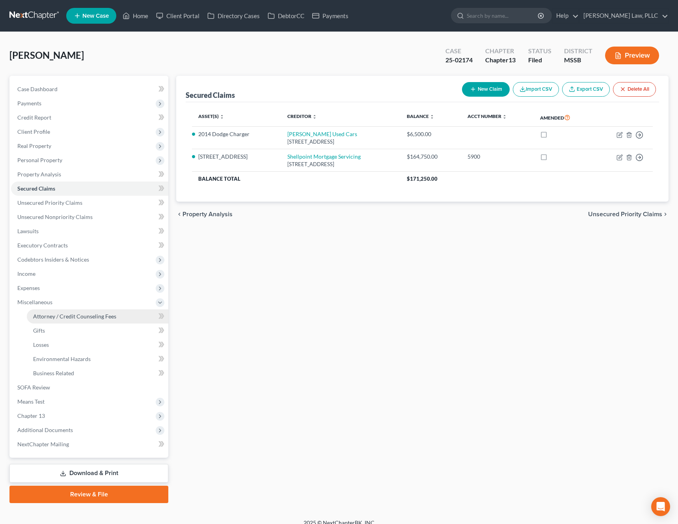
click at [76, 318] on span "Attorney / Credit Counseling Fees" at bounding box center [74, 316] width 83 height 7
select select "0"
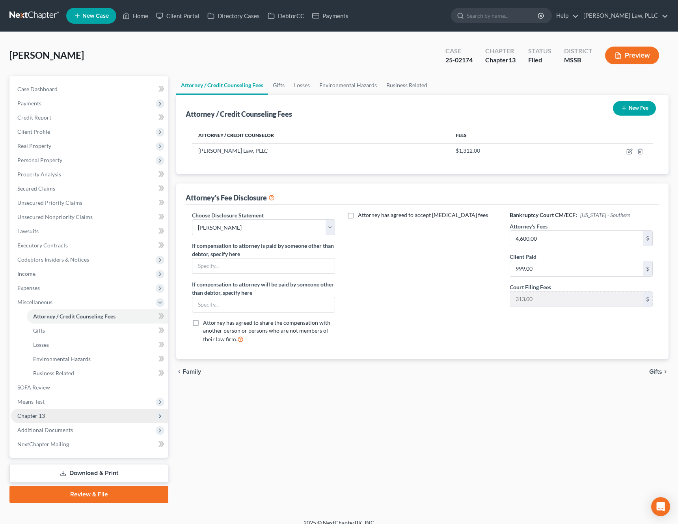
click at [56, 419] on span "Chapter 13" at bounding box center [89, 415] width 157 height 14
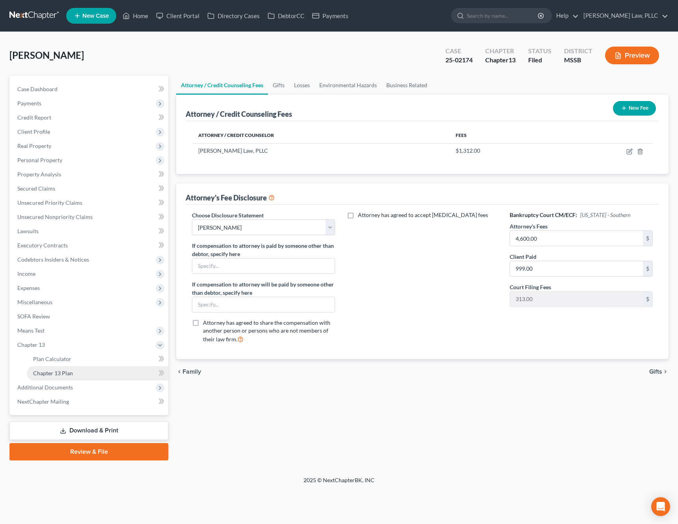
click at [70, 372] on span "Chapter 13 Plan" at bounding box center [53, 372] width 40 height 7
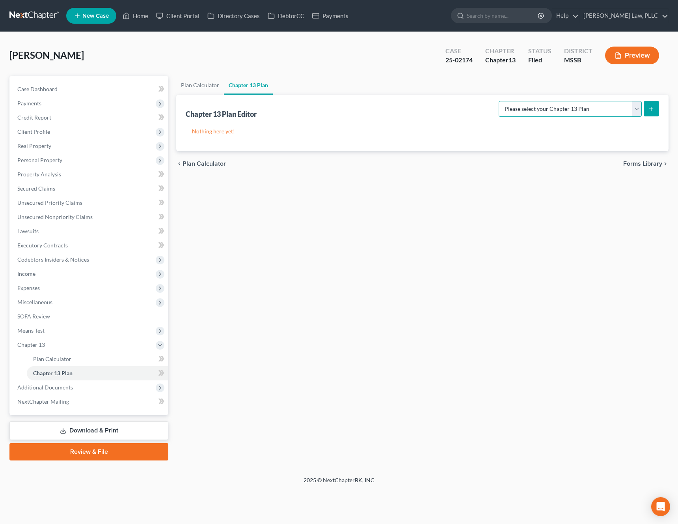
click at [583, 107] on select "Please select your Chapter 13 Plan National Form Plan - Official Form 113 South…" at bounding box center [570, 109] width 143 height 16
select select "1"
click at [499, 101] on select "Please select your Chapter 13 Plan National Form Plan - Official Form 113 South…" at bounding box center [570, 109] width 143 height 16
click at [654, 109] on icon "submit" at bounding box center [651, 109] width 6 height 6
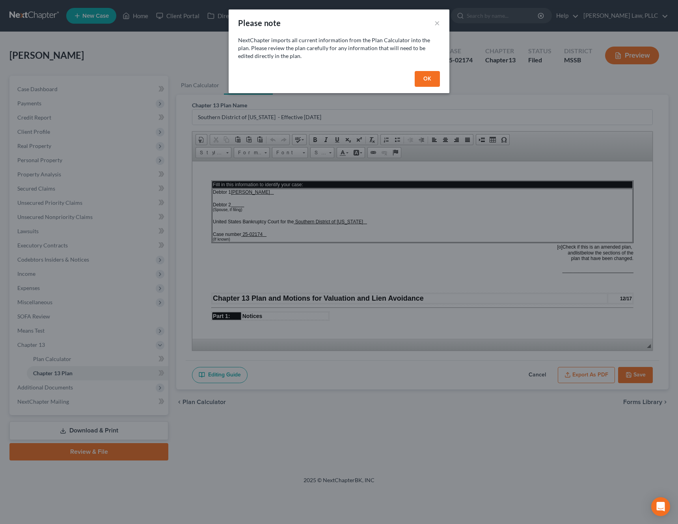
click at [430, 81] on button "OK" at bounding box center [427, 79] width 25 height 16
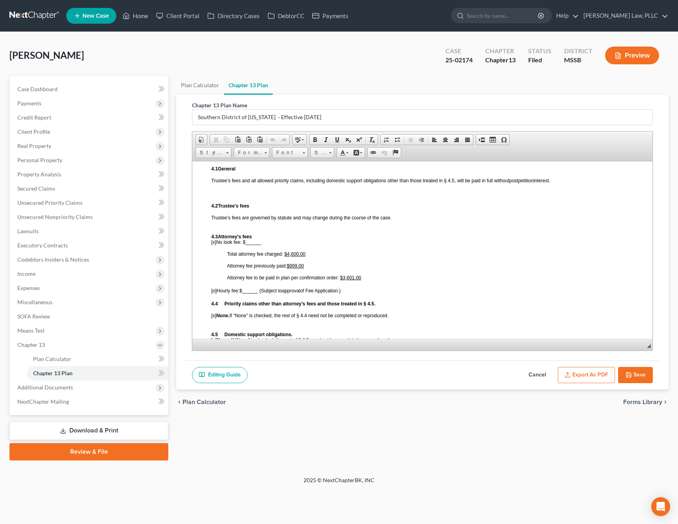
scroll to position [1293, 0]
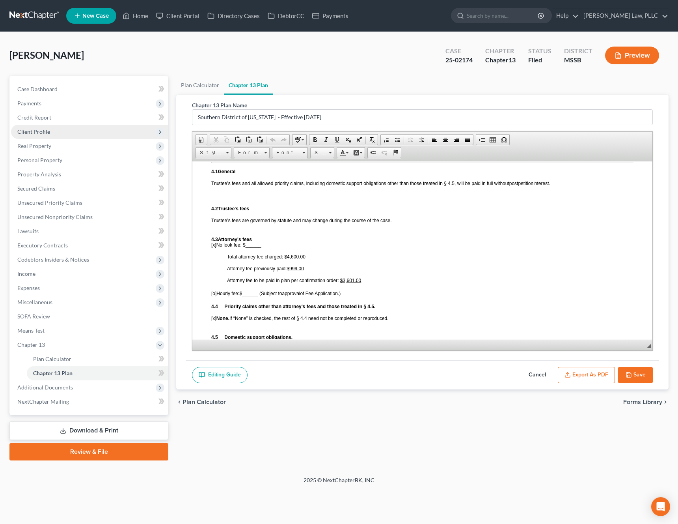
click at [53, 132] on span "Client Profile" at bounding box center [89, 132] width 157 height 14
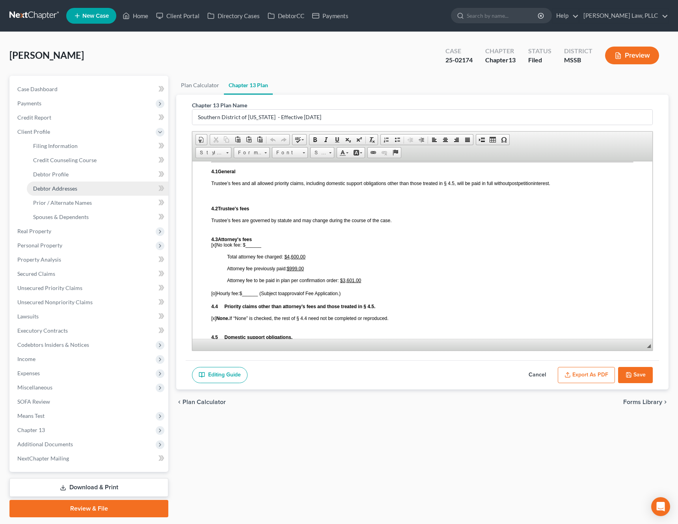
click at [93, 186] on link "Debtor Addresses" at bounding box center [98, 188] width 142 height 14
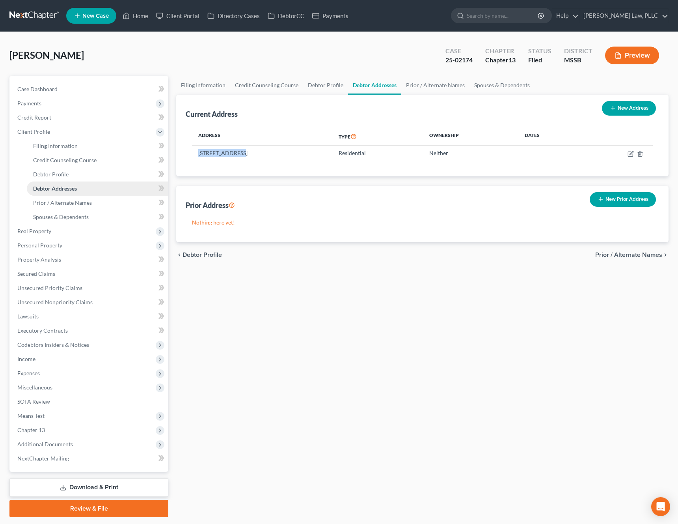
drag, startPoint x: 239, startPoint y: 155, endPoint x: 79, endPoint y: 190, distance: 163.5
click at [196, 155] on td "[STREET_ADDRESS]" at bounding box center [262, 152] width 140 height 15
copy td "[STREET_ADDRESS]"
click at [304, 149] on td "[STREET_ADDRESS]" at bounding box center [262, 152] width 140 height 15
drag, startPoint x: 293, startPoint y: 152, endPoint x: 243, endPoint y: 154, distance: 50.1
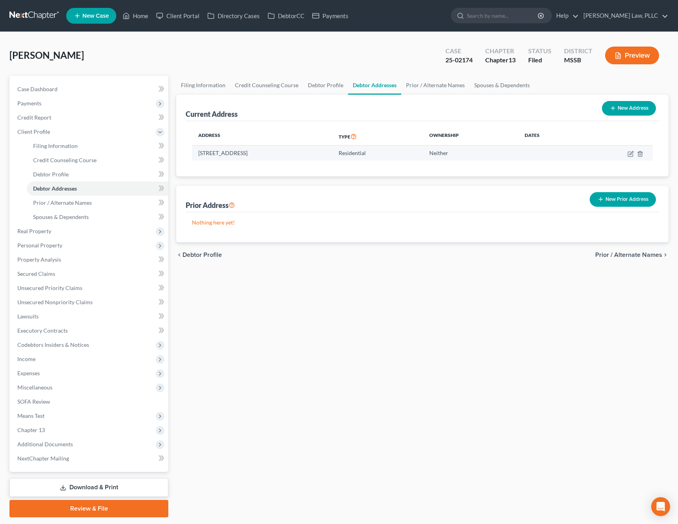
click at [243, 154] on td "[STREET_ADDRESS]" at bounding box center [262, 152] width 140 height 15
click at [93, 89] on link "Case Dashboard" at bounding box center [89, 89] width 157 height 14
click at [47, 88] on span "Case Dashboard" at bounding box center [37, 89] width 40 height 7
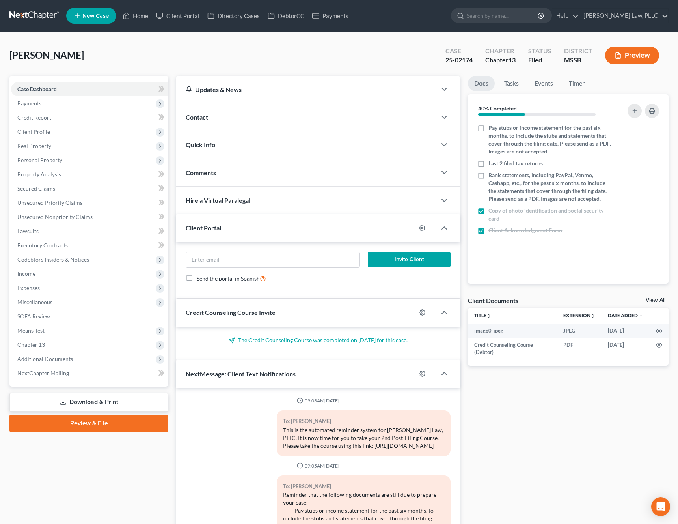
scroll to position [202, 0]
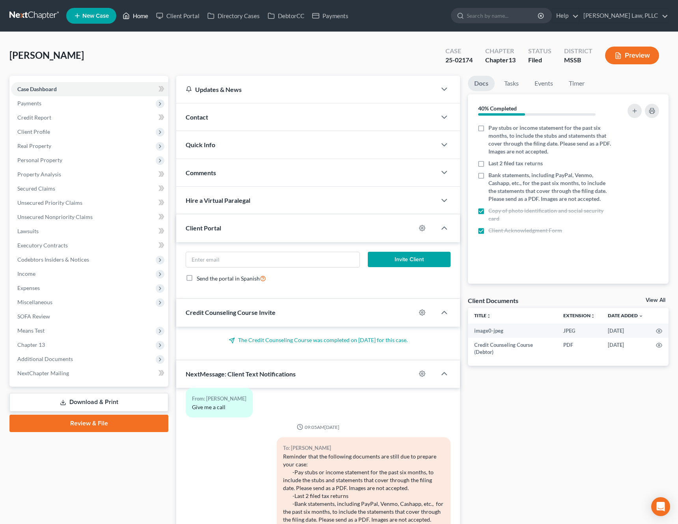
click at [138, 14] on link "Home" at bounding box center [136, 16] width 34 height 14
